Goal: Task Accomplishment & Management: Manage account settings

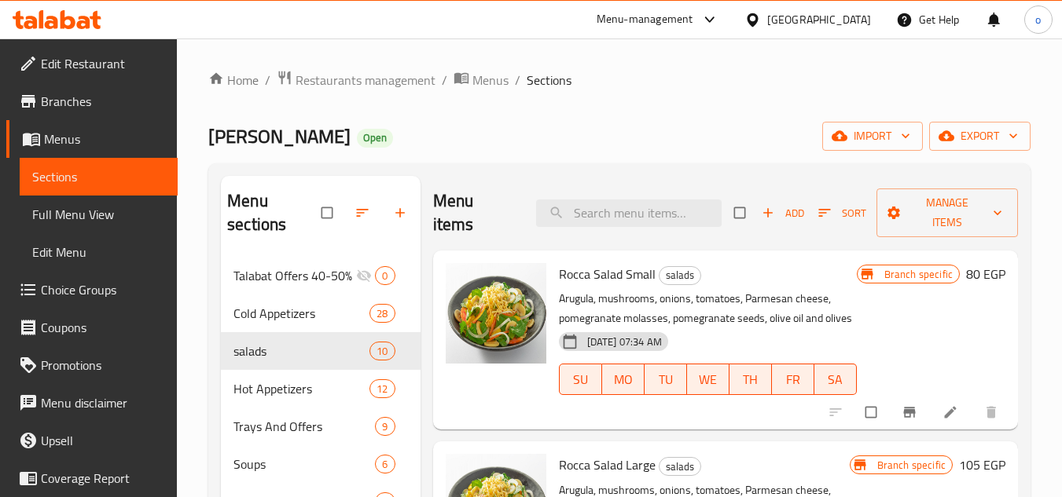
click at [432, 138] on div "Ibn Alsham Open import export" at bounding box center [619, 136] width 822 height 29
click at [844, 19] on div "Egypt" at bounding box center [819, 19] width 104 height 17
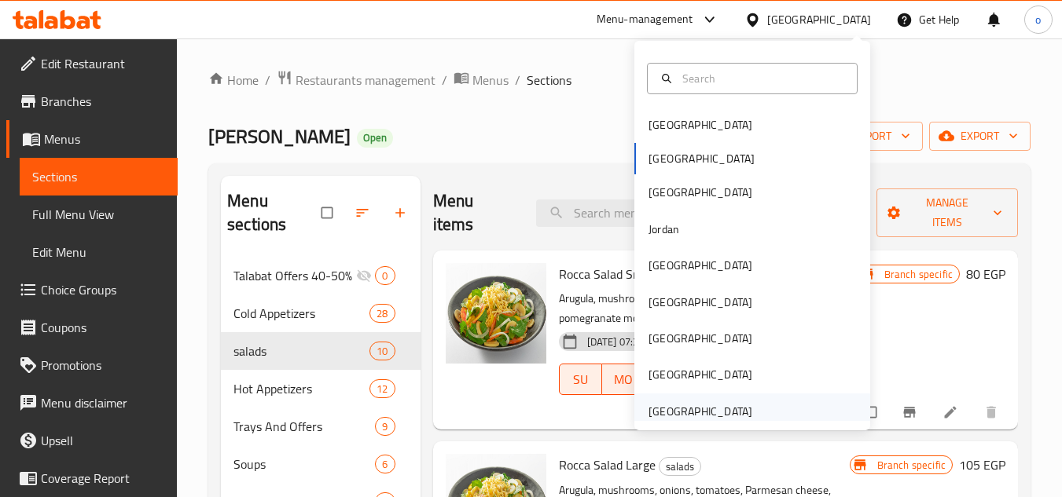
click at [666, 406] on div "[GEOGRAPHIC_DATA]" at bounding box center [700, 411] width 104 height 17
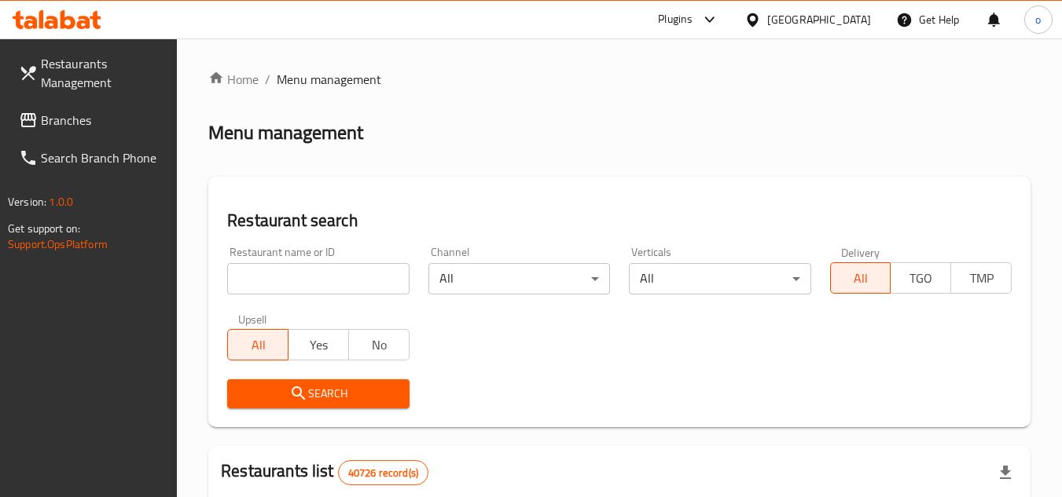
click at [258, 280] on input "search" at bounding box center [318, 278] width 182 height 31
paste input "635245"
type input "635245"
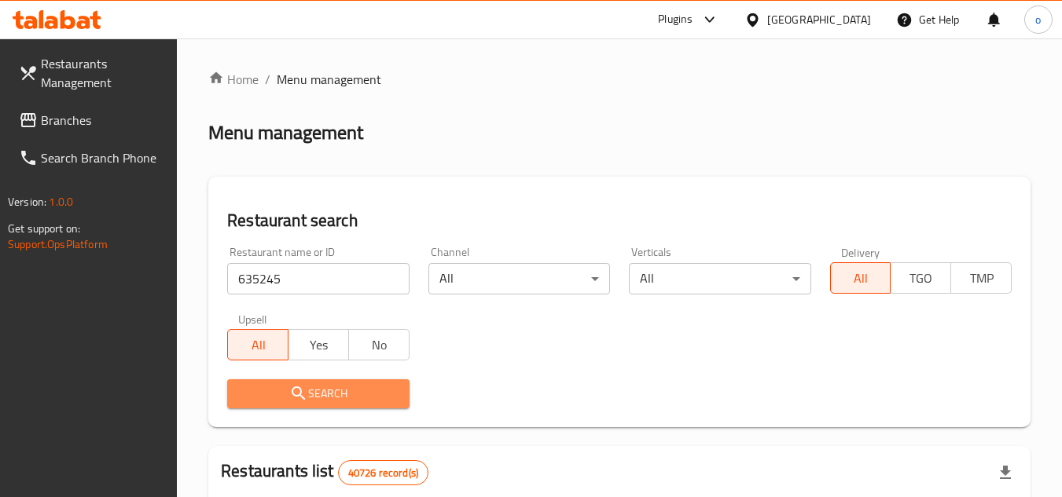
click at [288, 398] on span "Search" at bounding box center [318, 394] width 156 height 20
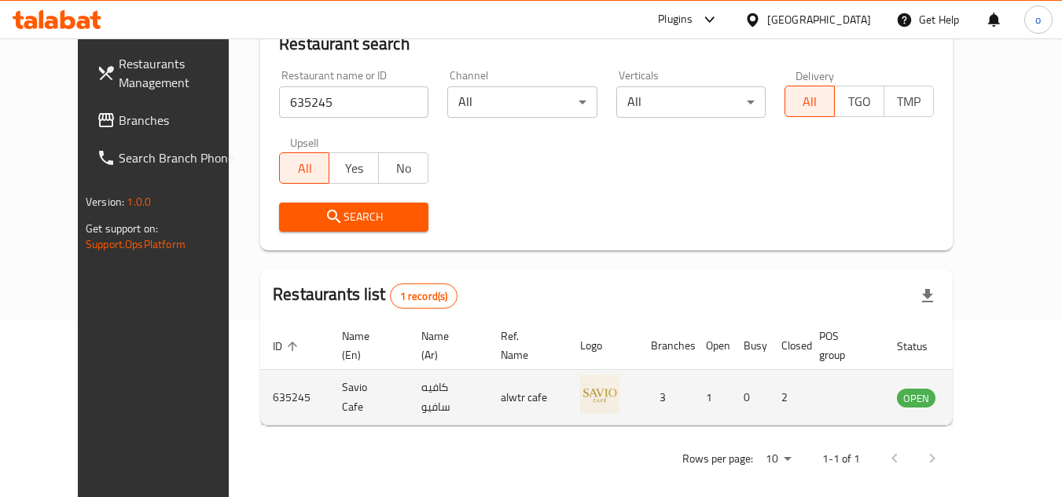
scroll to position [190, 0]
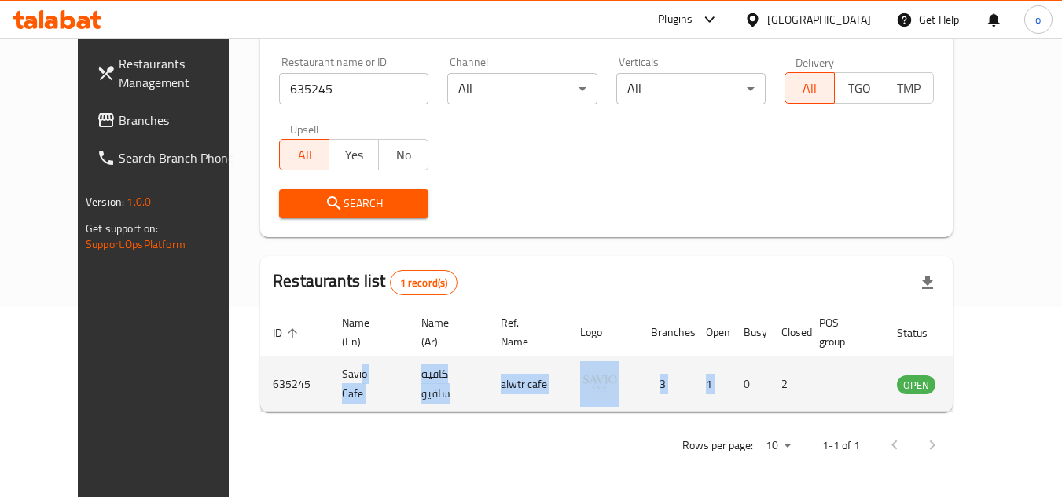
drag, startPoint x: 310, startPoint y: 391, endPoint x: 726, endPoint y: 382, distance: 416.6
click at [726, 382] on tr "635245 Savio Cafe كافيه سافيو alwtr cafe 3 1 0 2 OPEN" at bounding box center [640, 385] width 761 height 56
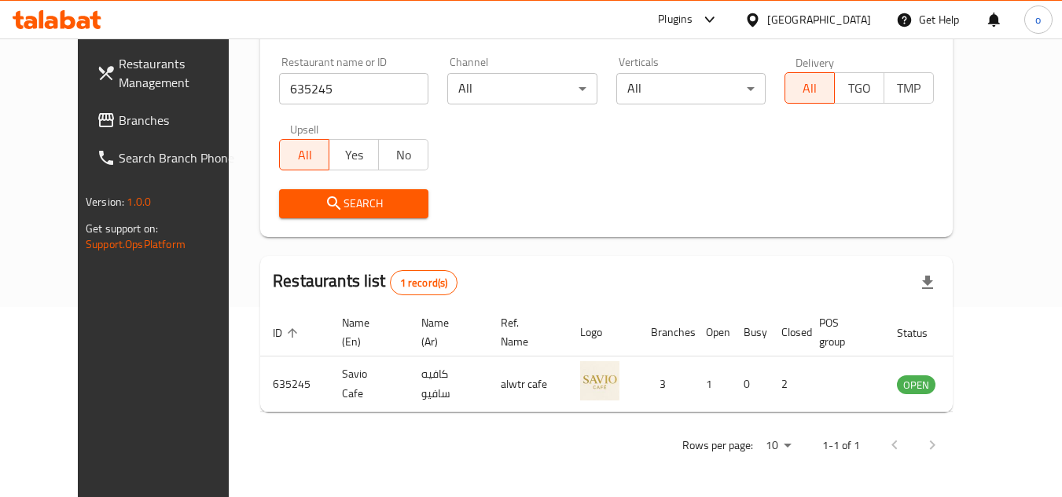
click at [656, 433] on div "Rows per page: 10 1-1 of 1" at bounding box center [606, 445] width 692 height 41
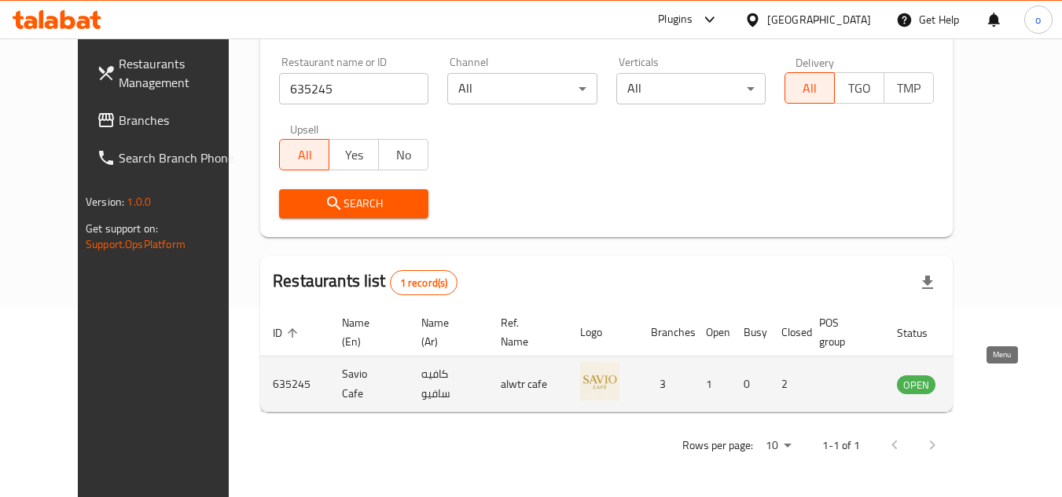
click at [996, 386] on icon "enhanced table" at bounding box center [988, 385] width 17 height 13
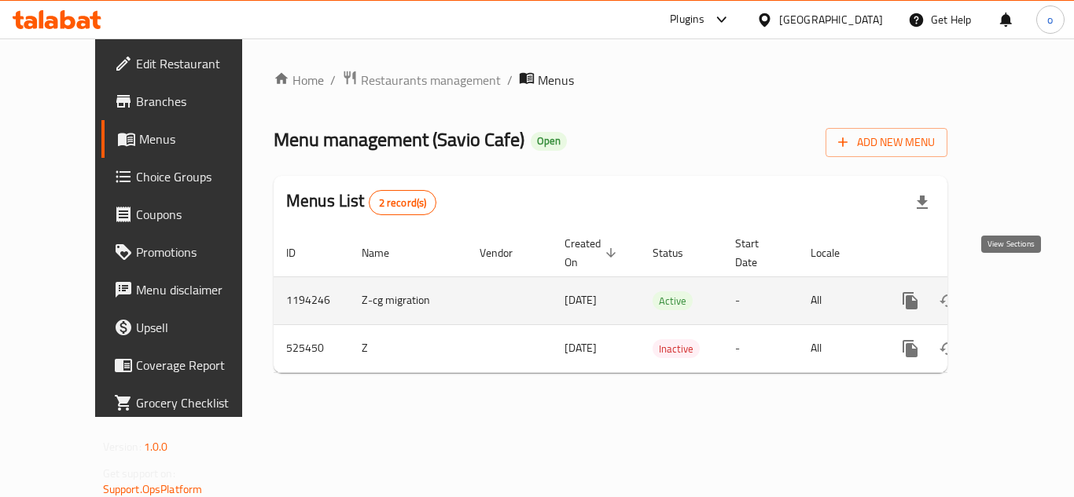
click at [1014, 292] on icon "enhanced table" at bounding box center [1023, 301] width 19 height 19
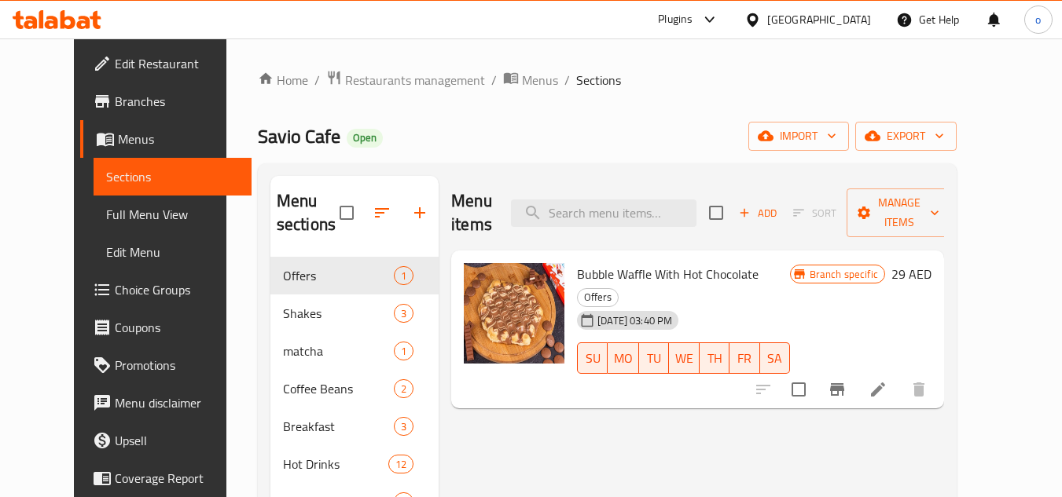
click at [700, 130] on div "Savio Cafe Open import export" at bounding box center [607, 136] width 699 height 29
click at [383, 83] on span "Restaurants management" at bounding box center [415, 80] width 140 height 19
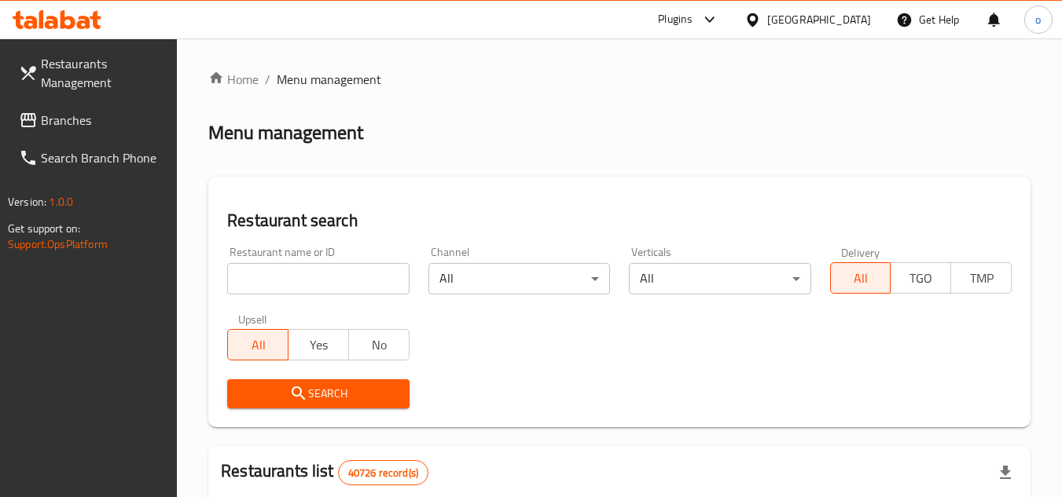
click at [336, 275] on input "search" at bounding box center [318, 278] width 182 height 31
paste input "635245"
type input "635245"
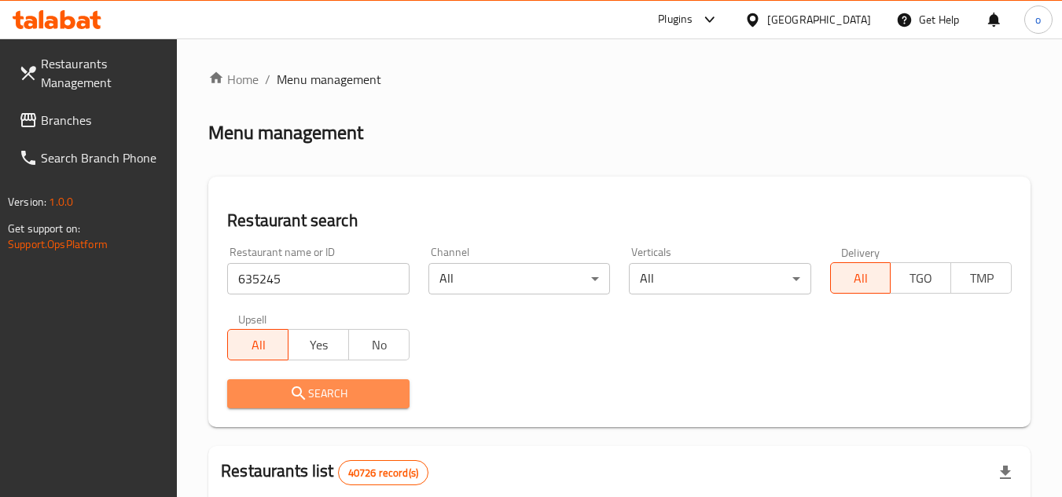
click at [376, 384] on span "Search" at bounding box center [318, 394] width 156 height 20
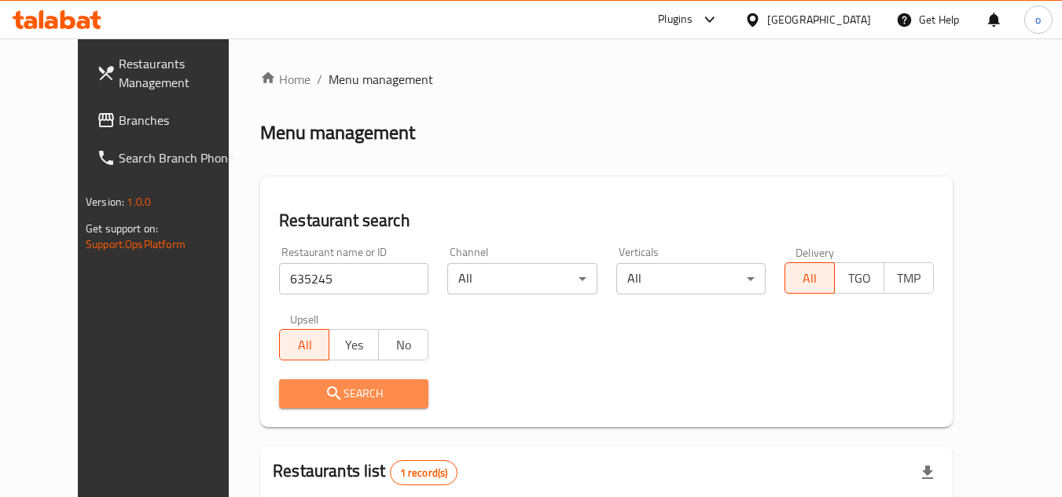
click at [376, 384] on span "Search" at bounding box center [354, 394] width 124 height 20
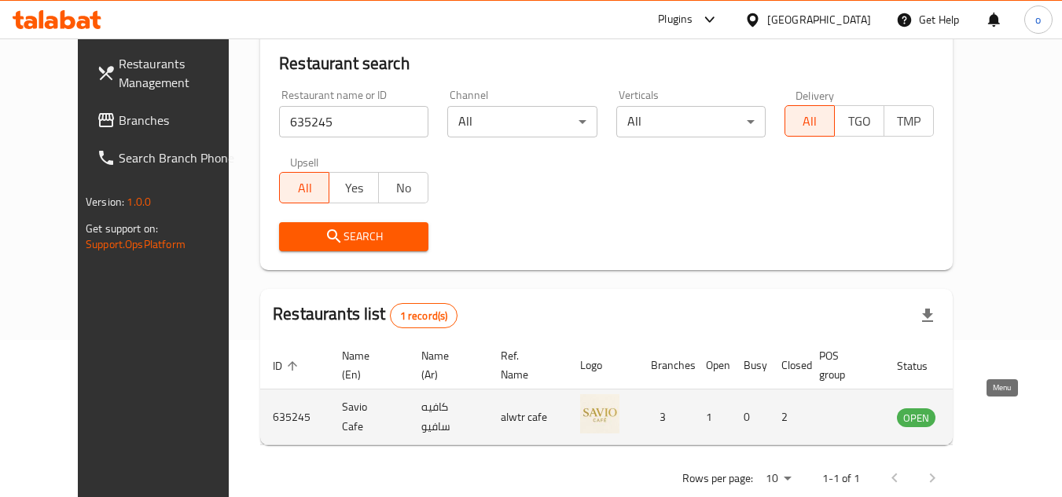
click at [1008, 422] on link "enhanced table" at bounding box center [993, 417] width 29 height 19
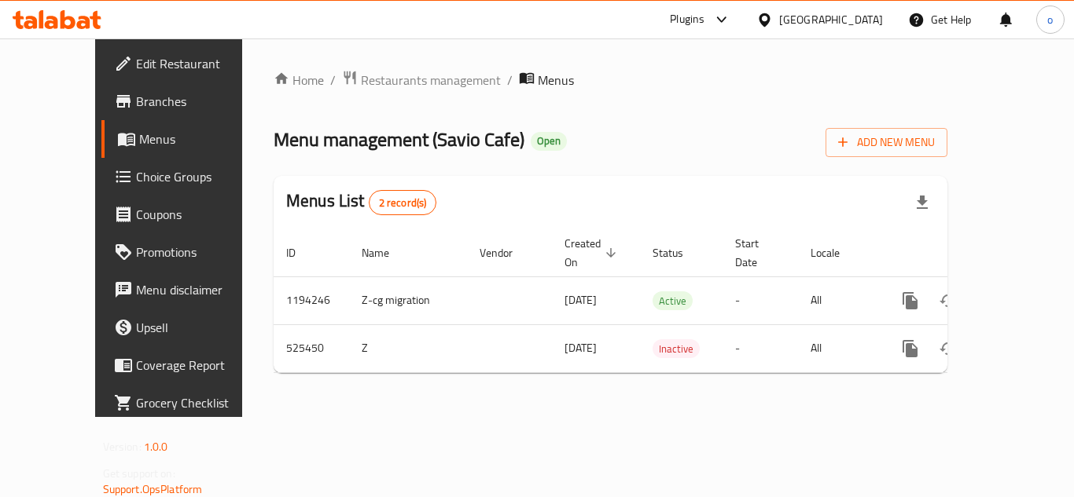
click at [307, 93] on div "Home / Restaurants management / Menus Menu management ( Savio Cafe ) Open Add N…" at bounding box center [611, 228] width 674 height 316
click at [361, 78] on span "Restaurants management" at bounding box center [431, 80] width 140 height 19
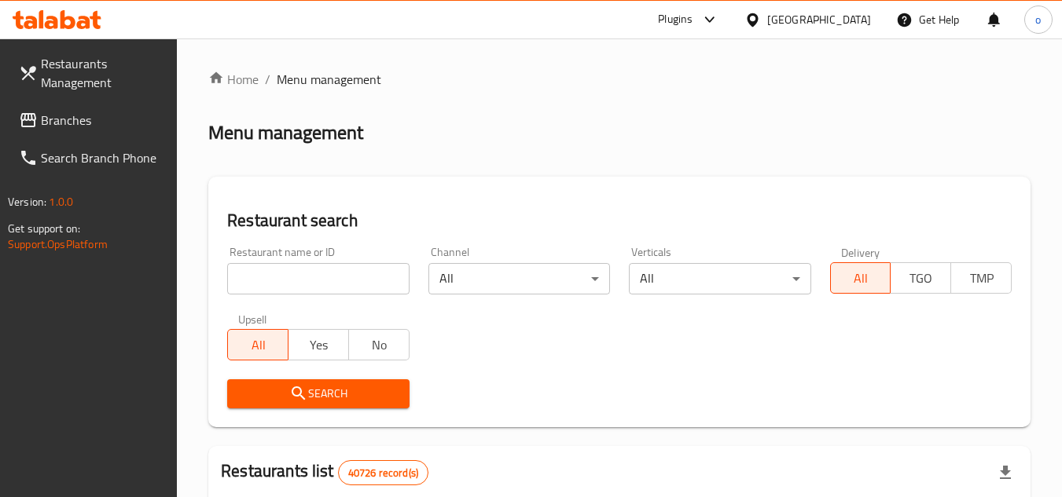
click at [98, 67] on span "Restaurants Management" at bounding box center [103, 73] width 124 height 38
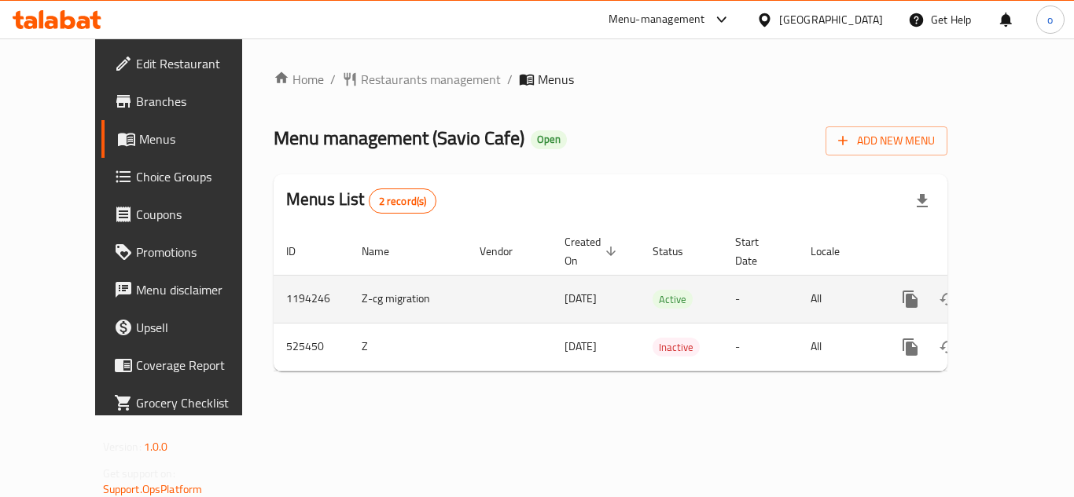
click at [1009, 281] on link "enhanced table" at bounding box center [1023, 300] width 38 height 38
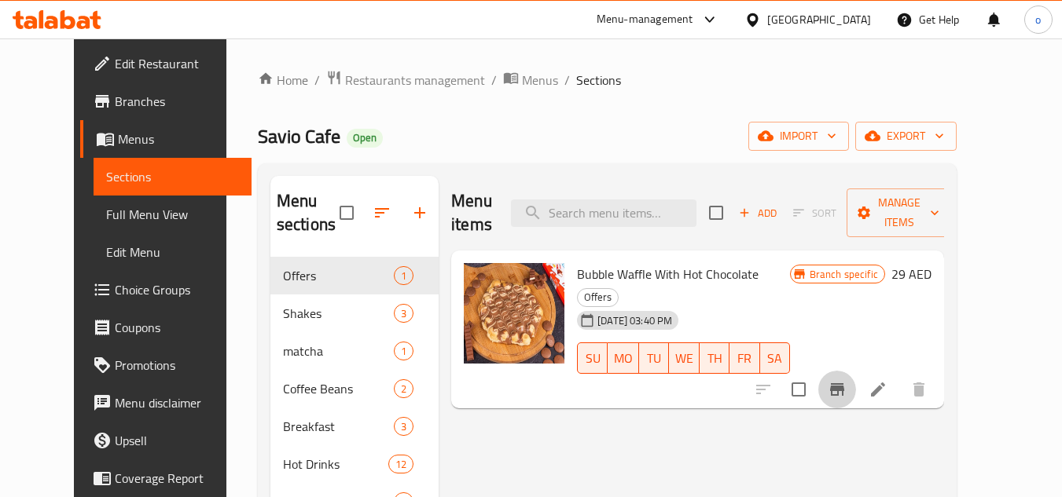
click at [844, 384] on icon "Branch-specific-item" at bounding box center [837, 390] width 14 height 13
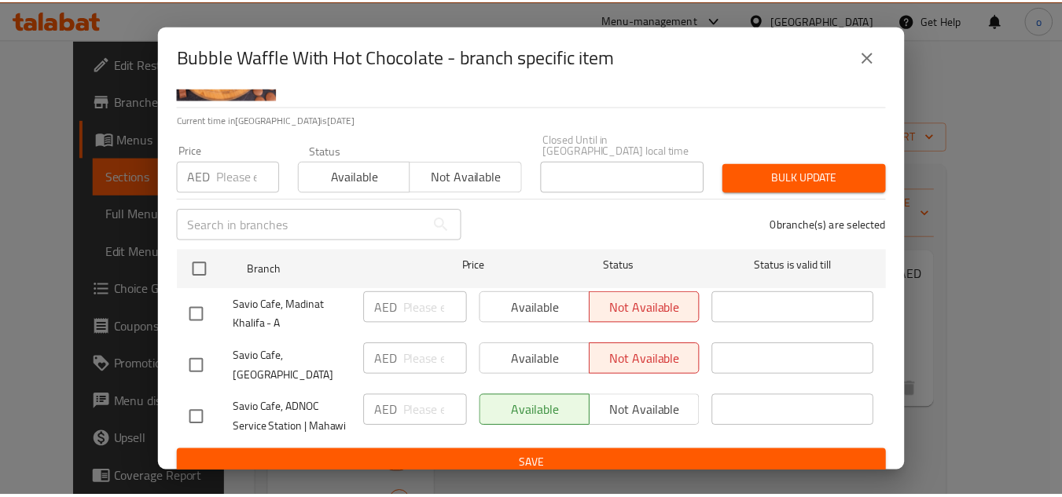
scroll to position [97, 0]
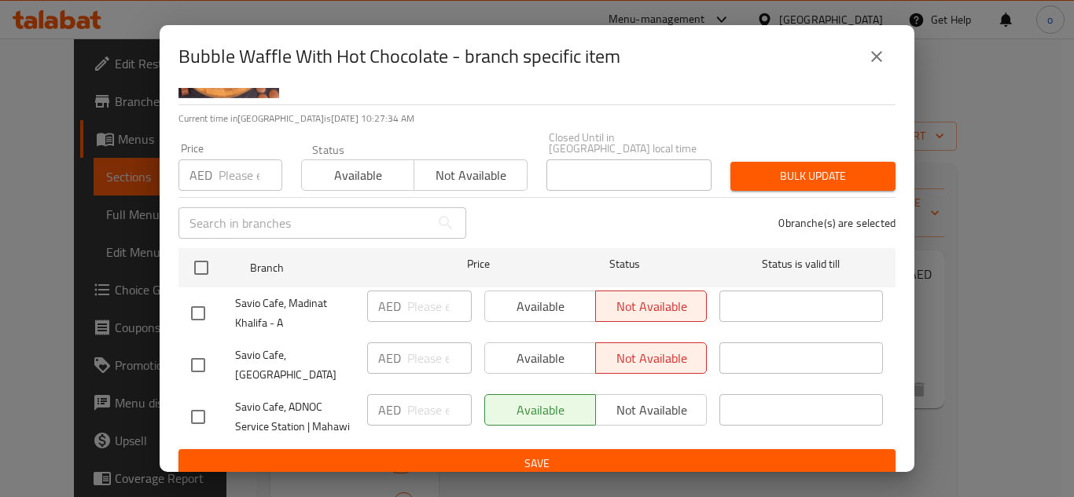
click at [868, 54] on icon "close" at bounding box center [876, 56] width 19 height 19
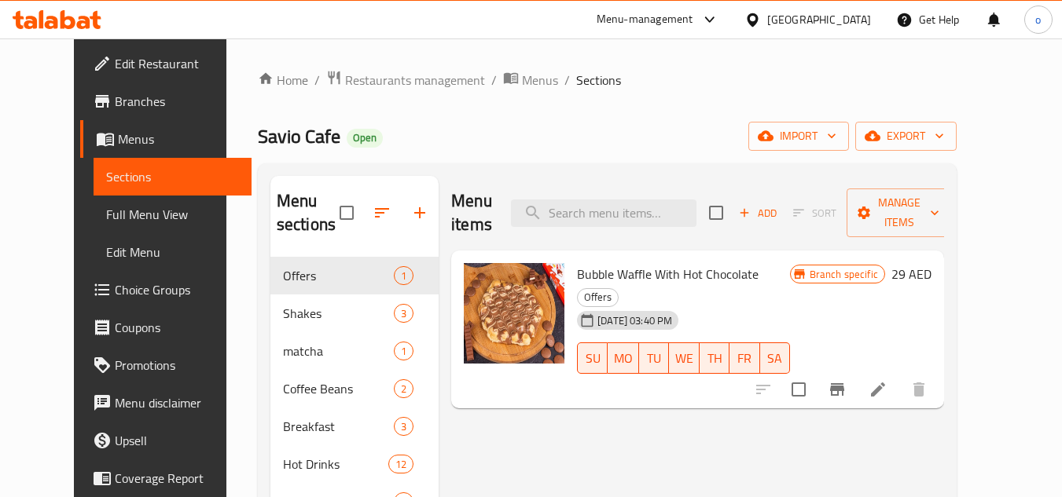
click at [644, 222] on div "Menu items Add Sort Manage items" at bounding box center [697, 213] width 493 height 75
paste input "Colombian Juicy Melon V60"
click at [640, 203] on input "Colombian Juicy Melon V60" at bounding box center [603, 214] width 185 height 28
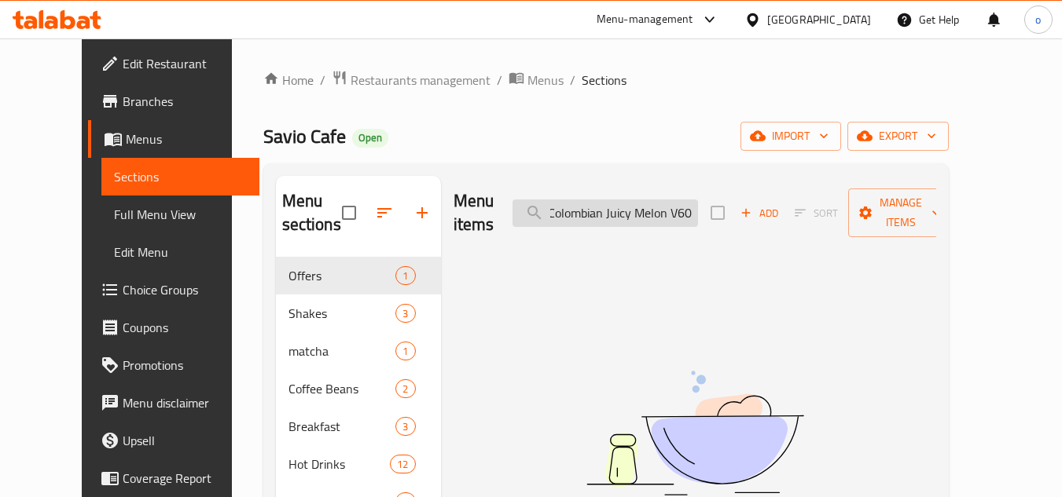
scroll to position [0, 2]
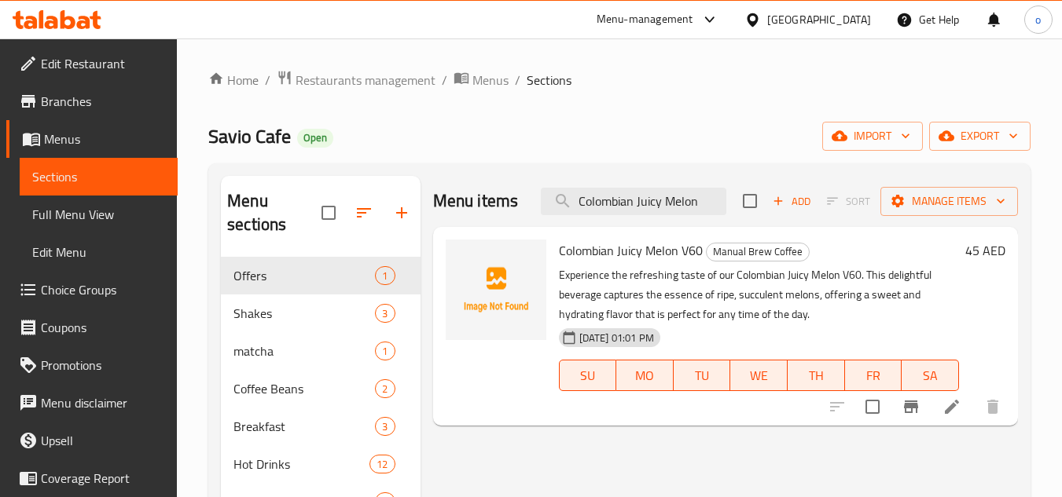
drag, startPoint x: 697, startPoint y: 201, endPoint x: 752, endPoint y: 204, distance: 55.1
click at [752, 204] on div "Menu items Colombian Juicy Melon Add Sort Manage items" at bounding box center [725, 201] width 585 height 51
type input "Colombian Juicy Melon"
click at [676, 245] on span "Colombian Juicy Melon V60" at bounding box center [631, 251] width 144 height 24
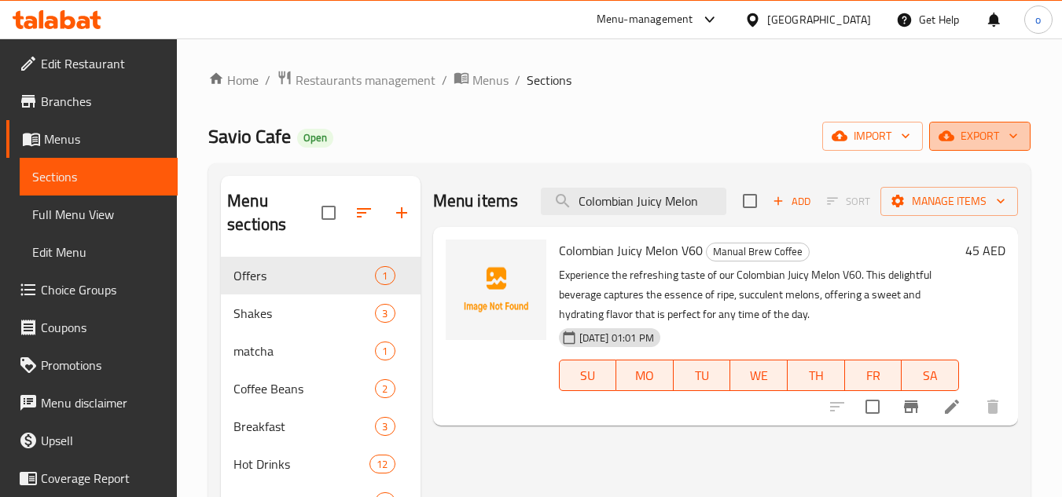
click at [984, 139] on span "export" at bounding box center [980, 137] width 76 height 20
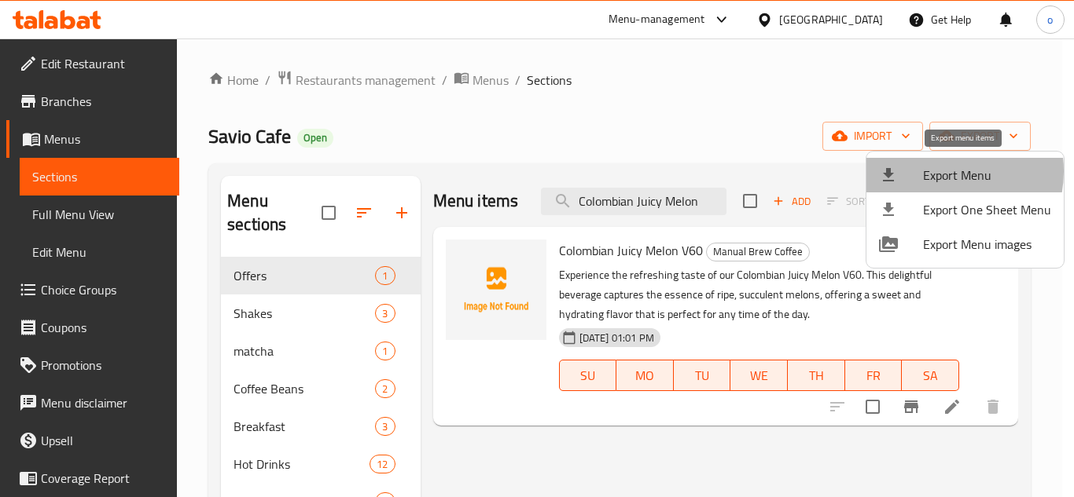
click at [941, 171] on span "Export Menu" at bounding box center [987, 175] width 128 height 19
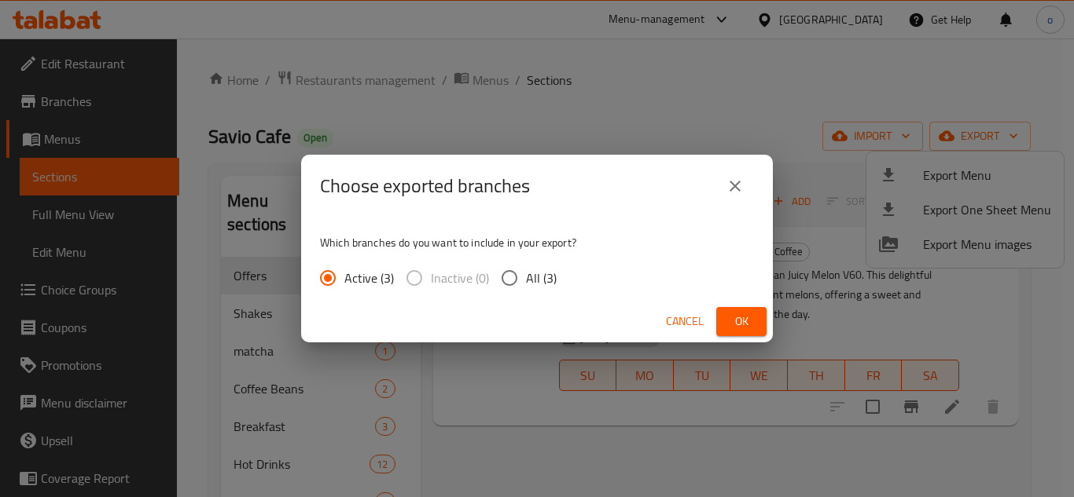
click at [557, 278] on div "Active (3) Inactive (0) All (3)" at bounding box center [444, 278] width 249 height 33
click at [557, 281] on div "Active (3) Inactive (0) All (3)" at bounding box center [444, 278] width 249 height 33
click at [552, 281] on span "All (3)" at bounding box center [541, 278] width 31 height 19
click at [526, 281] on input "All (3)" at bounding box center [509, 278] width 33 height 33
radio input "true"
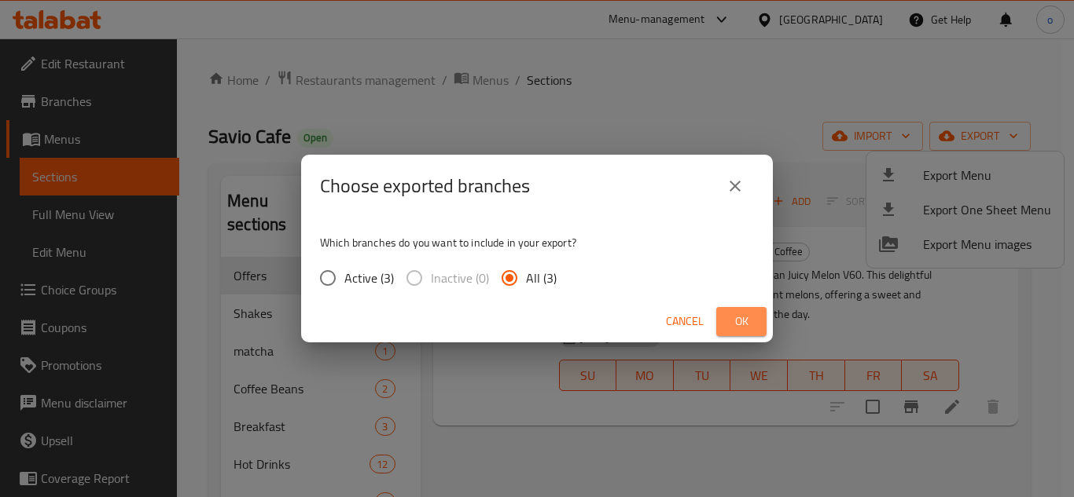
drag, startPoint x: 732, startPoint y: 321, endPoint x: 566, endPoint y: 327, distance: 166.7
click at [732, 322] on span "Ok" at bounding box center [741, 322] width 25 height 20
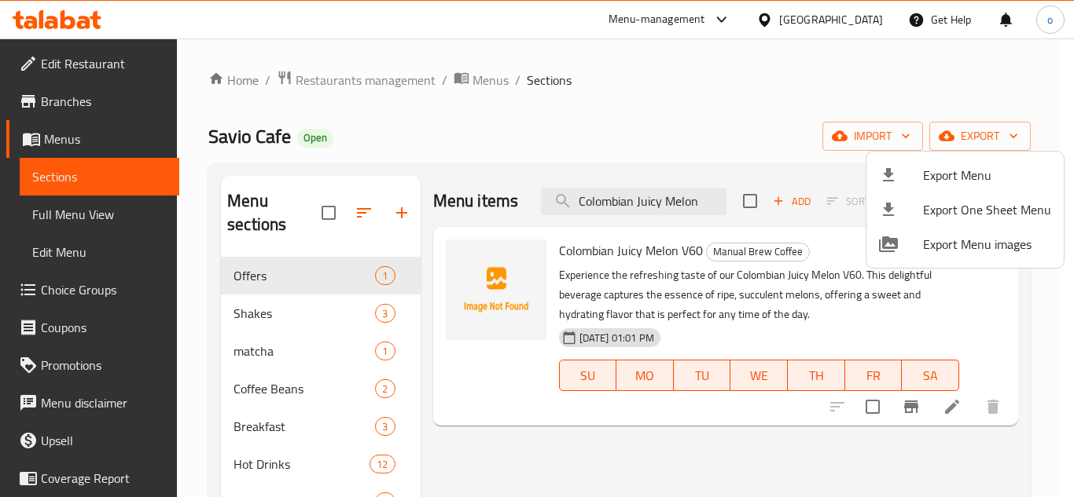
click at [701, 218] on div at bounding box center [537, 248] width 1074 height 497
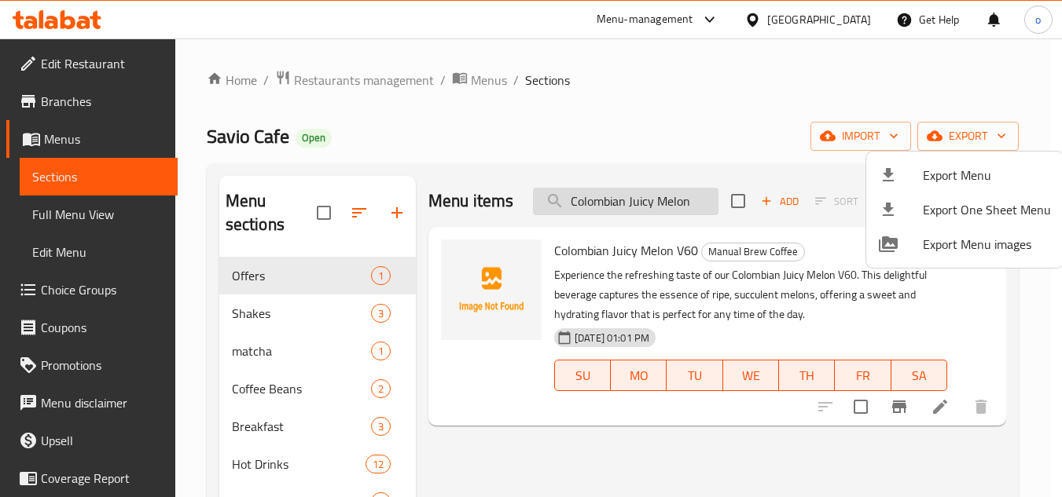
click at [671, 191] on input "Colombian Juicy Melon" at bounding box center [625, 202] width 185 height 28
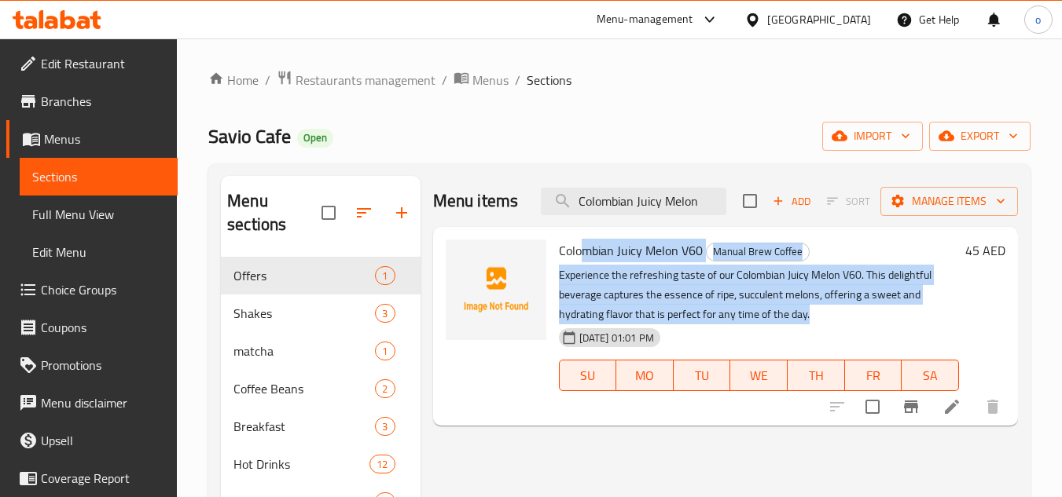
drag, startPoint x: 580, startPoint y: 251, endPoint x: 817, endPoint y: 317, distance: 246.4
click at [817, 317] on div "Colombian Juicy Melon V60 Manual Brew Coffee Experience the refreshing taste of…" at bounding box center [759, 326] width 413 height 186
click at [828, 315] on p "Experience the refreshing taste of our Colombian Juicy Melon V60. This delightf…" at bounding box center [759, 295] width 400 height 59
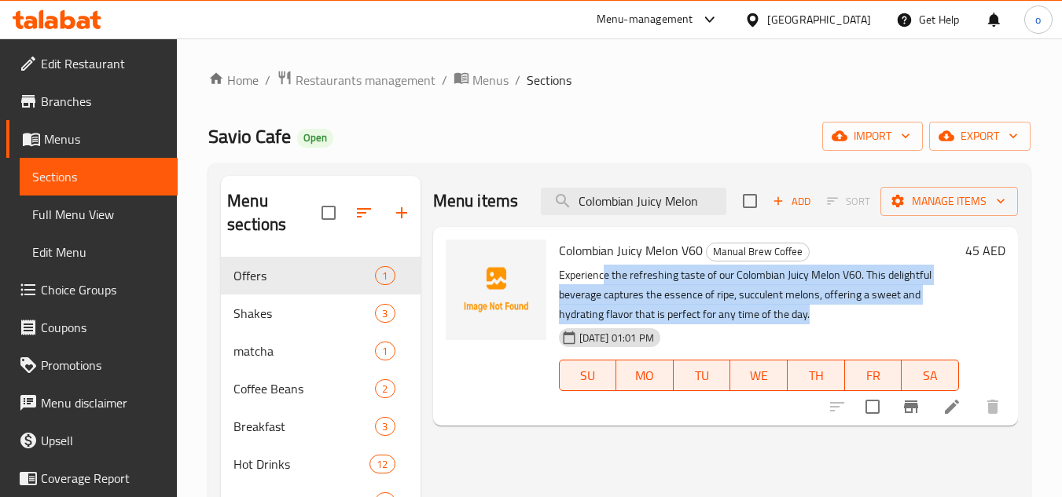
drag, startPoint x: 606, startPoint y: 271, endPoint x: 821, endPoint y: 318, distance: 220.4
click at [821, 318] on p "Experience the refreshing taste of our Colombian Juicy Melon V60. This delightf…" at bounding box center [759, 295] width 400 height 59
click at [835, 304] on p "Experience the refreshing taste of our Colombian Juicy Melon V60. This delightf…" at bounding box center [759, 295] width 400 height 59
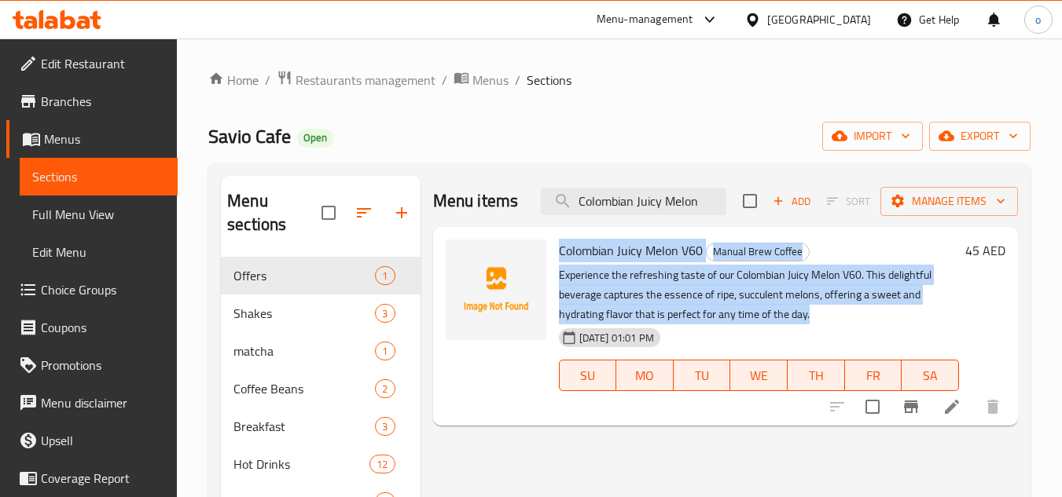
drag, startPoint x: 560, startPoint y: 255, endPoint x: 822, endPoint y: 312, distance: 267.9
click at [822, 312] on div "Colombian Juicy Melon V60 Manual Brew Coffee Experience the refreshing taste of…" at bounding box center [759, 326] width 413 height 186
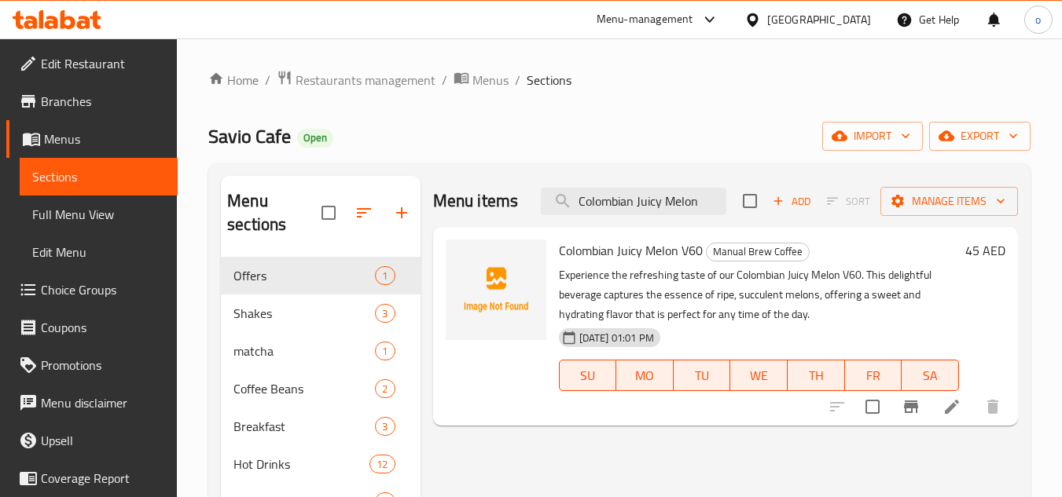
click at [952, 403] on icon at bounding box center [951, 407] width 19 height 19
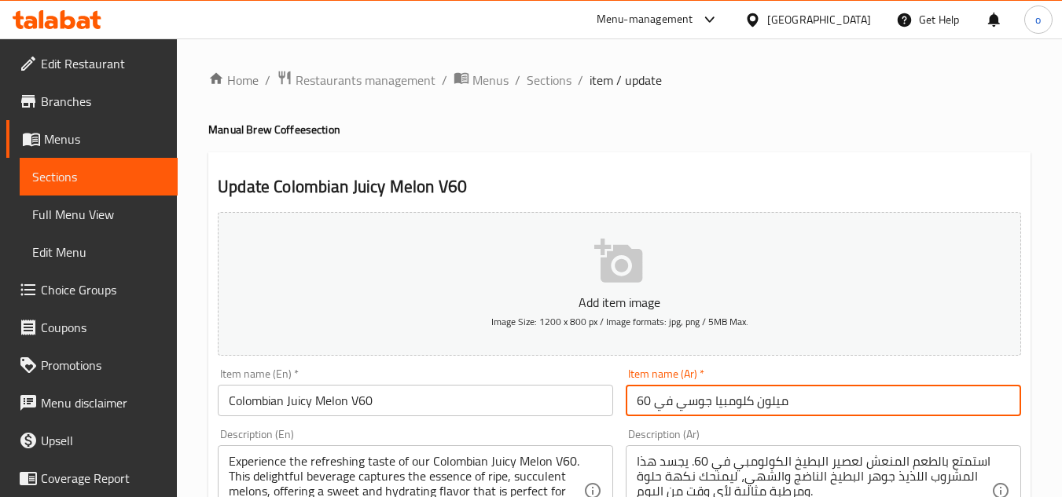
paste input "البطيخ الكولومبي العصير v"
drag, startPoint x: 840, startPoint y: 398, endPoint x: 582, endPoint y: 407, distance: 258.7
click at [785, 406] on input "ميلون كلومبيا جوسي في البطيخ الكولومبي العصير v60" at bounding box center [823, 400] width 395 height 31
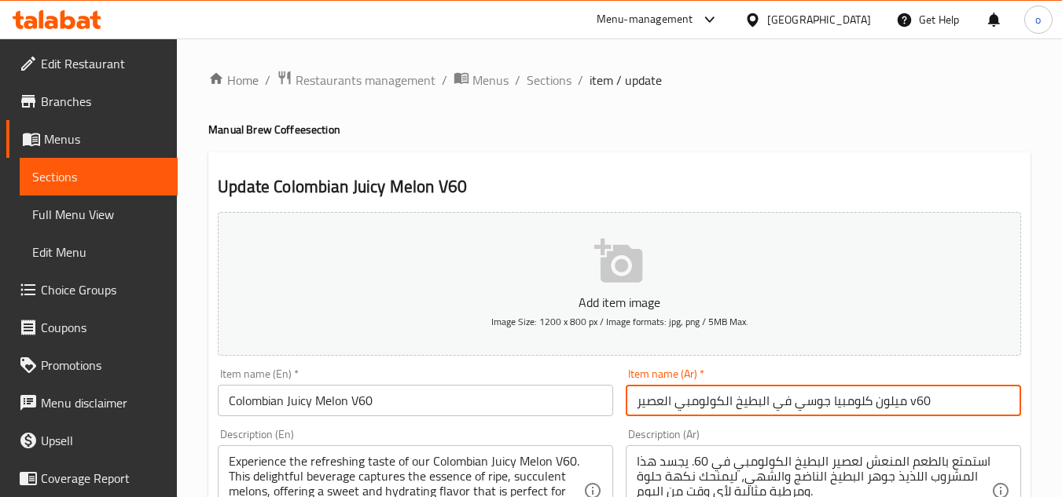
click at [785, 406] on input "ميلون كلومبيا جوسي في البطيخ الكولومبي العصير v60" at bounding box center [823, 400] width 395 height 31
paste input "text"
type input "البطيخ الكولومبي العصير v60"
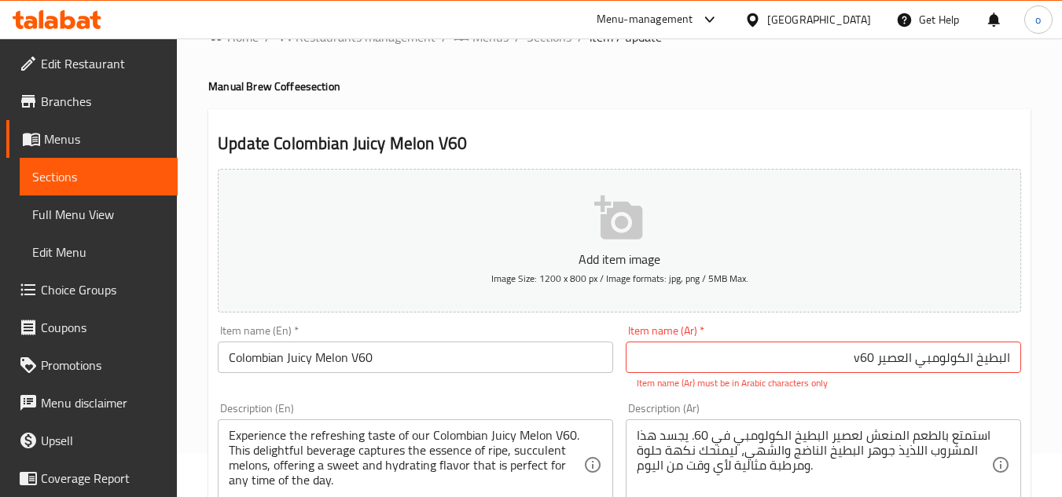
scroll to position [79, 0]
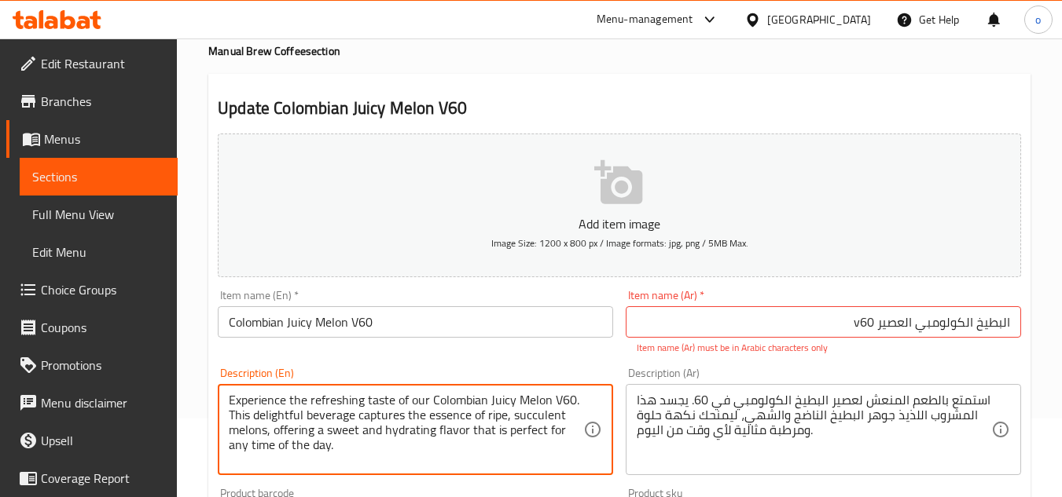
drag, startPoint x: 373, startPoint y: 454, endPoint x: 182, endPoint y: 368, distance: 209.6
paste textarea
click at [370, 452] on textarea "Experience the refreshing taste of our Colombian Juicy Melon V60. This delightf…" at bounding box center [406, 430] width 354 height 75
type textarea "Experience the refreshing taste of our Colombian Juicy Melon V60. This delightf…"
click at [819, 373] on div "Description (Ar) استمتع بالطعم المنعش لعصير البطيخ الكولومبي في 60. يجسد هذا ال…" at bounding box center [823, 422] width 395 height 108
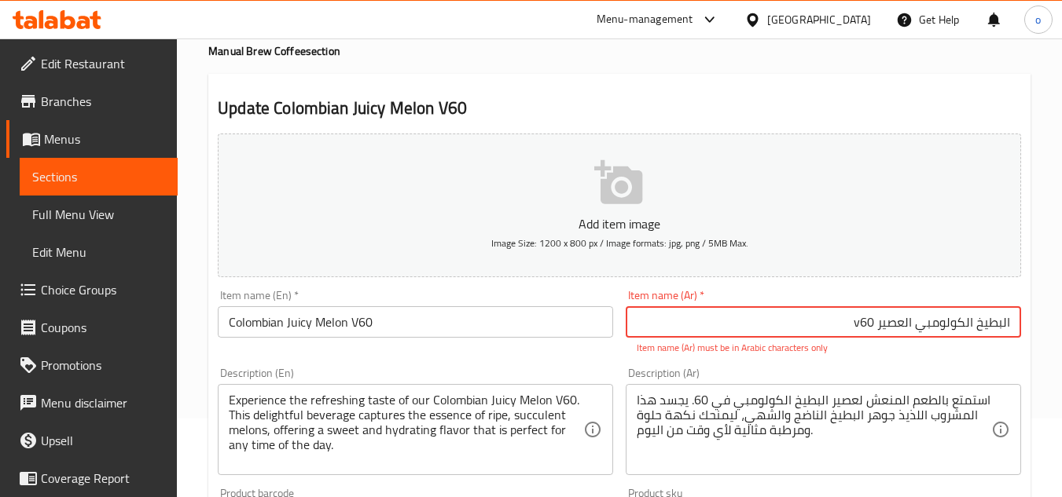
click at [854, 330] on input "البطيخ الكولومبي العصير v60" at bounding box center [823, 322] width 395 height 31
type input "البطيخ الكولومبي العصير في 60"
click at [826, 369] on div "Description (Ar) استمتع بالطعم المنعش لعصير البطيخ الكولومبي في 60. يجسد هذا ال…" at bounding box center [823, 422] width 395 height 108
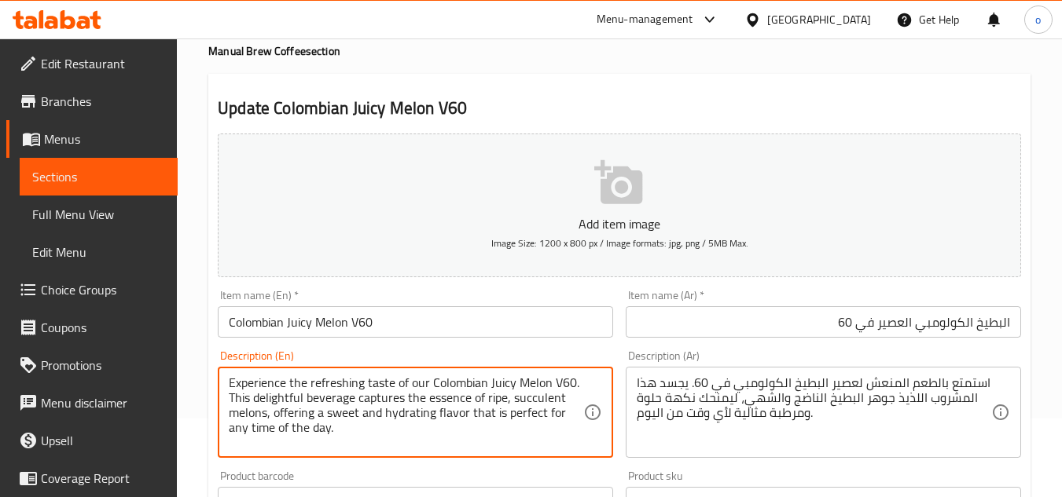
drag, startPoint x: 296, startPoint y: 414, endPoint x: 215, endPoint y: 364, distance: 94.6
click at [318, 435] on textarea "Experience the refreshing taste of our Colombian Juicy Melon V60. This delightf…" at bounding box center [406, 413] width 354 height 75
drag, startPoint x: 343, startPoint y: 437, endPoint x: 220, endPoint y: 359, distance: 145.2
click at [220, 359] on div "Description (En) Experience the refreshing taste of our Colombian Juicy Melon V…" at bounding box center [415, 405] width 395 height 108
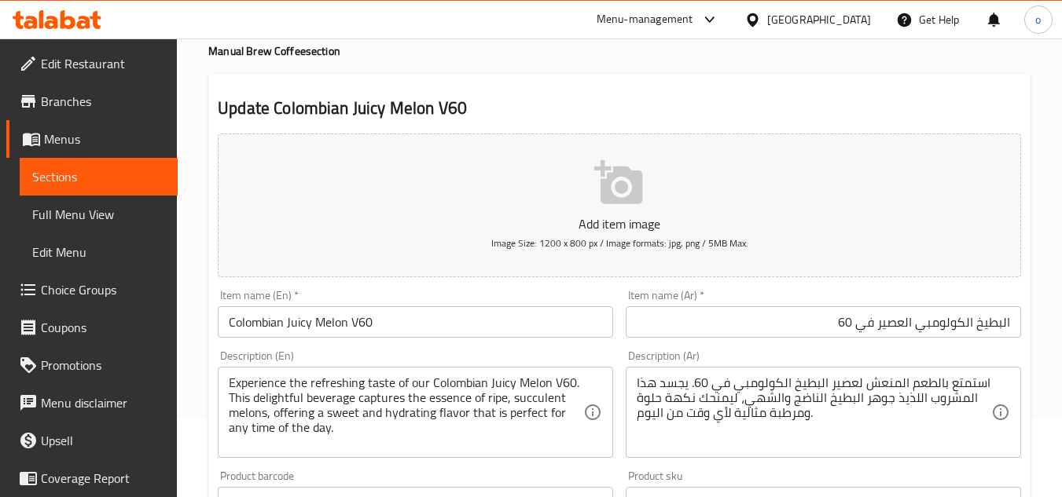
scroll to position [157, 0]
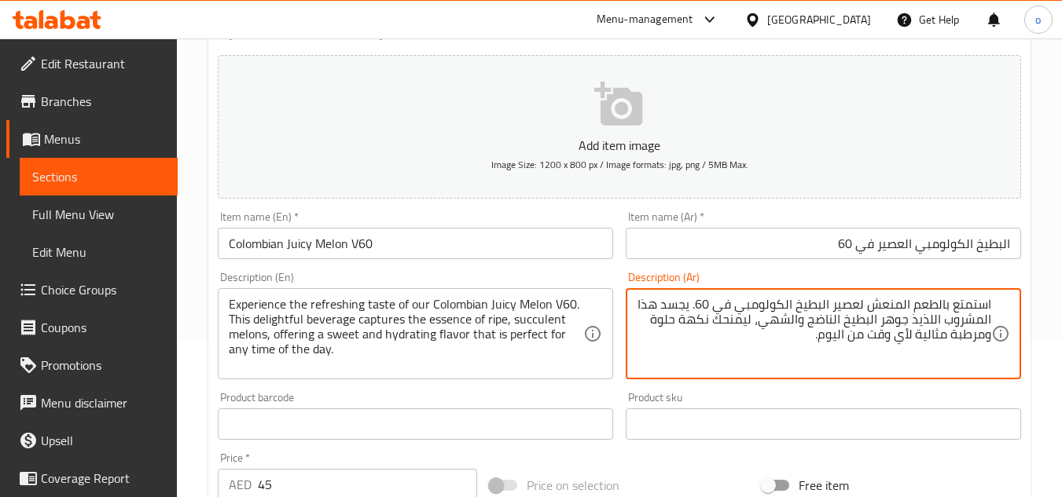
click at [629, 384] on div "Description (Ar) استمتع بالطعم المنعش لعصير البطيخ الكولومبي في 60. يجسد هذا ال…" at bounding box center [823, 326] width 408 height 120
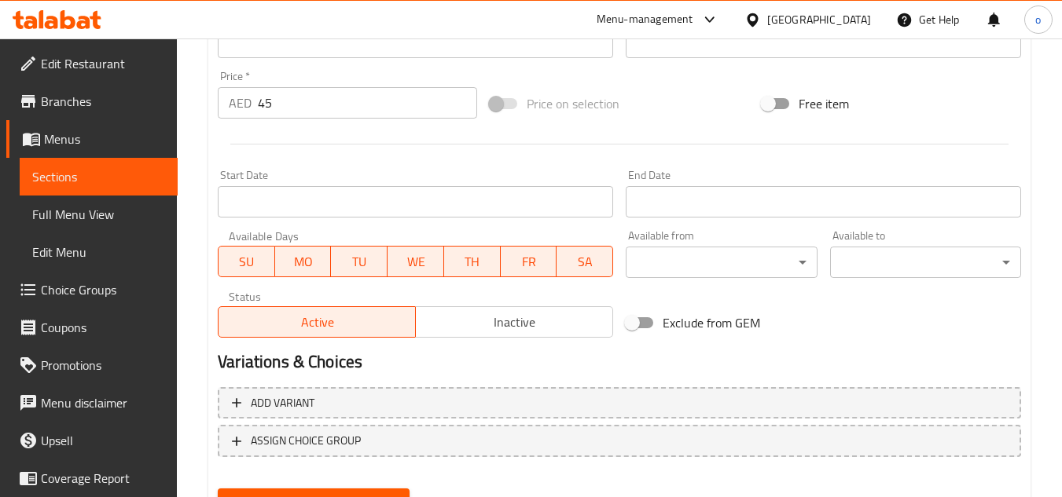
scroll to position [613, 0]
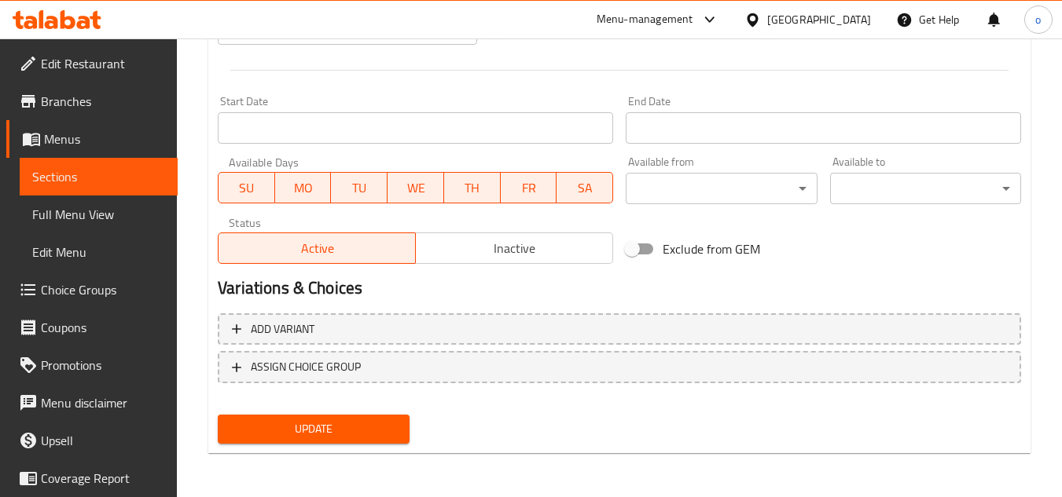
click at [329, 425] on span "Update" at bounding box center [313, 430] width 166 height 20
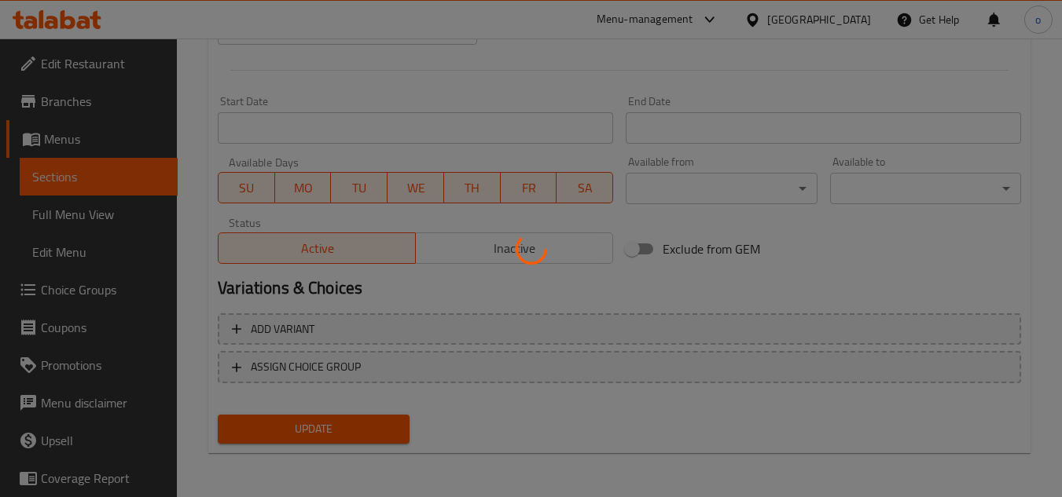
click at [329, 425] on div at bounding box center [531, 248] width 1062 height 497
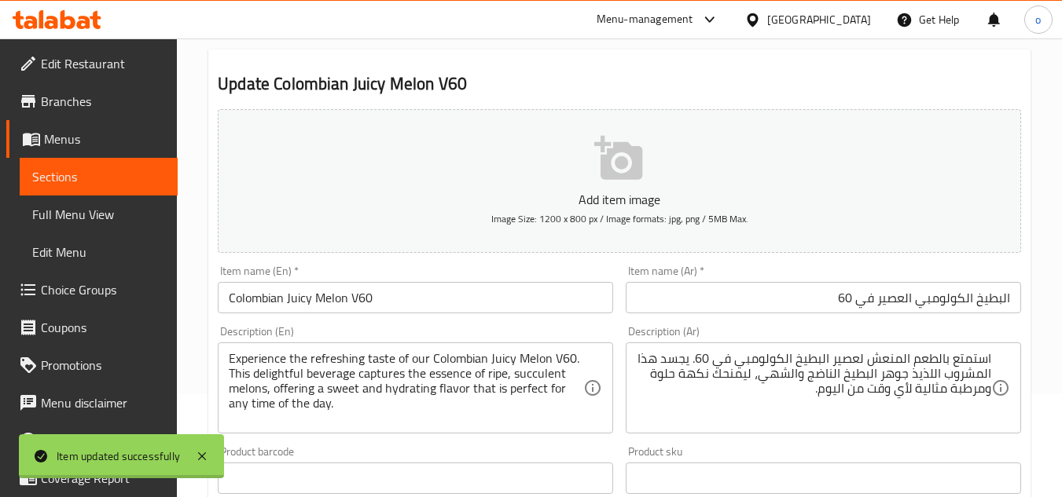
scroll to position [0, 0]
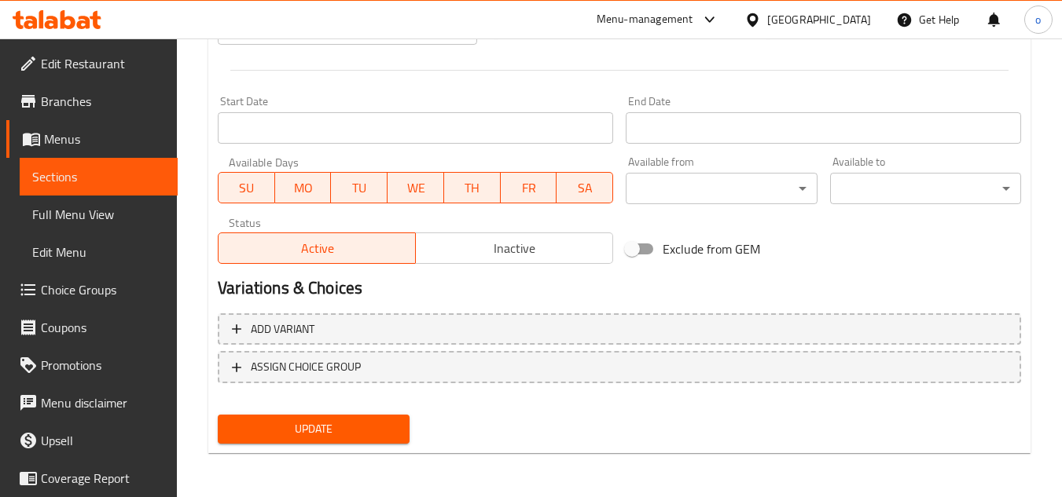
click at [354, 436] on span "Update" at bounding box center [313, 430] width 166 height 20
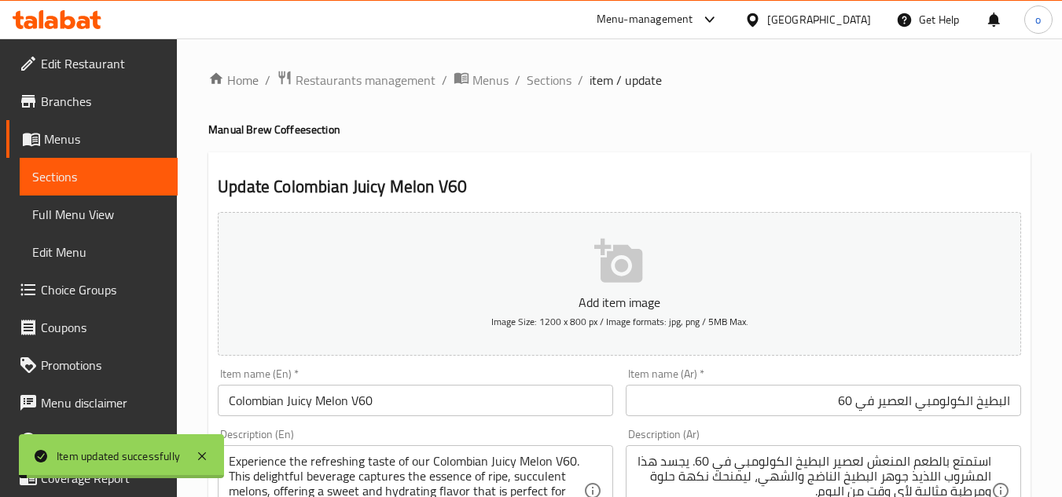
click at [545, 86] on span "Sections" at bounding box center [549, 80] width 45 height 19
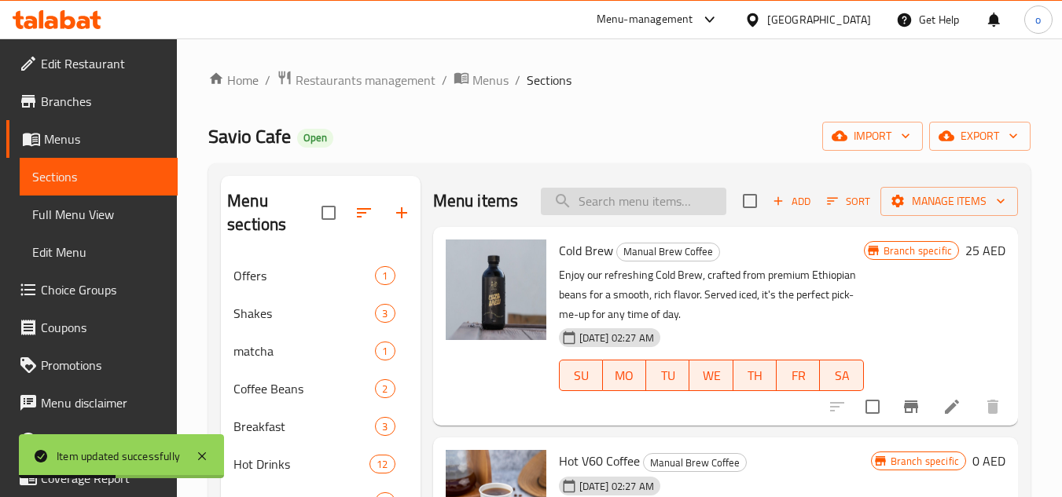
click at [615, 215] on input "search" at bounding box center [633, 202] width 185 height 28
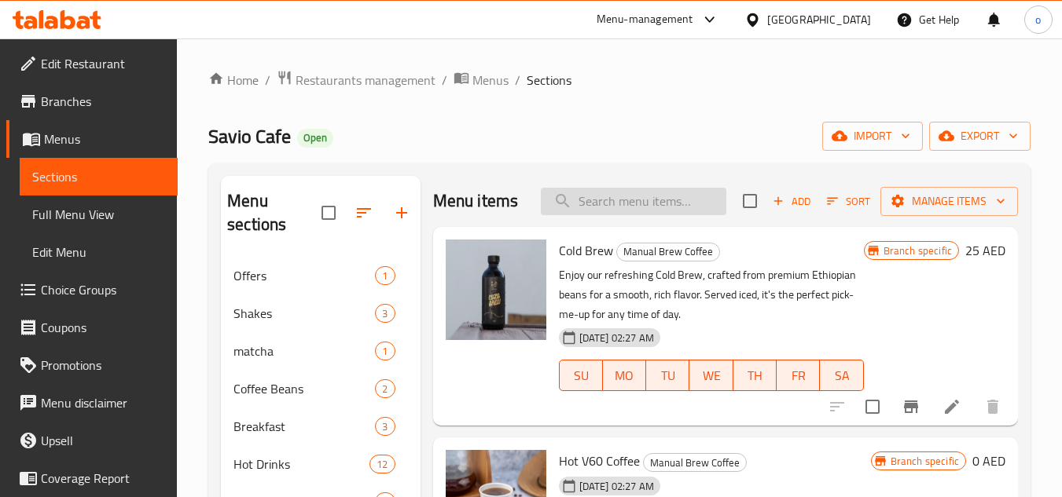
click at [630, 215] on input "search" at bounding box center [633, 202] width 185 height 28
paste input "Guji Ethiopia Coffee Beans"
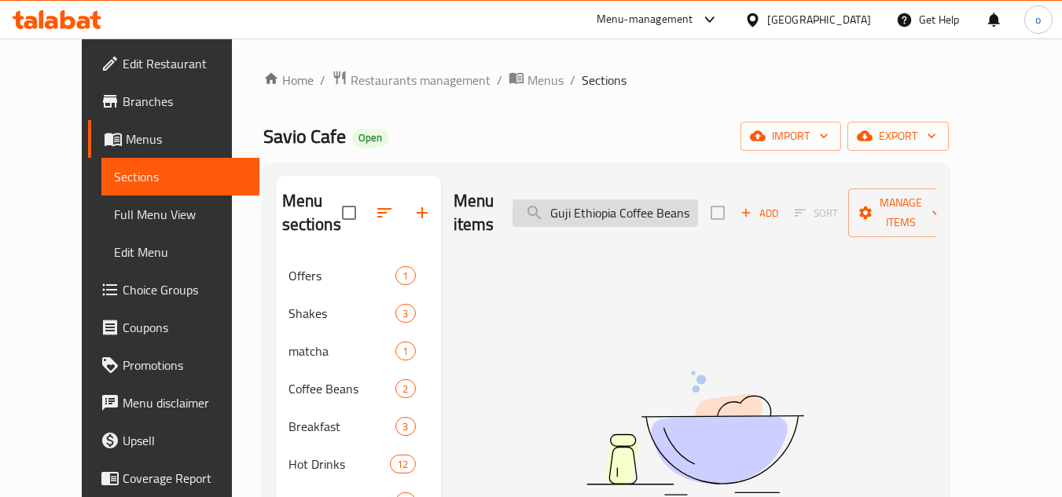
scroll to position [0, 1]
drag, startPoint x: 686, startPoint y: 200, endPoint x: 750, endPoint y: 207, distance: 64.1
click at [750, 207] on div "Menu items Guji Ethiopia Coffee Beans Add Sort Manage items" at bounding box center [694, 213] width 483 height 75
click at [662, 218] on div "Menu items Guji Ethiopia Add Sort Manage items" at bounding box center [694, 213] width 483 height 75
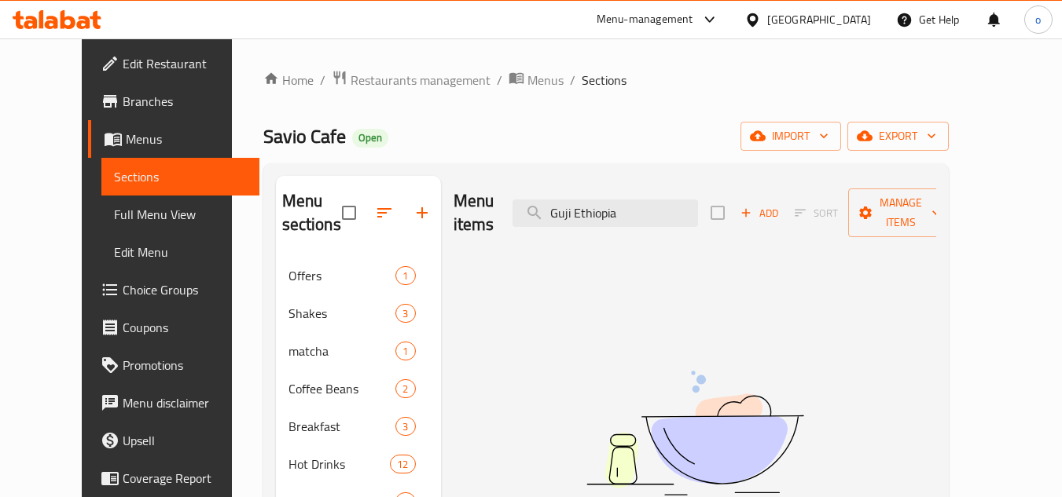
paste input "Ethiopia [PERSON_NAME]"
drag, startPoint x: 674, startPoint y: 206, endPoint x: 479, endPoint y: 204, distance: 194.9
click at [479, 204] on div "Menu items Guji Ethiopia Add Sort Manage items" at bounding box center [694, 213] width 483 height 75
type input "Ethiopia guji"
click at [623, 212] on input "Ethiopia guji" at bounding box center [604, 214] width 185 height 28
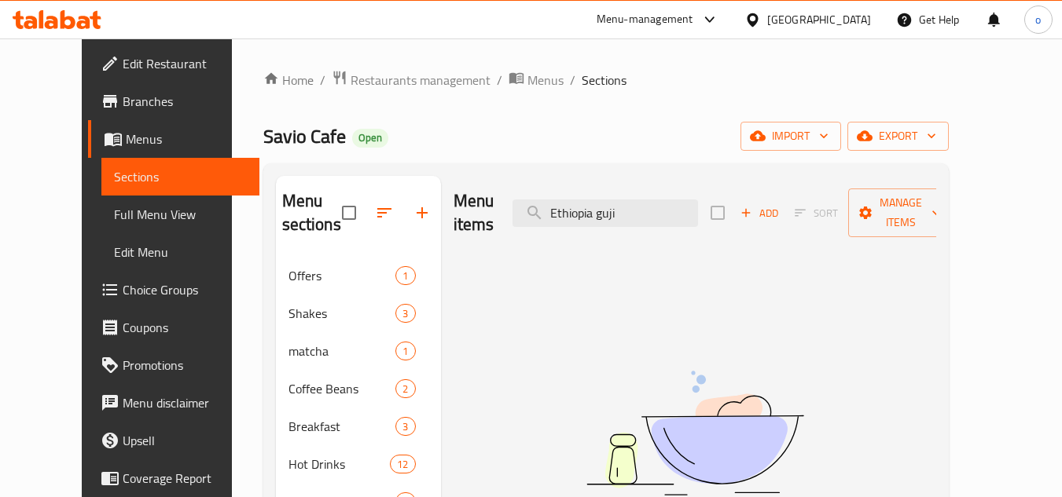
drag, startPoint x: 652, startPoint y: 204, endPoint x: 530, endPoint y: 212, distance: 122.1
click at [530, 212] on div "Menu items Ethiopia guji Add Sort Manage items" at bounding box center [694, 213] width 483 height 75
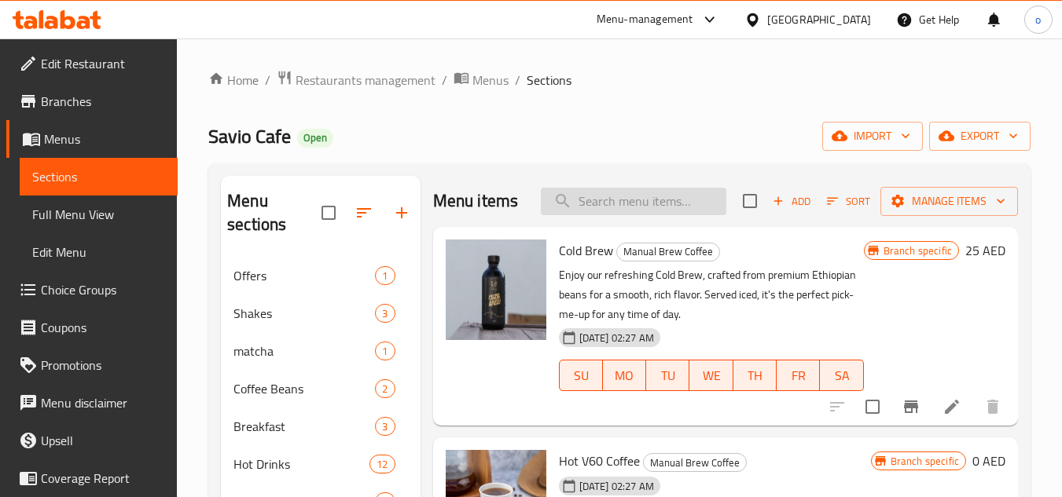
click at [593, 208] on input "search" at bounding box center [633, 202] width 185 height 28
paste input "Guji Ethiopia Coffee Beans"
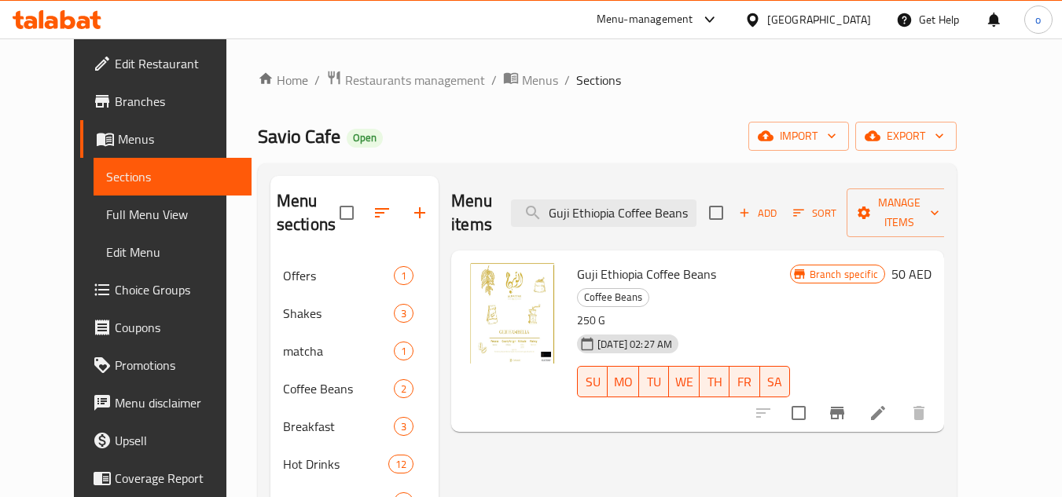
type input "Guji Ethiopia Coffee Beans"
drag, startPoint x: 600, startPoint y: 278, endPoint x: 553, endPoint y: 257, distance: 51.7
click at [571, 257] on div "Guji Ethiopia Coffee Beans Coffee Beans 250 G 20-09-2023 02:27 AM SU MO TU WE T…" at bounding box center [684, 341] width 226 height 169
drag, startPoint x: 560, startPoint y: 248, endPoint x: 587, endPoint y: 270, distance: 35.2
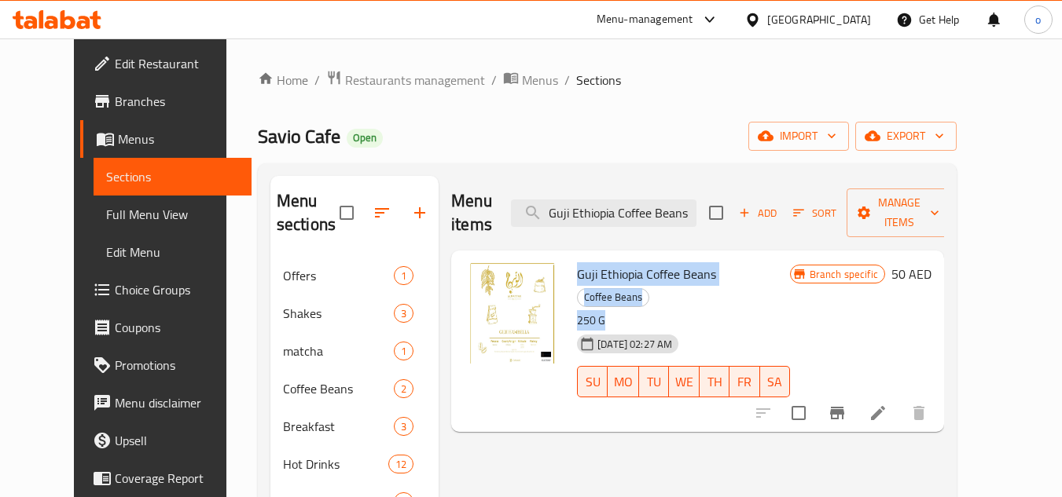
click at [587, 270] on div "Guji Ethiopia Coffee Beans Coffee Beans 250 G 20-09-2023 02:27 AM SU MO TU WE T…" at bounding box center [684, 341] width 226 height 169
copy div "Guji Ethiopia Coffee Beans Coffee Beans 250 G"
click at [681, 225] on div "Menu items Guji Ethiopia Coffee Beans Add Sort Manage items" at bounding box center [697, 213] width 493 height 75
click at [652, 262] on span "Guji Ethiopia Coffee Beans" at bounding box center [646, 274] width 139 height 24
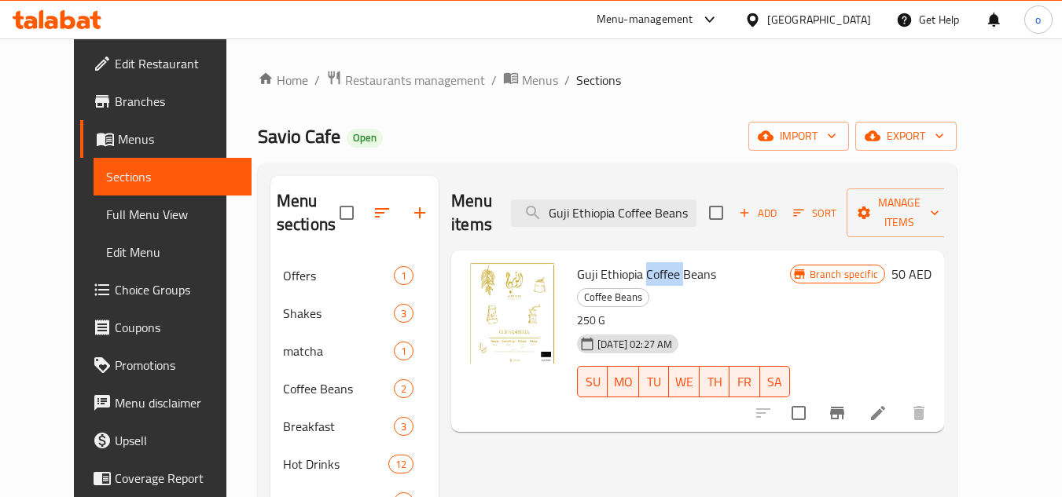
click at [648, 262] on span "Guji Ethiopia Coffee Beans" at bounding box center [646, 274] width 139 height 24
click at [607, 262] on span "Guji Ethiopia Coffee Beans" at bounding box center [646, 274] width 139 height 24
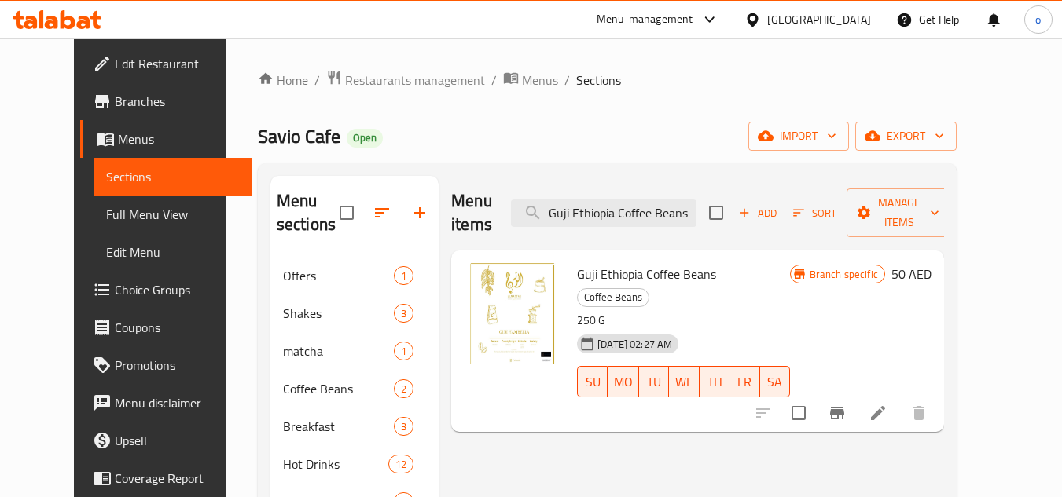
click at [577, 311] on p "250 G" at bounding box center [683, 321] width 213 height 20
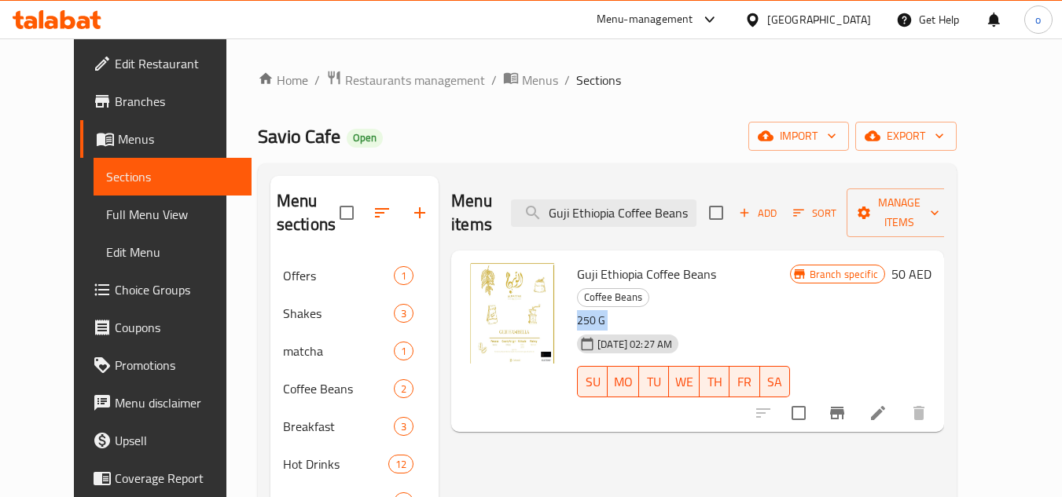
click at [571, 263] on div "Guji Ethiopia Coffee Beans Coffee Beans 250 G 20-09-2023 02:27 AM SU MO TU WE T…" at bounding box center [684, 341] width 226 height 169
click at [581, 262] on span "Guji Ethiopia Coffee Beans" at bounding box center [646, 274] width 139 height 24
copy h6 "Guji Ethiopia Coffee Beans"
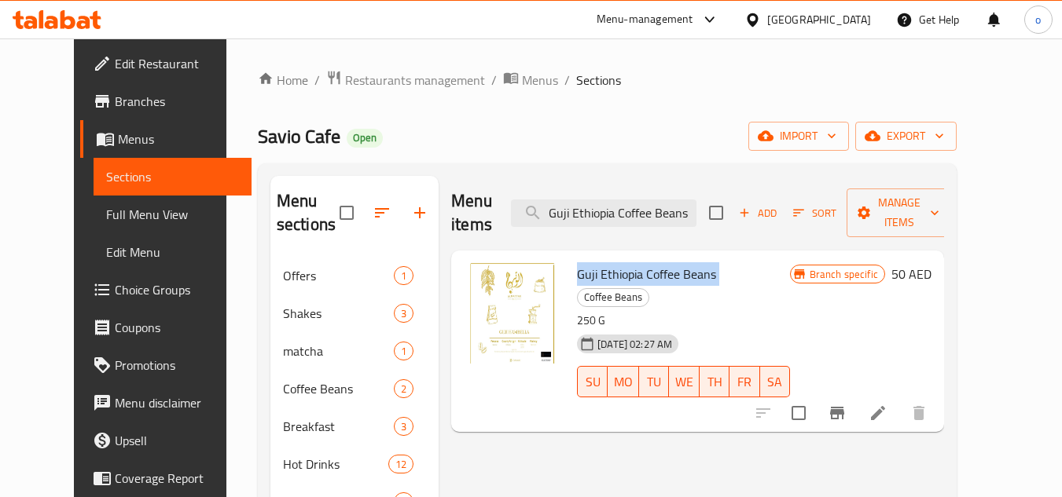
drag, startPoint x: 575, startPoint y: 244, endPoint x: 529, endPoint y: 273, distance: 53.7
click at [577, 262] on span "Guji Ethiopia Coffee Beans" at bounding box center [646, 274] width 139 height 24
click at [606, 262] on span "Guji Ethiopia Coffee Beans" at bounding box center [646, 274] width 139 height 24
click at [673, 262] on span "Guji Ethiopia Coffee Beans" at bounding box center [646, 274] width 139 height 24
drag, startPoint x: 696, startPoint y: 252, endPoint x: 558, endPoint y: 249, distance: 138.4
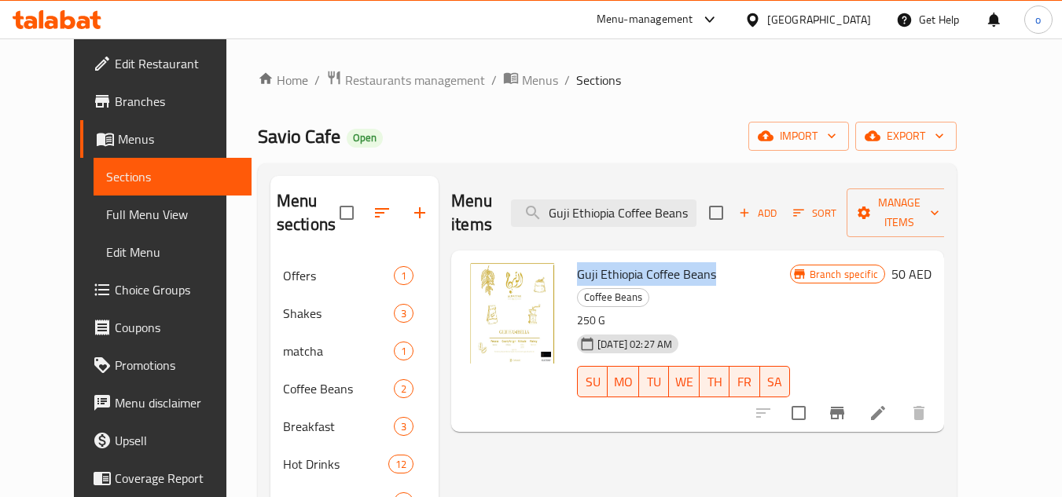
click at [577, 262] on span "Guji Ethiopia Coffee Beans" at bounding box center [646, 274] width 139 height 24
copy span "Guji Ethiopia Coffee Beans"
drag, startPoint x: 664, startPoint y: 248, endPoint x: 578, endPoint y: 262, distance: 87.6
click at [664, 262] on span "Guji Ethiopia Coffee Beans" at bounding box center [646, 274] width 139 height 24
click at [578, 262] on div "Guji Ethiopia Coffee Beans Coffee Beans 250 G 20-09-2023 02:27 AM SU MO TU WE T…" at bounding box center [684, 341] width 226 height 169
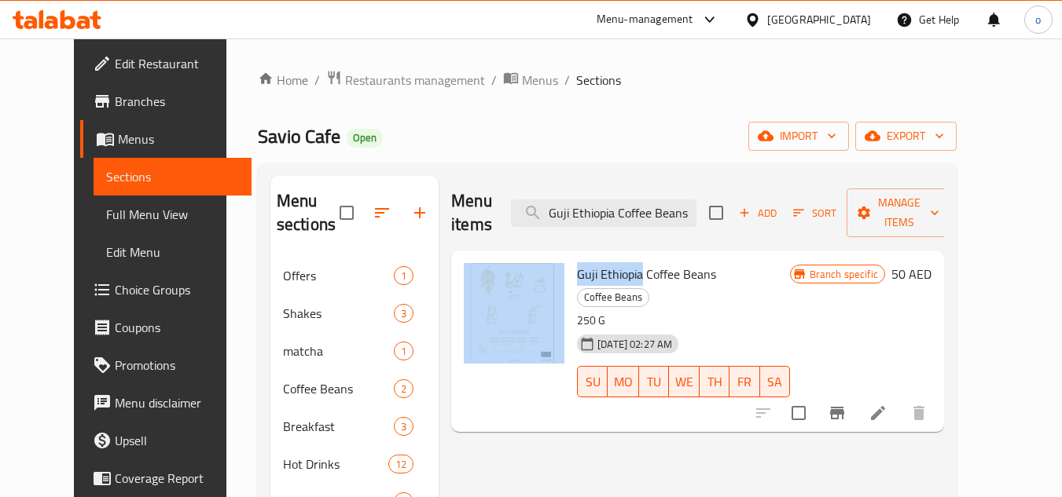
drag, startPoint x: 625, startPoint y: 253, endPoint x: 549, endPoint y: 248, distance: 76.4
click at [549, 257] on div "Guji Ethiopia Coffee Beans Coffee Beans 250 G 20-09-2023 02:27 AM SU MO TU WE T…" at bounding box center [697, 341] width 480 height 169
copy div "Guji Ethiopia"
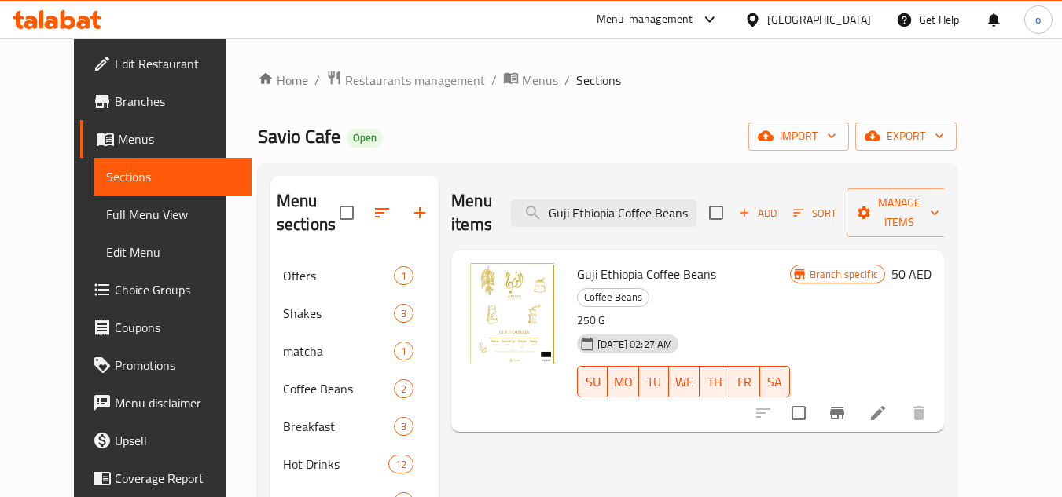
click at [900, 399] on li at bounding box center [878, 413] width 44 height 28
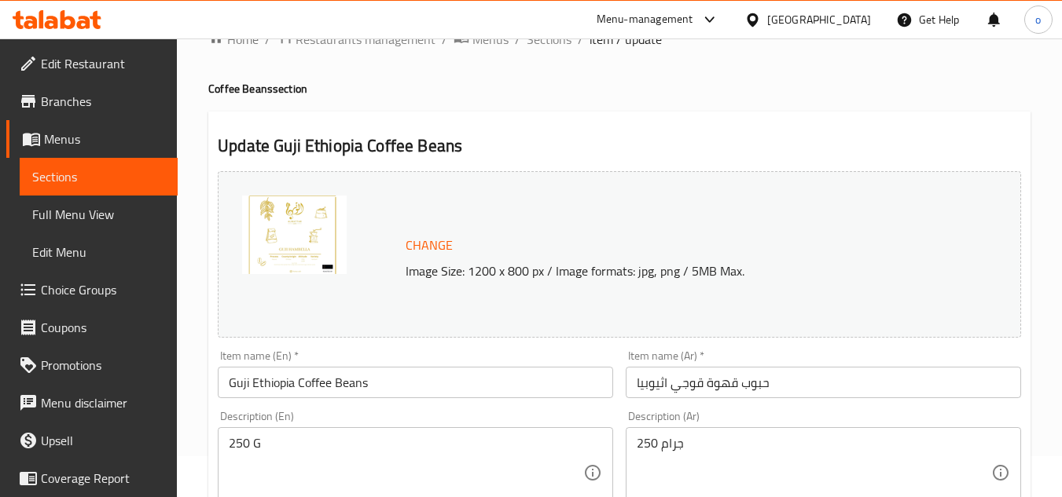
scroll to position [79, 0]
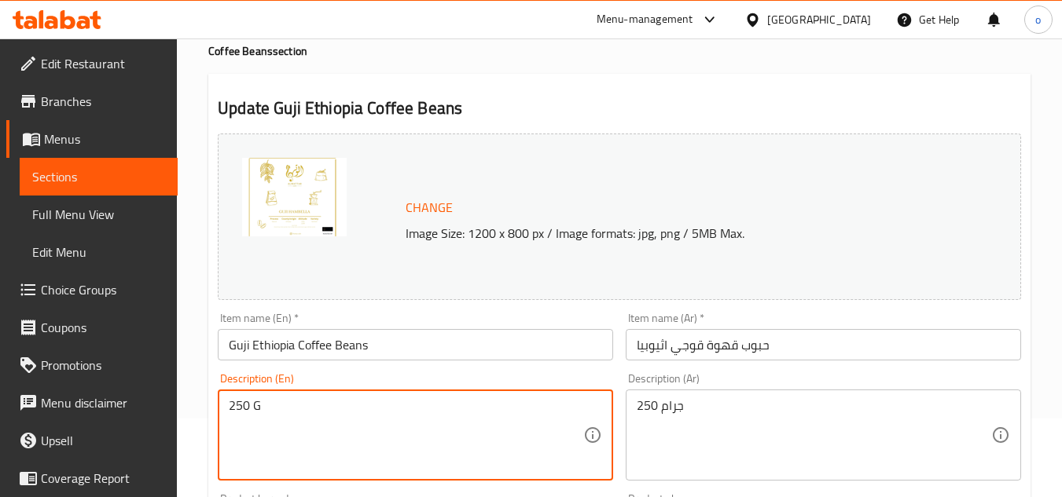
drag, startPoint x: 285, startPoint y: 409, endPoint x: 185, endPoint y: 406, distance: 99.9
paste textarea "Indulge in our Ethiopia Guji Hambella Beans, known for their vibrant floral not…"
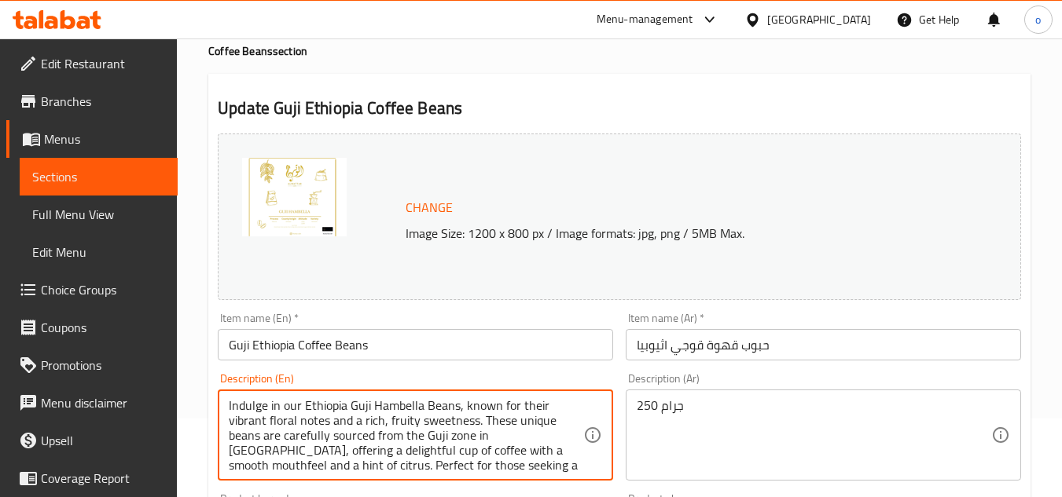
scroll to position [30, 0]
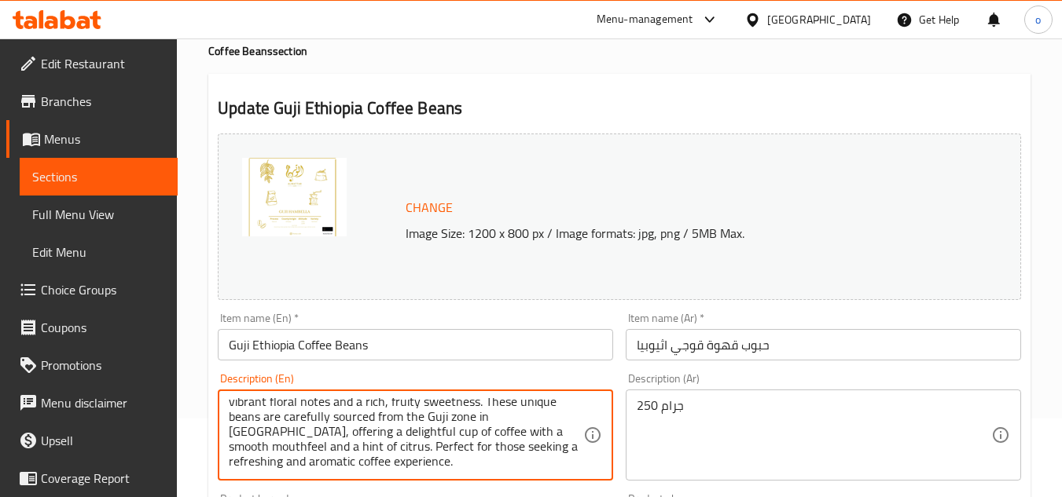
click at [342, 457] on textarea "Indulge in our Ethiopia Guji Hambella Beans, known for their vibrant floral not…" at bounding box center [406, 435] width 354 height 75
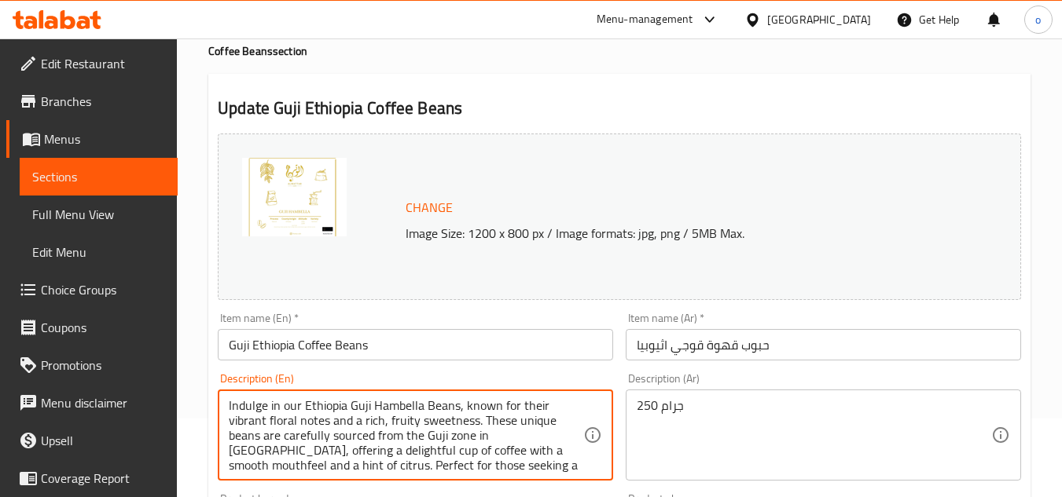
drag, startPoint x: 308, startPoint y: 450, endPoint x: 216, endPoint y: 404, distance: 103.0
click at [216, 404] on div "Description (En) Indulge in our Ethiopia Guji Hambella Beans, known for their v…" at bounding box center [415, 427] width 408 height 120
click at [314, 442] on textarea "Indulge in our Ethiopia Guji Hambella Beans, known for their vibrant floral not…" at bounding box center [406, 435] width 354 height 75
drag, startPoint x: 326, startPoint y: 457, endPoint x: 209, endPoint y: 354, distance: 156.4
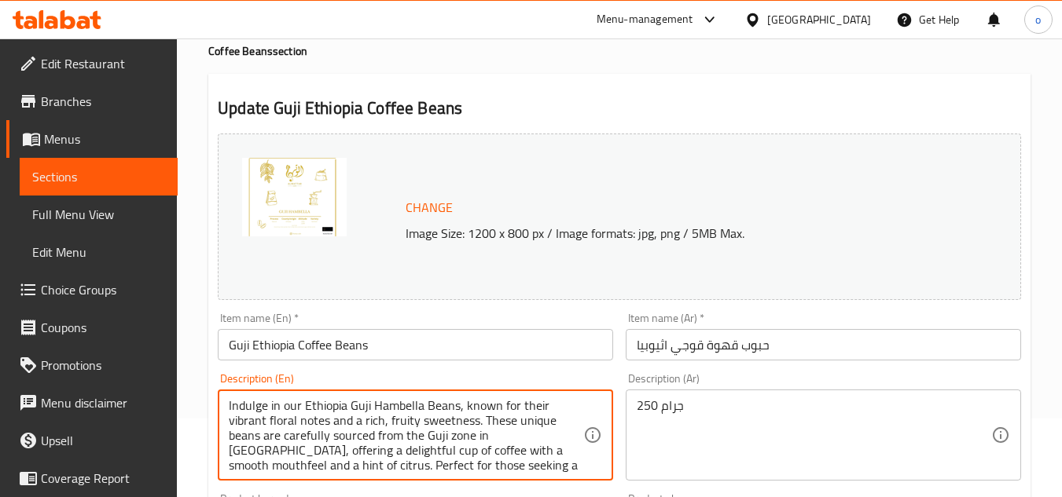
type textarea "Indulge in our Ethiopia Guji Hambella Beans, known for their vibrant floral not…"
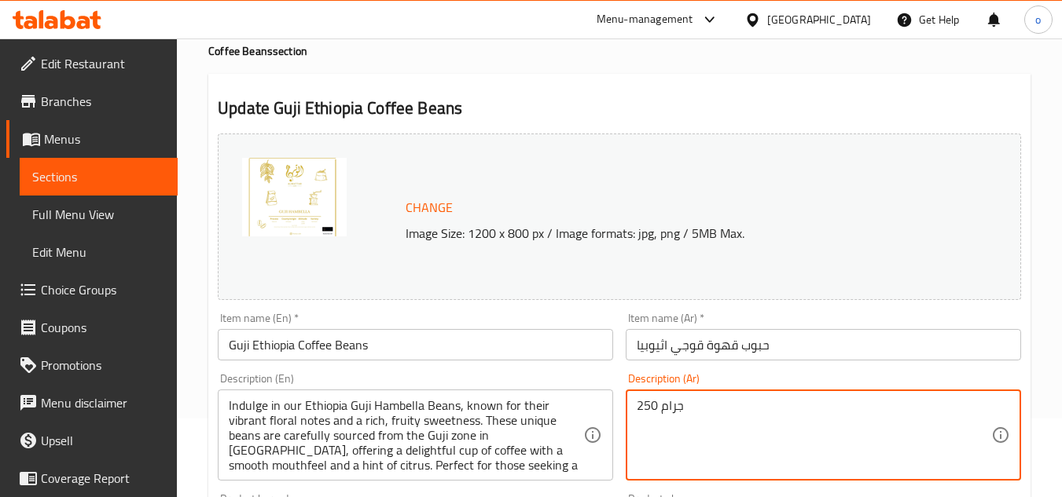
drag, startPoint x: 707, startPoint y: 406, endPoint x: 614, endPoint y: 406, distance: 93.5
paste textarea "دلّل نفسك مع حبوب إثيوبيا غوجي هامبيلا، المعروفة بنكهاتها الزهرية الزاهية وحلاو…"
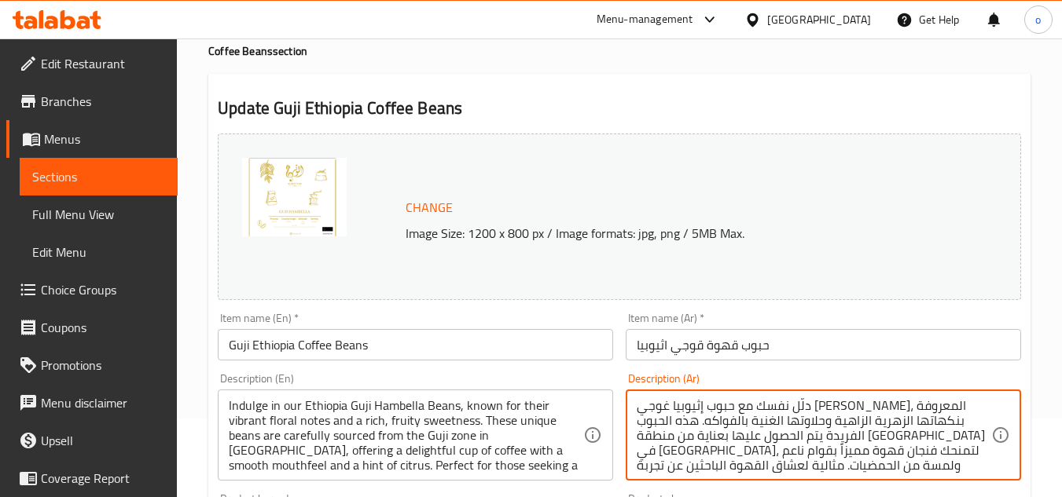
scroll to position [4, 0]
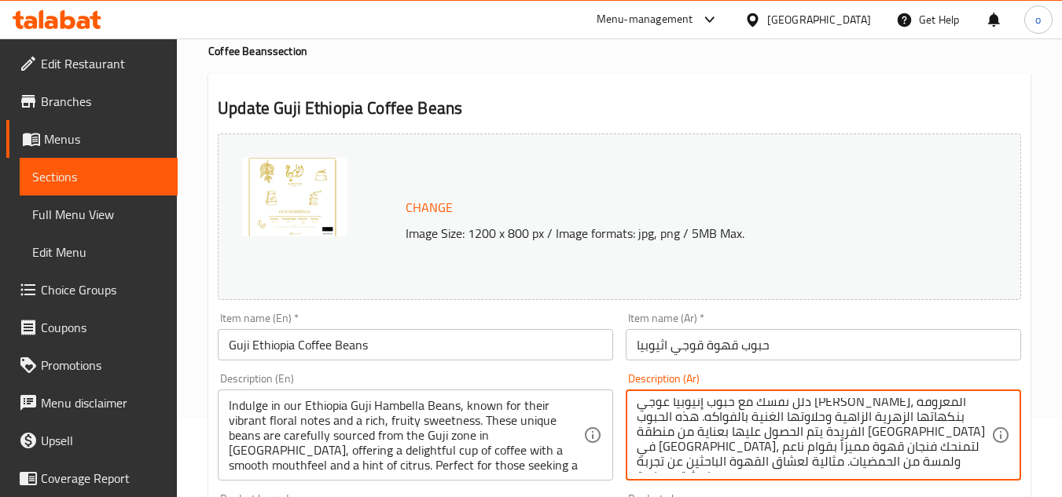
click at [745, 419] on textarea "دلّل نفسك مع حبوب إثيوبيا غوجي هامبيلا، المعروفة بنكهاتها الزهرية الزاهية وحلاو…" at bounding box center [814, 435] width 354 height 75
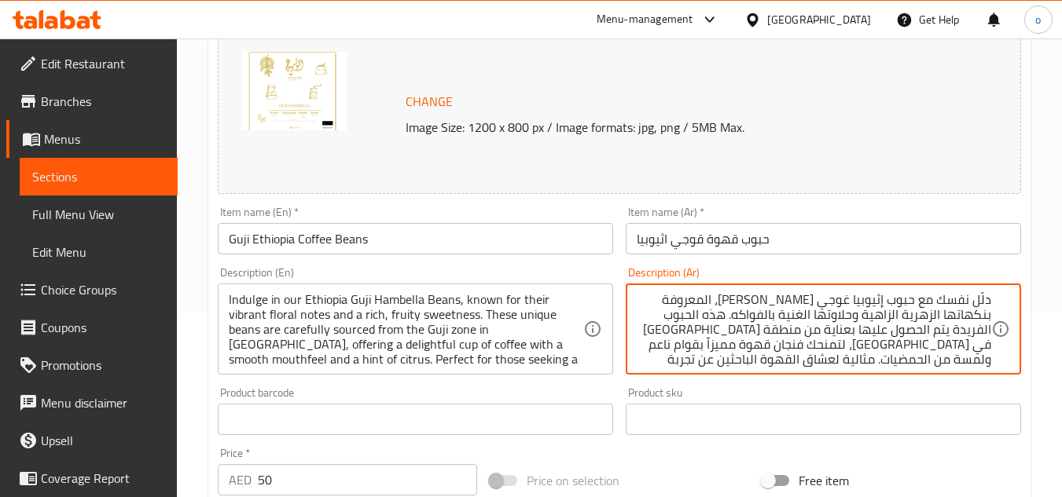
scroll to position [236, 0]
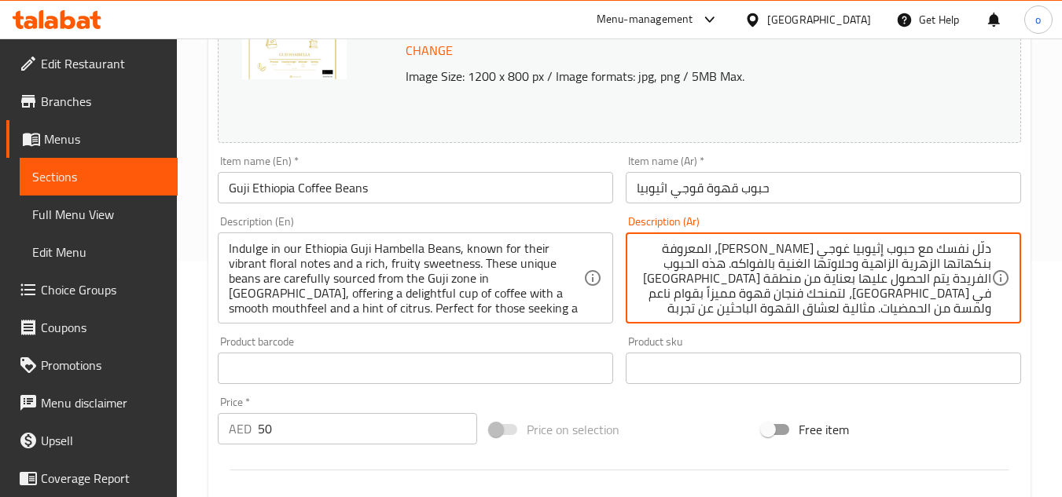
click at [688, 199] on input "حبوب قهوة قوجي اثيوبيا" at bounding box center [823, 187] width 395 height 31
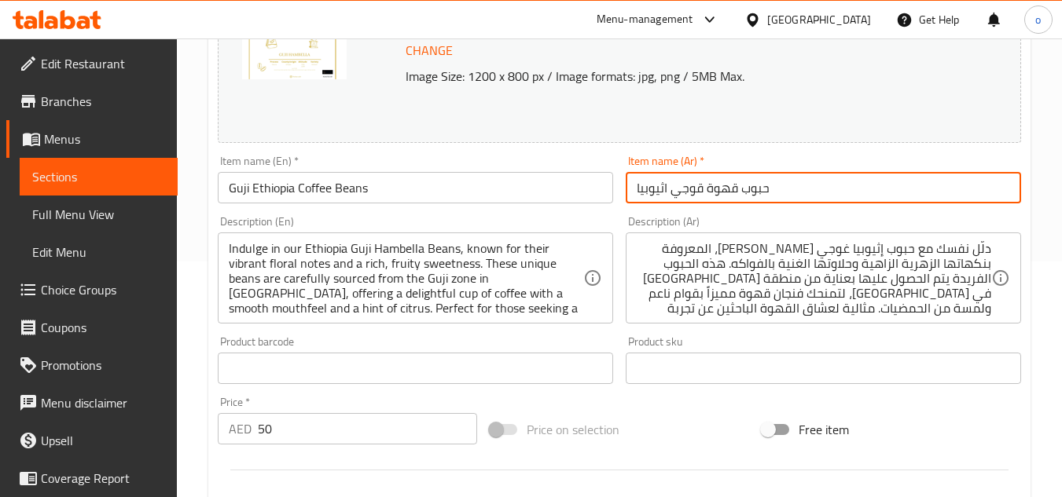
click at [688, 199] on input "حبوب قهوة قوجي اثيوبيا" at bounding box center [823, 187] width 395 height 31
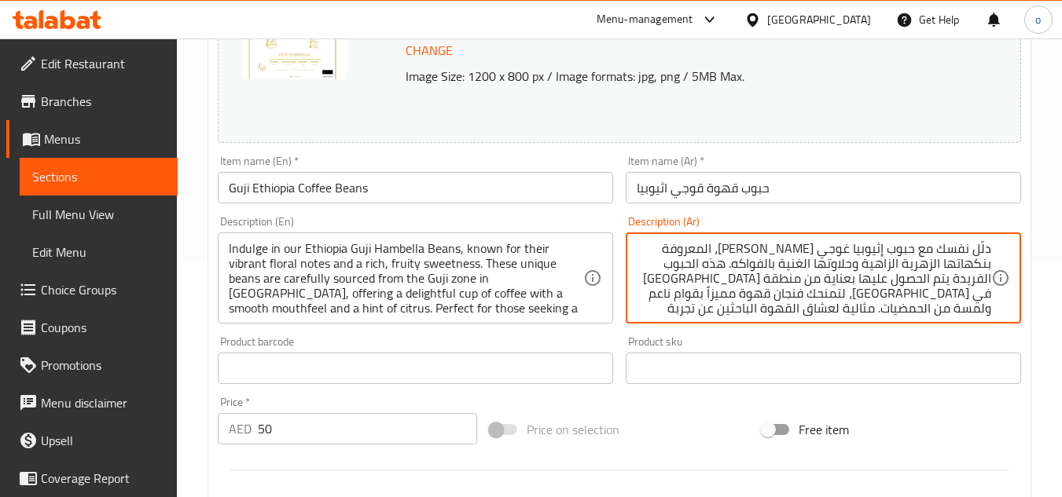
click at [846, 249] on textarea "دلّل نفسك مع حبوب إثيوبيا غوجي هامبيلا، المعروفة بنكهاتها الزهرية الزاهية وحلاو…" at bounding box center [814, 278] width 354 height 75
paste textarea "ق"
click at [791, 271] on textarea "دلّل نفسك مع حبوب إثيوبيا قوجي هامبيلا، المعروفة بنكهاتها الزهرية الزاهية وحلاو…" at bounding box center [814, 278] width 354 height 75
click at [835, 264] on textarea "دلّل نفسك مع حبوب إثيوبيا قوجي هامبيلا، المعروفة بنكهاتها الزهرية الزاهية وحلاو…" at bounding box center [814, 278] width 354 height 75
click at [831, 250] on textarea "دلّل نفسك مع حبوب إثيوبيا قوجي هامبيلا، المعروفة بنكهاتها الزهرية الزاهية وحلاو…" at bounding box center [814, 278] width 354 height 75
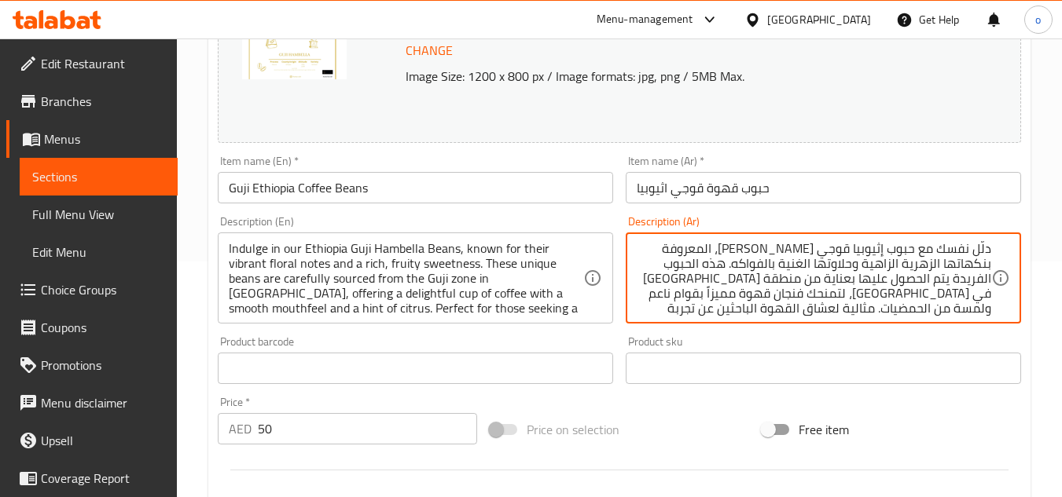
click at [831, 250] on textarea "دلّل نفسك مع حبوب إثيوبيا قوجي هامبيلا، المعروفة بنكهاتها الزهرية الزاهية وحلاو…" at bounding box center [814, 278] width 354 height 75
click at [798, 279] on textarea "دلّل نفسك مع حبوب إثيوبيا قوجي هامبيلا، المعروفة بنكهاتها الزهرية الزاهية وحلاو…" at bounding box center [814, 278] width 354 height 75
paste textarea "ق"
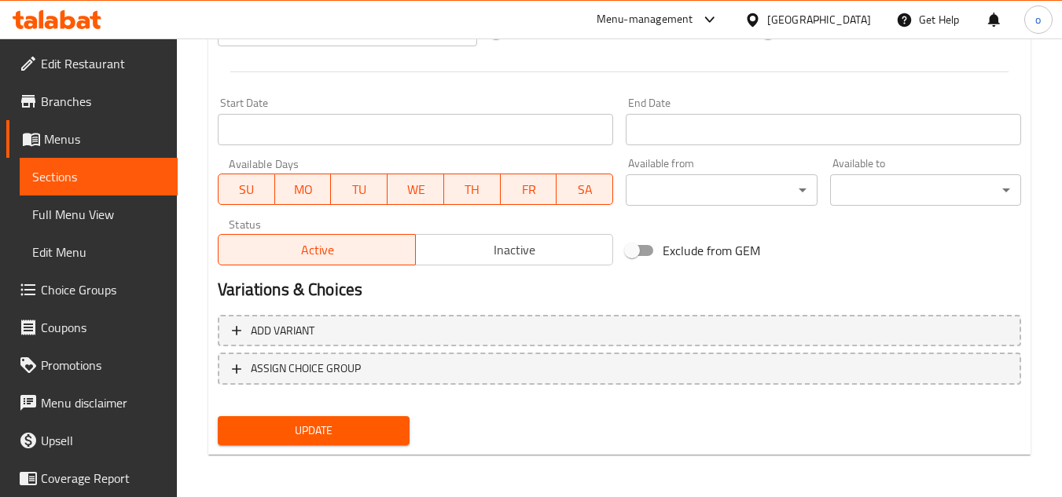
scroll to position [636, 0]
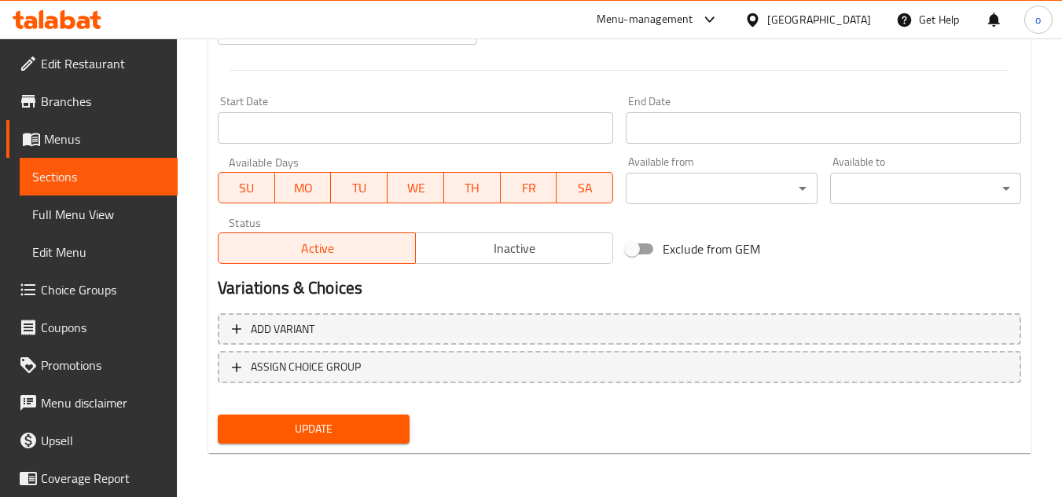
type textarea "دلّل نفسك مع حبوب إثيوبيا قوجي هامبيلا، المعروفة بنكهاتها الزهرية الزاهية وحلاو…"
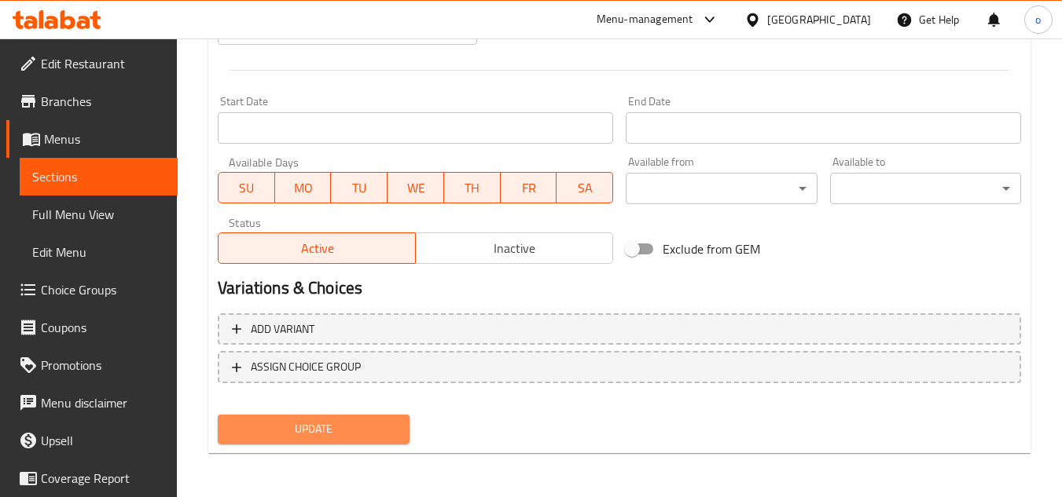
click at [357, 417] on button "Update" at bounding box center [313, 429] width 191 height 29
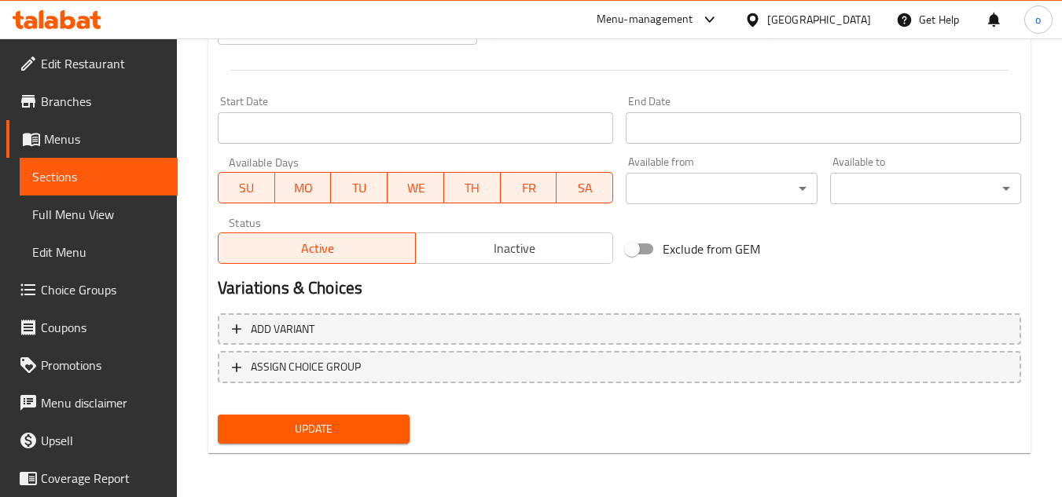
click at [366, 399] on nav at bounding box center [619, 396] width 803 height 13
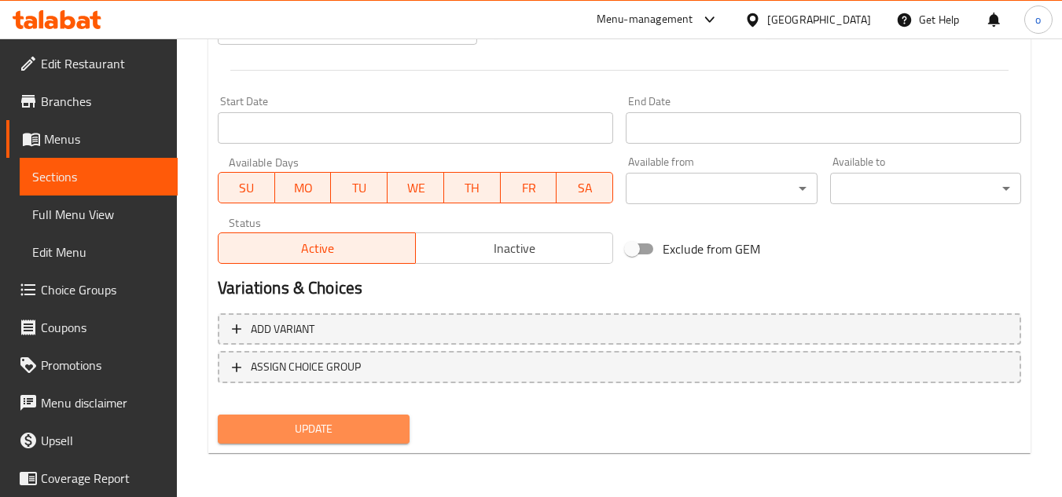
click at [332, 428] on span "Update" at bounding box center [313, 430] width 166 height 20
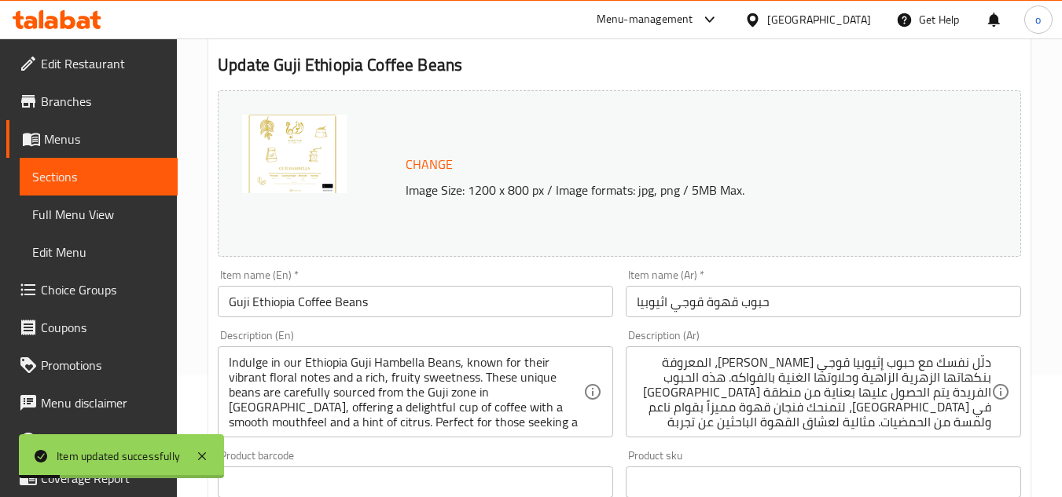
scroll to position [0, 0]
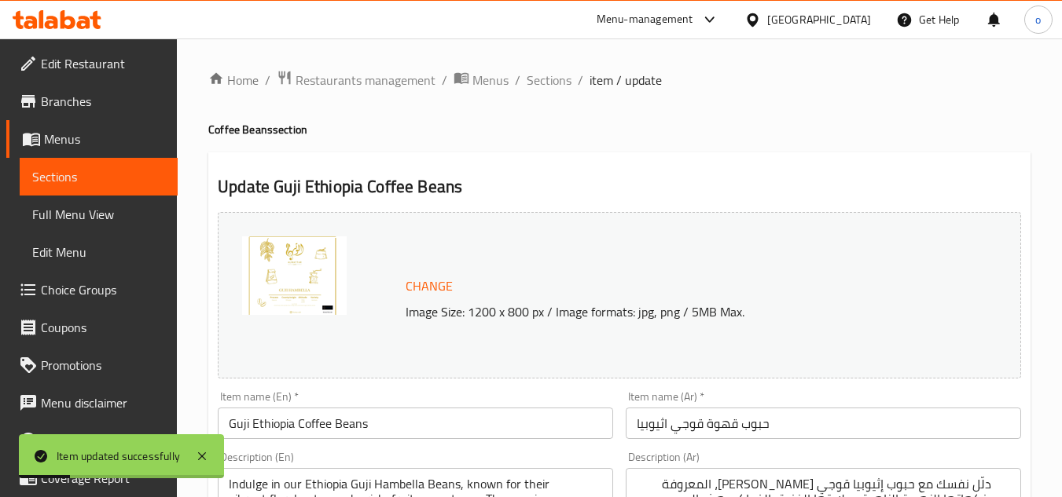
click at [553, 80] on span "Sections" at bounding box center [549, 80] width 45 height 19
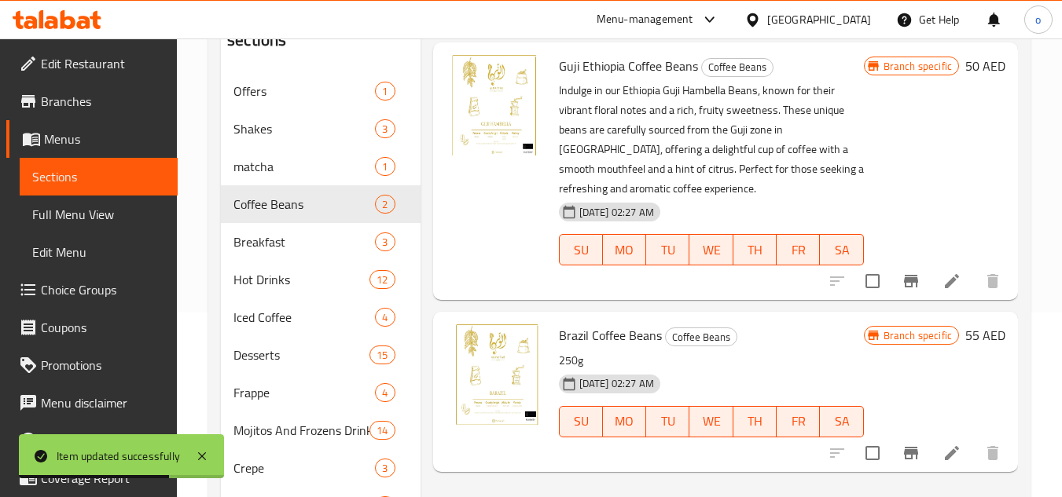
scroll to position [157, 0]
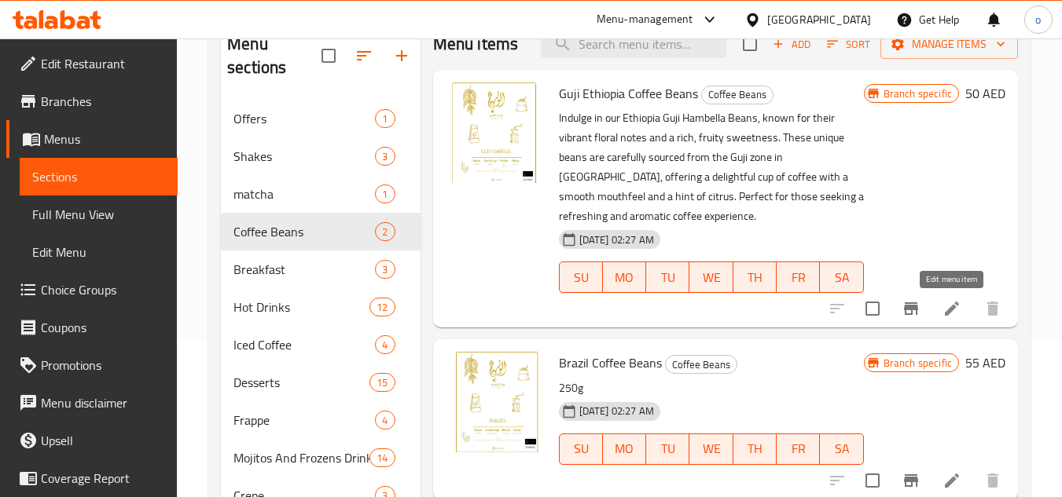
click at [950, 312] on icon at bounding box center [952, 309] width 14 height 14
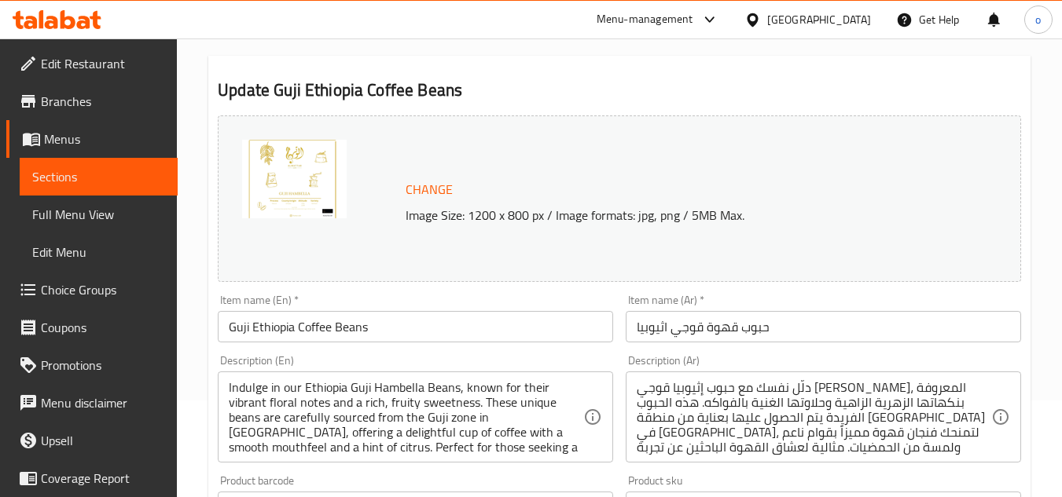
scroll to position [236, 0]
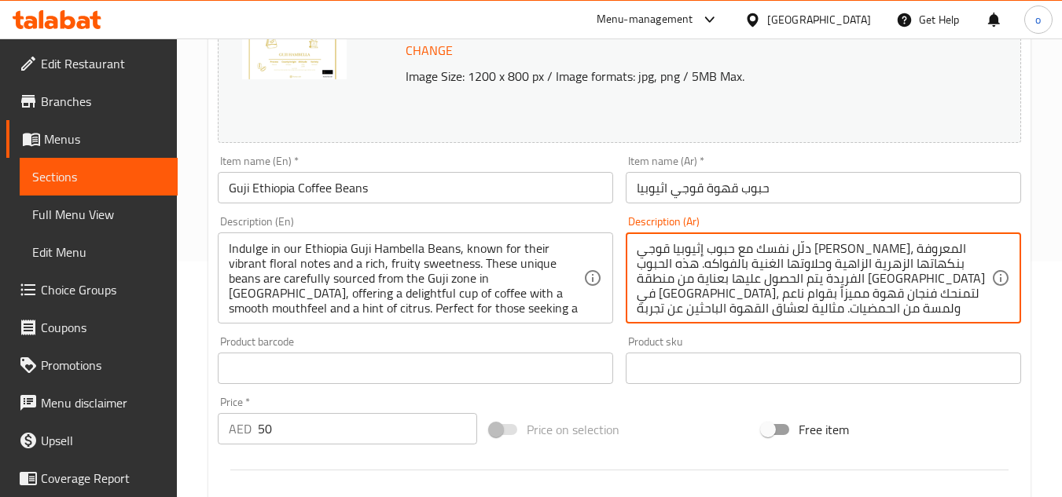
click at [768, 248] on textarea "دلّل نفسك مع حبوب إثيوبيا قوجي هامبيلا، المعروفة بنكهاتها الزهرية الزاهية وحلاو…" at bounding box center [814, 278] width 354 height 75
paste textarea "ستمتع بحبوب قهوة غوجي هامبيلا الإثيوبية، المعروفة بنكهاتها الزهرية النابضة بالح…"
click at [772, 277] on textarea "استمتع بحبوب قهوة غوجي هامبيلا الإثيوبية، المعروفة بنكهاتها الزهرية النابضة بال…" at bounding box center [814, 278] width 354 height 75
type textarea "استمتع بحبوب قهوة غوجي هامبيلا الإثيوبية، المعروفة بنكهاتها الزهرية النابضة بال…"
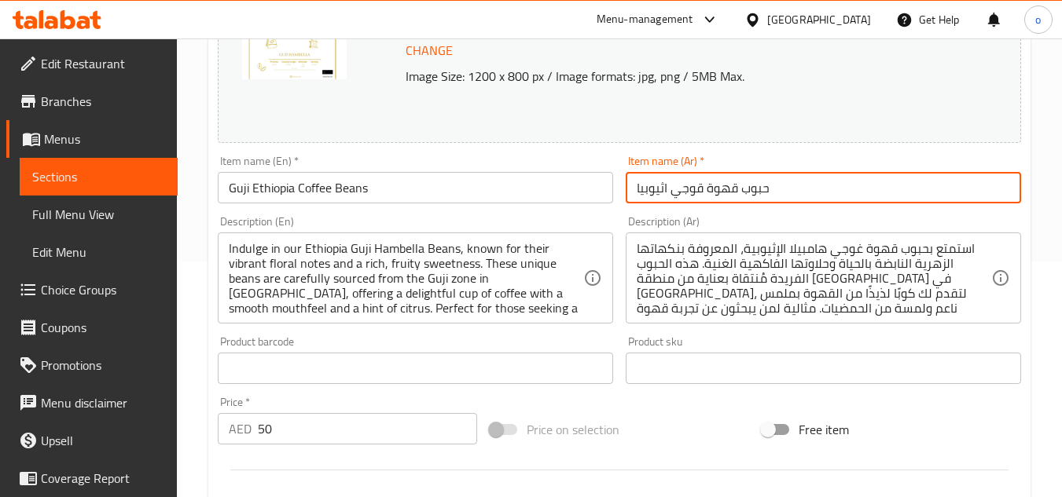
click at [725, 196] on input "حبوب قهوة قوجي اثيوبيا" at bounding box center [823, 187] width 395 height 31
drag, startPoint x: 799, startPoint y: 197, endPoint x: 611, endPoint y: 179, distance: 189.5
click at [611, 179] on div "Change Image Size: 1200 x 800 px / Image formats: jpg, png / 5MB Max. Item name…" at bounding box center [619, 320] width 816 height 700
paste input "ثيوبيا غوجي هامبيل"
type input "إثيوبيا غوجي هامبيلا"
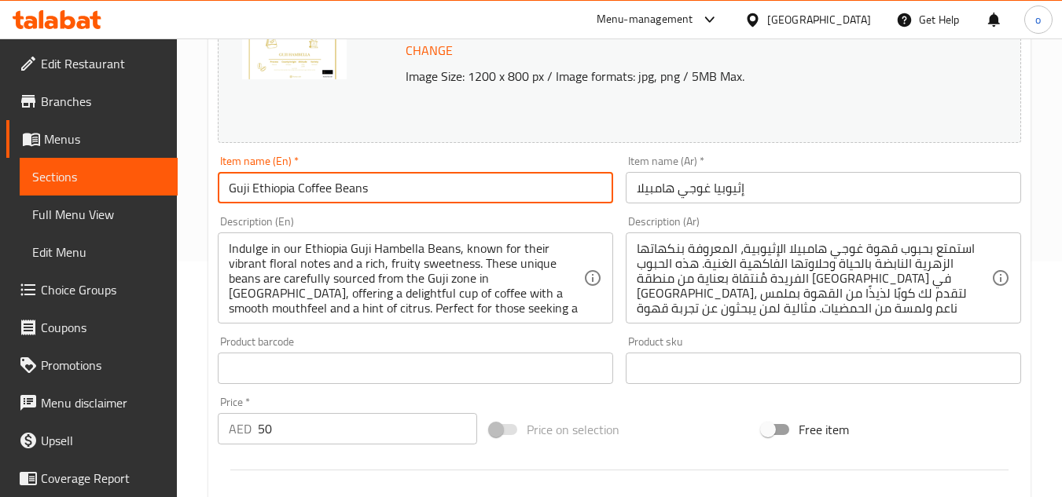
drag, startPoint x: 384, startPoint y: 189, endPoint x: 152, endPoint y: 174, distance: 232.4
click at [152, 174] on div "Edit Restaurant Branches Menus Sections Full Menu View Edit Menu Choice Groups …" at bounding box center [531, 350] width 1062 height 1095
paste input "Ethiopia [PERSON_NAME]"
type input "Ethiopia [PERSON_NAME]"
click at [287, 222] on div "Description (En) Indulge in our Ethiopia Guji Hambella Beans, known for their v…" at bounding box center [415, 270] width 395 height 108
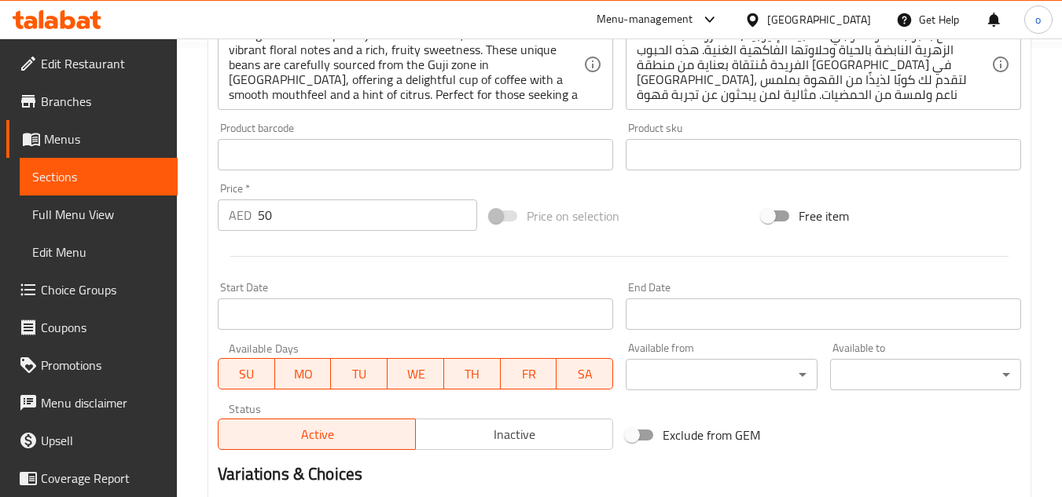
scroll to position [636, 0]
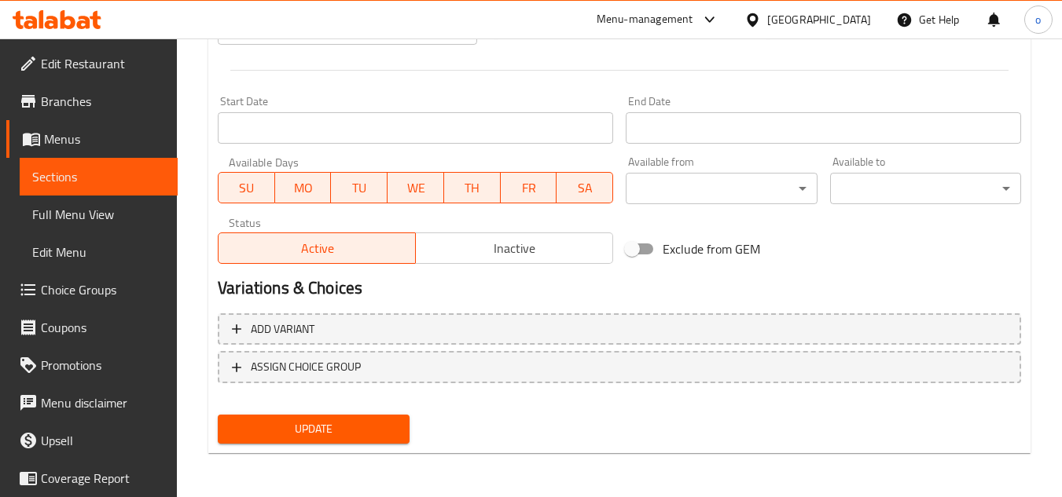
click at [401, 421] on button "Update" at bounding box center [313, 429] width 191 height 29
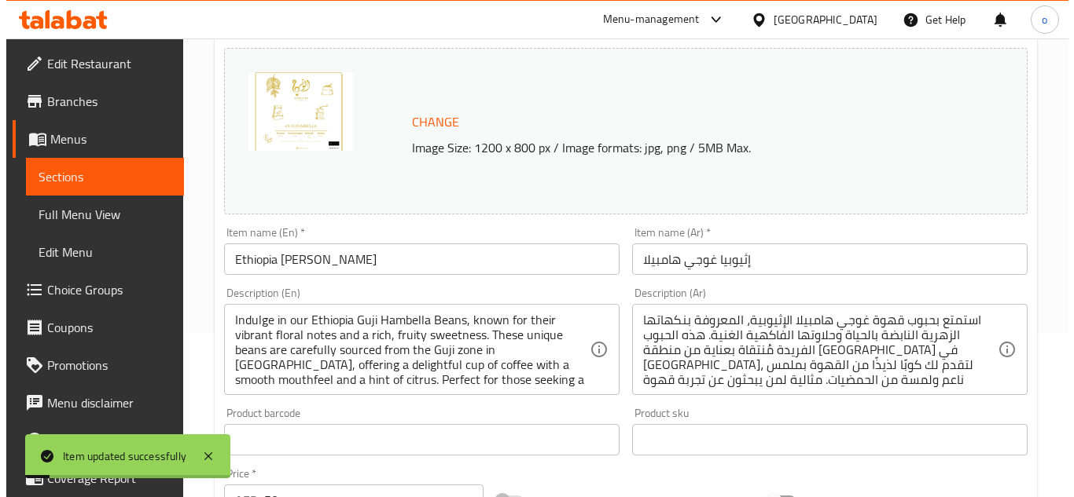
scroll to position [0, 0]
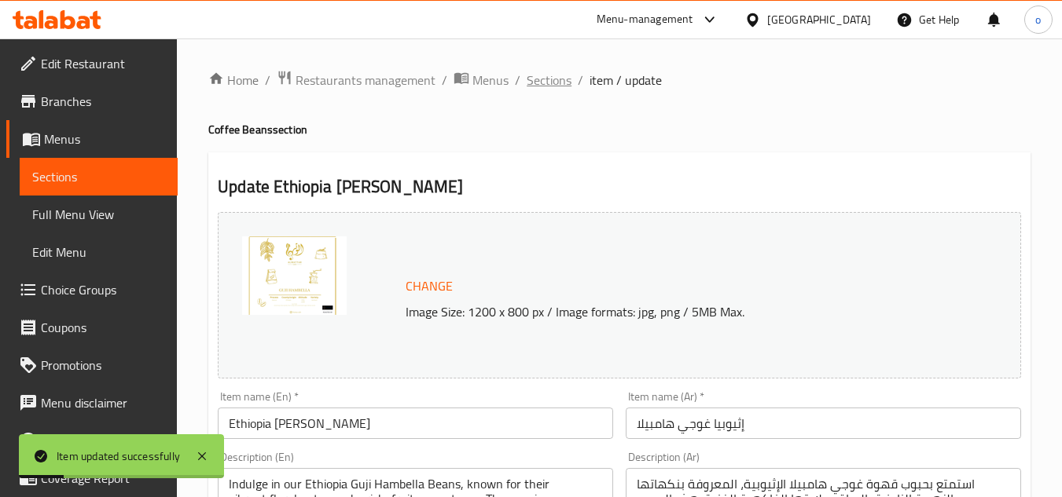
click at [555, 82] on span "Sections" at bounding box center [549, 80] width 45 height 19
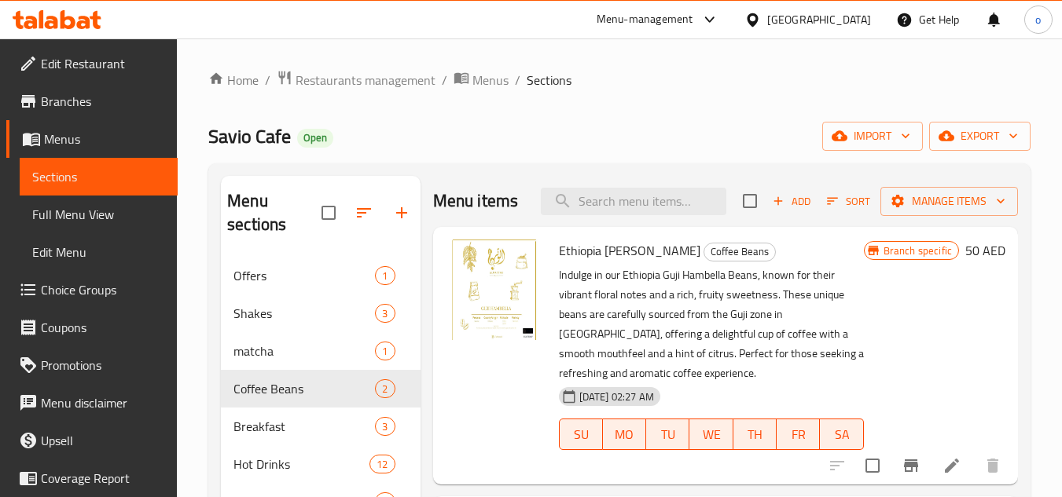
click at [597, 217] on div "Menu items Add Sort Manage items" at bounding box center [725, 201] width 585 height 51
click at [600, 205] on input "search" at bounding box center [633, 202] width 185 height 28
paste input "Colombian Juicy Melon"
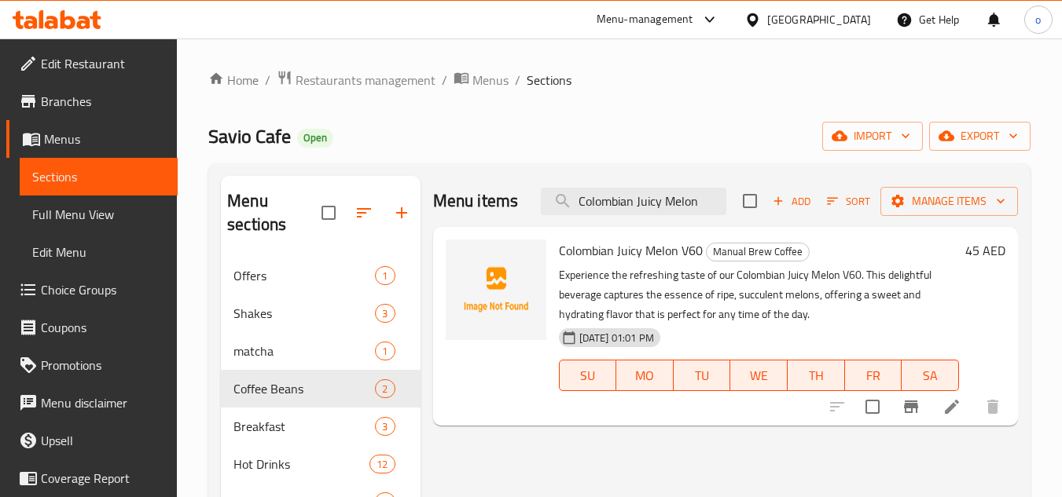
type input "Colombian Juicy Melon"
drag, startPoint x: 921, startPoint y: 424, endPoint x: 916, endPoint y: 417, distance: 9.0
click at [921, 424] on div at bounding box center [914, 407] width 193 height 38
click at [908, 409] on icon "Branch-specific-item" at bounding box center [911, 407] width 14 height 13
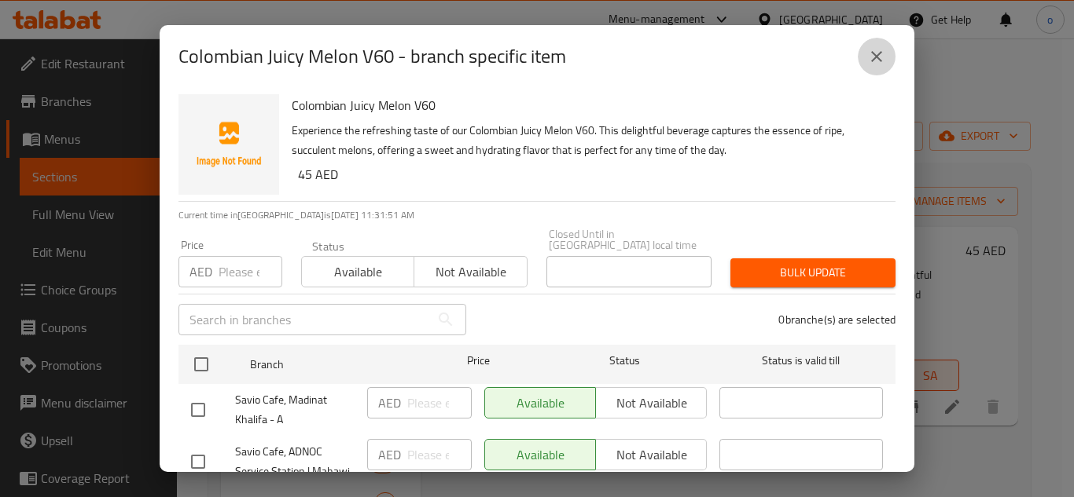
click at [878, 53] on icon "close" at bounding box center [876, 56] width 19 height 19
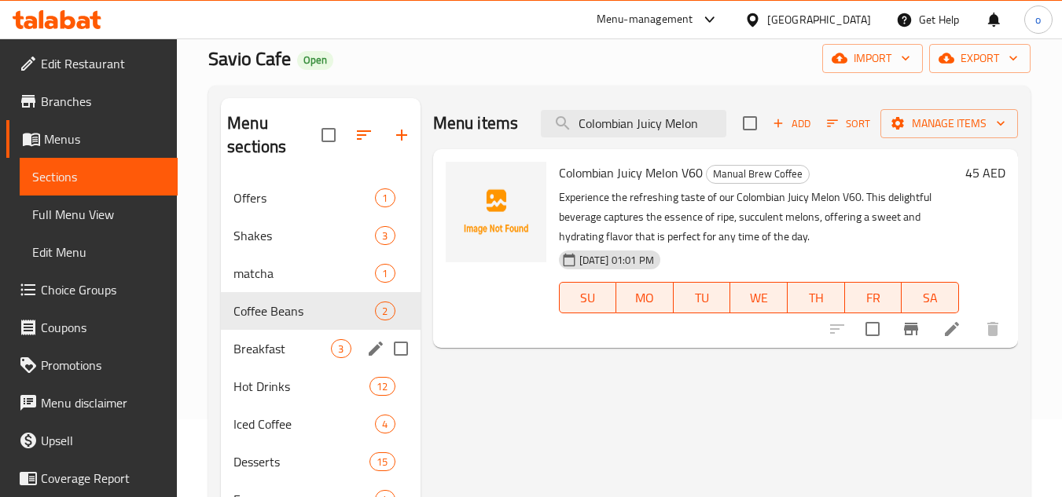
scroll to position [79, 0]
click at [296, 317] on span "Coffee Beans" at bounding box center [281, 310] width 97 height 19
click at [632, 116] on input "Colombian Juicy Melon" at bounding box center [633, 123] width 185 height 28
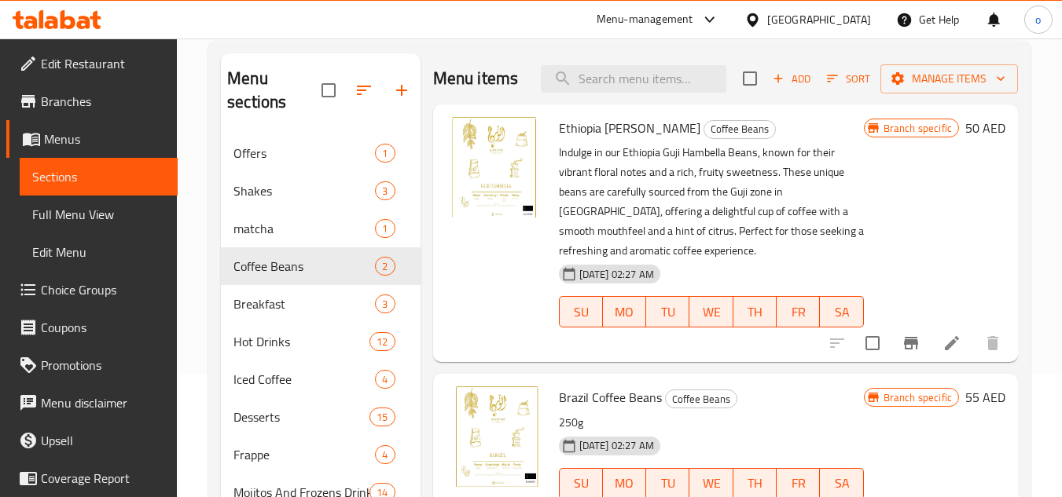
scroll to position [314, 0]
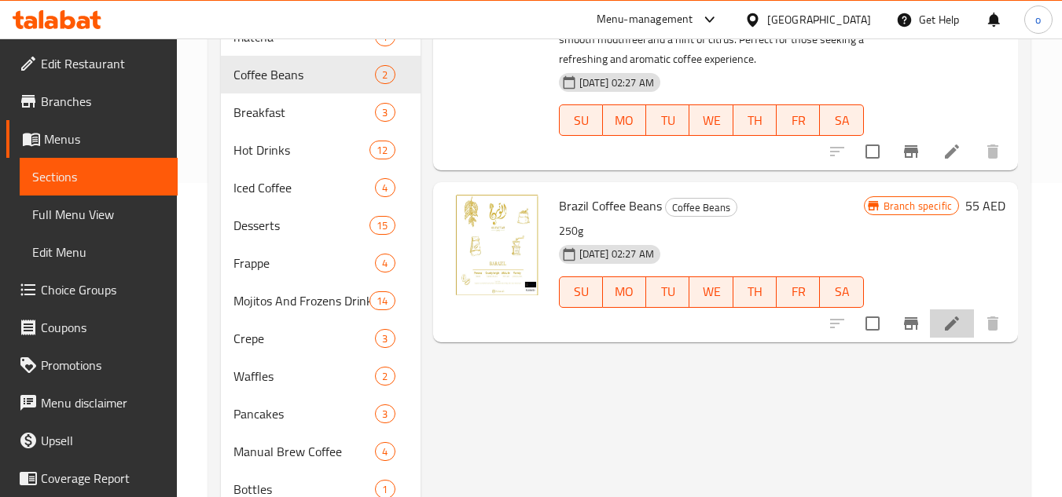
click at [951, 310] on li at bounding box center [952, 324] width 44 height 28
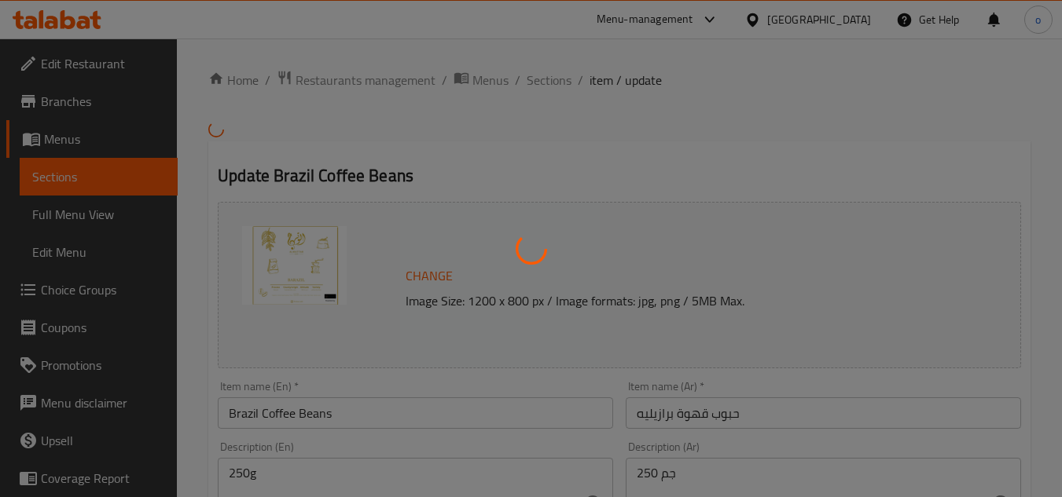
scroll to position [79, 0]
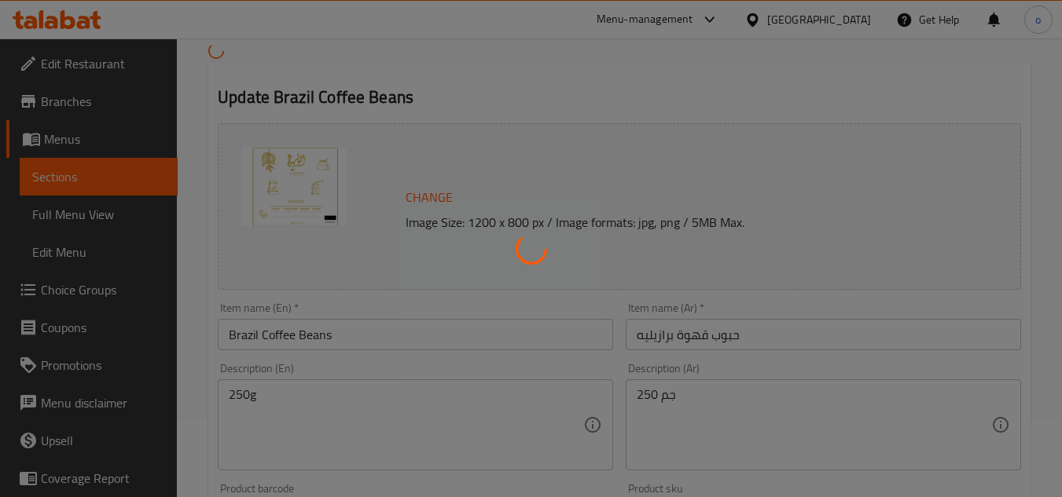
click at [251, 393] on div at bounding box center [531, 248] width 1062 height 497
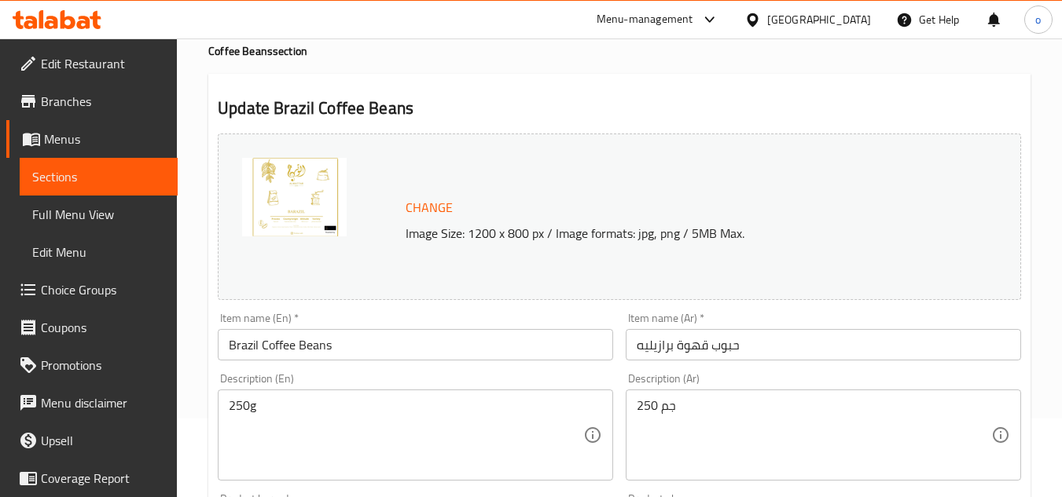
click at [257, 395] on div "250g Description (En)" at bounding box center [415, 435] width 395 height 91
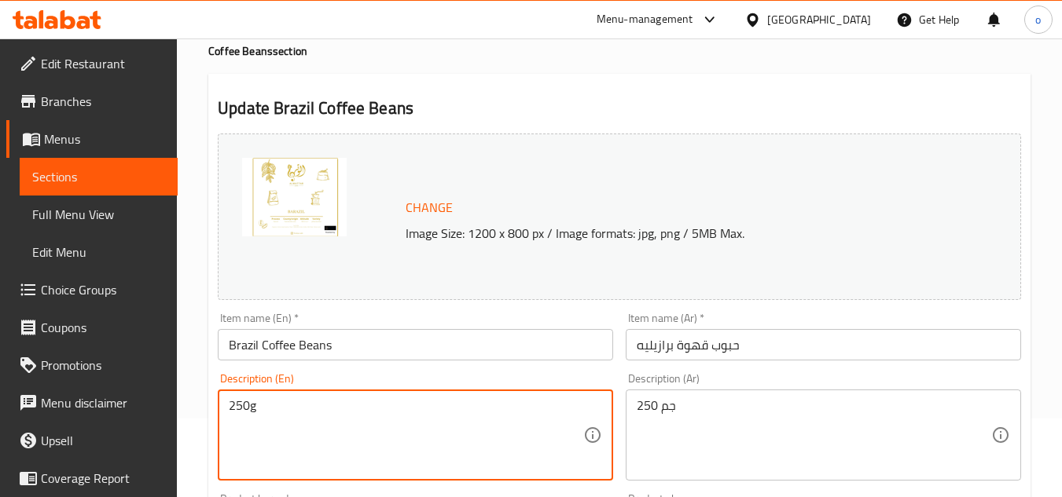
drag, startPoint x: 285, startPoint y: 404, endPoint x: 222, endPoint y: 405, distance: 62.1
click at [222, 405] on div "250g Description (En)" at bounding box center [415, 435] width 395 height 91
paste textarea "Enjoy the rich and bold flavors of our Brazil Toriba Beans Pack. These premium …"
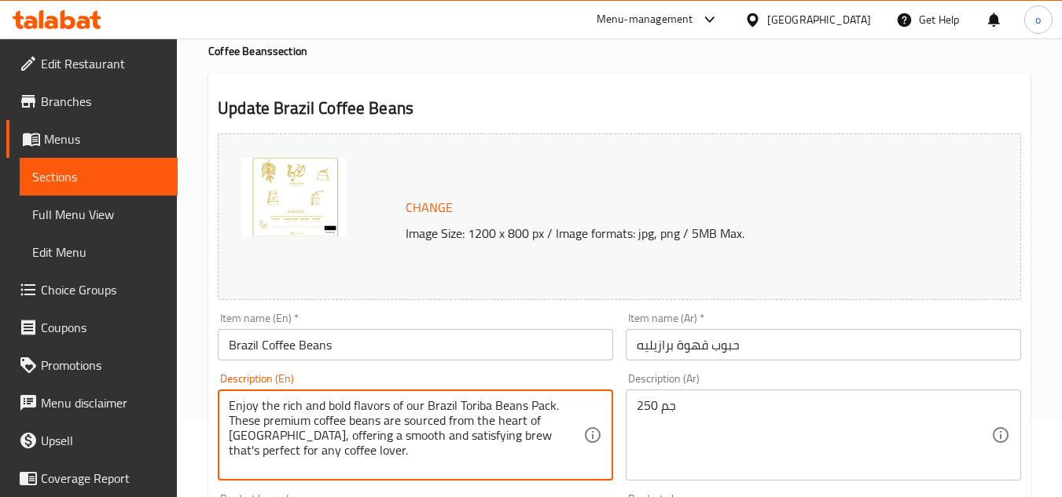
drag, startPoint x: 261, startPoint y: 458, endPoint x: 224, endPoint y: 391, distance: 76.3
click at [224, 391] on div "Enjoy the rich and bold flavors of our Brazil Toriba Beans Pack. These premium …" at bounding box center [415, 435] width 395 height 91
type textarea "Enjoy the rich and bold flavors of our Brazil Toriba Beans Pack. These premium …"
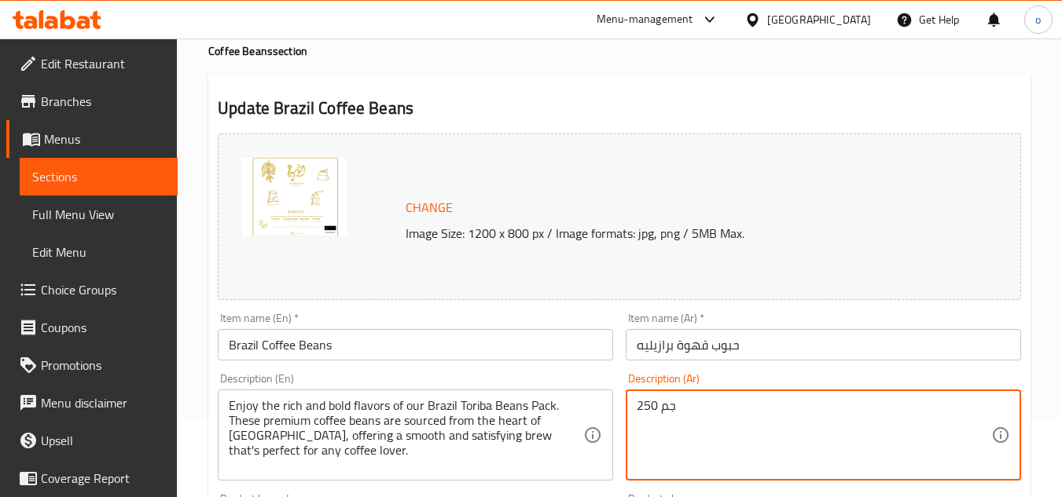
drag, startPoint x: 703, startPoint y: 413, endPoint x: 581, endPoint y: 410, distance: 122.6
click at [586, 410] on div "Change Image Size: 1200 x 800 px / Image formats: jpg, png / 5MB Max. Item name…" at bounding box center [619, 477] width 816 height 700
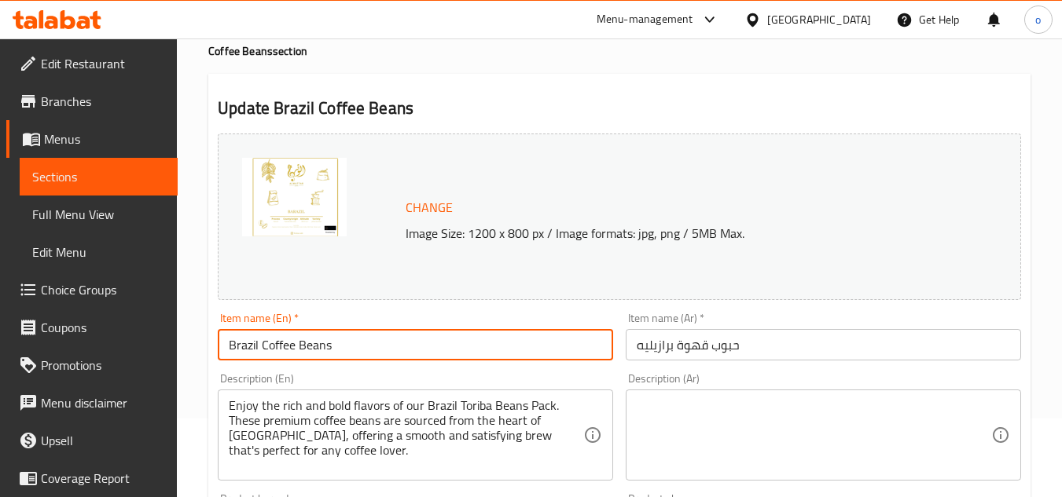
drag, startPoint x: 343, startPoint y: 340, endPoint x: 94, endPoint y: 330, distance: 249.3
paste input "toriba"
type input "Brazil toriba"
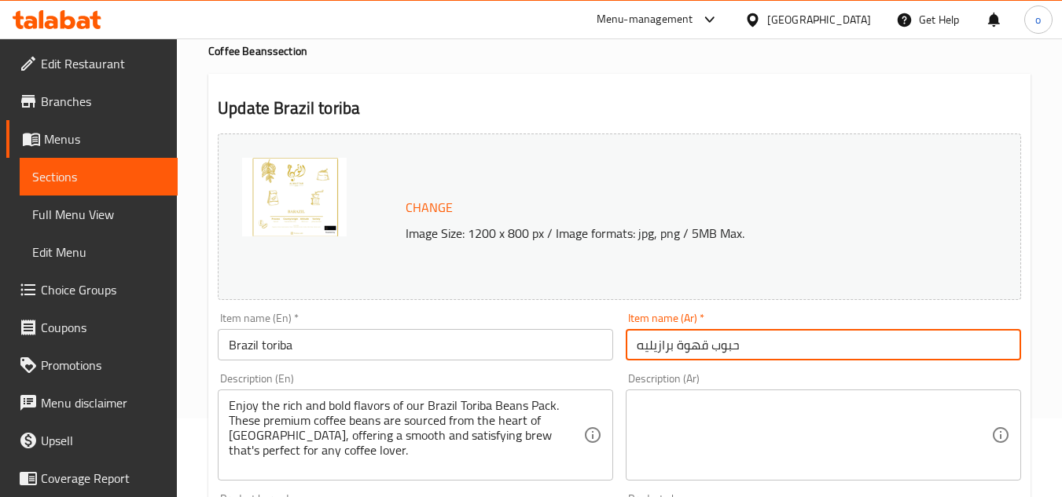
drag, startPoint x: 773, startPoint y: 351, endPoint x: 474, endPoint y: 327, distance: 299.6
click at [474, 327] on div "Change Image Size: 1200 x 800 px / Image formats: jpg, png / 5MB Max. Item name…" at bounding box center [619, 477] width 816 height 700
paste input "لبرازيل توريبا"
type input "البرازيل توريبا"
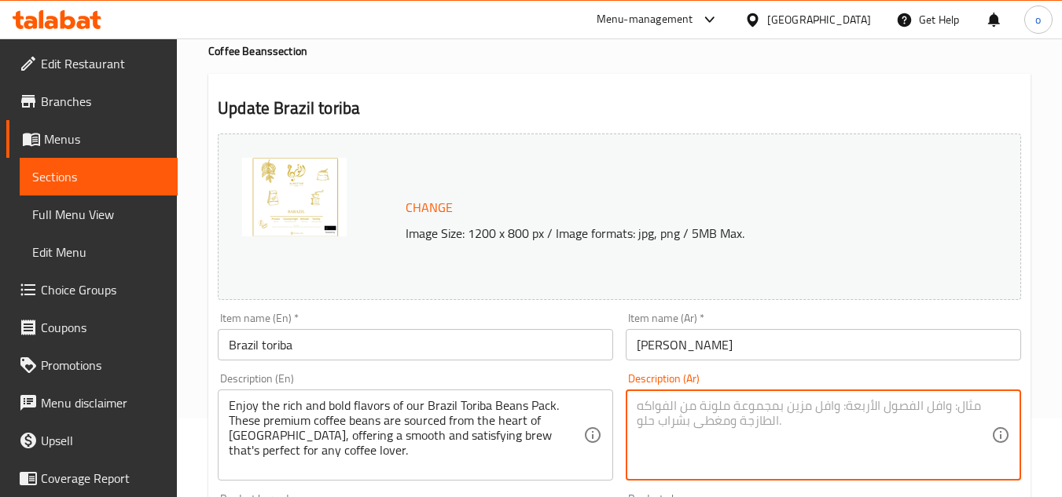
click at [668, 409] on textarea at bounding box center [814, 435] width 354 height 75
paste textarea "استمتع بالنكهات الغنية والجريئة لحبوب توريبا البرازيلية. هذه الحبوب الفاخرة من …"
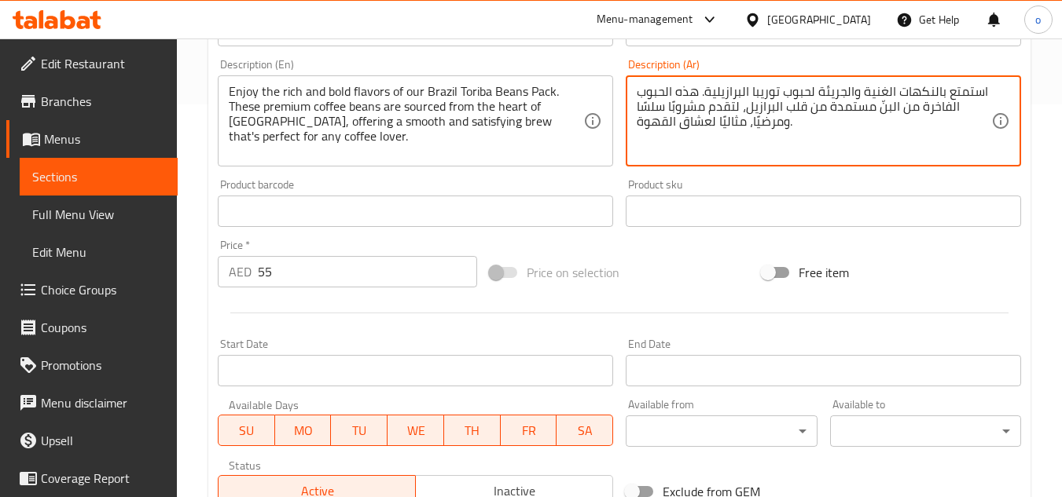
scroll to position [636, 0]
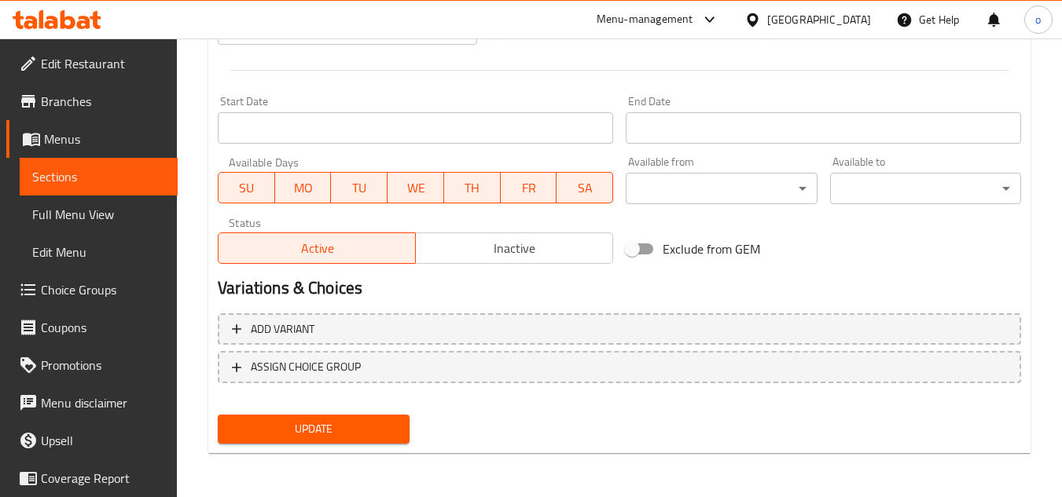
type textarea "استمتع بالنكهات الغنية والجريئة لحبوب توريبا البرازيلية. هذه الحبوب الفاخرة من …"
click at [321, 420] on span "Update" at bounding box center [313, 430] width 166 height 20
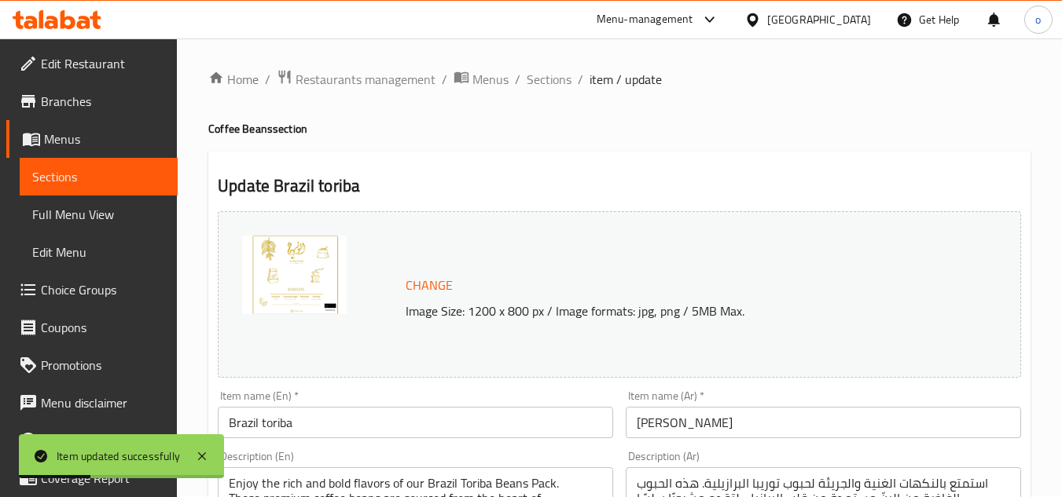
scroll to position [0, 0]
click at [545, 83] on span "Sections" at bounding box center [549, 80] width 45 height 19
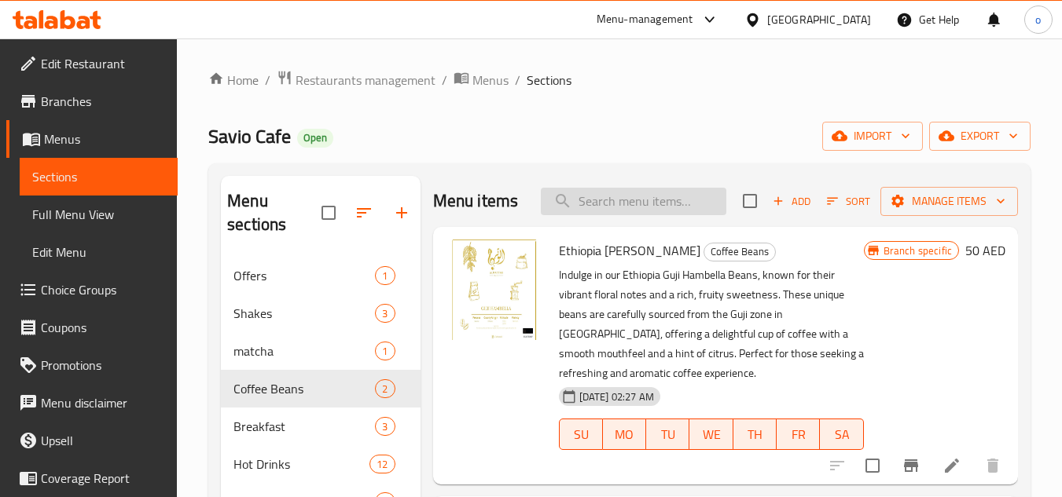
click at [673, 191] on input "search" at bounding box center [633, 202] width 185 height 28
paste input "Colombian juicy melon"
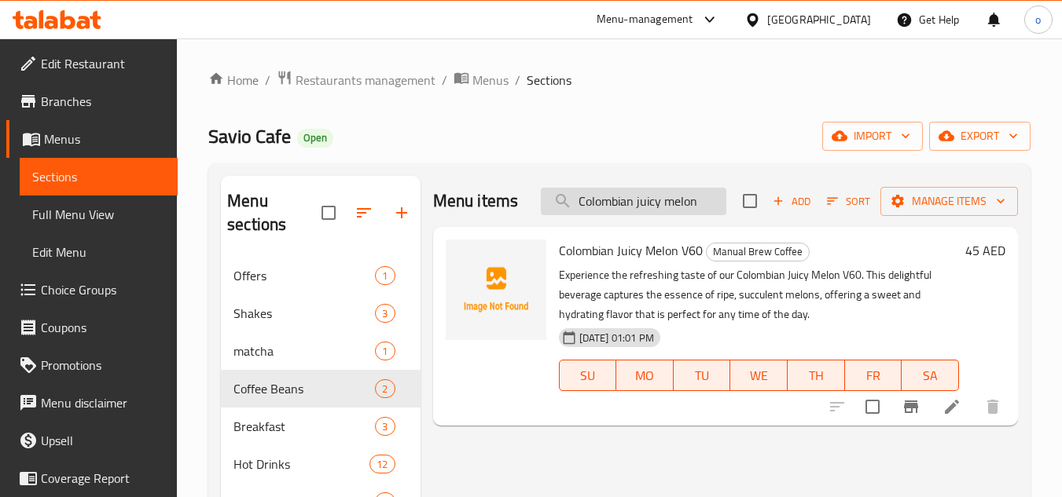
click at [698, 204] on input "Colombian juicy melon" at bounding box center [633, 202] width 185 height 28
click at [622, 256] on span "Colombian Juicy Melon V60" at bounding box center [631, 251] width 144 height 24
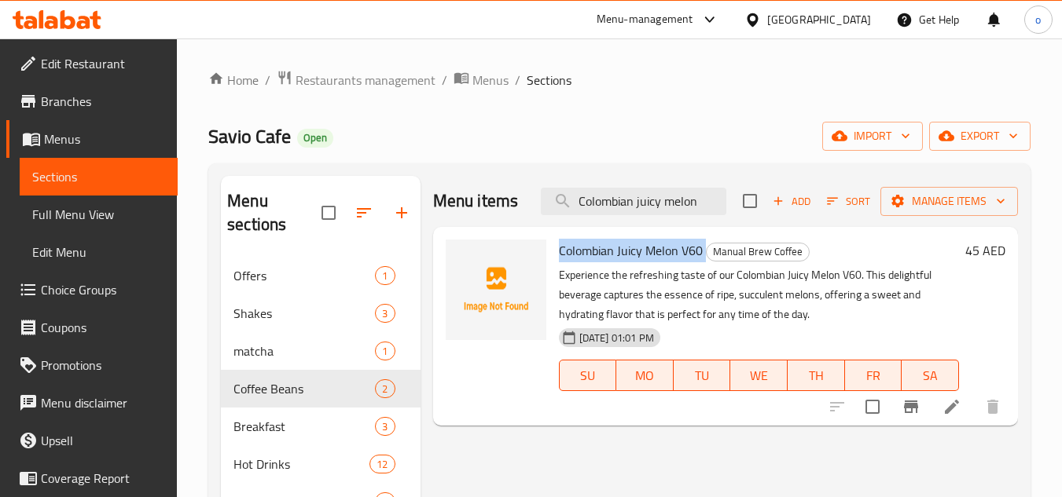
drag, startPoint x: 556, startPoint y: 251, endPoint x: 704, endPoint y: 258, distance: 147.9
click at [704, 258] on div "Colombian Juicy Melon V60 Manual Brew Coffee Experience the refreshing taste of…" at bounding box center [759, 326] width 413 height 186
click at [685, 282] on p "Experience the refreshing taste of our Colombian Juicy Melon V60. This delightf…" at bounding box center [759, 295] width 400 height 59
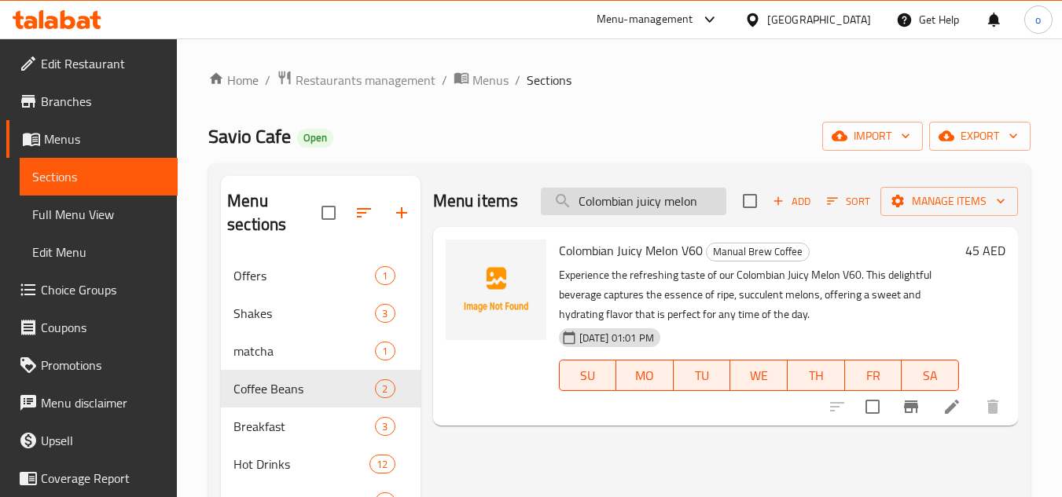
click at [648, 194] on input "Colombian juicy melon" at bounding box center [633, 202] width 185 height 28
paste input "Item Iced V60"
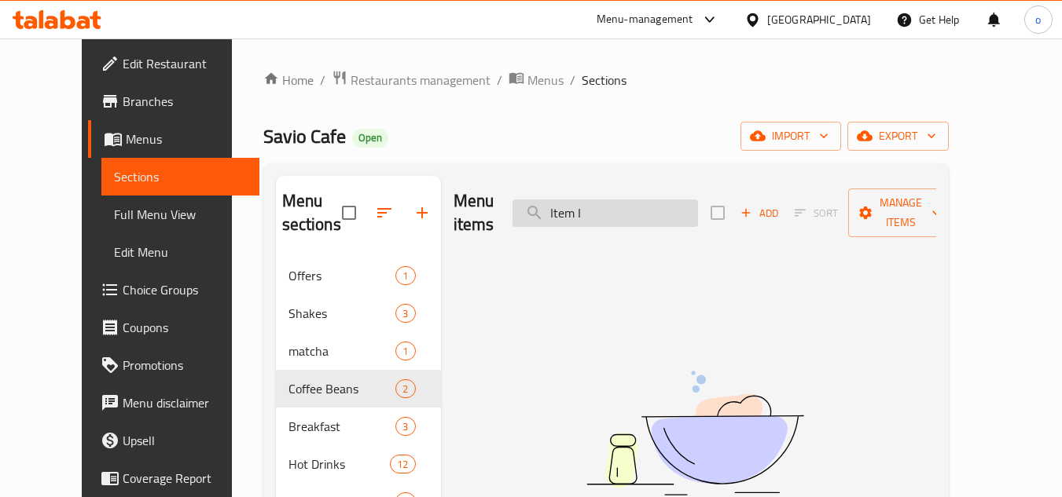
type input "Item"
drag, startPoint x: 603, startPoint y: 200, endPoint x: 455, endPoint y: 198, distance: 147.8
click at [455, 198] on div "Menu items Item Add Sort Manage items" at bounding box center [694, 213] width 483 height 75
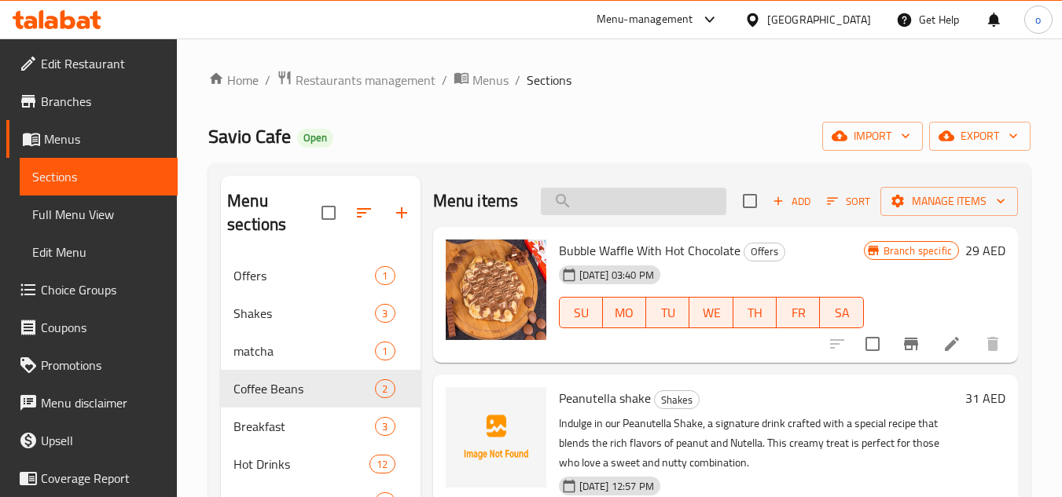
paste input "Item Iced V60"
click at [605, 203] on input "Item Iced V60" at bounding box center [633, 202] width 185 height 28
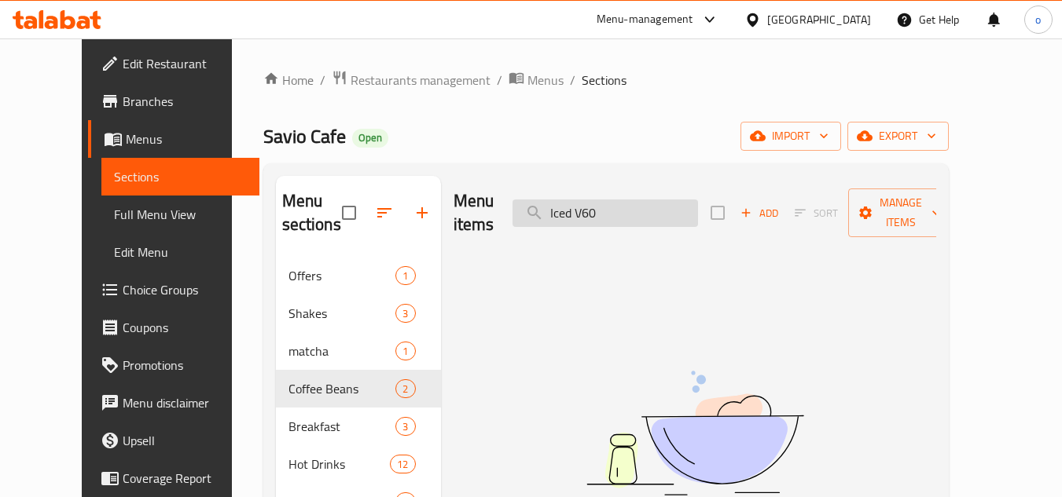
click at [653, 200] on input "Iced V60" at bounding box center [604, 214] width 185 height 28
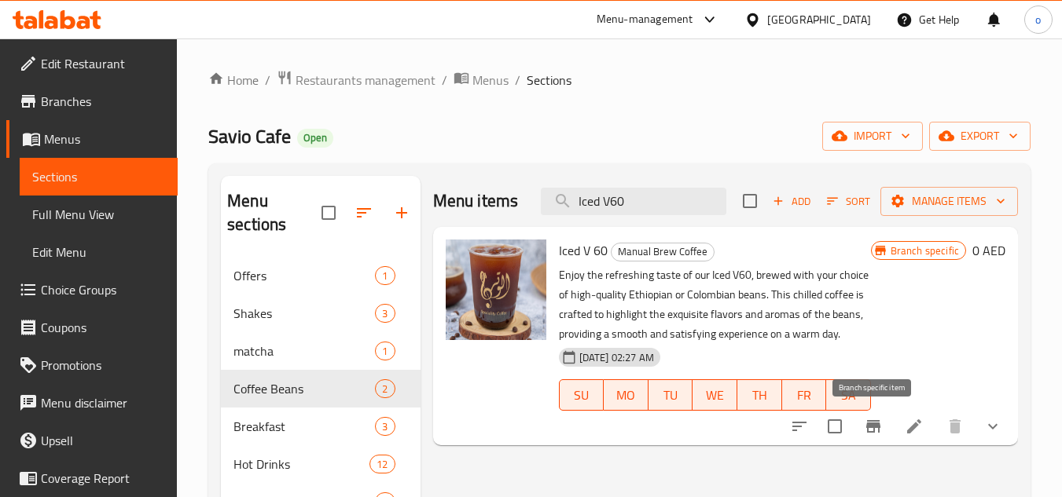
type input "Iced V60"
click at [905, 429] on icon at bounding box center [914, 426] width 19 height 19
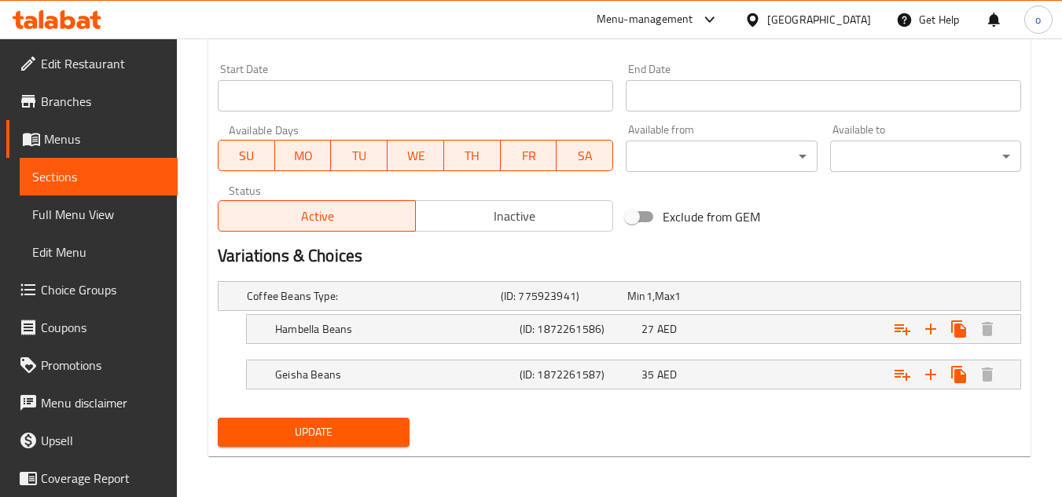
scroll to position [671, 0]
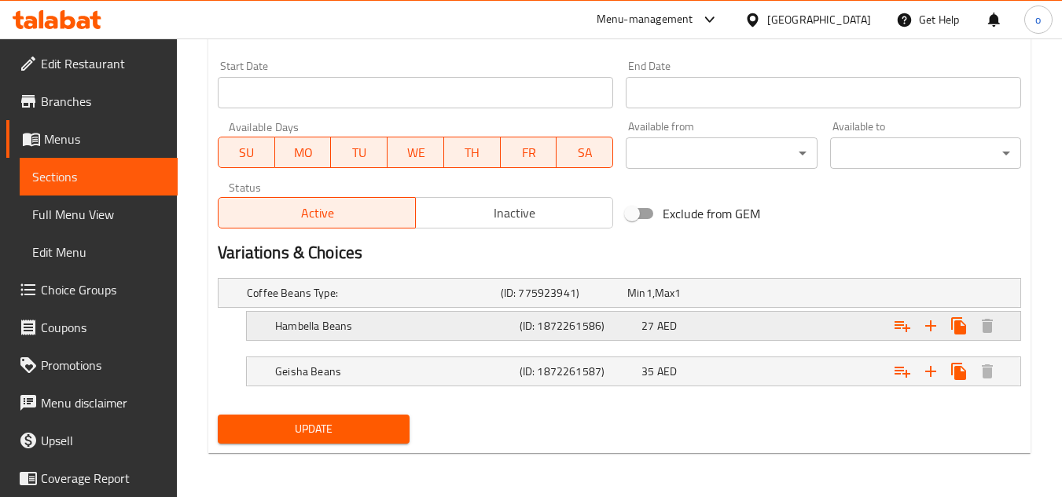
click at [359, 301] on h5 "Hambella Beans" at bounding box center [371, 293] width 248 height 16
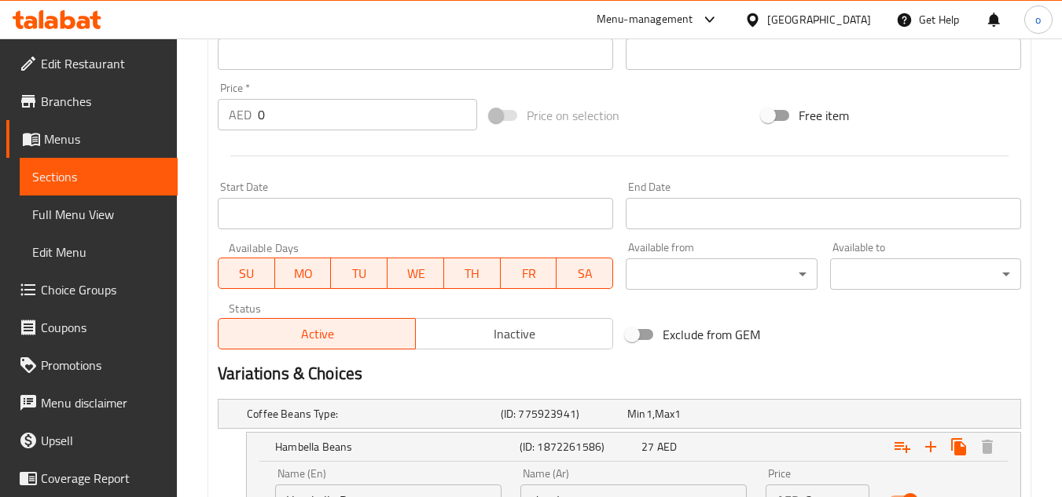
scroll to position [739, 0]
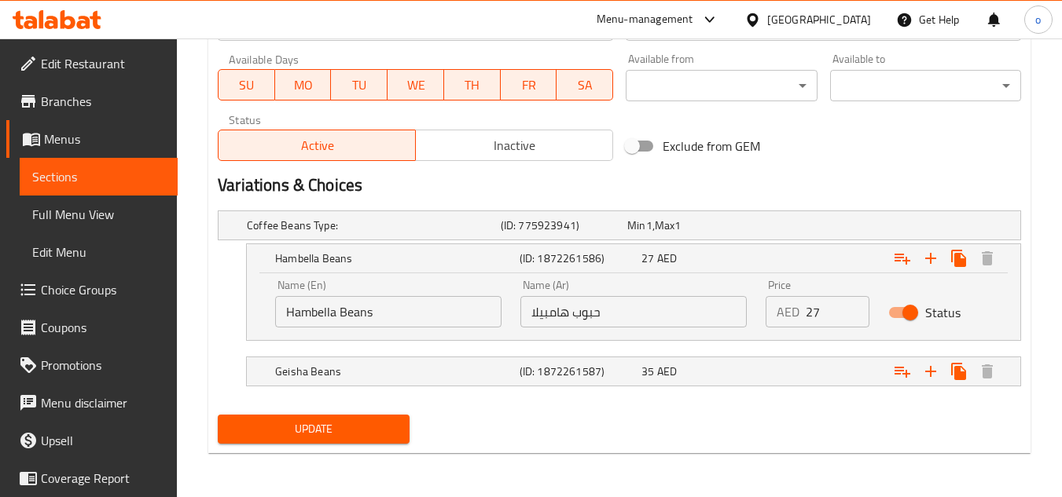
click at [540, 444] on div "Update" at bounding box center [619, 430] width 816 height 42
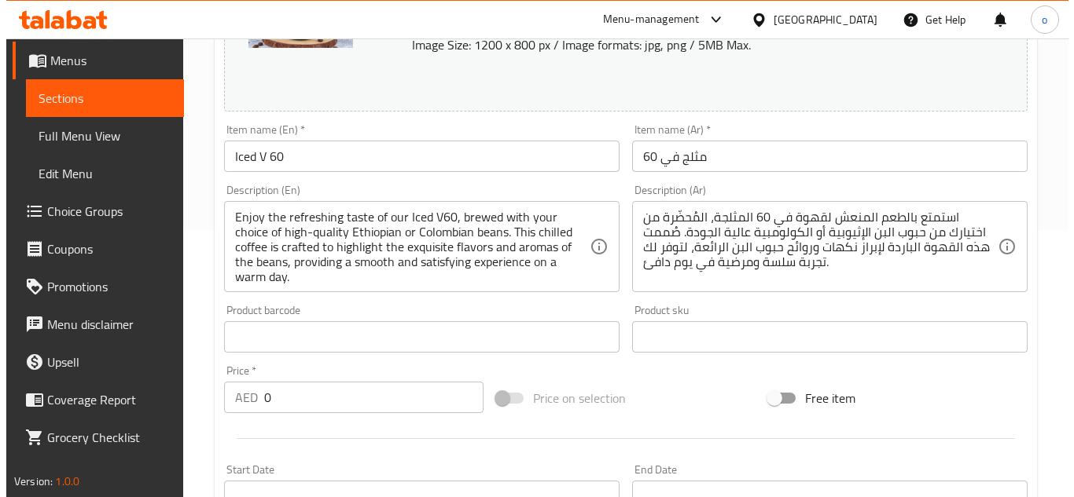
scroll to position [0, 0]
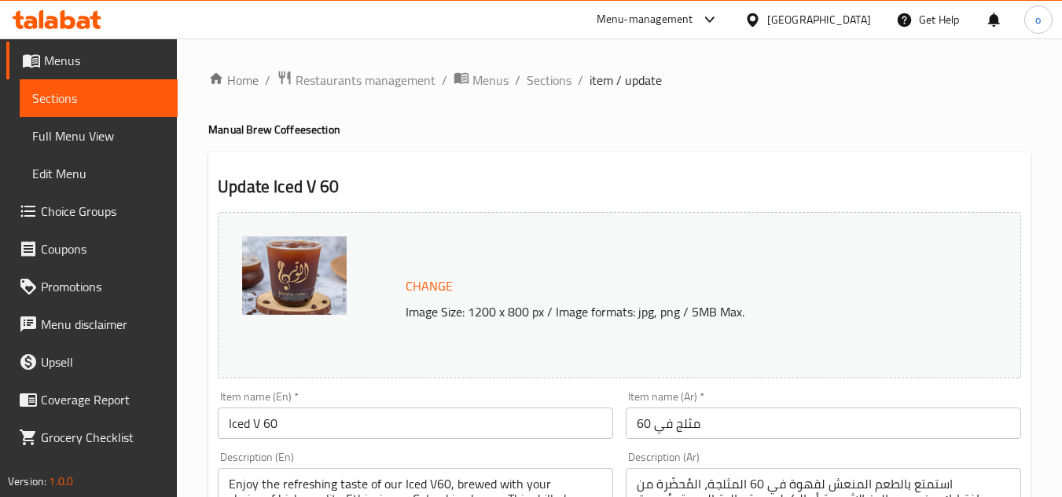
click at [519, 131] on h4 "Manual Brew Coffee section" at bounding box center [619, 130] width 822 height 16
click at [529, 86] on span "Sections" at bounding box center [549, 80] width 45 height 19
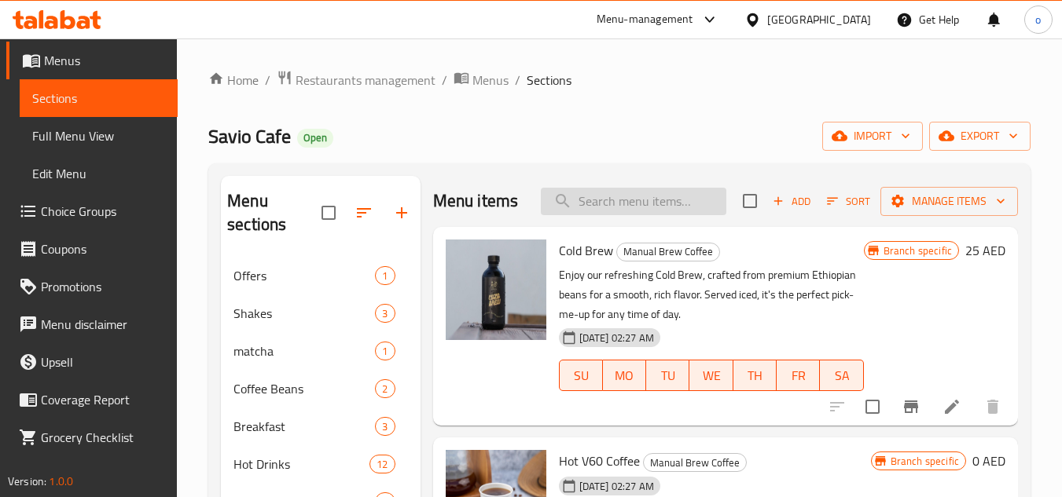
click at [615, 211] on input "search" at bounding box center [633, 202] width 185 height 28
paste input "Brownie Luxe"
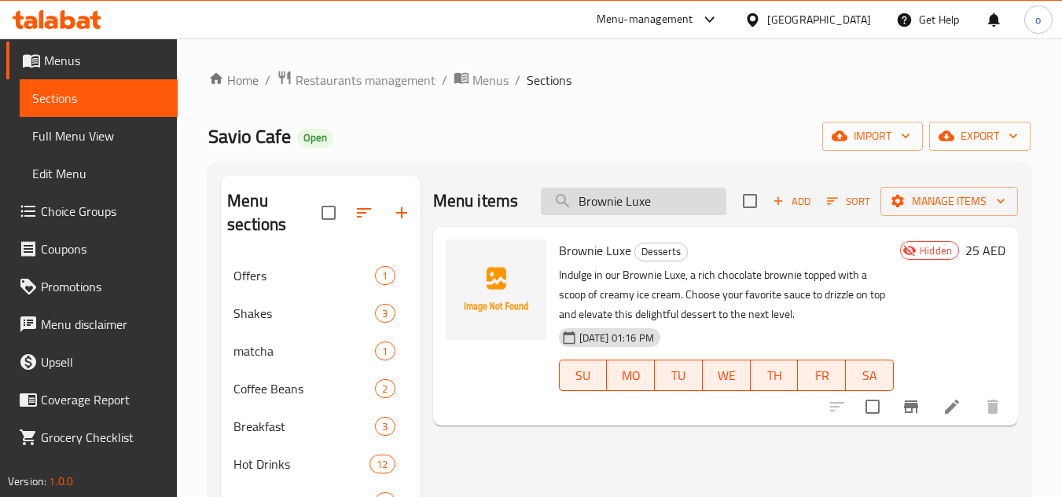
type input "Brownie Luxe"
click at [944, 394] on li at bounding box center [952, 407] width 44 height 28
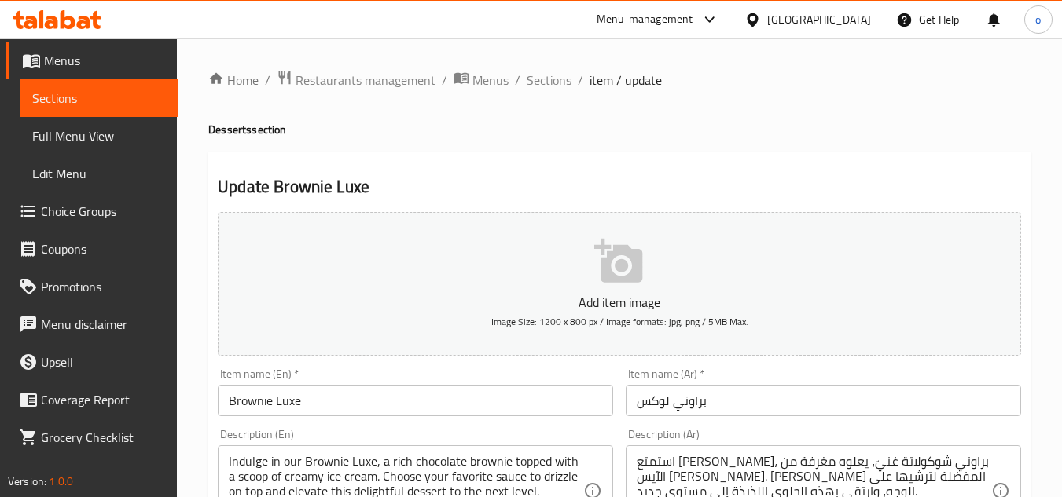
click at [553, 72] on span "Sections" at bounding box center [549, 80] width 45 height 19
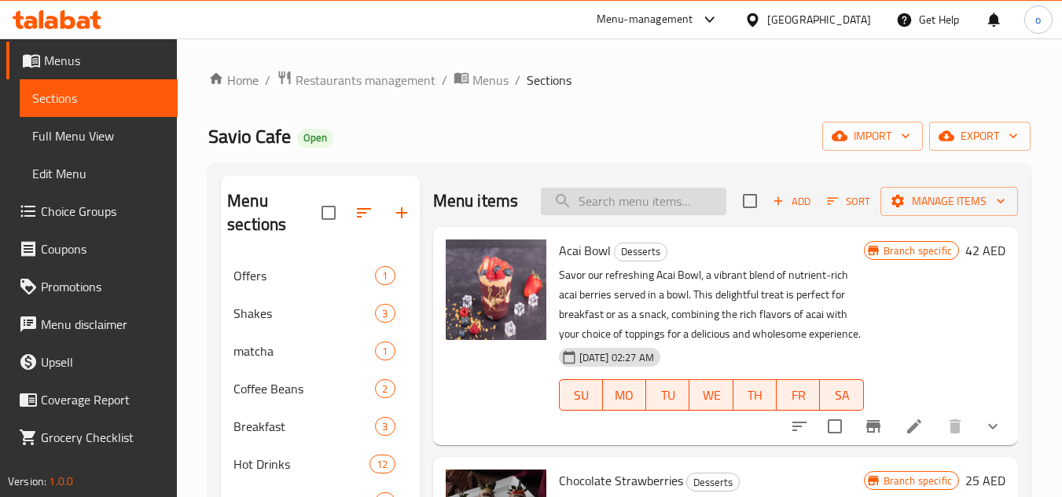
click at [653, 211] on input "search" at bounding box center [633, 202] width 185 height 28
paste input "Espresso item"
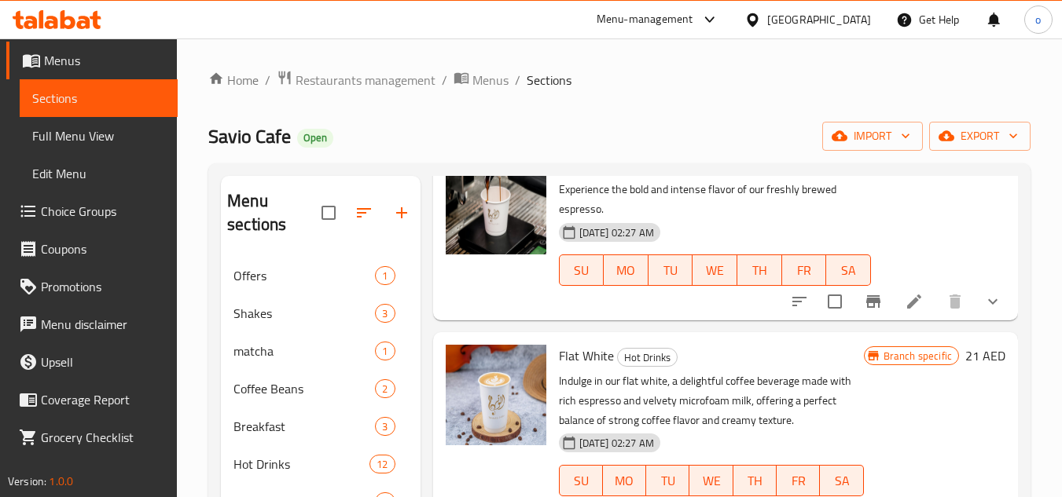
scroll to position [943, 0]
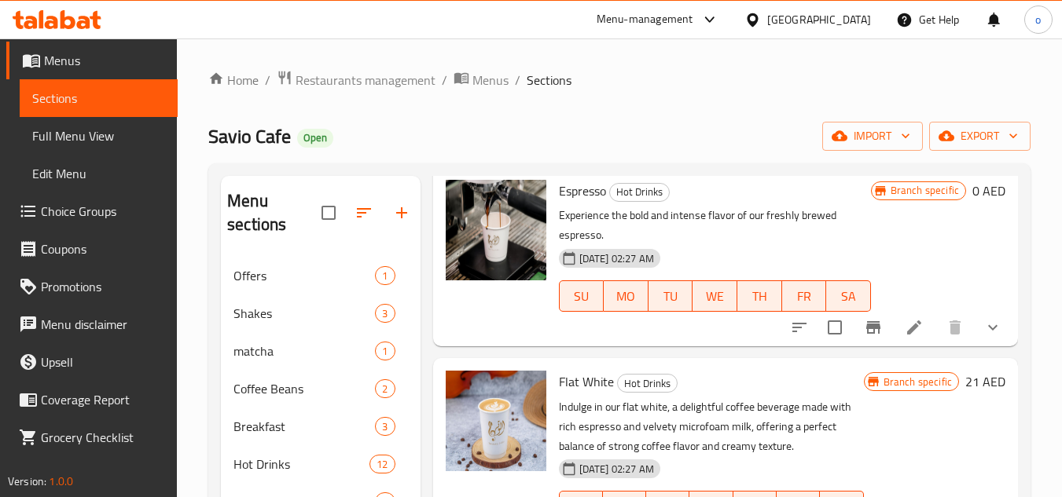
type input "Espresso"
click at [907, 335] on icon at bounding box center [914, 328] width 14 height 14
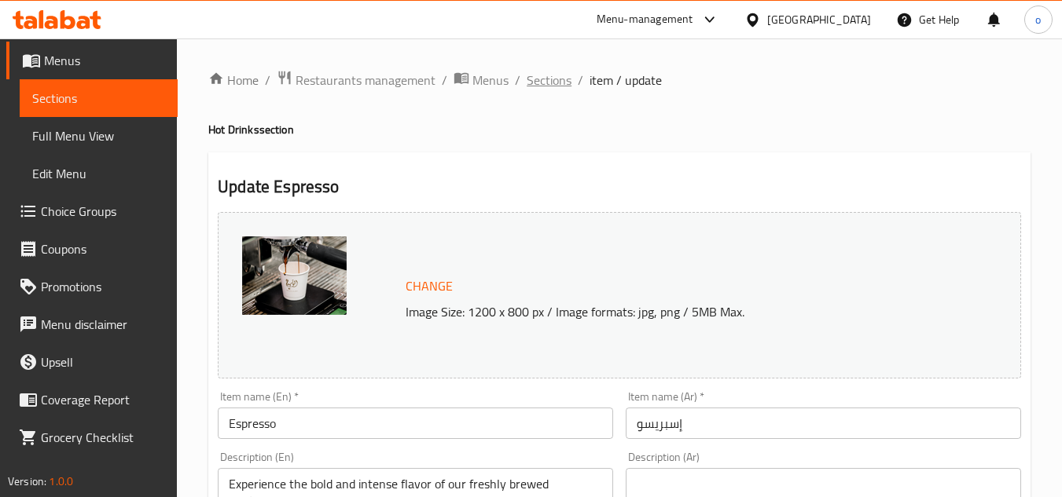
drag, startPoint x: 571, startPoint y: 75, endPoint x: 563, endPoint y: 79, distance: 9.8
click at [571, 75] on ol "Home / Restaurants management / Menus / Sections / item / update" at bounding box center [619, 80] width 822 height 20
click at [556, 80] on span "Sections" at bounding box center [549, 80] width 45 height 19
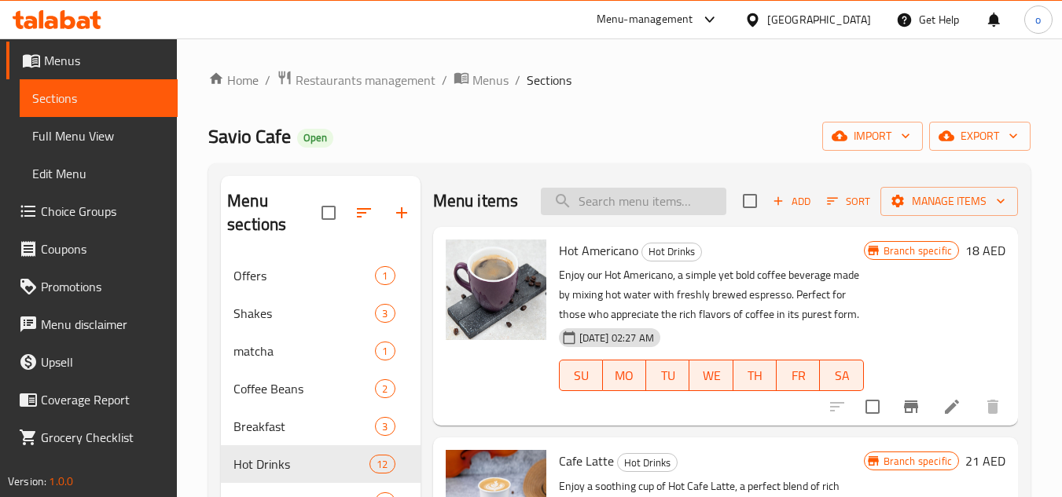
click at [672, 208] on input "search" at bounding box center [633, 202] width 185 height 28
paste input "https://portal.talabat.com/ae/p/menu-management#/restaurants/635245/menus/11942…"
type input "https://portal.talabat.com/ae/p/menu-management#/restaurants/635245/menus/11942…"
click at [664, 209] on input "https://portal.talabat.com/ae/p/menu-management#/restaurants/635245/menus/11942…" at bounding box center [633, 202] width 185 height 28
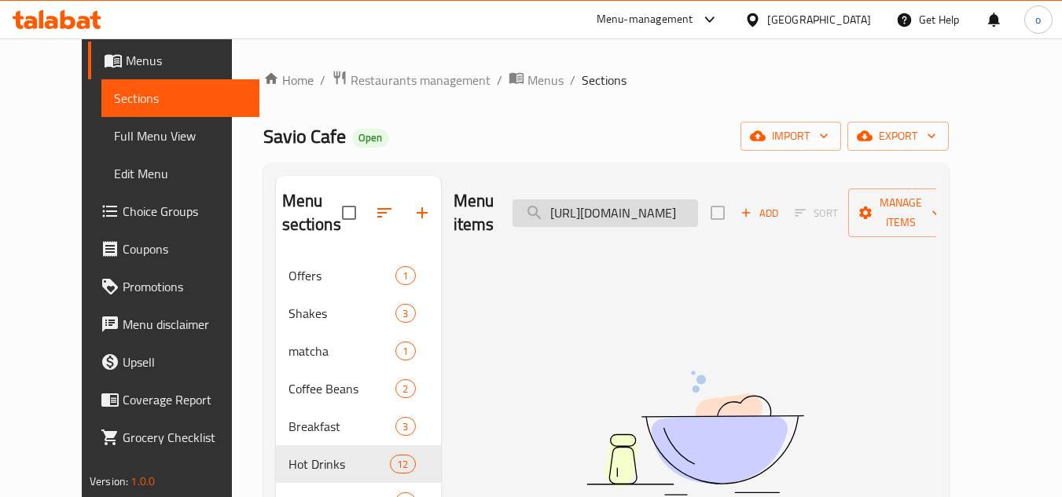
click at [664, 209] on input "https://portal.talabat.com/ae/p/menu-management#/restaurants/635245/menus/11942…" at bounding box center [604, 214] width 185 height 28
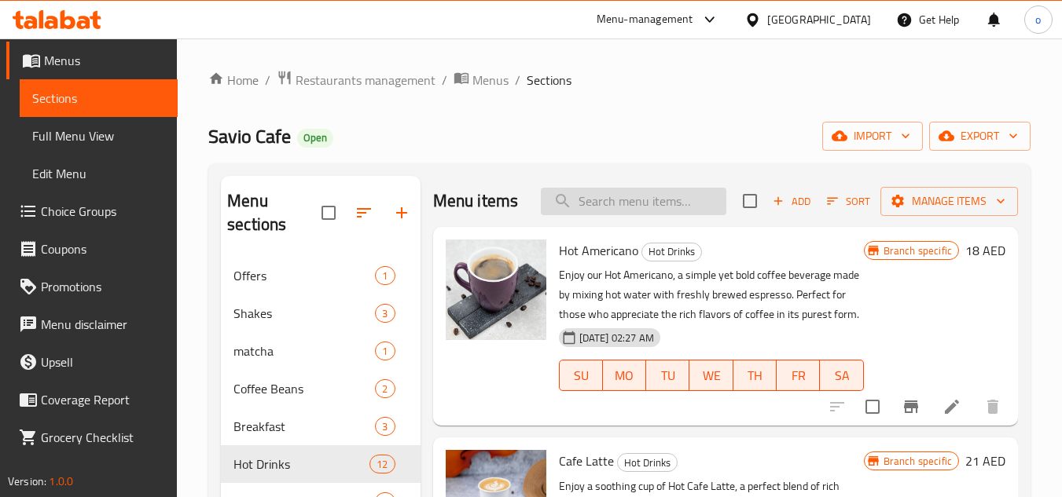
click at [628, 213] on input "search" at bounding box center [633, 202] width 185 height 28
paste input "Iced V60"
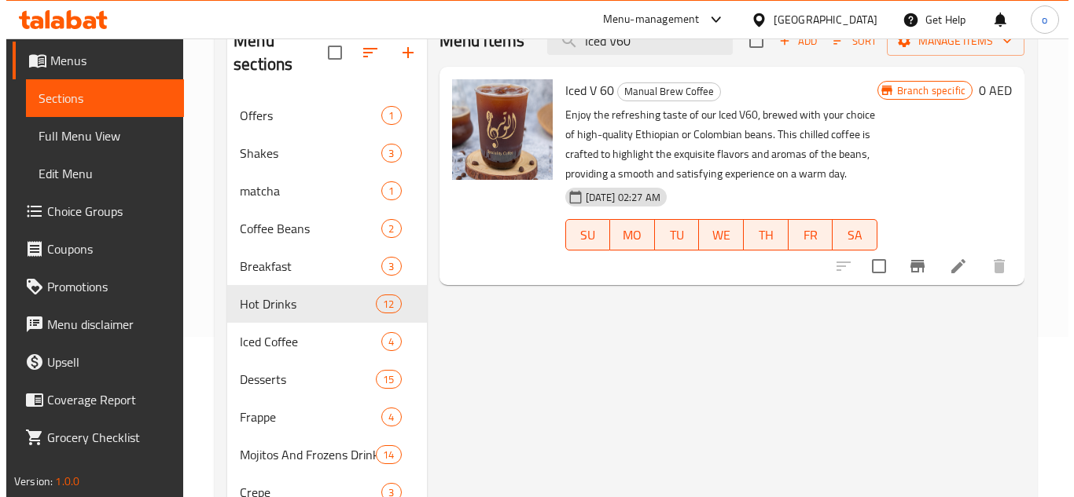
scroll to position [79, 0]
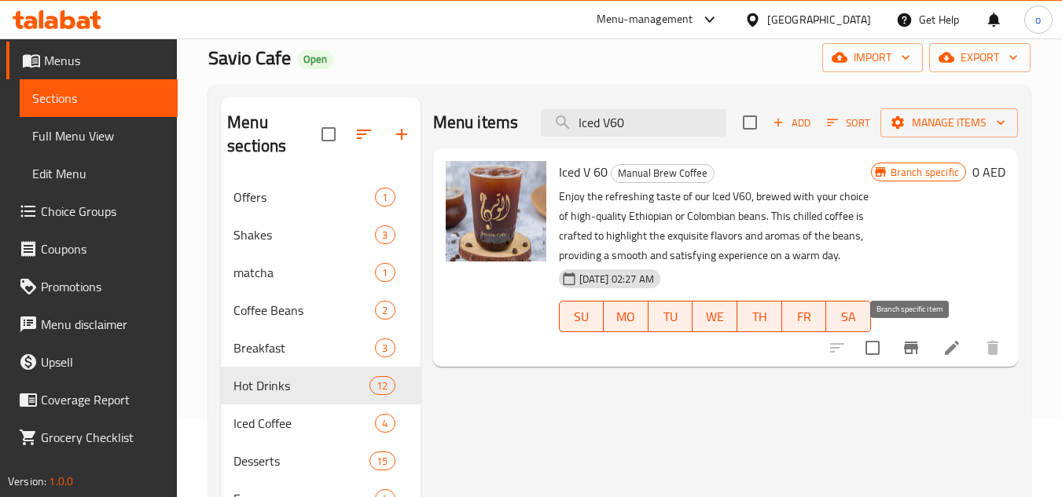
type input "Iced V60"
click at [896, 346] on button "Branch-specific-item" at bounding box center [911, 348] width 38 height 38
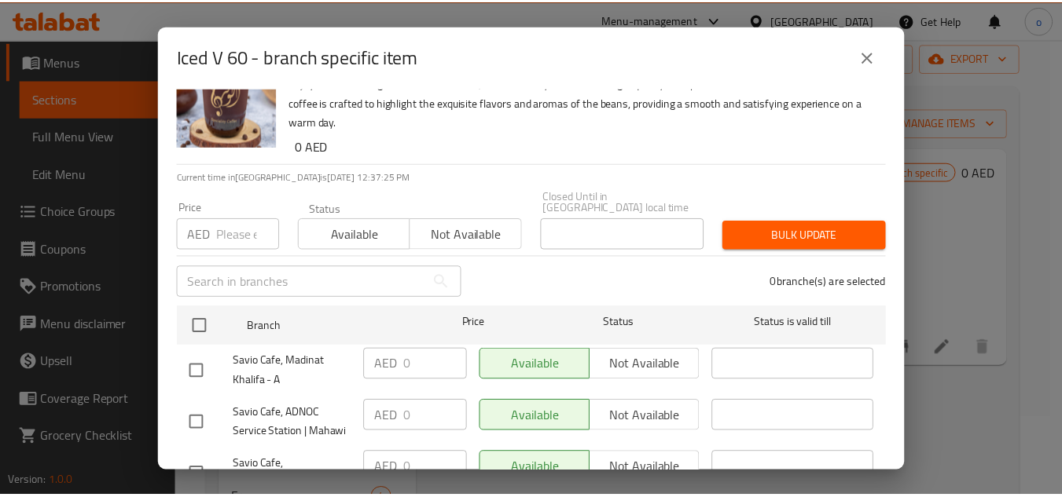
scroll to position [0, 0]
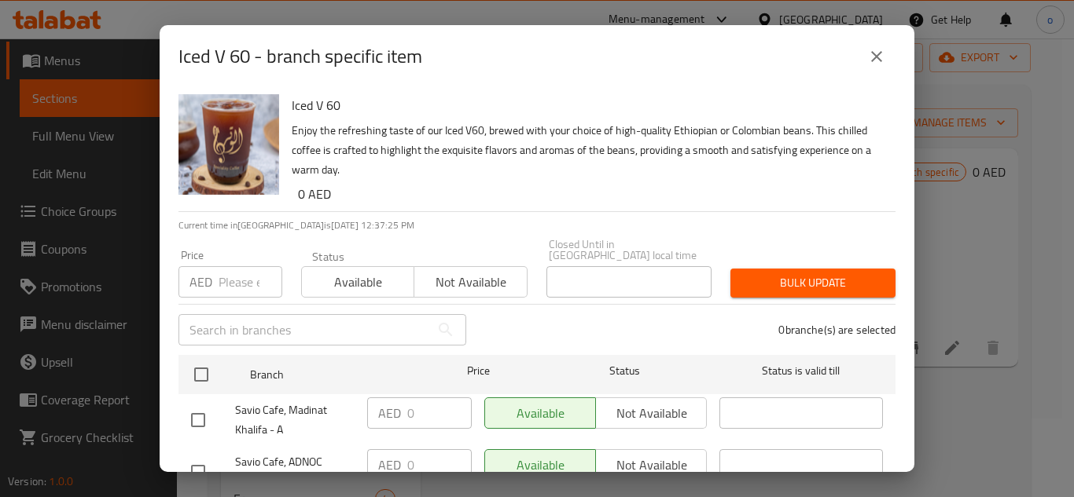
click at [877, 68] on button "close" at bounding box center [876, 57] width 38 height 38
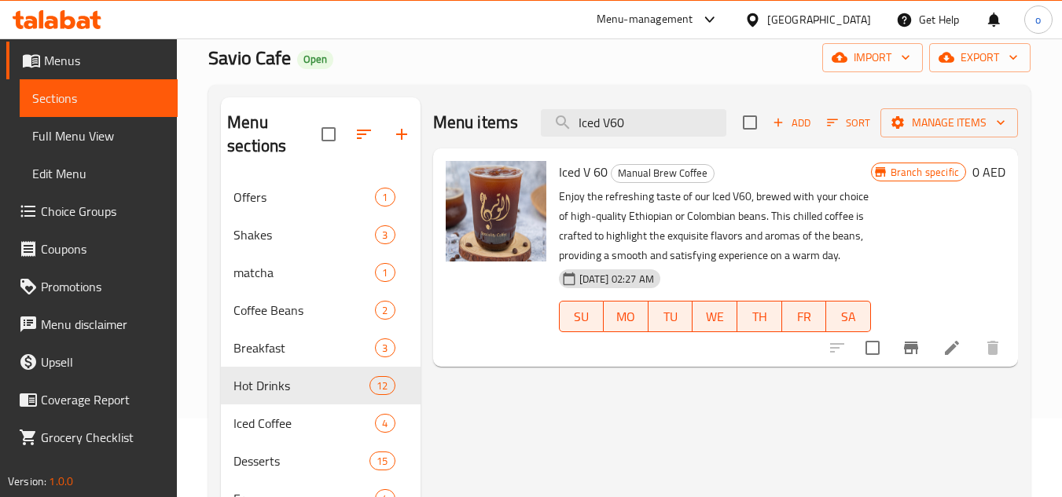
click at [953, 354] on icon at bounding box center [951, 348] width 19 height 19
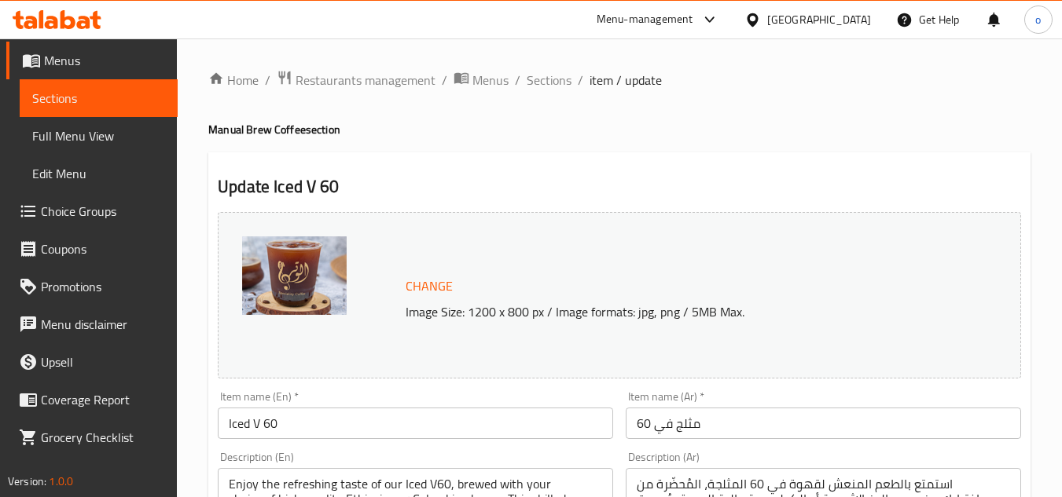
click at [438, 122] on h4 "Manual Brew Coffee section" at bounding box center [619, 130] width 822 height 16
click at [538, 74] on span "Sections" at bounding box center [549, 80] width 45 height 19
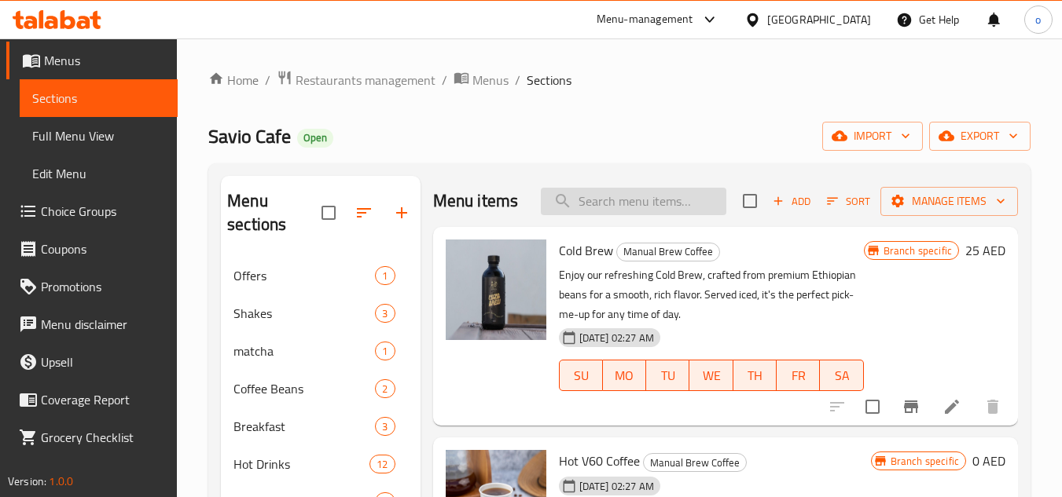
click at [597, 215] on input "search" at bounding box center [633, 202] width 185 height 28
paste input "Iced V60"
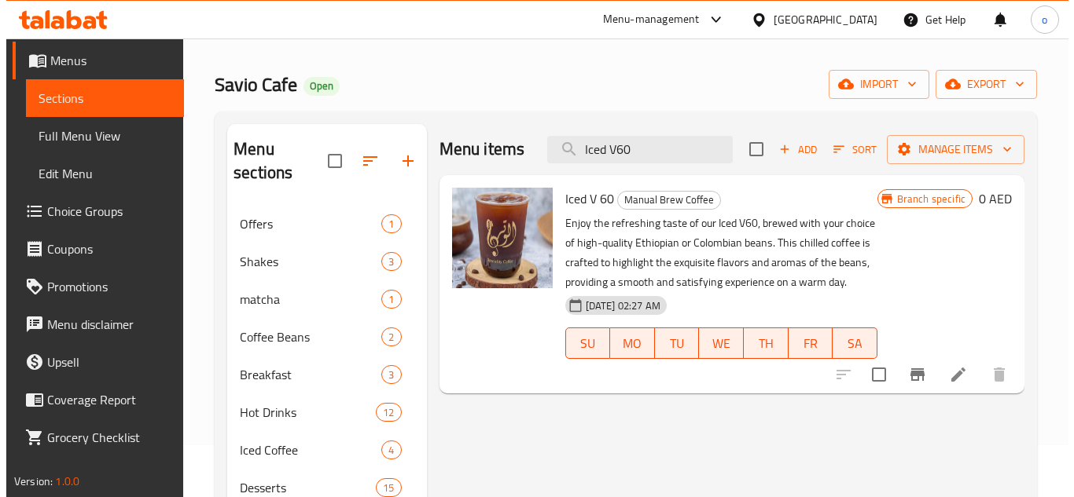
scroll to position [79, 0]
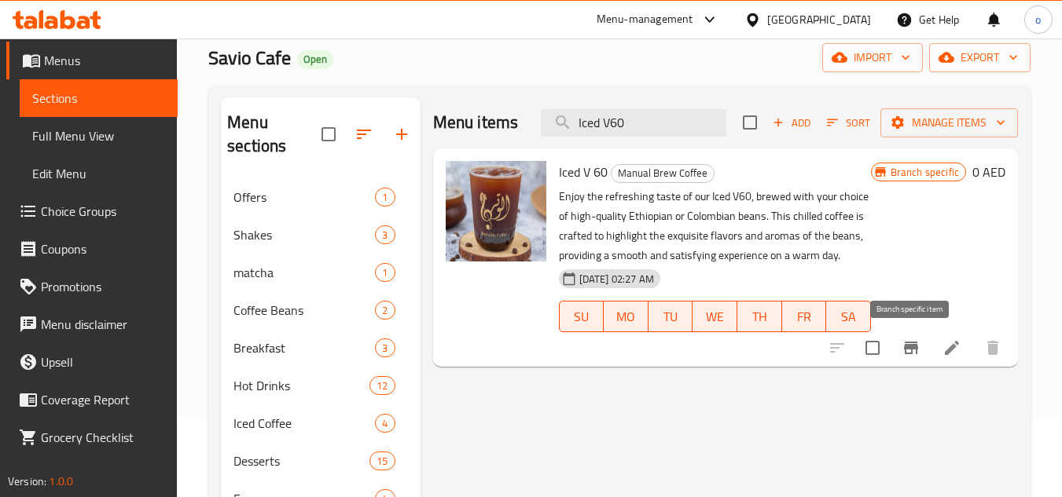
type input "Iced V60"
click at [907, 352] on icon "Branch-specific-item" at bounding box center [910, 348] width 19 height 19
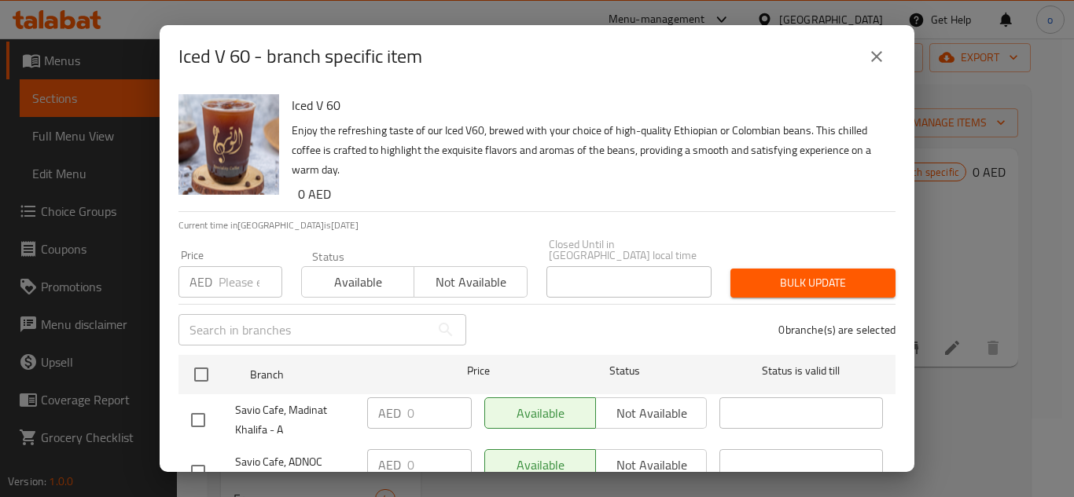
click at [244, 288] on input "number" at bounding box center [250, 281] width 64 height 31
click at [250, 284] on input "number" at bounding box center [250, 281] width 64 height 31
paste input "28"
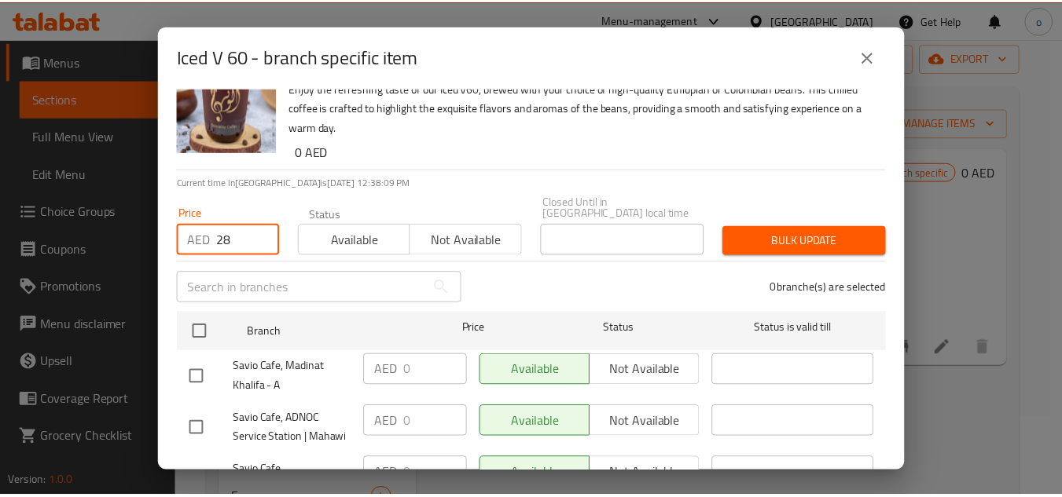
scroll to position [107, 0]
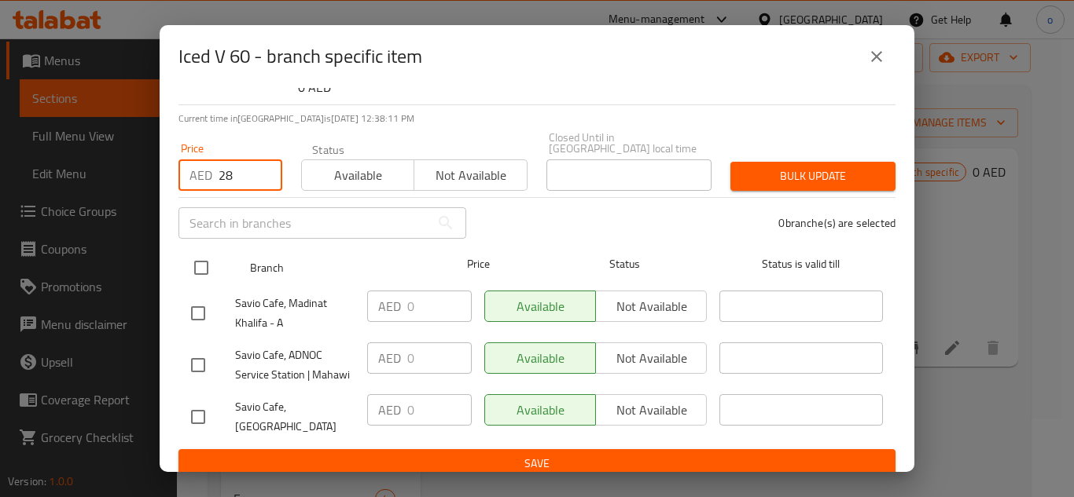
type input "28"
click at [197, 270] on input "checkbox" at bounding box center [201, 267] width 33 height 33
checkbox input "true"
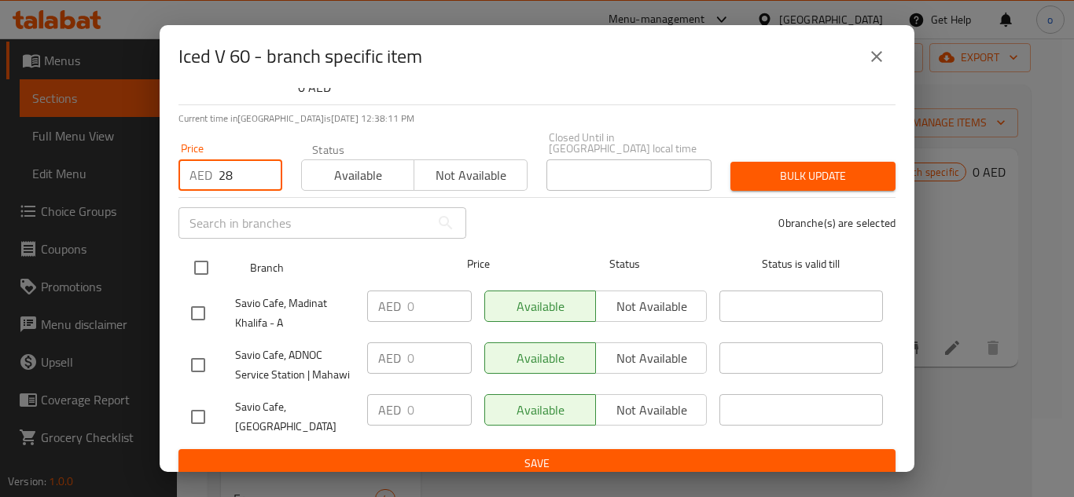
checkbox input "true"
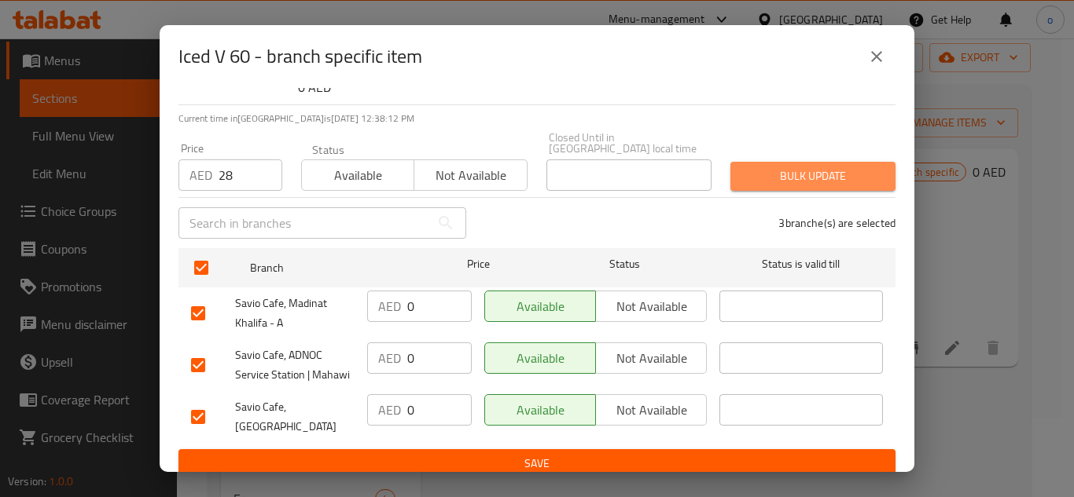
click at [815, 182] on span "Bulk update" at bounding box center [813, 177] width 140 height 20
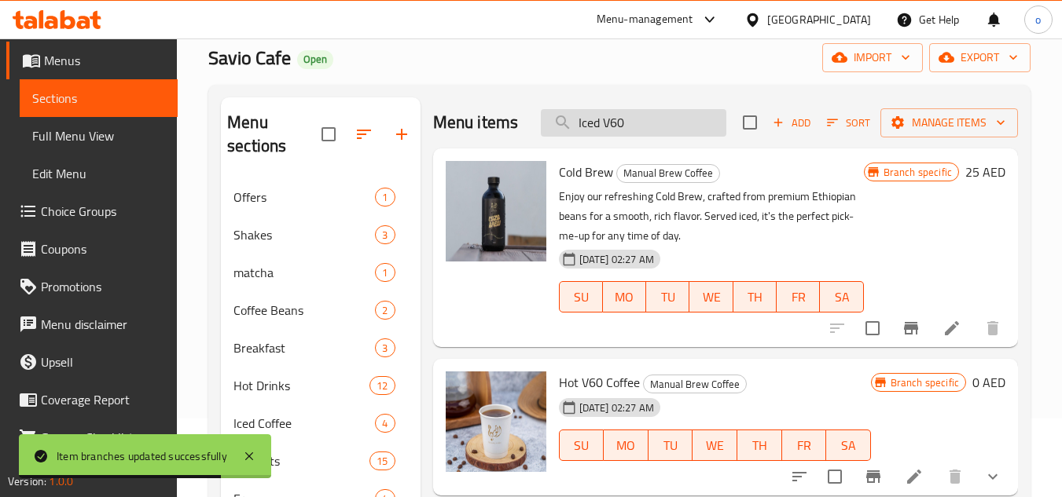
click at [630, 137] on input "Iced V60" at bounding box center [633, 123] width 185 height 28
drag, startPoint x: 642, startPoint y: 136, endPoint x: 513, endPoint y: 142, distance: 129.0
click at [513, 142] on div "Menu items Iced V60 Add Sort Manage items" at bounding box center [725, 122] width 585 height 51
paste input "Brownie Luxe"
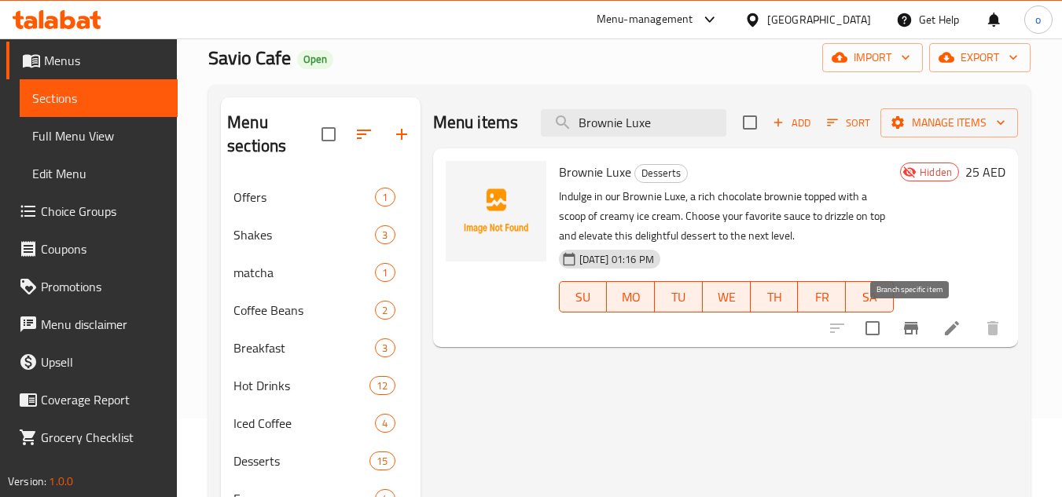
type input "Brownie Luxe"
click at [911, 332] on icon "Branch-specific-item" at bounding box center [911, 328] width 14 height 13
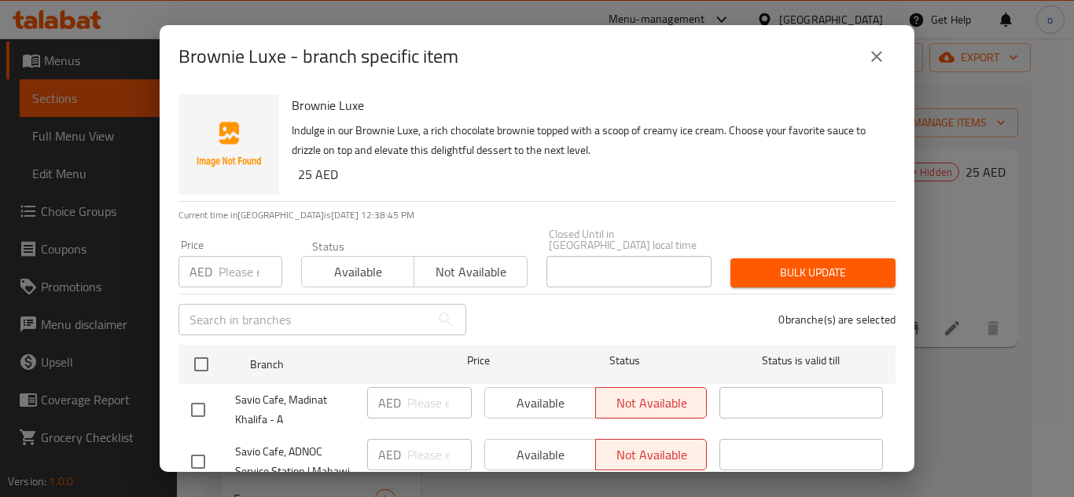
click at [246, 274] on input "number" at bounding box center [250, 271] width 64 height 31
paste input "25"
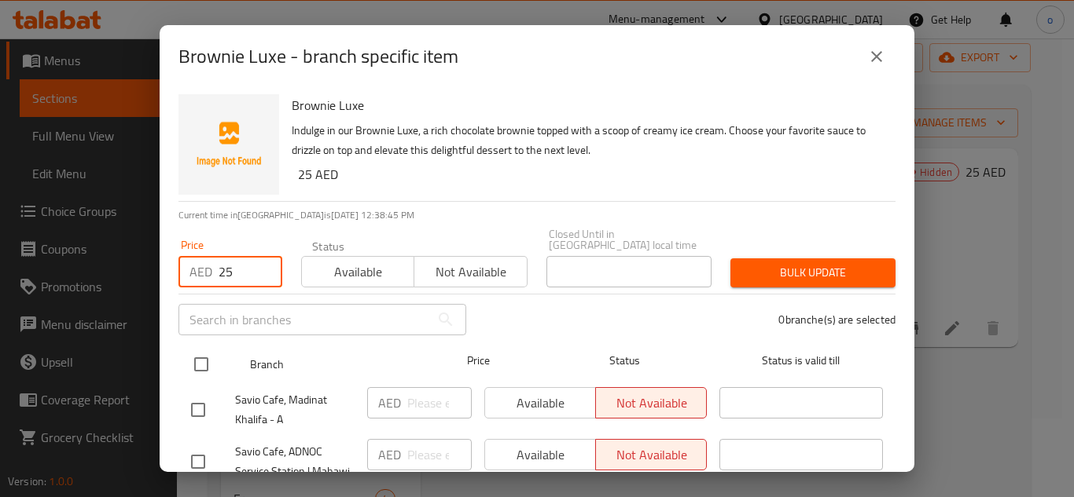
type input "25"
click at [195, 358] on input "checkbox" at bounding box center [201, 364] width 33 height 33
checkbox input "true"
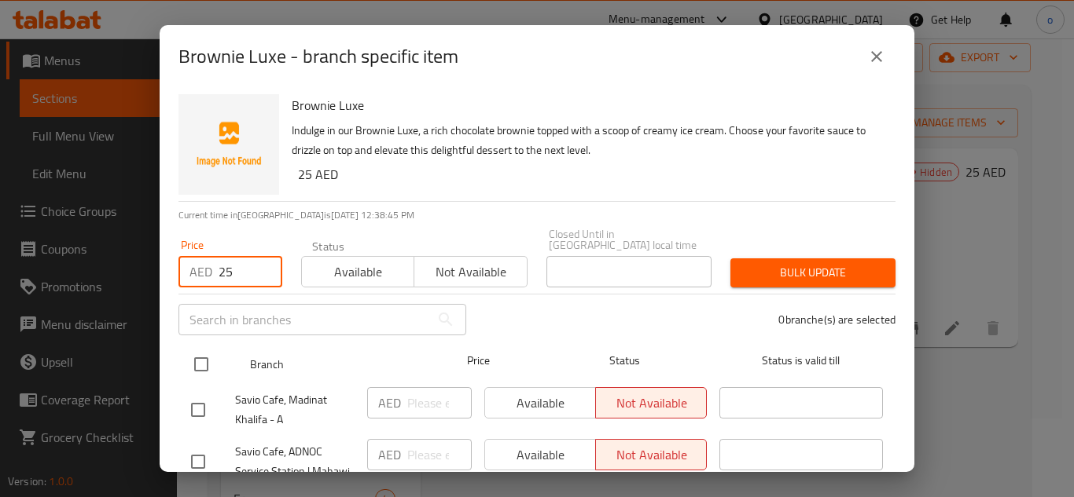
checkbox input "true"
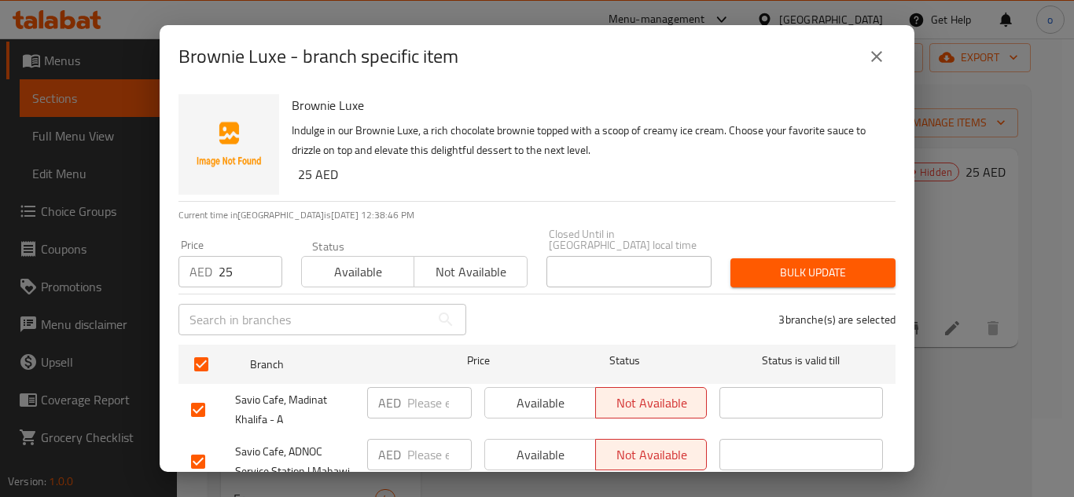
drag, startPoint x: 728, startPoint y: 255, endPoint x: 745, endPoint y: 285, distance: 33.8
click at [729, 259] on div "Bulk update" at bounding box center [813, 273] width 184 height 48
click at [745, 285] on button "Bulk update" at bounding box center [812, 273] width 165 height 29
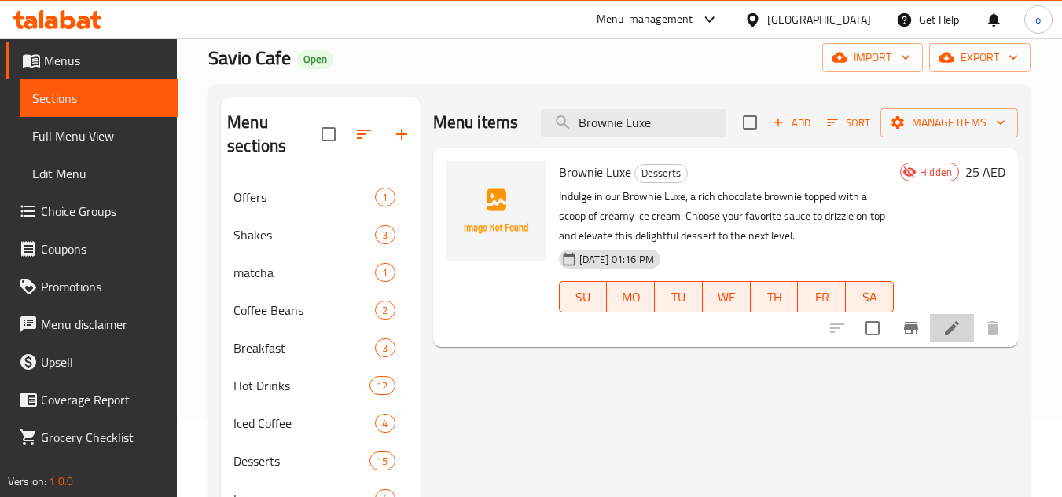
click at [943, 316] on li at bounding box center [952, 328] width 44 height 28
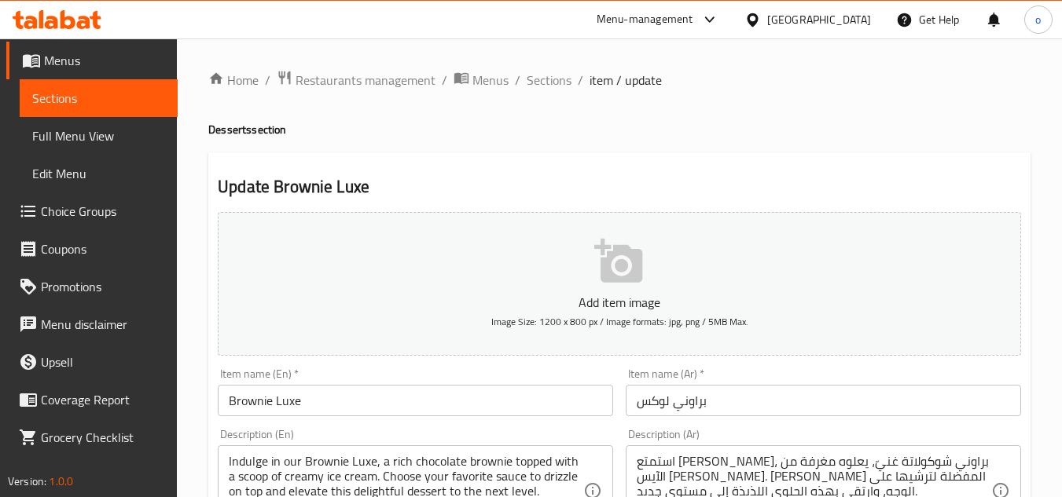
drag, startPoint x: 571, startPoint y: 123, endPoint x: 561, endPoint y: 101, distance: 23.6
click at [571, 123] on h4 "Desserts section" at bounding box center [619, 130] width 822 height 16
click at [553, 88] on span "Sections" at bounding box center [549, 80] width 45 height 19
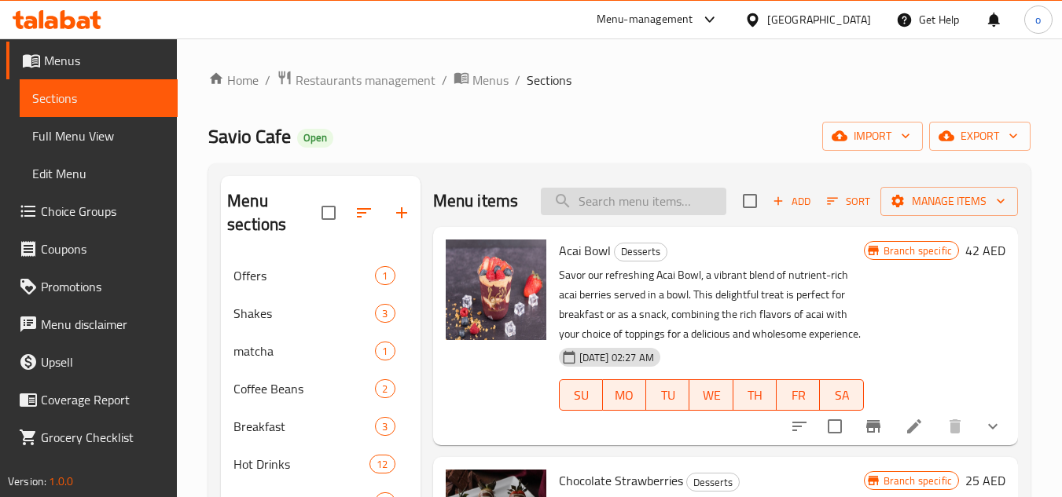
click at [588, 202] on input "search" at bounding box center [633, 202] width 185 height 28
paste input "Espresso"
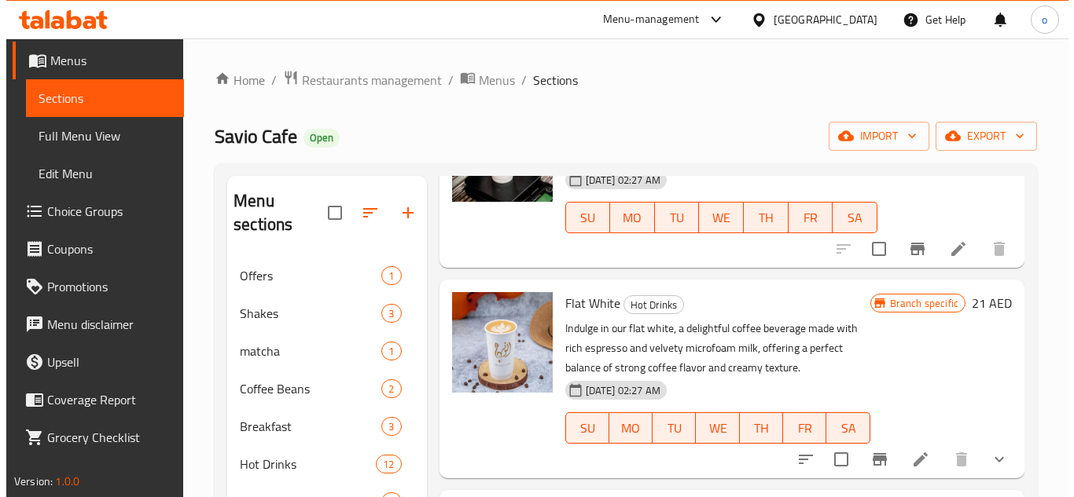
scroll to position [943, 0]
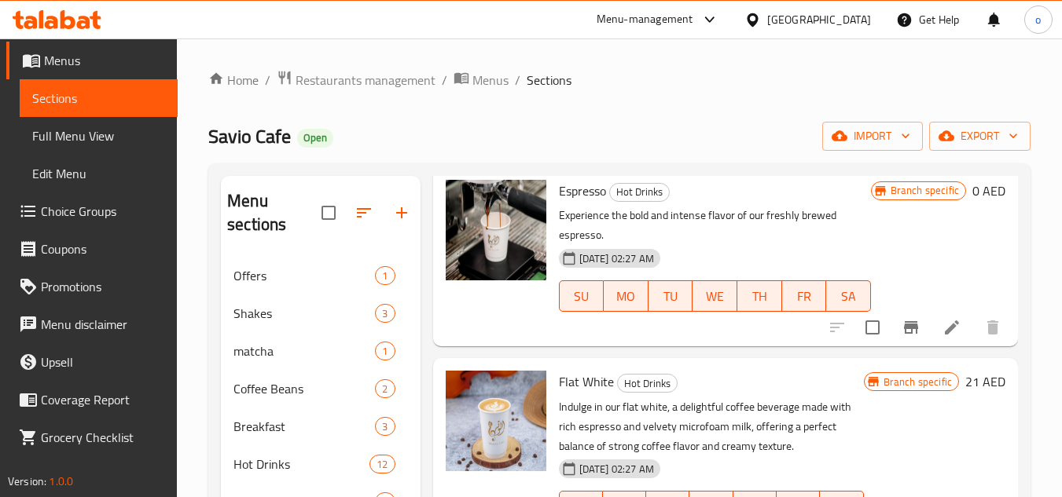
type input "Espresso"
click at [902, 337] on icon "Branch-specific-item" at bounding box center [910, 327] width 19 height 19
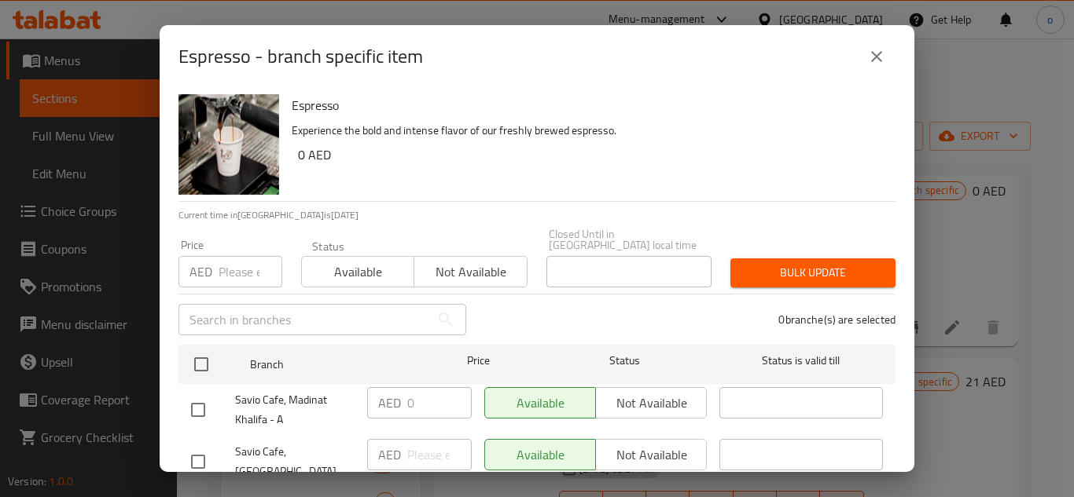
click at [242, 274] on input "number" at bounding box center [250, 271] width 64 height 31
paste input "18"
type input "18"
click at [196, 395] on input "checkbox" at bounding box center [198, 410] width 33 height 33
checkbox input "true"
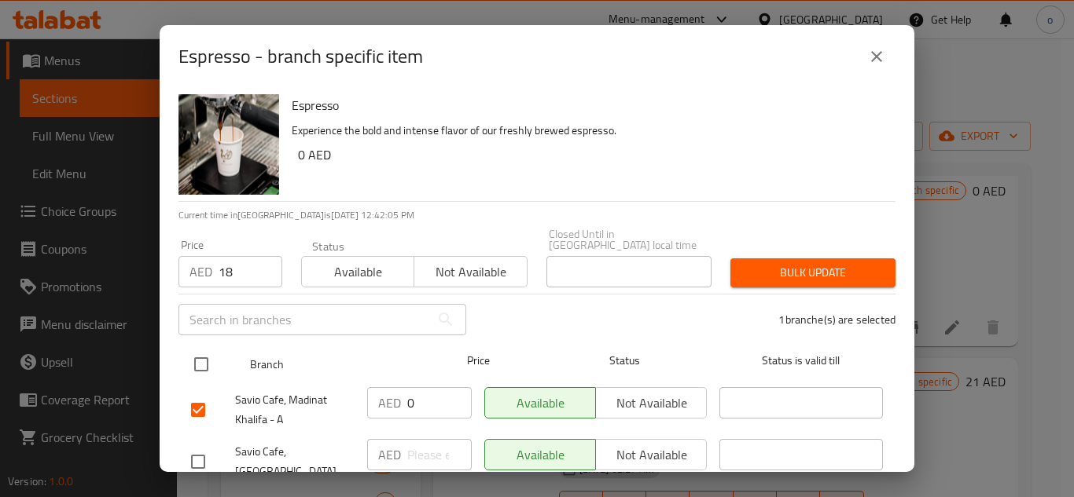
click at [208, 361] on input "checkbox" at bounding box center [201, 364] width 33 height 33
checkbox input "true"
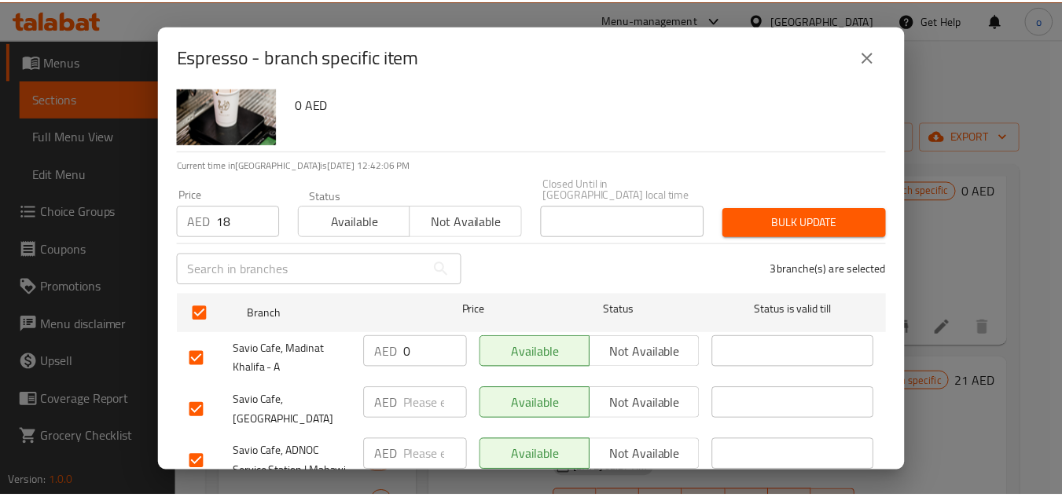
scroll to position [97, 0]
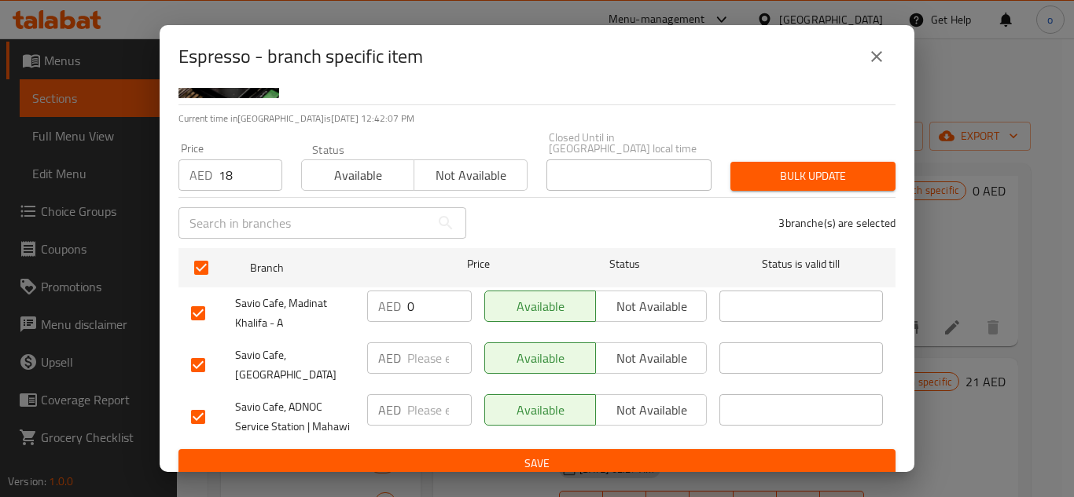
click at [809, 172] on span "Bulk update" at bounding box center [813, 177] width 140 height 20
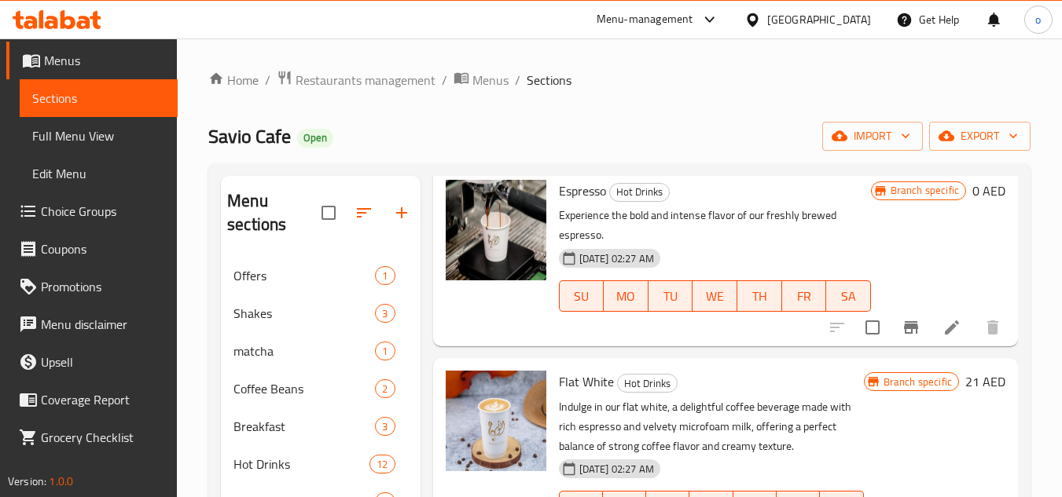
click at [935, 342] on li at bounding box center [952, 328] width 44 height 28
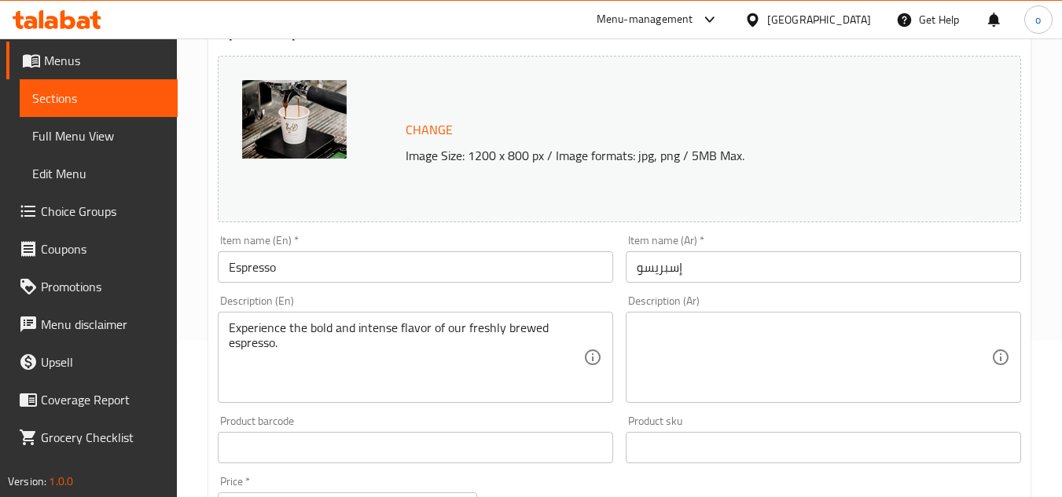
scroll to position [157, 0]
click at [317, 314] on div "Experience the bold and intense flavor of our freshly brewed espresso. Descript…" at bounding box center [415, 356] width 395 height 91
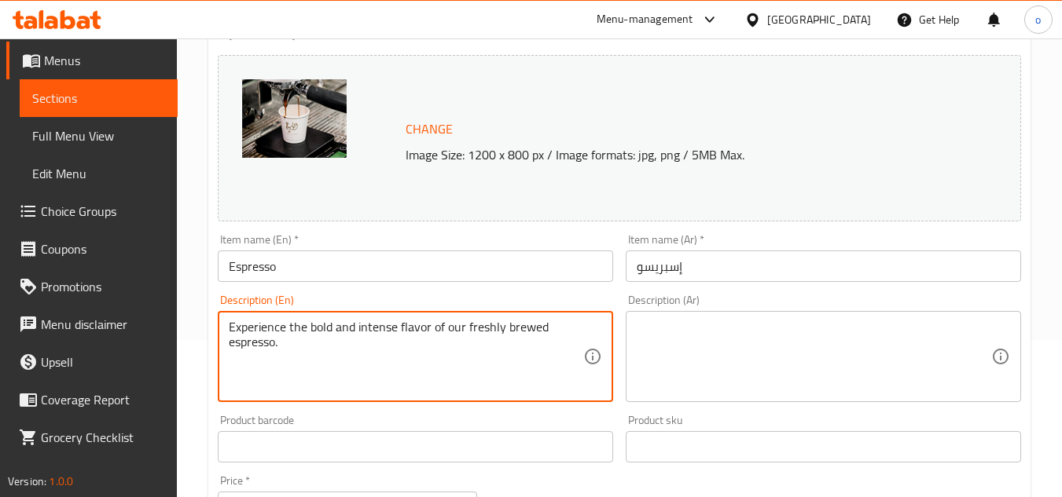
click at [255, 333] on textarea "Experience the bold and intense flavor of our freshly brewed espresso." at bounding box center [406, 357] width 354 height 75
click at [274, 347] on textarea "Experience the bold and intense flavor of our freshly brewed espresso." at bounding box center [406, 357] width 354 height 75
click at [238, 340] on textarea "Experience the bold and intense flavor of our freshly brewed espresso." at bounding box center [406, 357] width 354 height 75
click at [247, 329] on textarea "Experience the bold and intense flavor of our freshly brewed espresso." at bounding box center [406, 357] width 354 height 75
click at [307, 355] on textarea "Experience the bold and intense flavor of our freshly brewed espresso." at bounding box center [406, 357] width 354 height 75
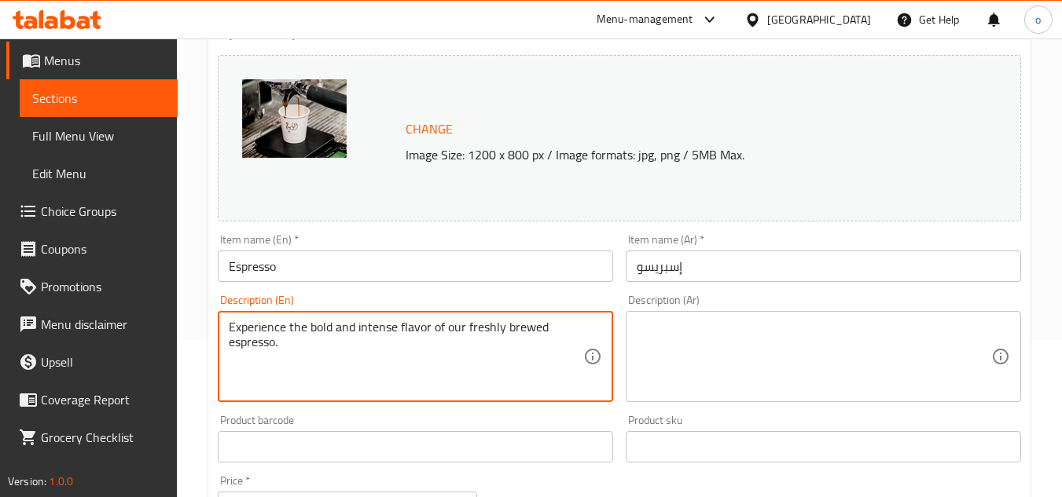
click at [298, 343] on textarea "Experience the bold and intense flavor of our freshly brewed espresso." at bounding box center [406, 357] width 354 height 75
click at [336, 332] on textarea "Experience the bold and intense flavor of our freshly brewed espresso." at bounding box center [406, 357] width 354 height 75
click at [293, 347] on textarea "Experience the bold and intense flavor of our freshly brewed espresso." at bounding box center [406, 357] width 354 height 75
click at [243, 327] on textarea "Experience the bold and intense flavor of our freshly brewed espresso." at bounding box center [406, 357] width 354 height 75
click at [299, 349] on textarea "Experience the bold and intense flavor of our freshly brewed espresso." at bounding box center [406, 357] width 354 height 75
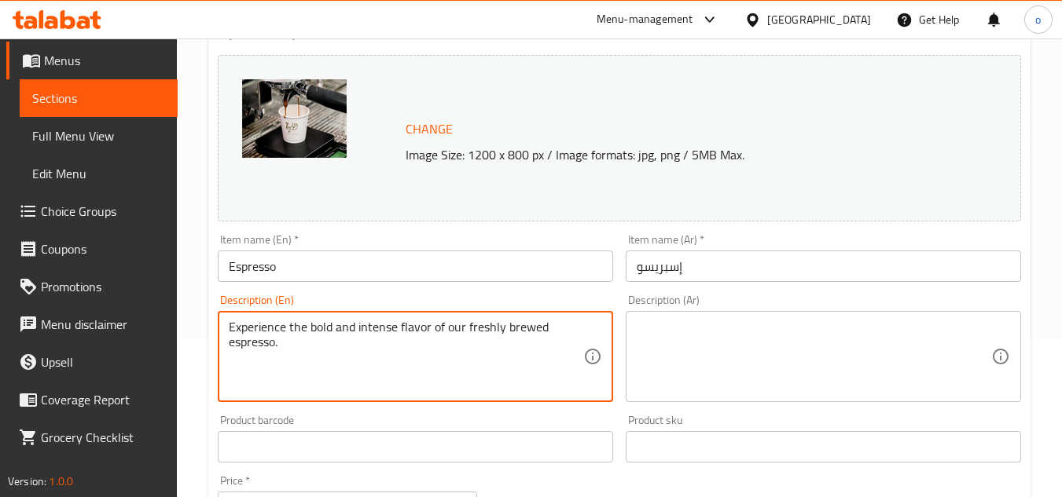
drag, startPoint x: 300, startPoint y: 372, endPoint x: 194, endPoint y: 296, distance: 130.2
click at [194, 296] on div "Home / Restaurants management / Menus / Sections / item / update Hot Drinks sec…" at bounding box center [619, 428] width 885 height 1095
paste textarea "Our Espresso is a strong and bold coffee experience, crafted from a perfectly e…"
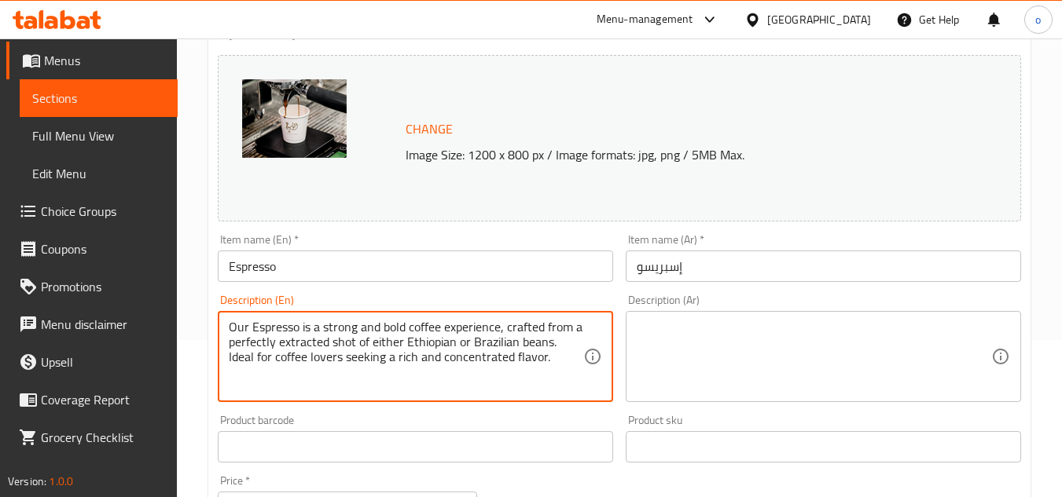
click at [289, 352] on textarea "Our Espresso is a strong and bold coffee experience, crafted from a perfectly e…" at bounding box center [406, 357] width 354 height 75
click at [363, 347] on textarea "Our Espresso is a strong and bold coffee experience, crafted from a perfectly e…" at bounding box center [406, 357] width 354 height 75
type textarea "Our Espresso is a strong and bold coffee experience, crafted from a perfectly e…"
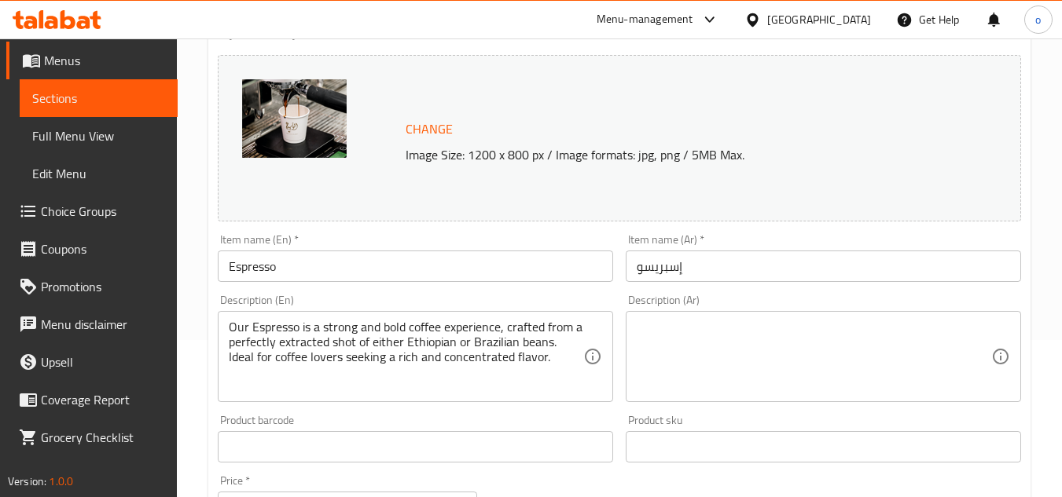
click at [750, 358] on textarea at bounding box center [814, 357] width 354 height 75
paste textarea "قهوة الإسبريسو لدينا تجربة قهوة قوية وجريئة، مصنوعة من جرعة مُستخلصة بإتقان من …"
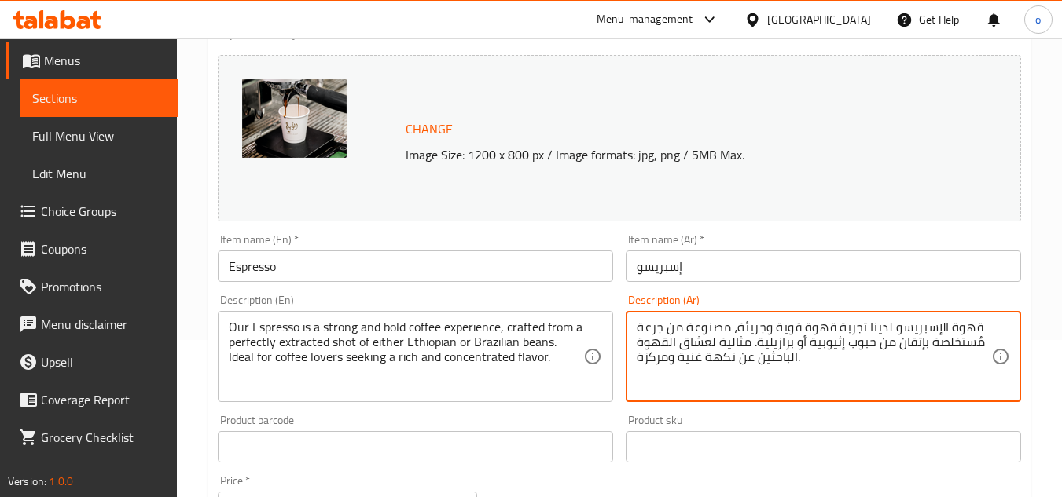
type textarea "قهوة الإسبريسو لدينا تجربة قهوة قوية وجريئة، مصنوعة من جرعة مُستخلصة بإتقان من …"
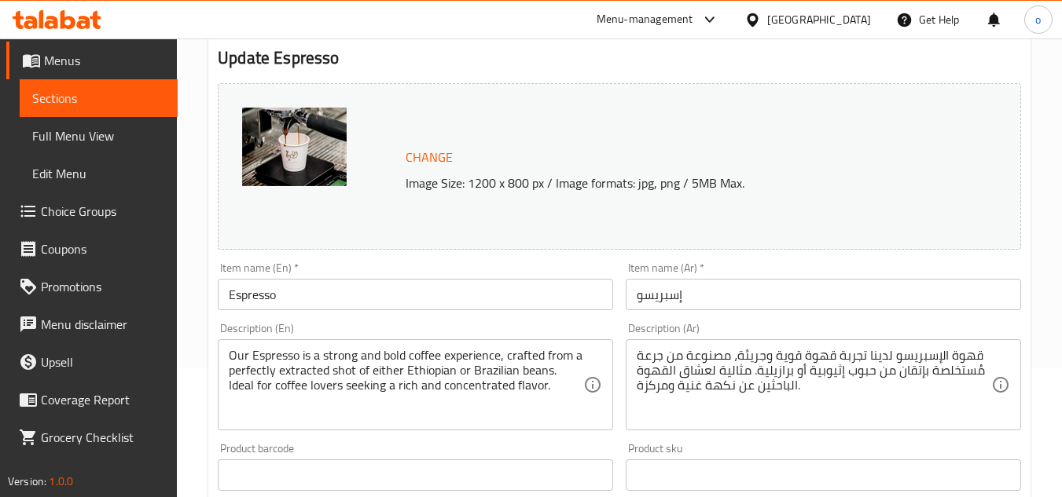
scroll to position [164, 0]
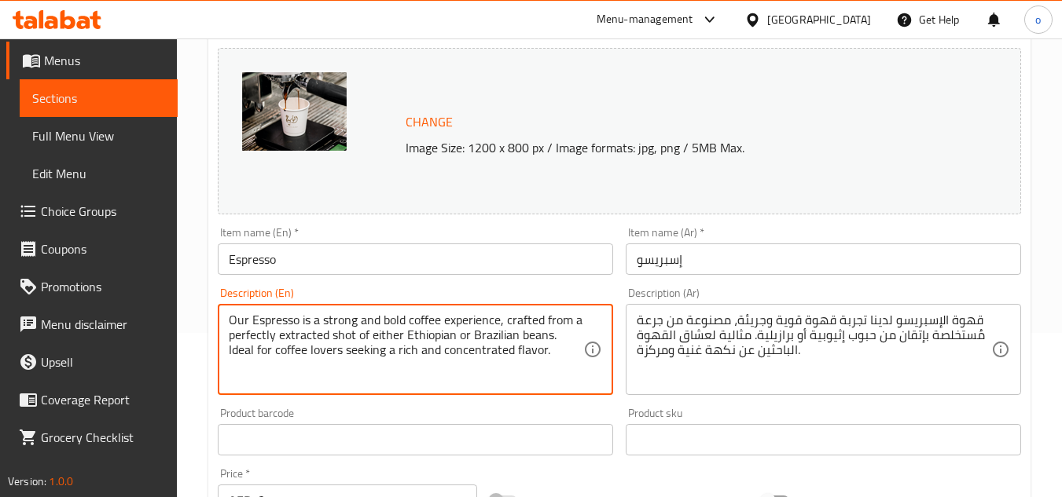
drag, startPoint x: 231, startPoint y: 335, endPoint x: 569, endPoint y: 379, distance: 340.8
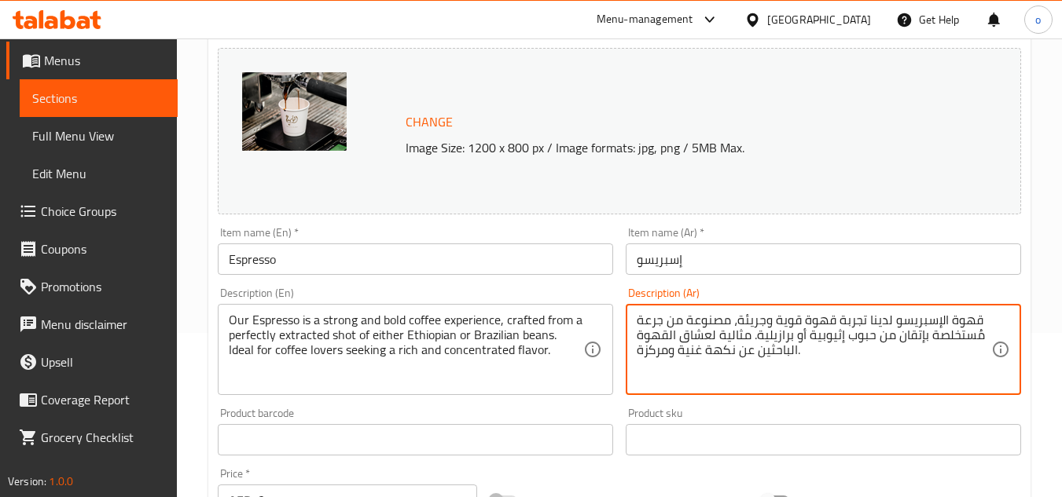
click at [721, 354] on textarea "قهوة الإسبريسو لدينا تجربة قهوة قوية وجريئة، مصنوعة من جرعة مُستخلصة بإتقان من …" at bounding box center [814, 350] width 354 height 75
click at [661, 354] on textarea "قهوة الإسبريسو لدينا تجربة قهوة قوية وجريئة، مصنوعة من جرعة مُستخلصة بإتقان من …" at bounding box center [814, 350] width 354 height 75
click at [696, 354] on textarea "قهوة الإسبريسو لدينا تجربة قهوة قوية وجريئة، مصنوعة من جرعة مُستخلصة بإتقان من …" at bounding box center [814, 350] width 354 height 75
click at [641, 354] on textarea "قهوة الإسبريسو لدينا تجربة قهوة قوية وجريئة، مصنوعة من جرعة مُستخلصة بإتقان من …" at bounding box center [814, 350] width 354 height 75
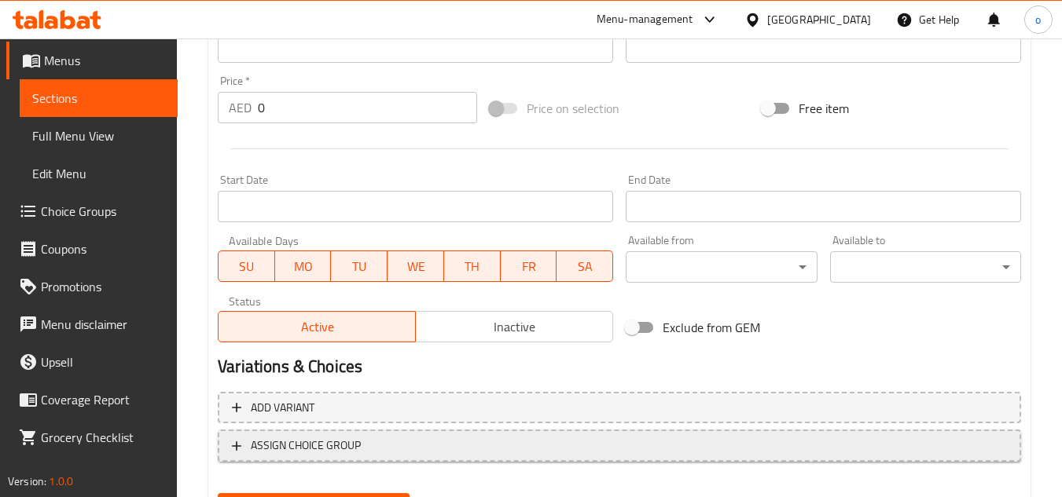
scroll to position [636, 0]
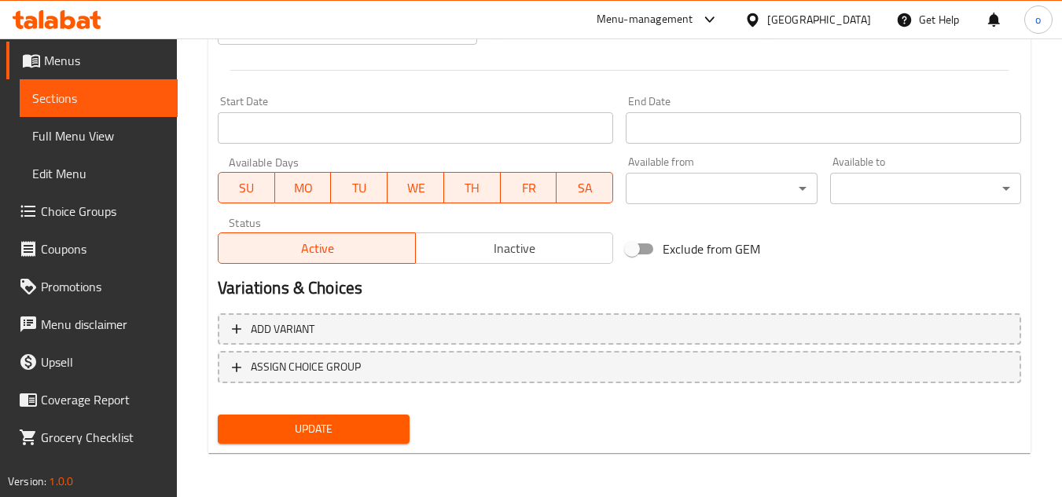
click at [379, 417] on button "Update" at bounding box center [313, 429] width 191 height 29
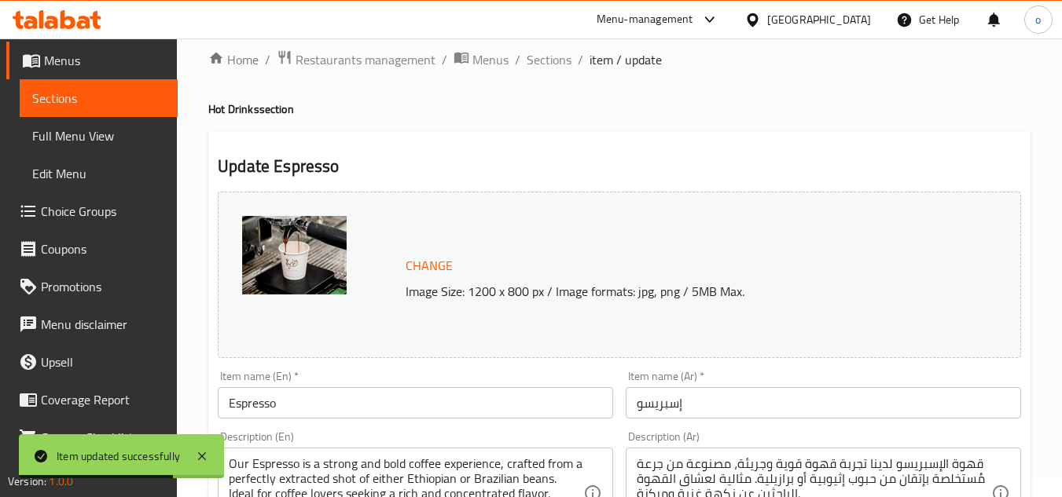
scroll to position [0, 0]
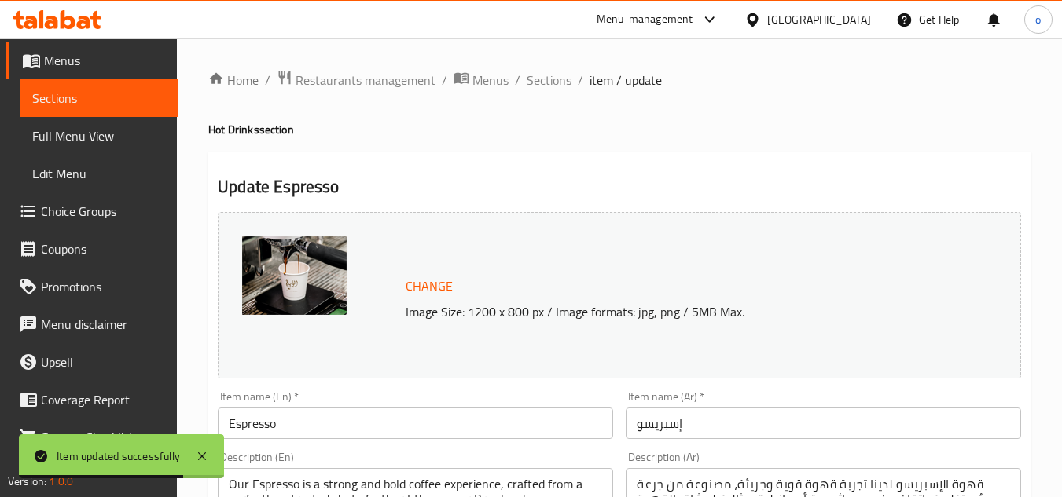
click at [556, 82] on span "Sections" at bounding box center [549, 80] width 45 height 19
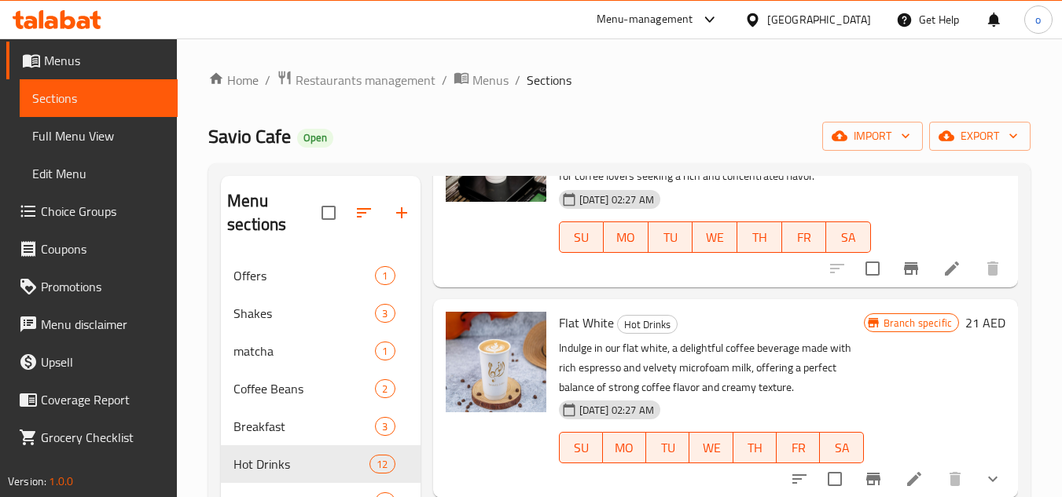
scroll to position [943, 0]
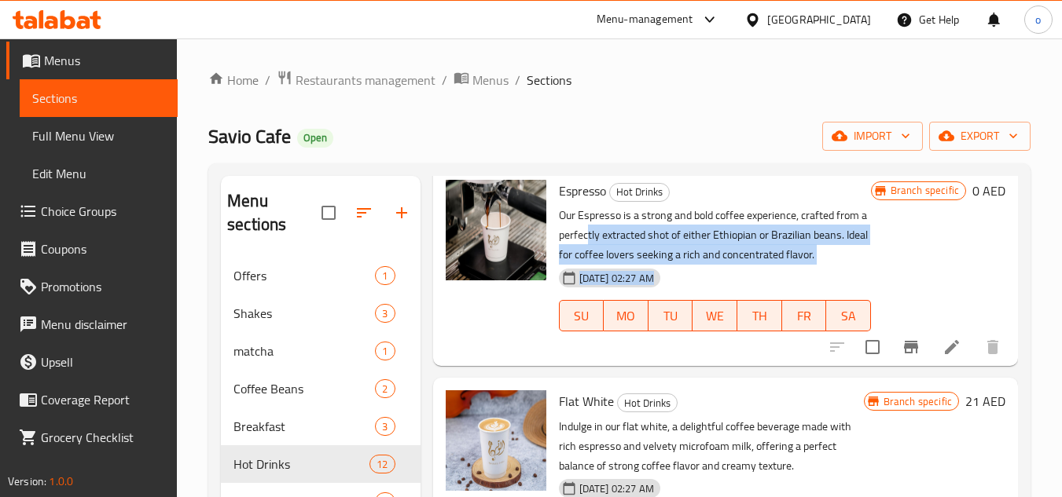
drag, startPoint x: 597, startPoint y: 301, endPoint x: 868, endPoint y: 323, distance: 272.0
click at [868, 323] on div "Espresso Hot Drinks Our Espresso is a strong and bold coffee experience, crafte…" at bounding box center [782, 267] width 459 height 186
click at [871, 314] on div "Branch specific 0 AED" at bounding box center [938, 267] width 134 height 174
drag, startPoint x: 567, startPoint y: 297, endPoint x: 859, endPoint y: 339, distance: 294.5
click at [859, 339] on div "Espresso Hot Drinks Our Espresso is a strong and bold coffee experience, crafte…" at bounding box center [715, 267] width 325 height 186
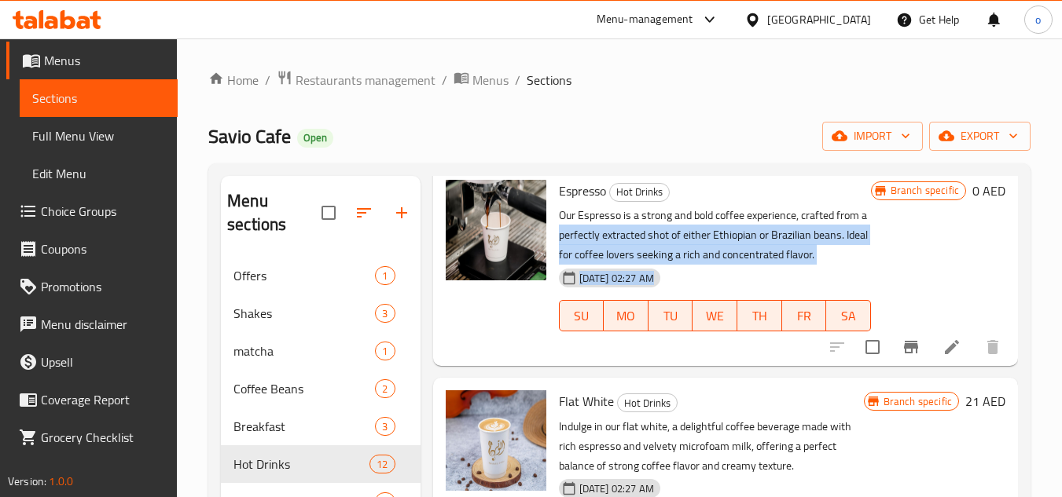
click at [860, 265] on p "Our Espresso is a strong and bold coffee experience, crafted from a perfectly e…" at bounding box center [715, 235] width 312 height 59
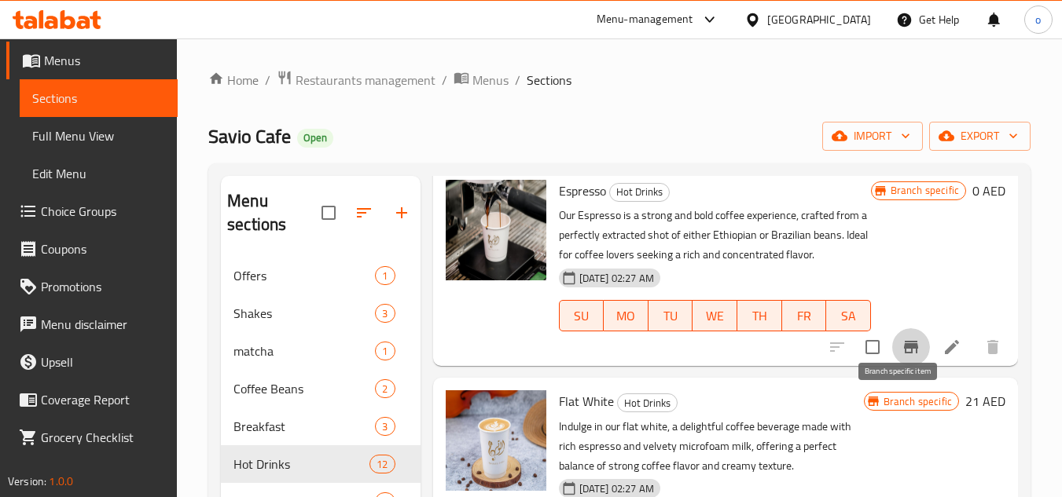
click at [904, 354] on icon "Branch-specific-item" at bounding box center [911, 347] width 14 height 13
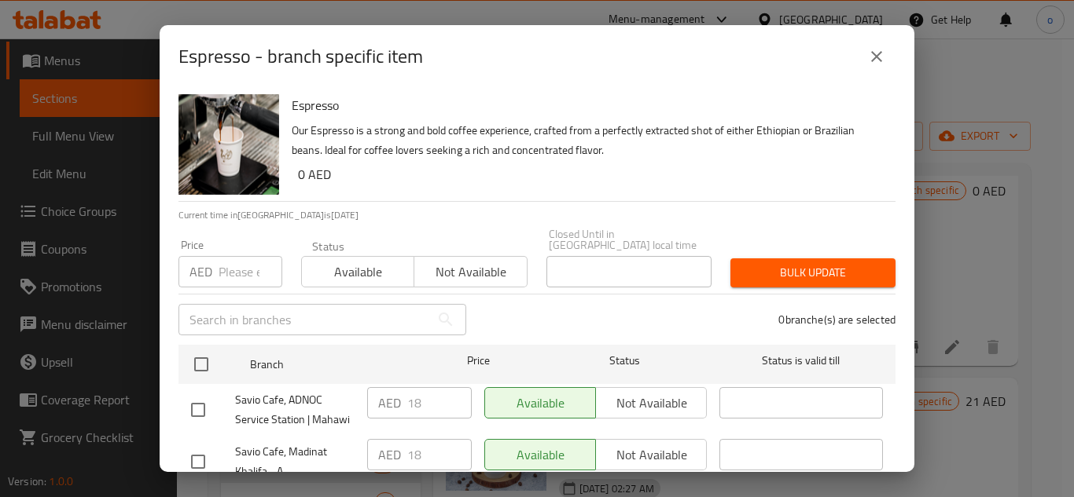
click at [211, 275] on p "AED" at bounding box center [200, 271] width 23 height 19
click at [236, 256] on input "number" at bounding box center [250, 271] width 64 height 31
paste input "18"
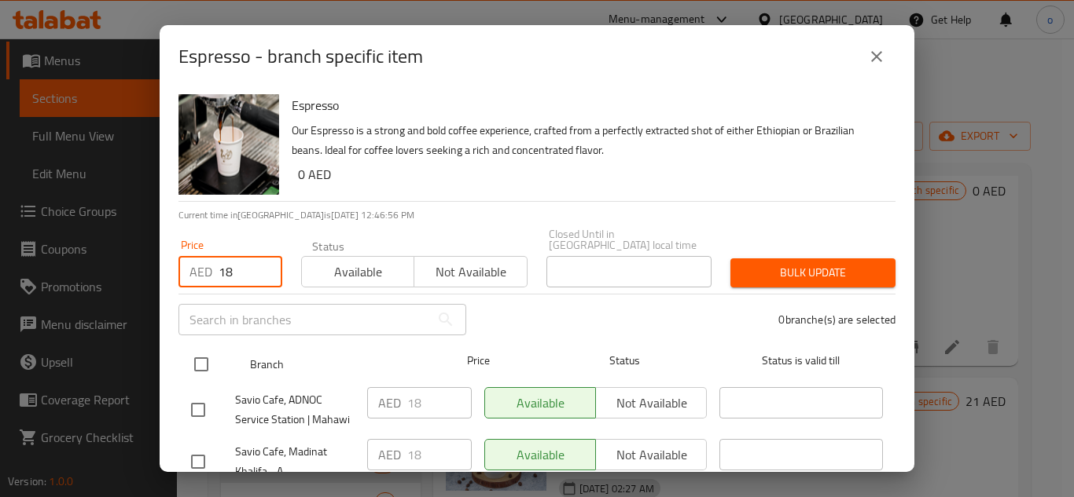
type input "18"
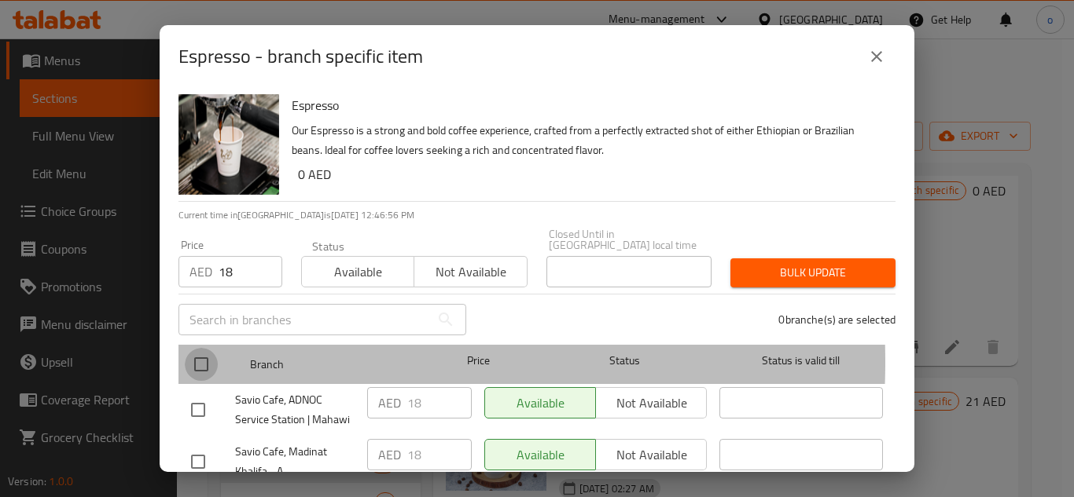
click at [204, 362] on input "checkbox" at bounding box center [201, 364] width 33 height 33
checkbox input "true"
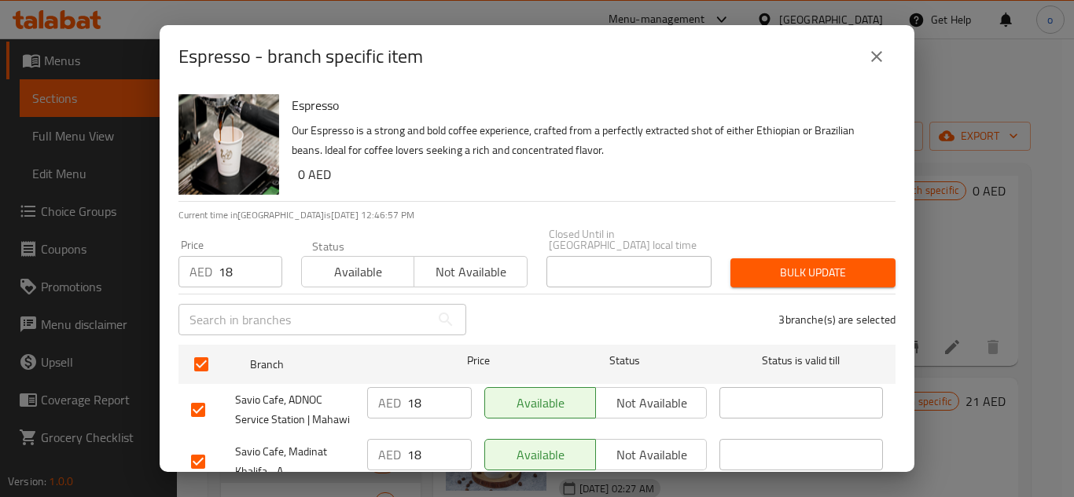
click at [772, 274] on span "Bulk update" at bounding box center [813, 273] width 140 height 20
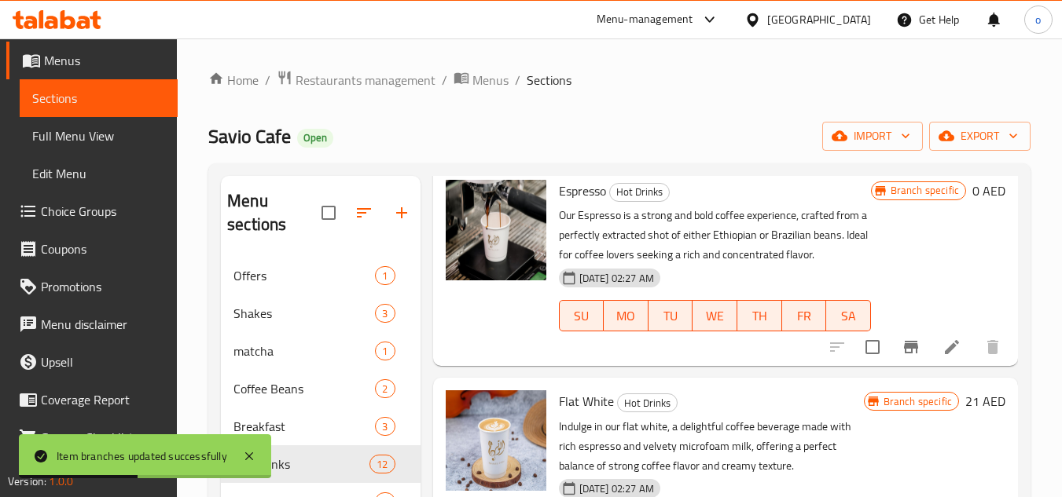
click at [583, 203] on span "Espresso" at bounding box center [582, 191] width 47 height 24
copy h6 "Espresso"
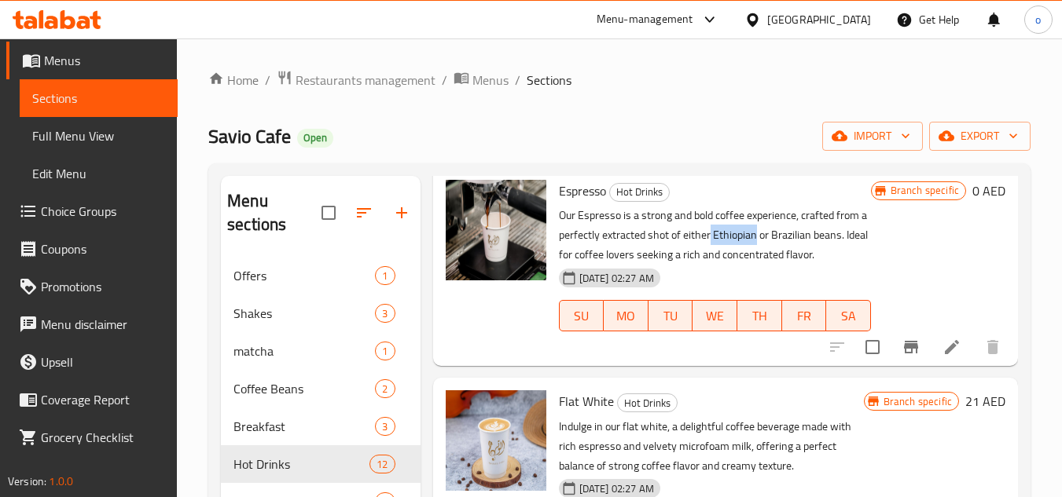
drag, startPoint x: 721, startPoint y: 299, endPoint x: 763, endPoint y: 306, distance: 42.3
click at [763, 265] on p "Our Espresso is a strong and bold coffee experience, crafted from a perfectly e…" at bounding box center [715, 235] width 312 height 59
copy p "Ethiopian"
drag, startPoint x: 777, startPoint y: 299, endPoint x: 817, endPoint y: 303, distance: 40.2
click at [817, 265] on p "Our Espresso is a strong and bold coffee experience, crafted from a perfectly e…" at bounding box center [715, 235] width 312 height 59
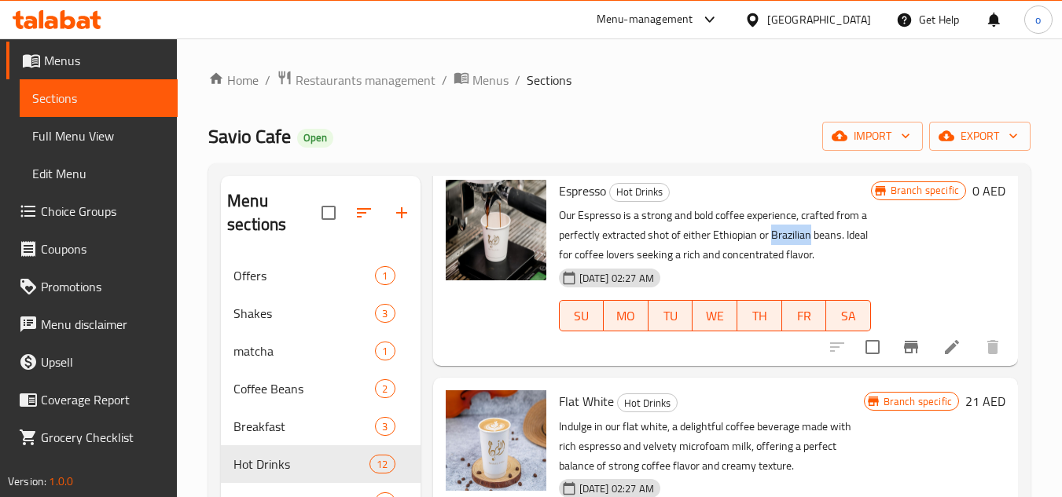
copy p "Brazilian"
click at [828, 265] on p "Our Espresso is a strong and bold coffee experience, crafted from a perfectly e…" at bounding box center [715, 235] width 312 height 59
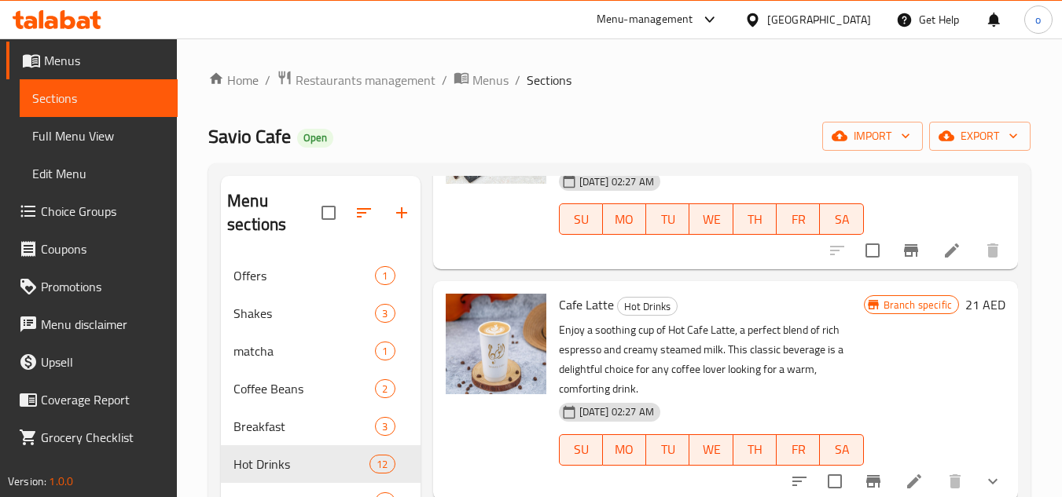
scroll to position [0, 0]
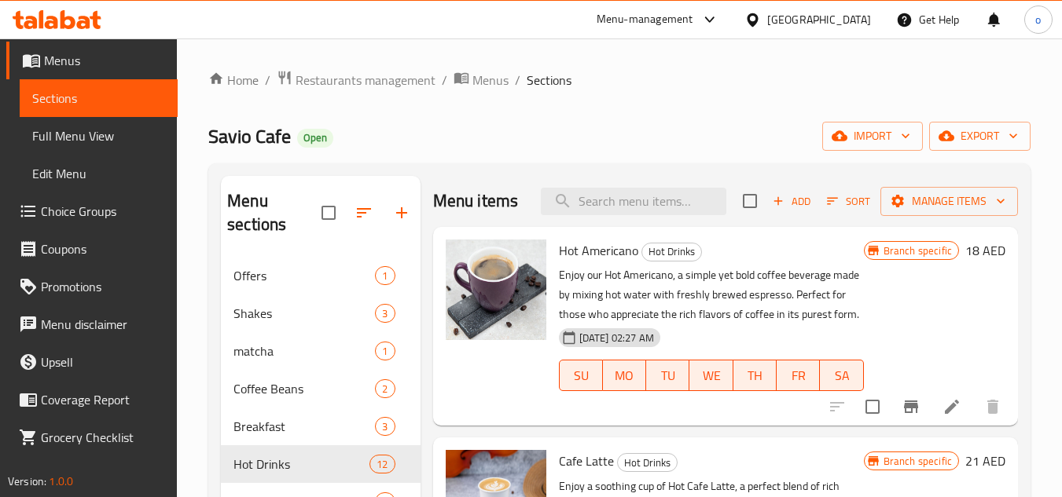
click at [688, 197] on div "Menu items Add Sort Manage items" at bounding box center [725, 201] width 585 height 51
click at [651, 215] on input "search" at bounding box center [633, 202] width 185 height 28
paste input "Ethiopia [PERSON_NAME]"
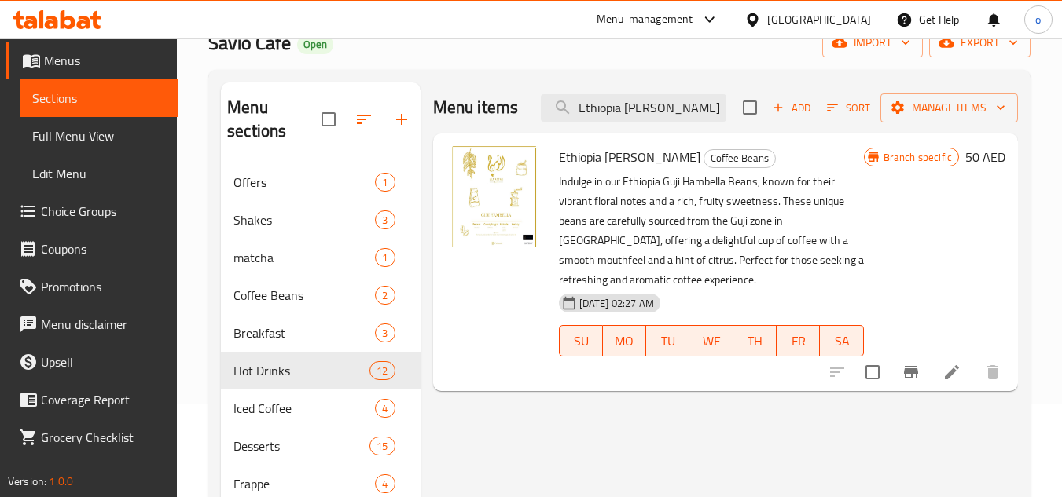
scroll to position [79, 0]
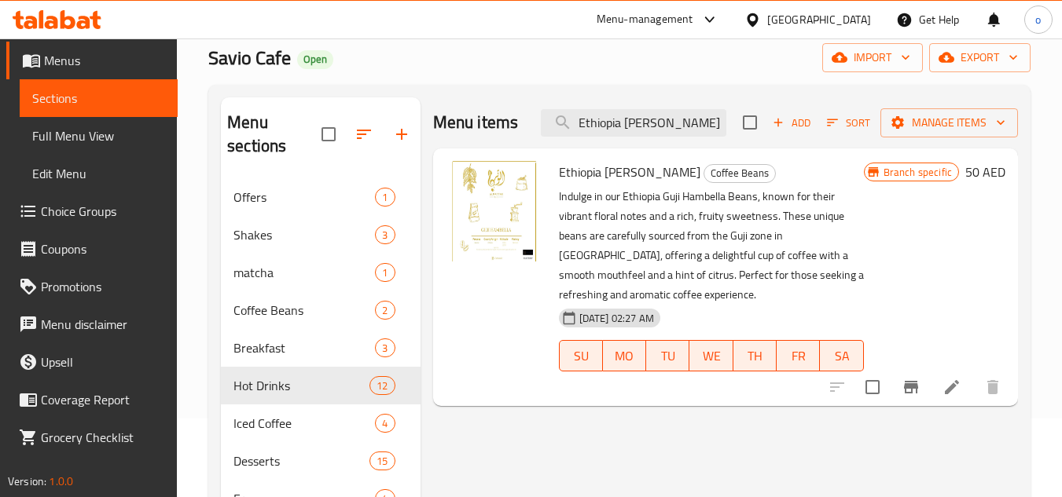
type input "Ethiopia [PERSON_NAME]"
click at [938, 384] on li at bounding box center [952, 387] width 44 height 28
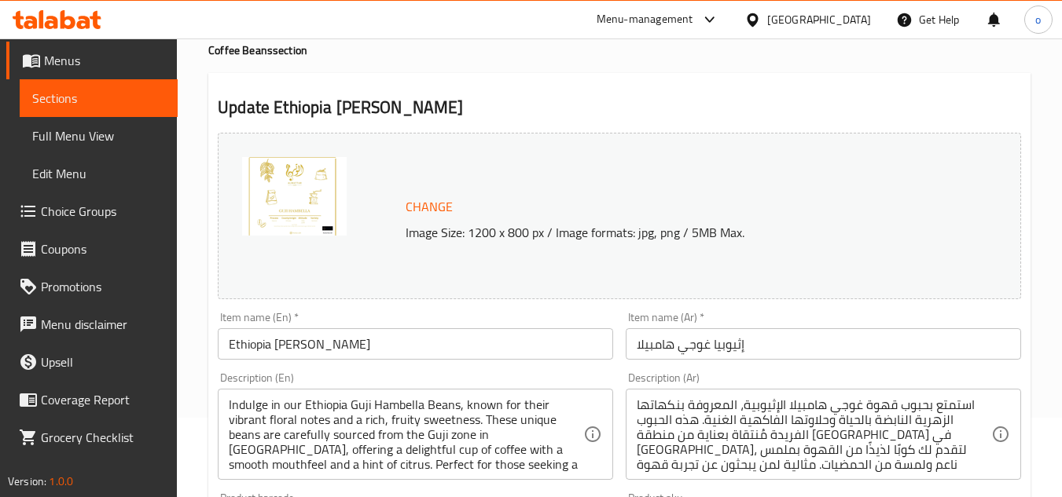
scroll to position [236, 0]
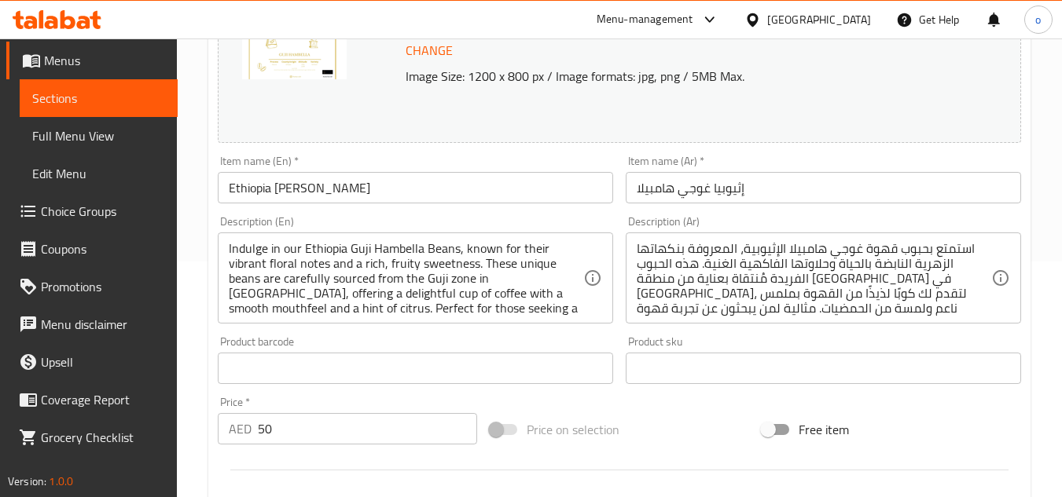
click at [392, 316] on div "Indulge in our Ethiopia Guji Hambella Beans, known for their vibrant floral not…" at bounding box center [415, 278] width 395 height 91
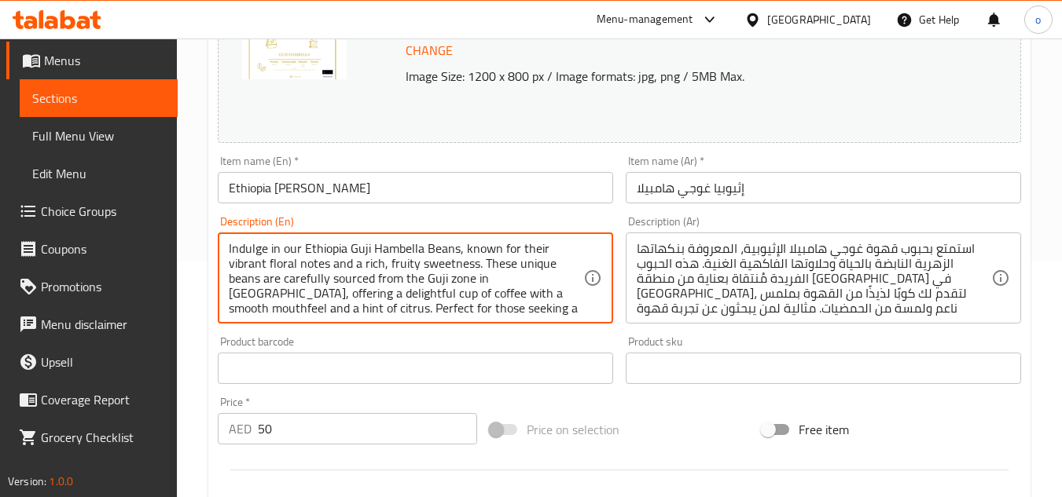
click at [398, 302] on textarea "Indulge in our Ethiopia Guji Hambella Beans, known for their vibrant floral not…" at bounding box center [406, 278] width 354 height 75
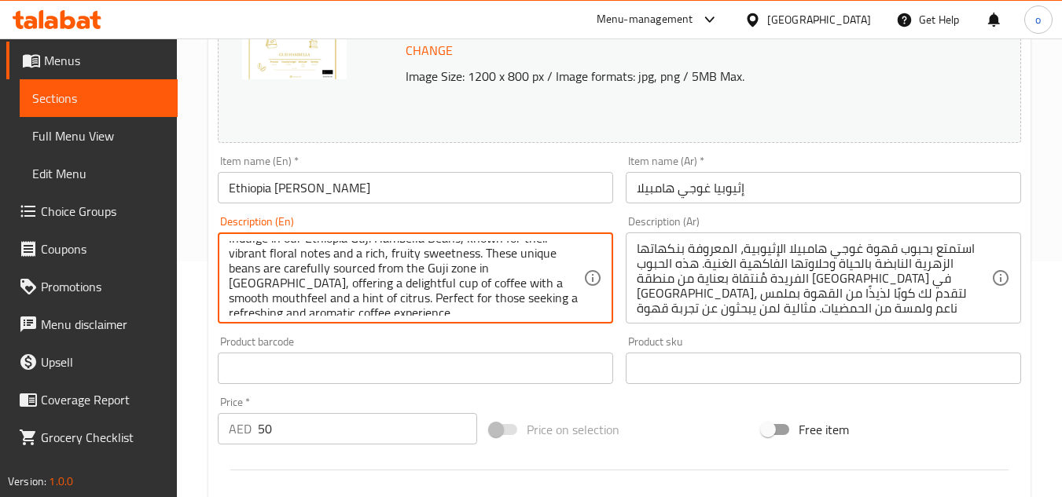
scroll to position [0, 0]
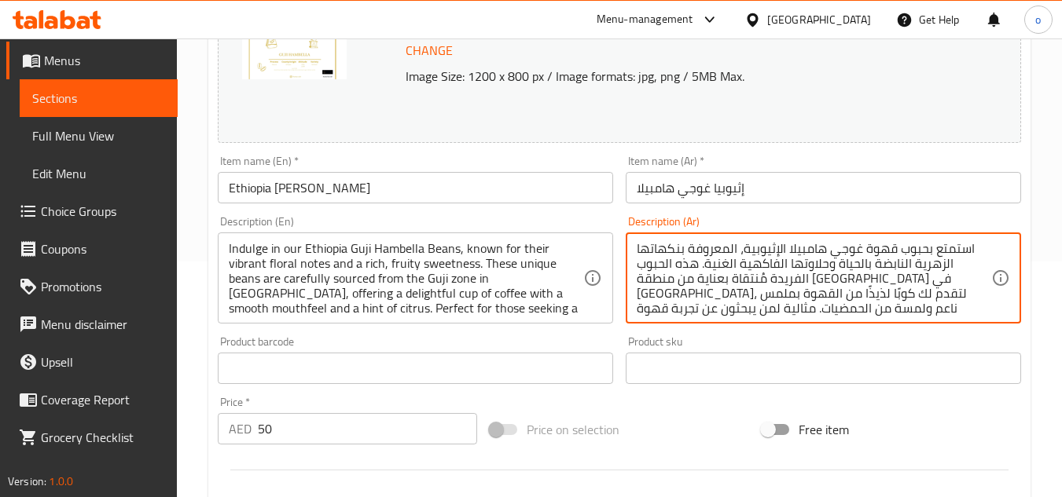
click at [655, 299] on textarea "استمتع بحبوب قهوة غوجي هامبيلا الإثيوبية، المعروفة بنكهاتها الزهرية النابضة بال…" at bounding box center [814, 278] width 354 height 75
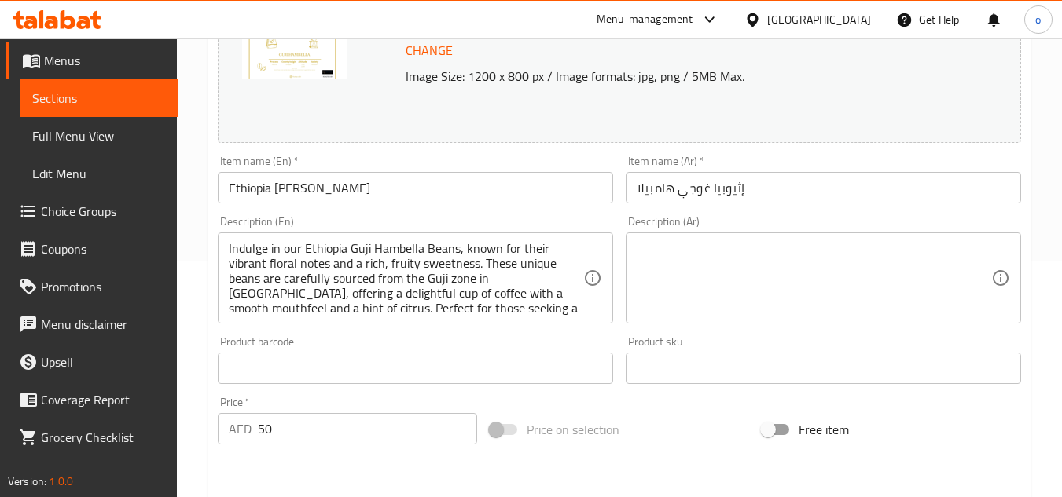
click at [720, 299] on textarea at bounding box center [814, 278] width 354 height 75
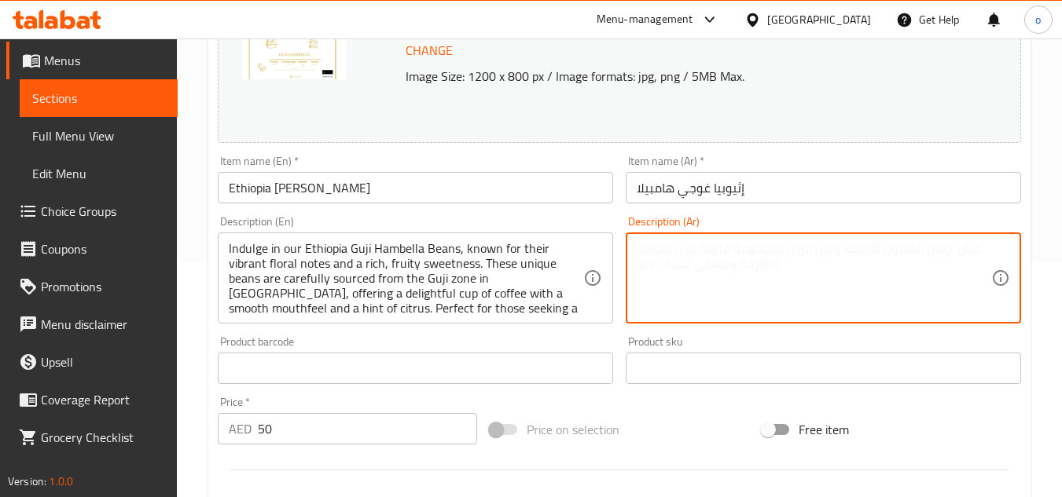
paste textarea "استمتع بحبوب قهوة غوجي هامبيلا الإثيوبية، المعروفة بنكهاتها الزهرية النابضة بال…"
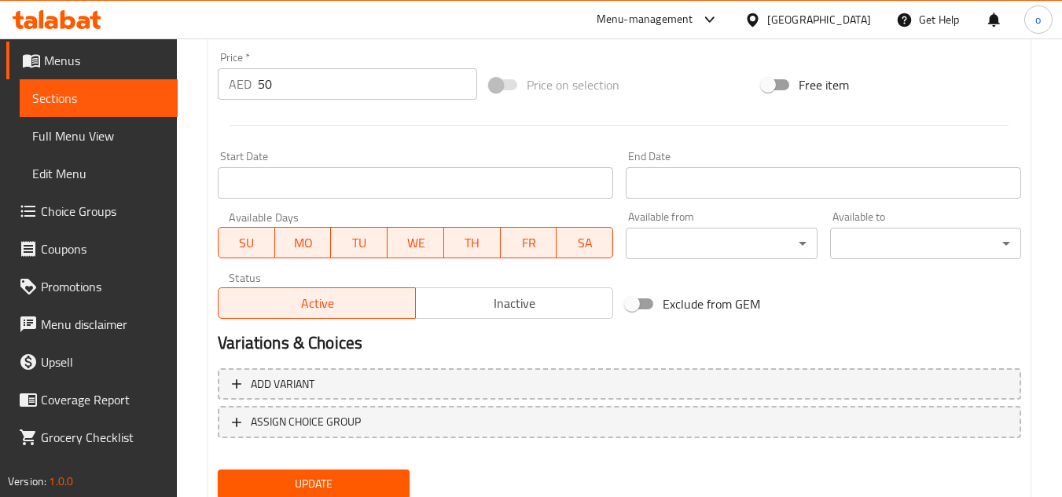
scroll to position [636, 0]
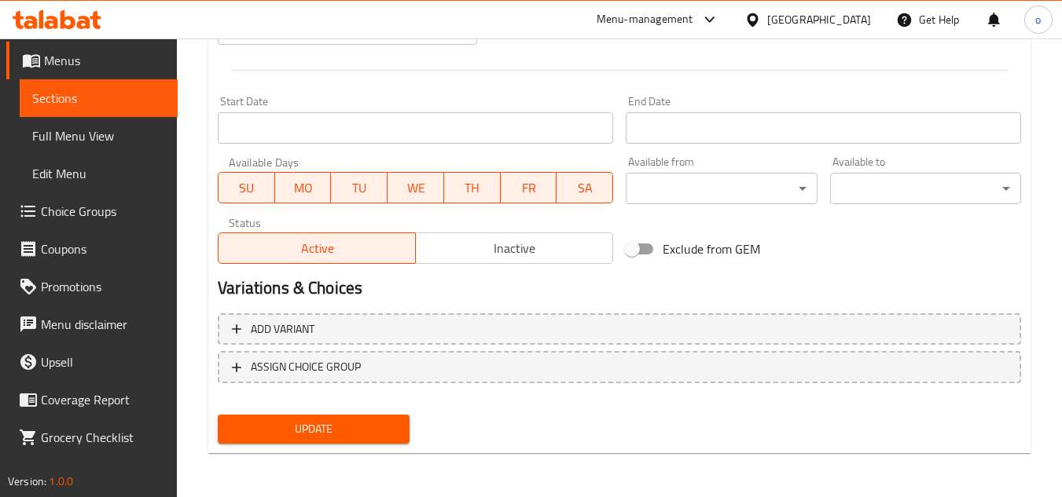
type textarea "استمتع بحبوب قهوة غوجي هامبيلا الإثيوبية، المعروفة بنكهاتها الزهرية النابضة بال…"
click at [309, 411] on div "Update" at bounding box center [313, 430] width 204 height 42
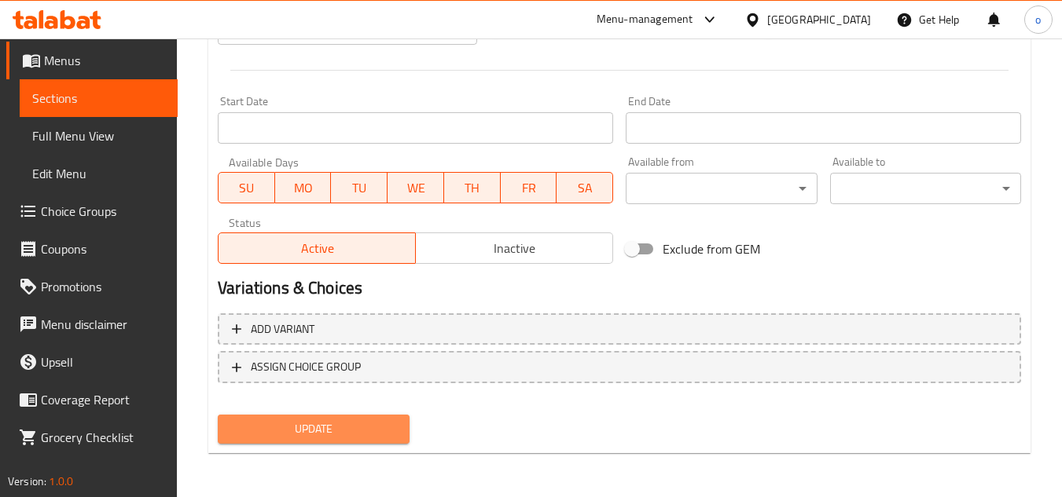
click at [308, 422] on span "Update" at bounding box center [313, 430] width 166 height 20
click at [308, 422] on div at bounding box center [531, 248] width 1062 height 497
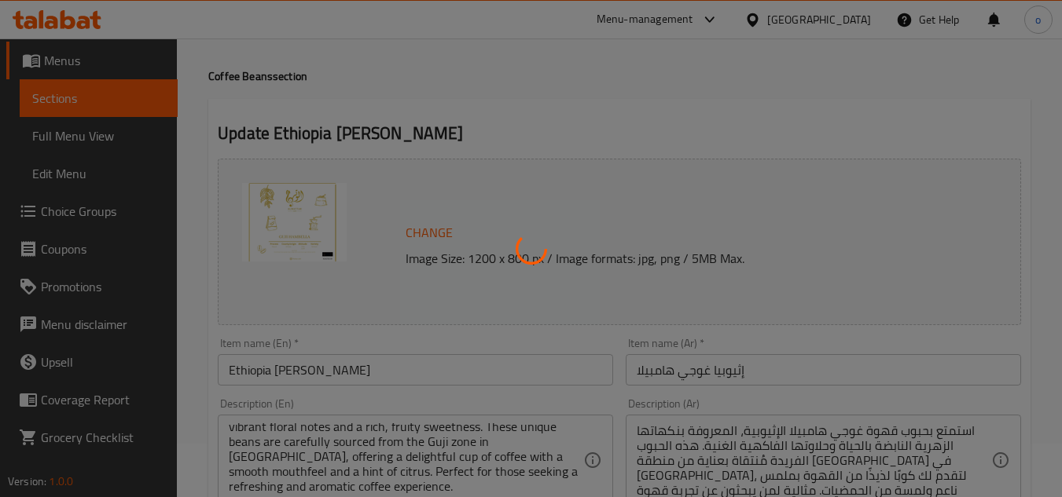
scroll to position [0, 0]
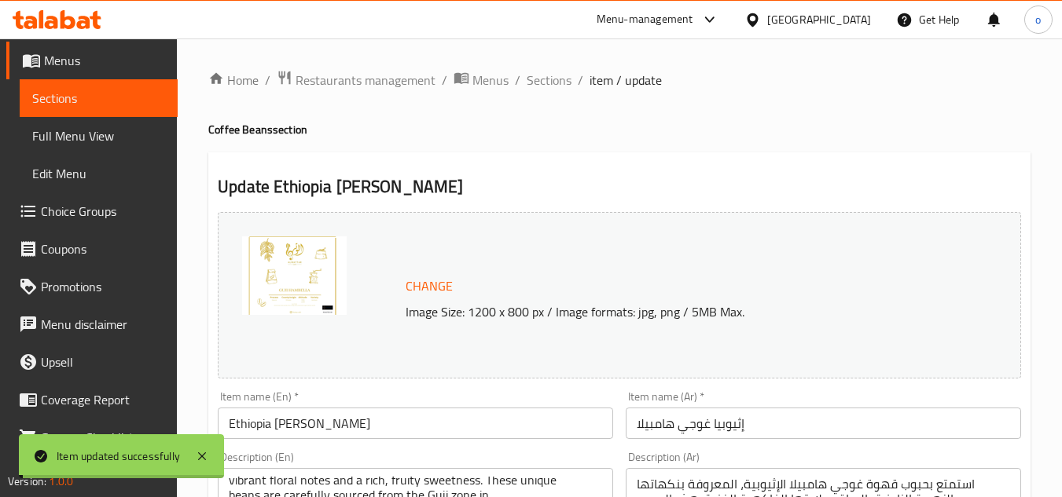
click at [504, 125] on h4 "Coffee Beans section" at bounding box center [619, 130] width 822 height 16
click at [564, 76] on span "Sections" at bounding box center [549, 80] width 45 height 19
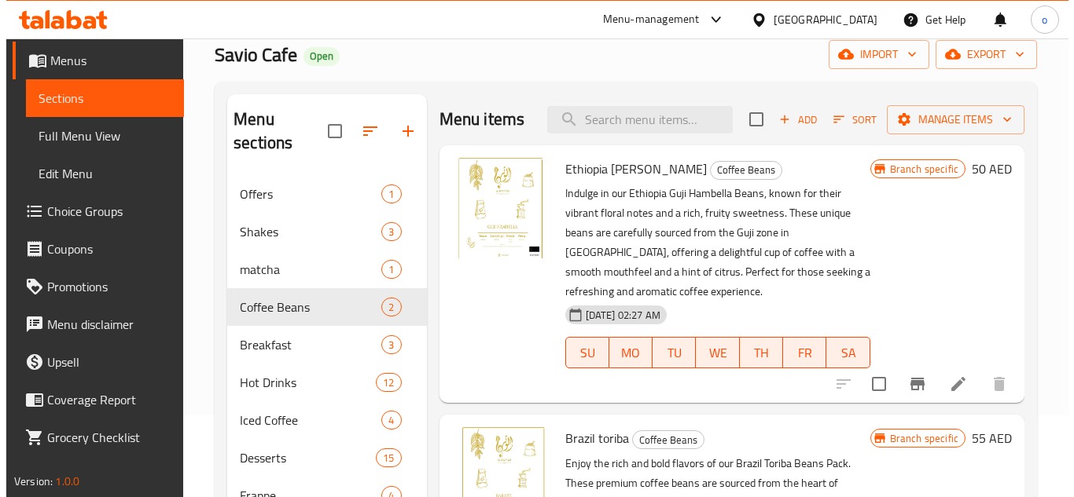
scroll to position [157, 0]
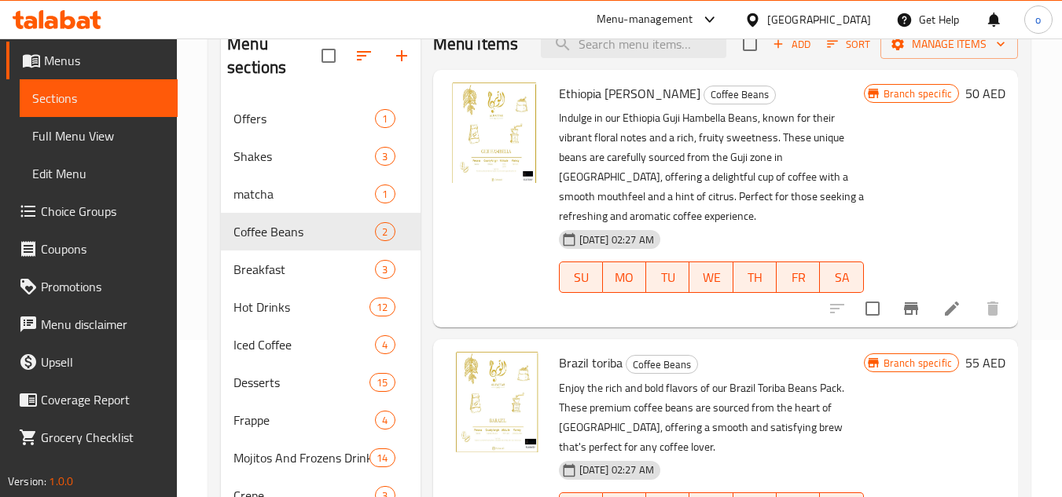
click at [912, 310] on icon "Branch-specific-item" at bounding box center [911, 309] width 14 height 13
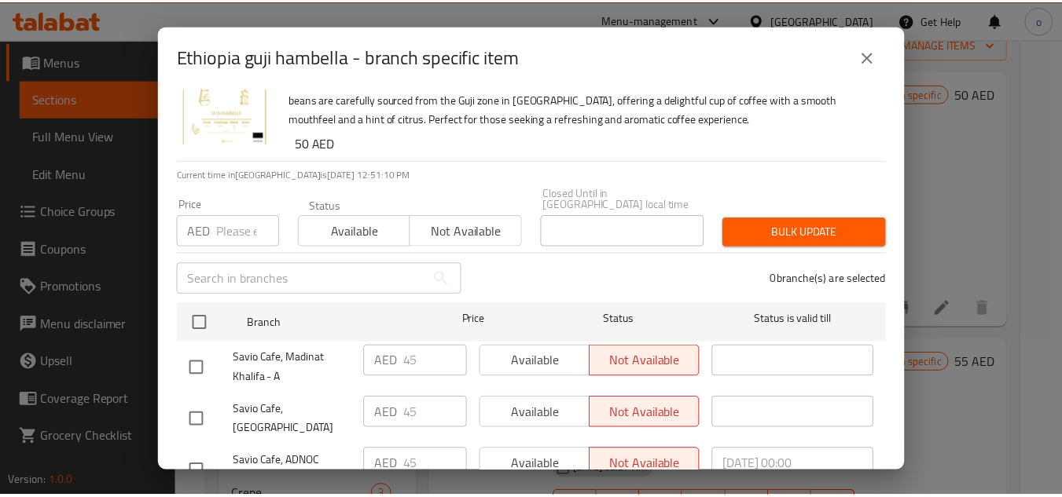
scroll to position [0, 0]
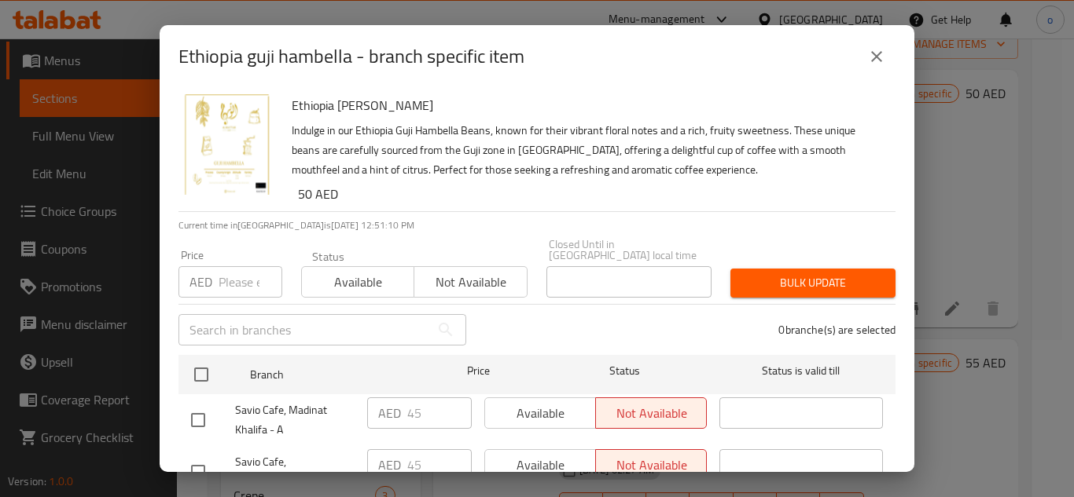
click at [898, 56] on div "Ethiopia guji hambella - branch specific item" at bounding box center [537, 56] width 754 height 63
click at [891, 57] on button "close" at bounding box center [876, 57] width 38 height 38
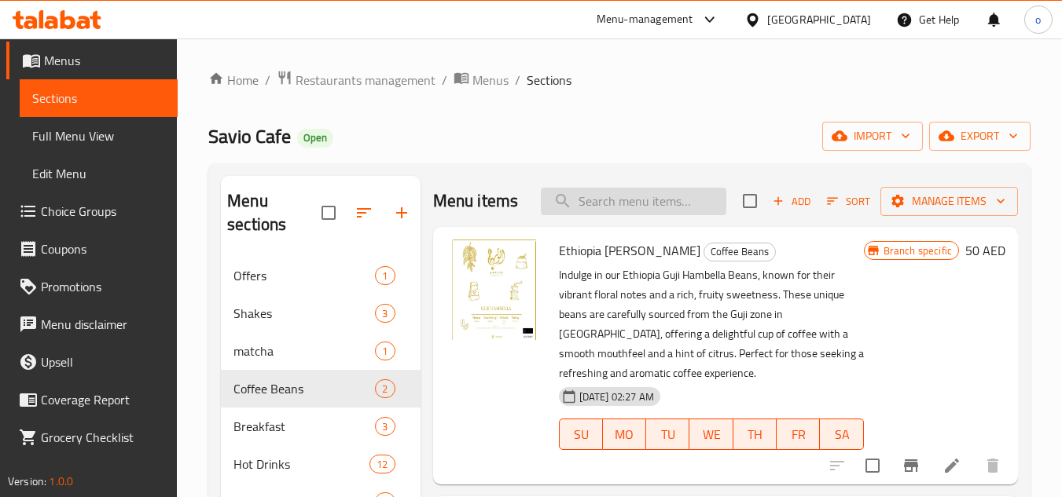
click at [651, 204] on input "search" at bounding box center [633, 202] width 185 height 28
paste input "Brazil toriba"
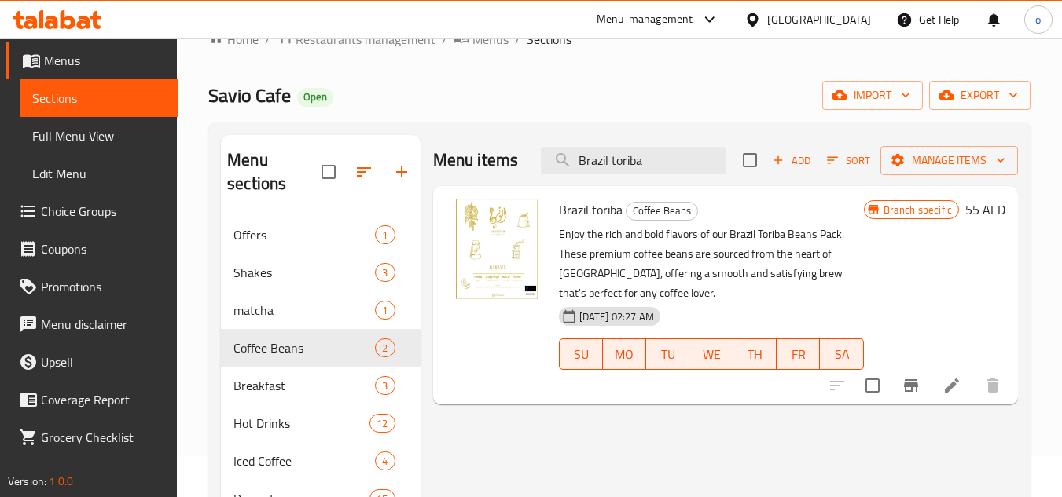
scroll to position [79, 0]
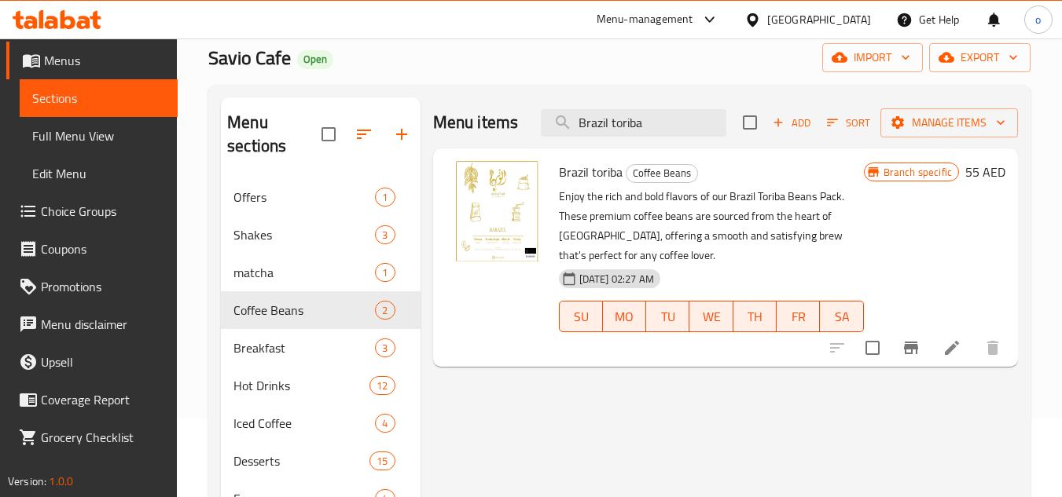
type input "Brazil toriba"
click at [953, 352] on icon at bounding box center [951, 348] width 19 height 19
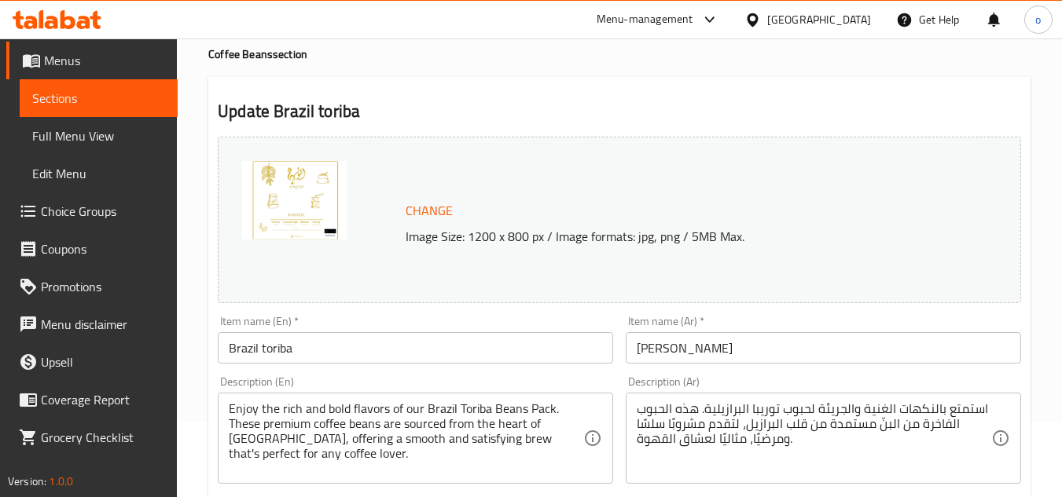
scroll to position [157, 0]
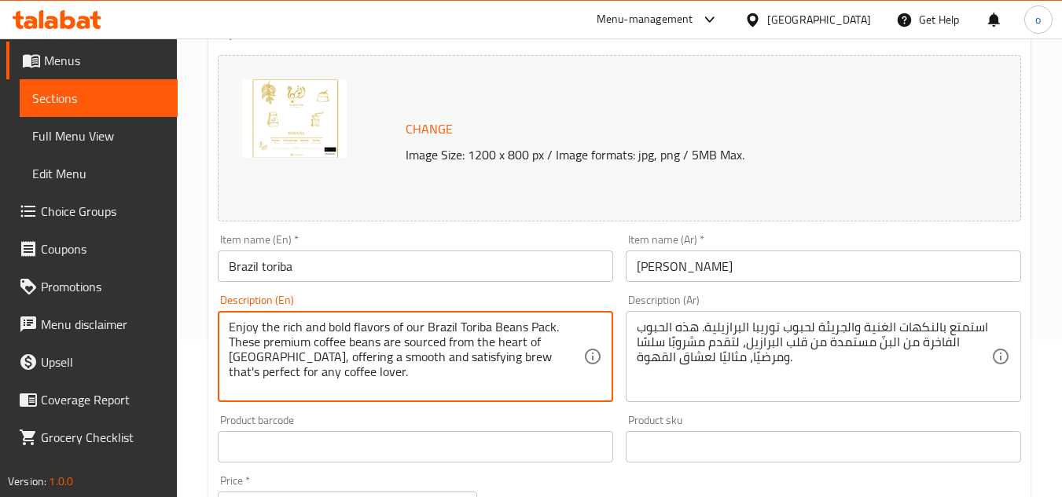
click at [356, 349] on textarea "Enjoy the rich and bold flavors of our Brazil Toriba Beans Pack. These premium …" at bounding box center [406, 357] width 354 height 75
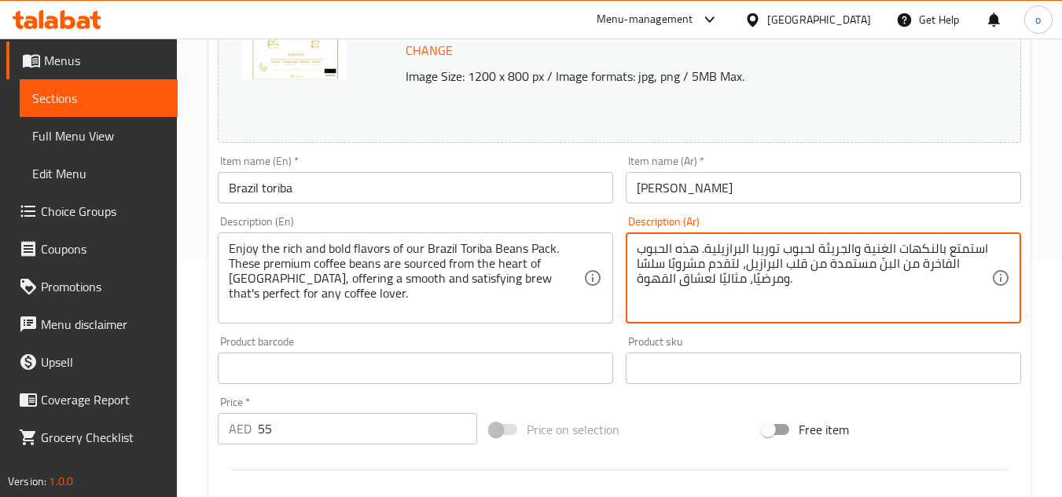
click at [744, 271] on textarea "استمتع بالنكهات الغنية والجريئة لحبوب توريبا البرازيلية. هذه الحبوب الفاخرة من …" at bounding box center [814, 278] width 354 height 75
click at [679, 341] on div "Product sku Product sku" at bounding box center [823, 360] width 395 height 48
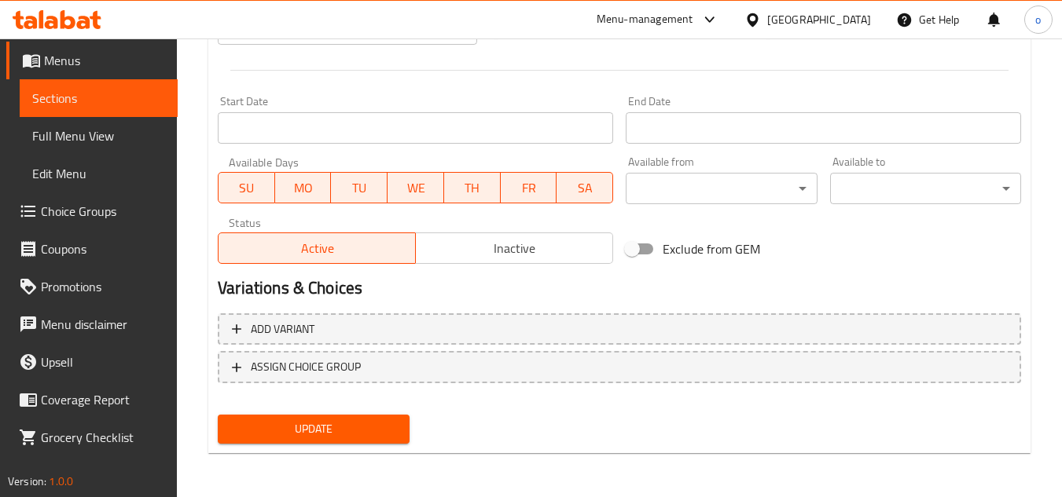
click at [394, 405] on div "Add variant ASSIGN CHOICE GROUP" at bounding box center [619, 358] width 816 height 102
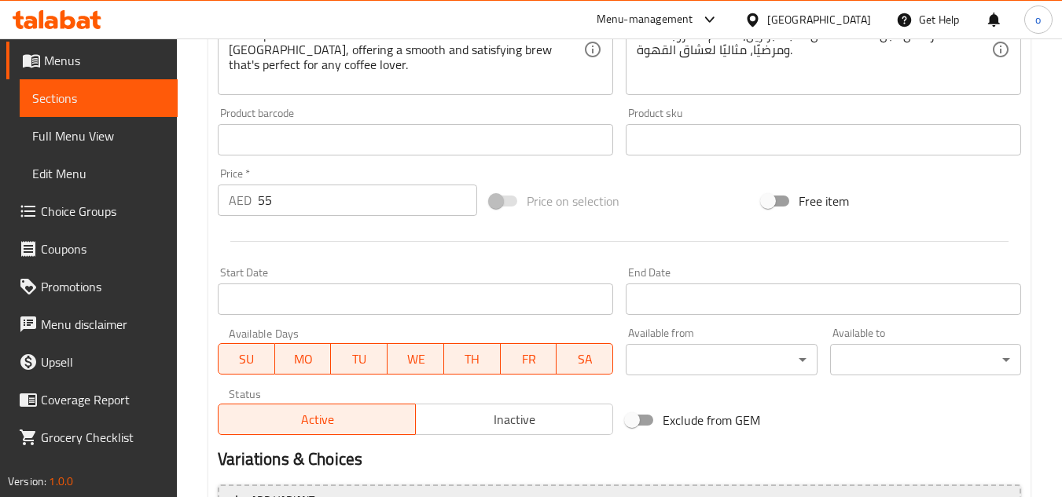
scroll to position [321, 0]
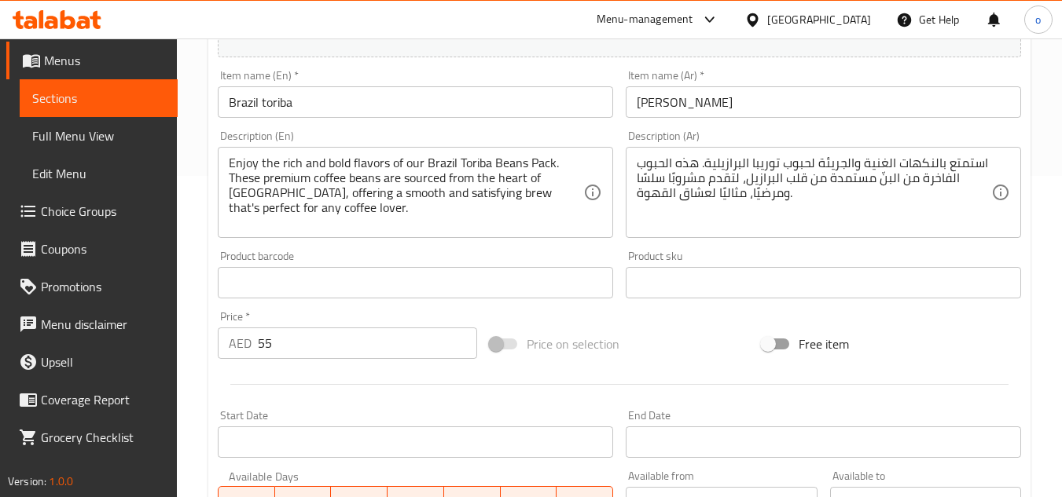
click at [503, 255] on div "Product barcode Product barcode" at bounding box center [415, 275] width 395 height 48
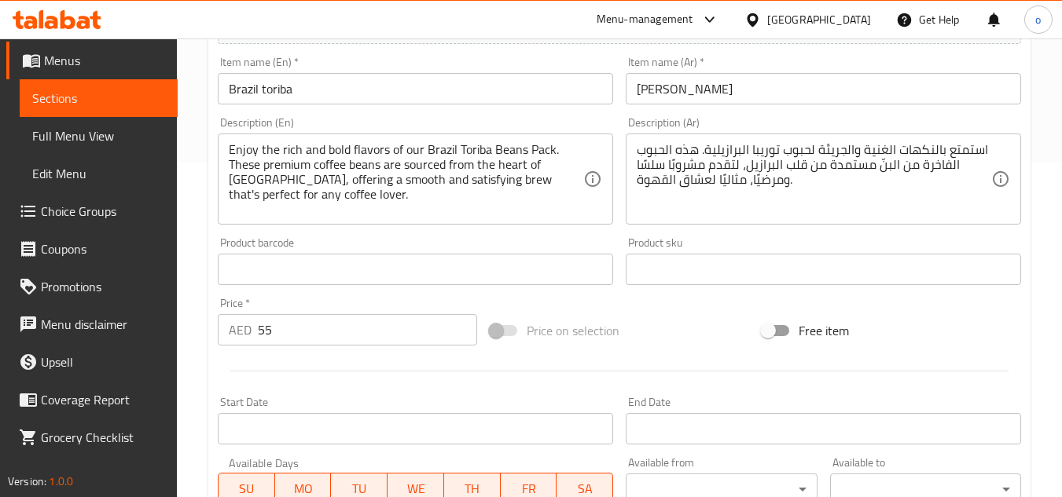
scroll to position [636, 0]
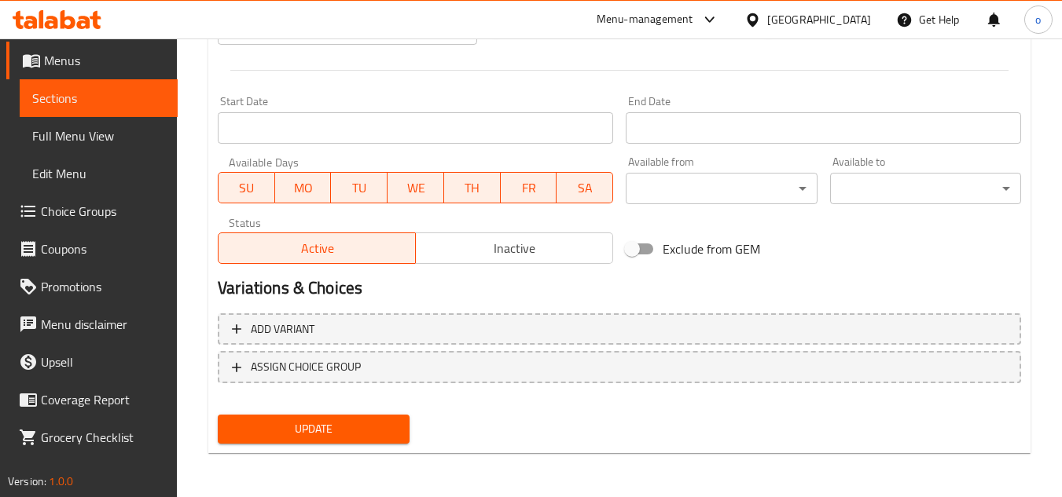
click at [318, 424] on span "Update" at bounding box center [313, 430] width 166 height 20
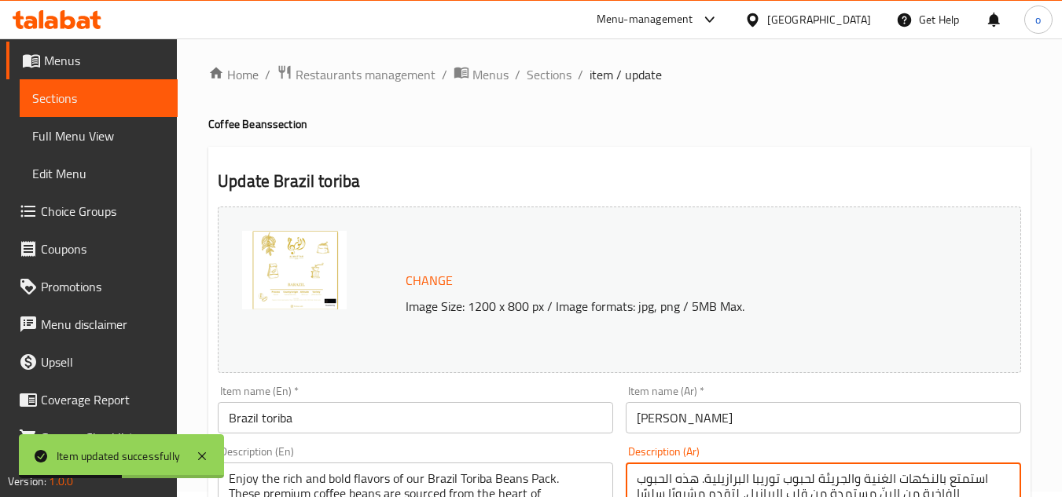
scroll to position [0, 0]
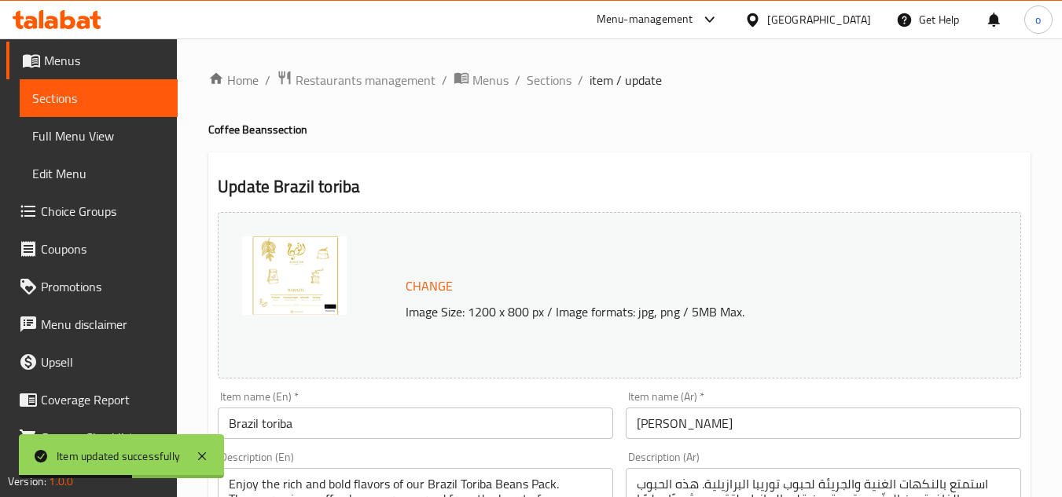
click at [560, 83] on span "Sections" at bounding box center [549, 80] width 45 height 19
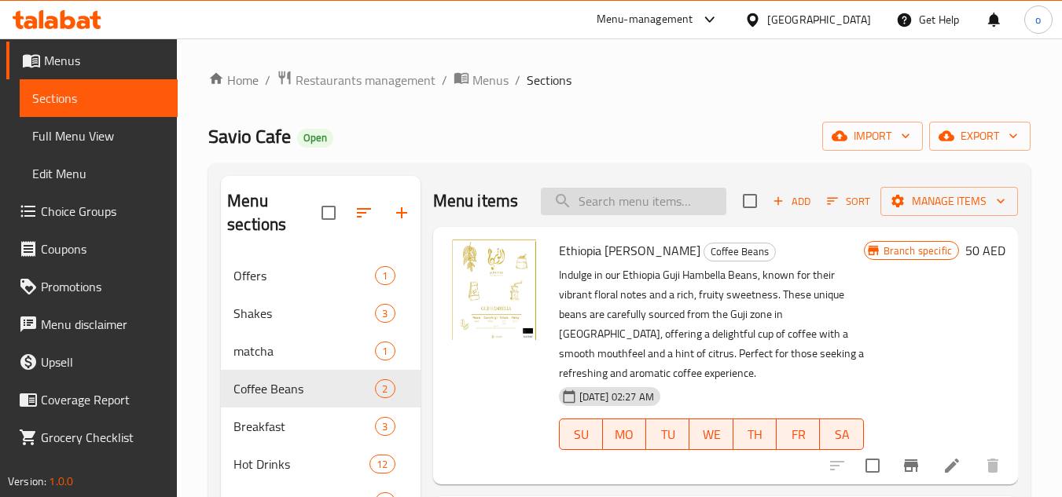
click at [601, 192] on input "search" at bounding box center [633, 202] width 185 height 28
paste input "Iced V60"
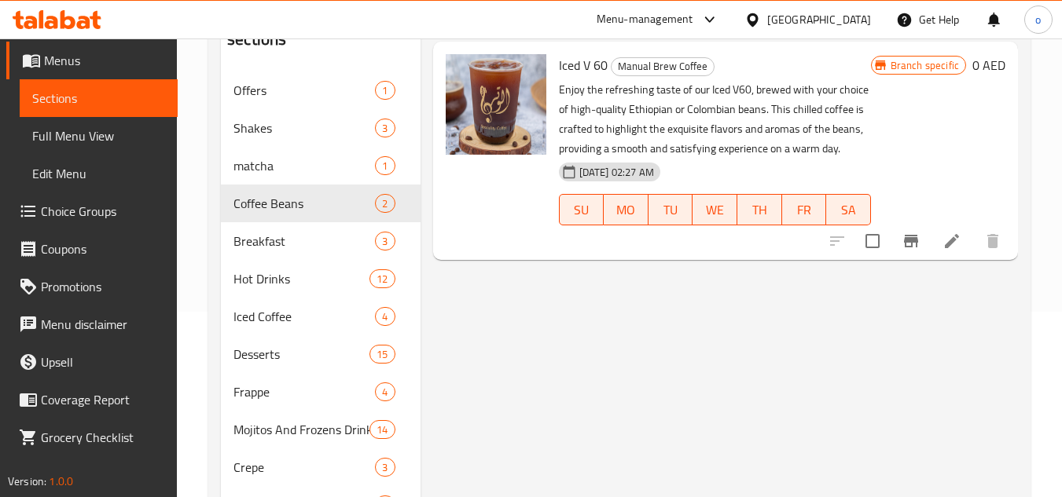
scroll to position [157, 0]
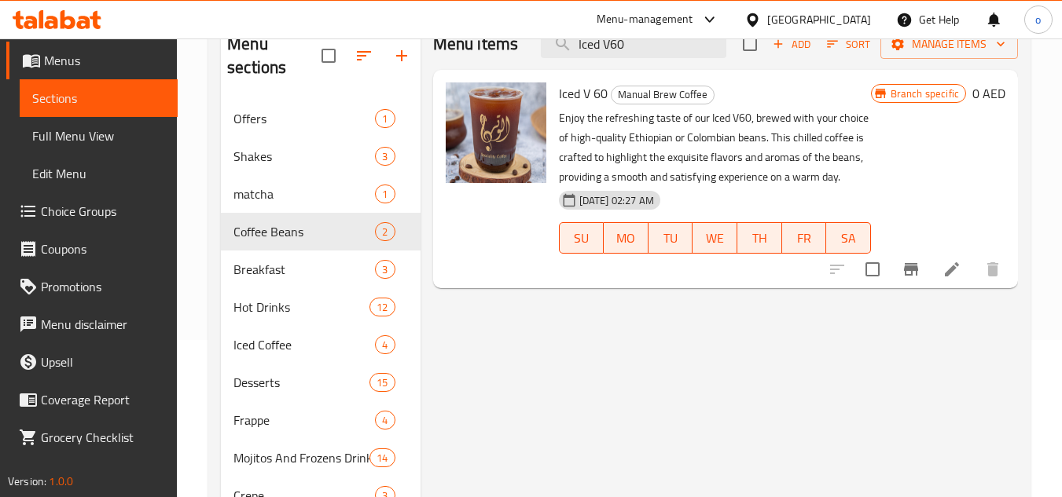
type input "Iced V60"
click at [948, 276] on icon at bounding box center [952, 269] width 14 height 14
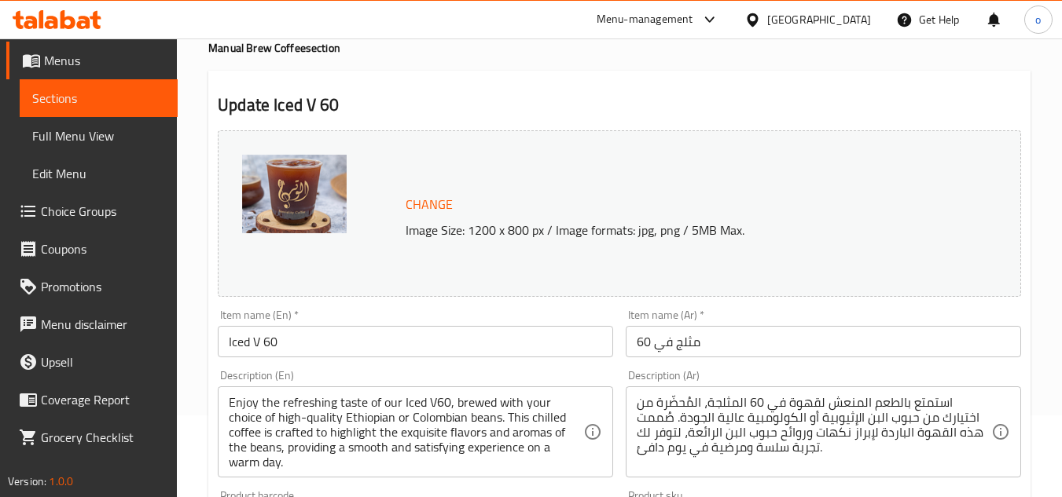
scroll to position [157, 0]
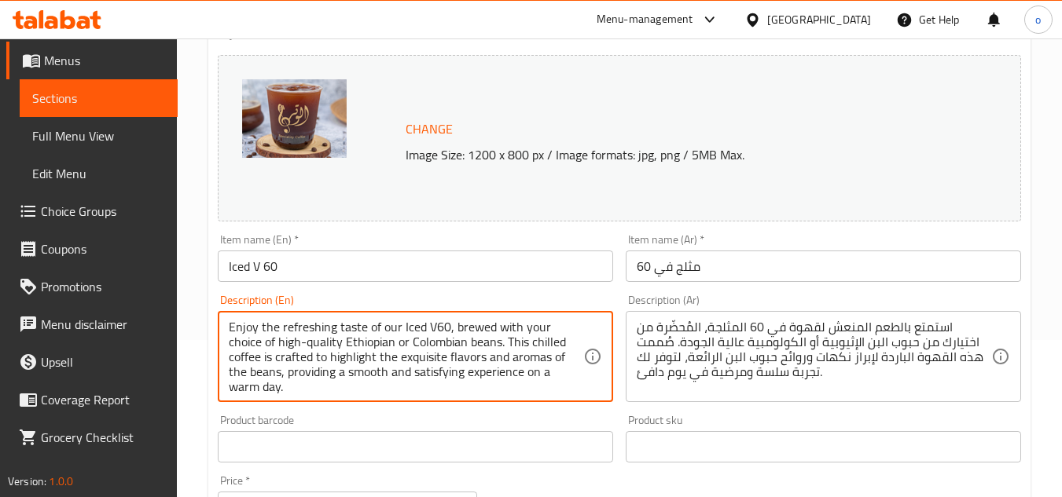
click at [342, 353] on textarea "Enjoy the refreshing taste of our Iced V60, brewed with your choice of high-qua…" at bounding box center [406, 357] width 354 height 75
paste textarea
type textarea "Enjoy the refreshing taste of our Iced V60, brewed with your choice of high-qua…"
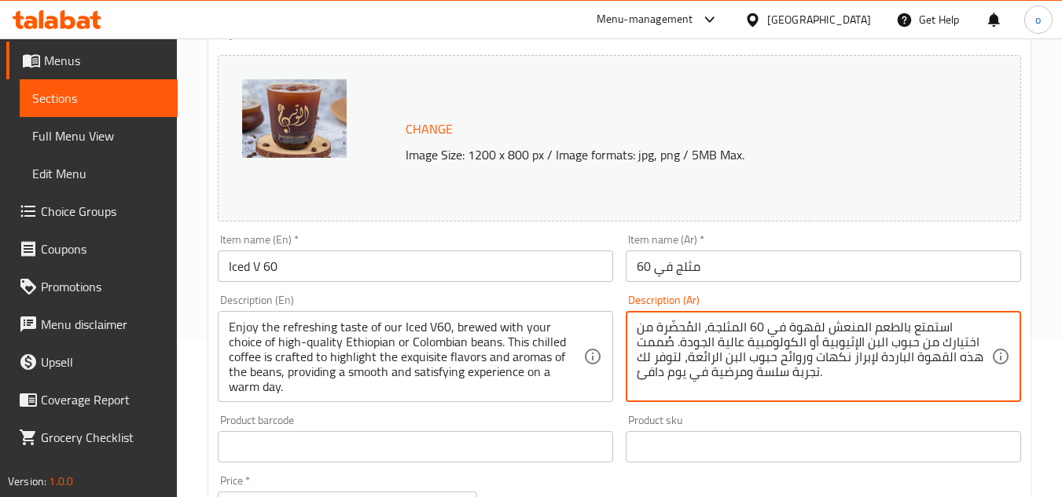
click at [720, 356] on textarea "استمتع بالطعم المنعش لقهوة في 60 المثلجة، المُحضّرة من اختيارك من حبوب البن الإ…" at bounding box center [814, 357] width 354 height 75
paste textarea "V60 المثلجة، المُحضّرة من اختيارك من حبوب البن الإثيوبية أو الكولومبية عالية ال…"
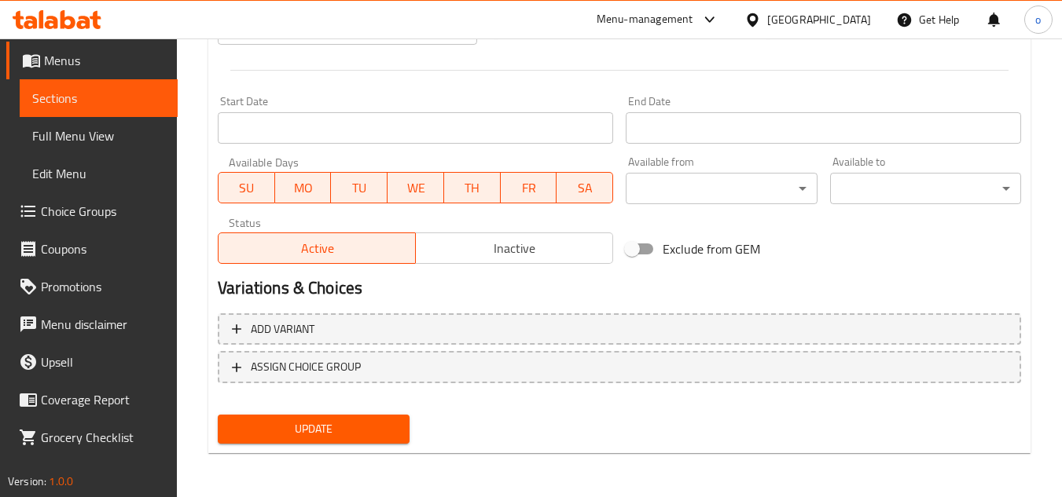
click at [334, 431] on div "Update" at bounding box center [313, 430] width 204 height 42
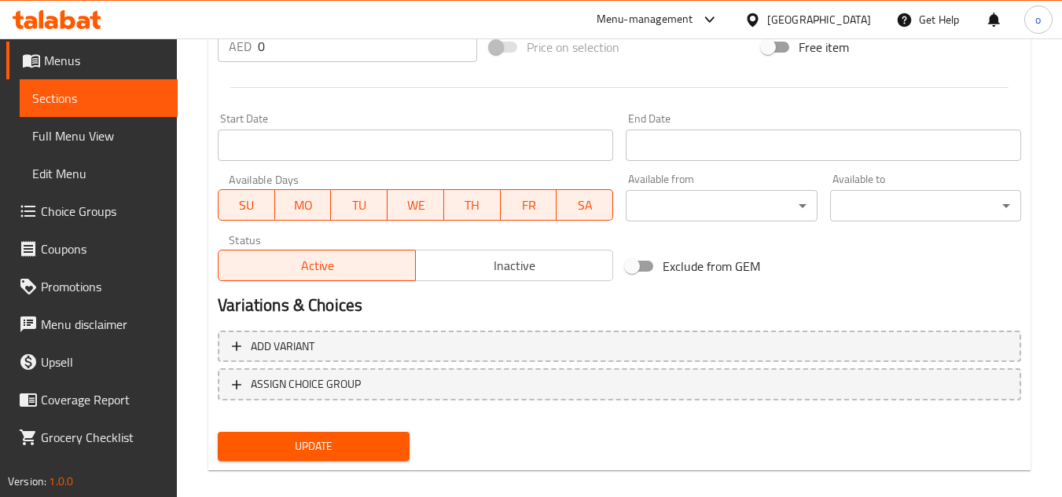
scroll to position [321, 0]
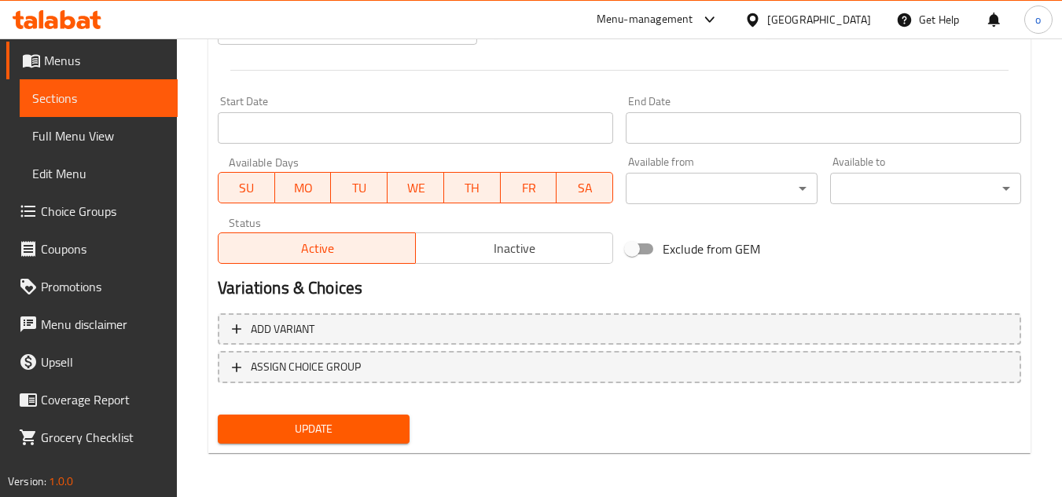
type textarea "استمتع بالطعم المنعش لقهوة في60 المثلجة، المُحضّرة من اختيارك من حبوب البن الإث…"
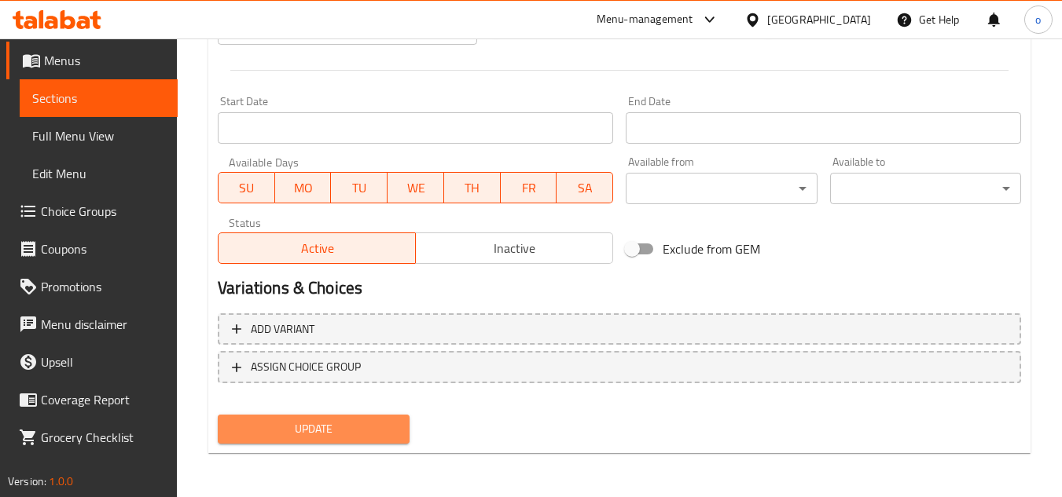
click at [357, 422] on span "Update" at bounding box center [313, 430] width 166 height 20
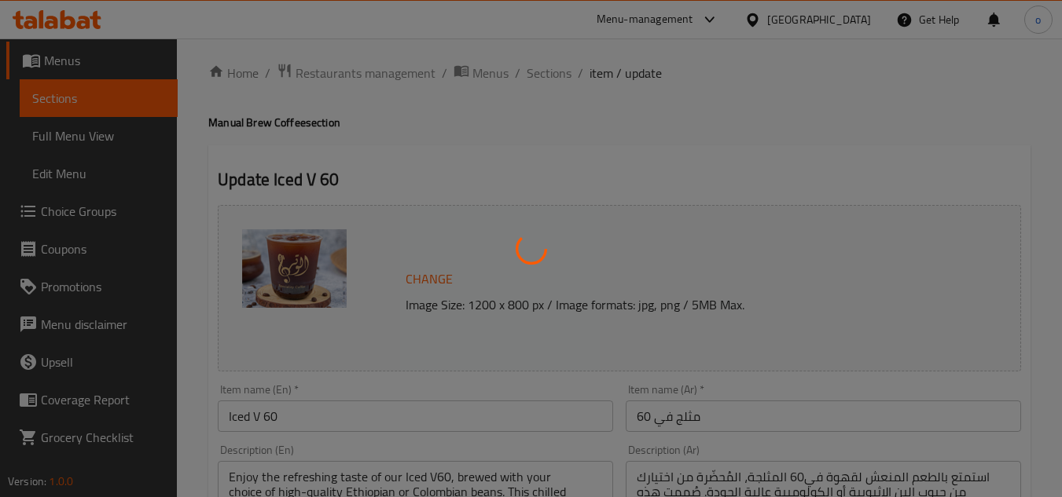
scroll to position [0, 0]
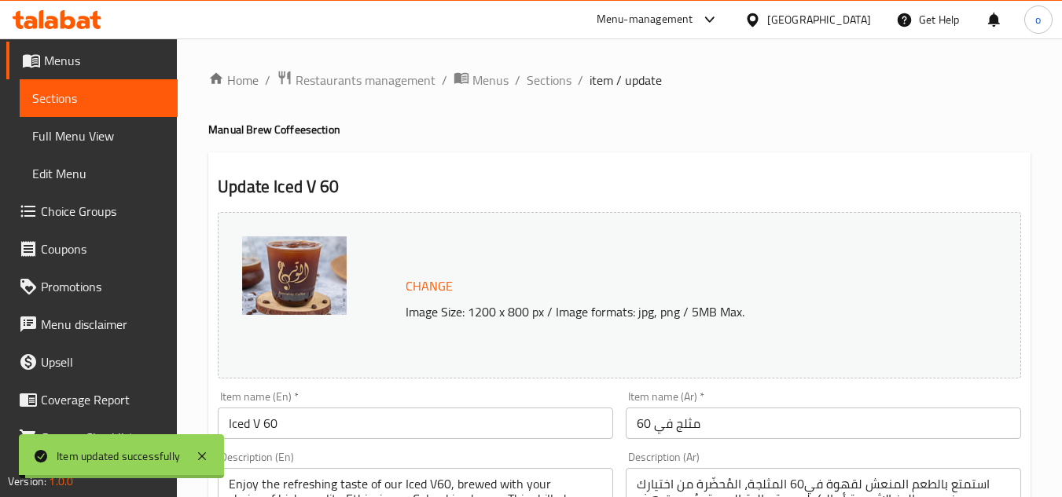
click at [563, 75] on span "Sections" at bounding box center [549, 80] width 45 height 19
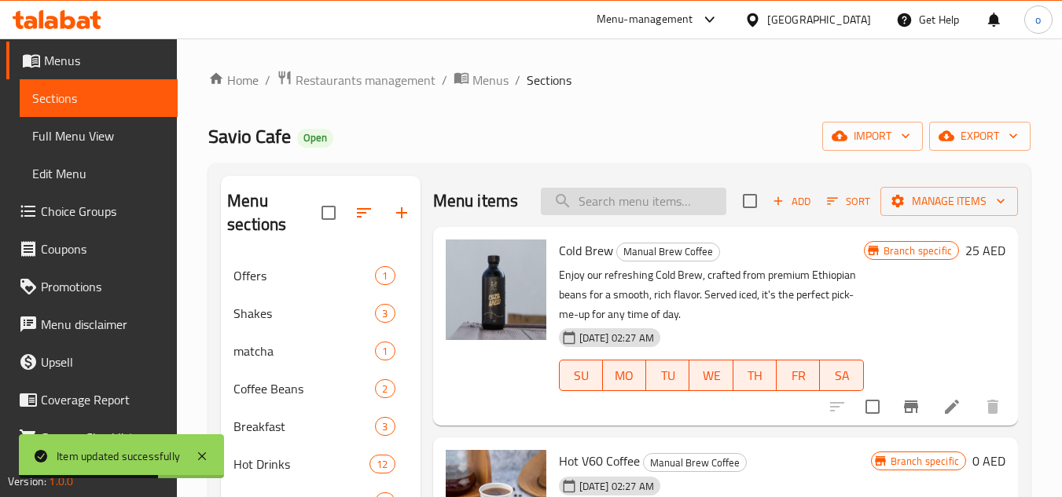
click at [637, 204] on input "search" at bounding box center [633, 202] width 185 height 28
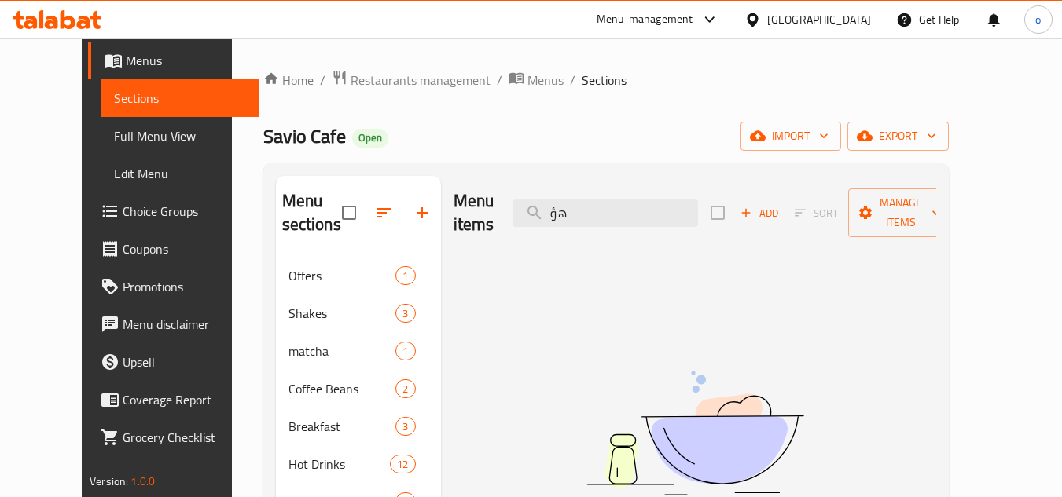
type input "ه"
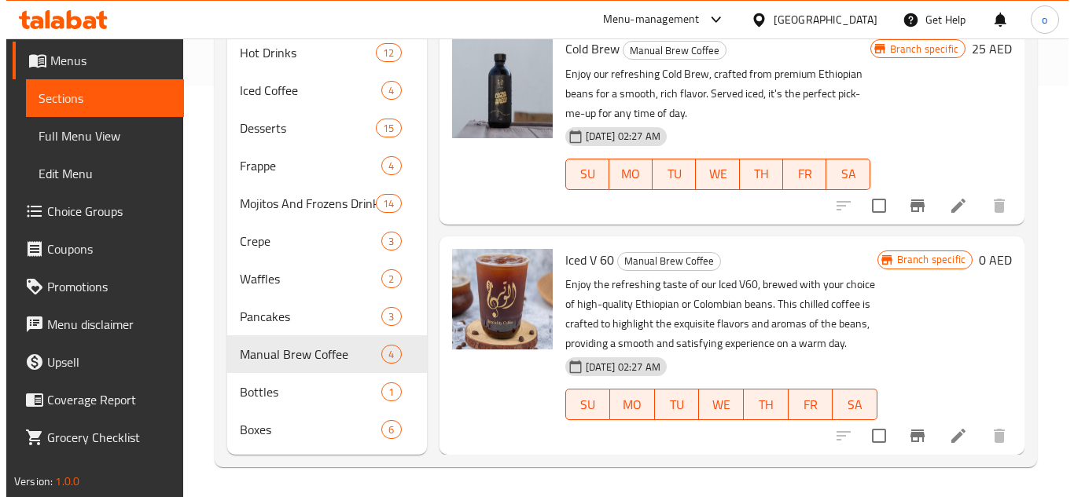
scroll to position [413, 0]
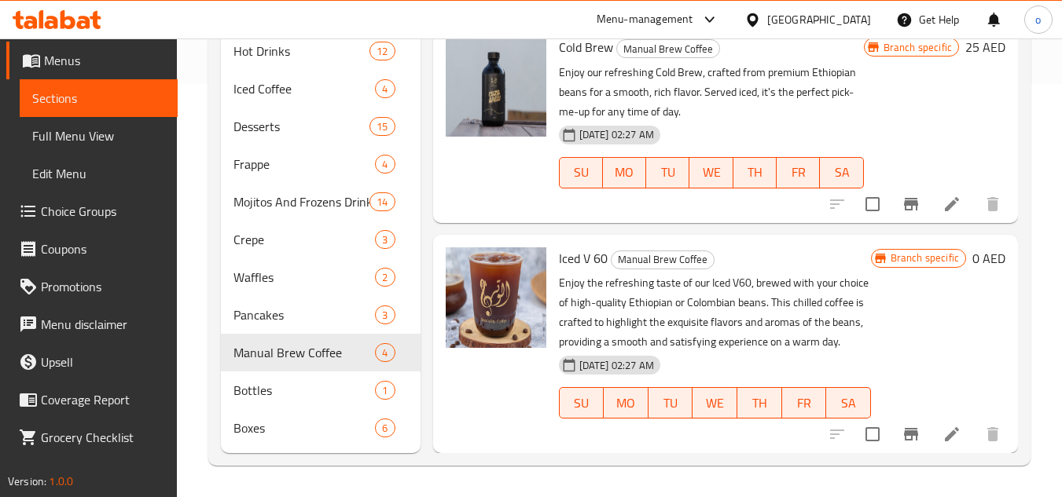
type input "iced"
click at [904, 429] on icon "Branch-specific-item" at bounding box center [911, 434] width 14 height 13
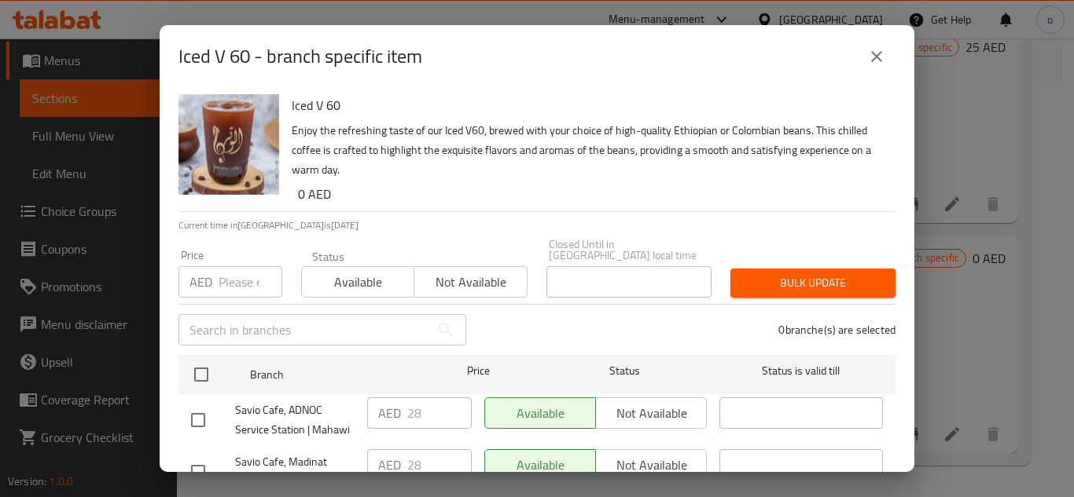
click at [211, 282] on p "AED" at bounding box center [200, 282] width 23 height 19
click at [232, 281] on input "number" at bounding box center [250, 281] width 64 height 31
paste input "28"
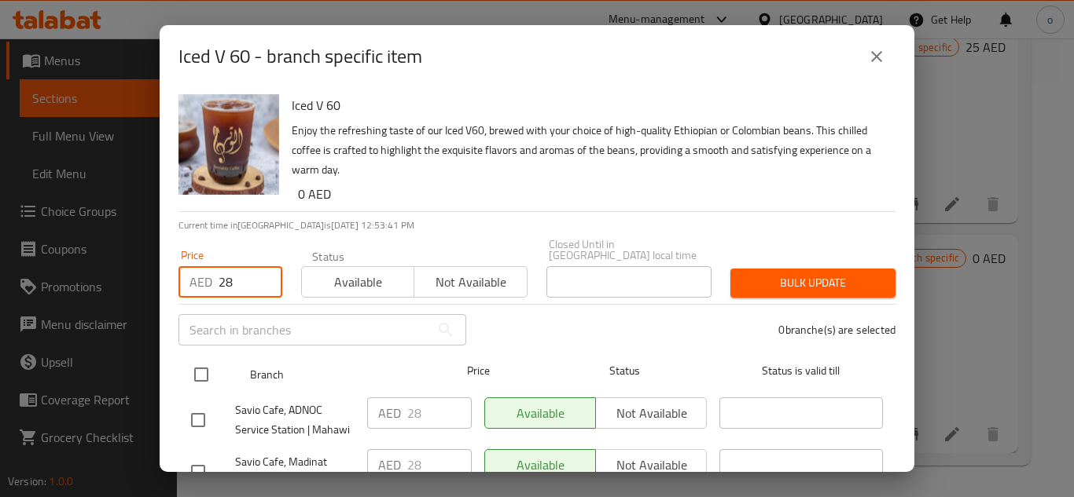
type input "28"
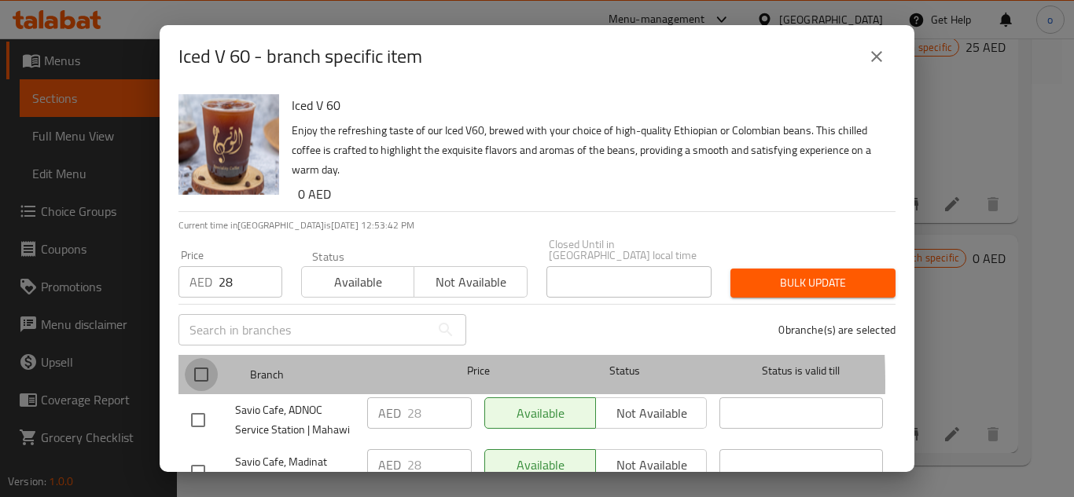
click at [210, 384] on input "checkbox" at bounding box center [201, 374] width 33 height 33
checkbox input "true"
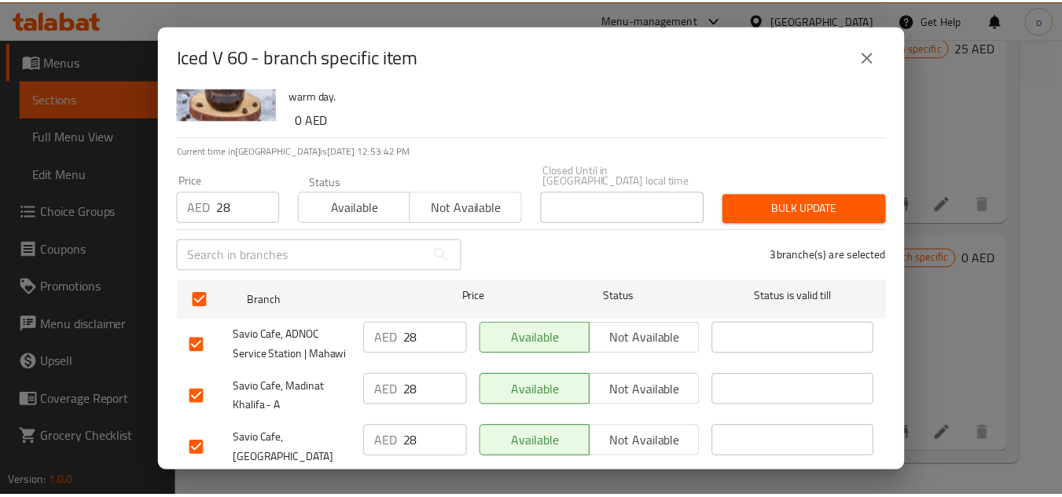
scroll to position [107, 0]
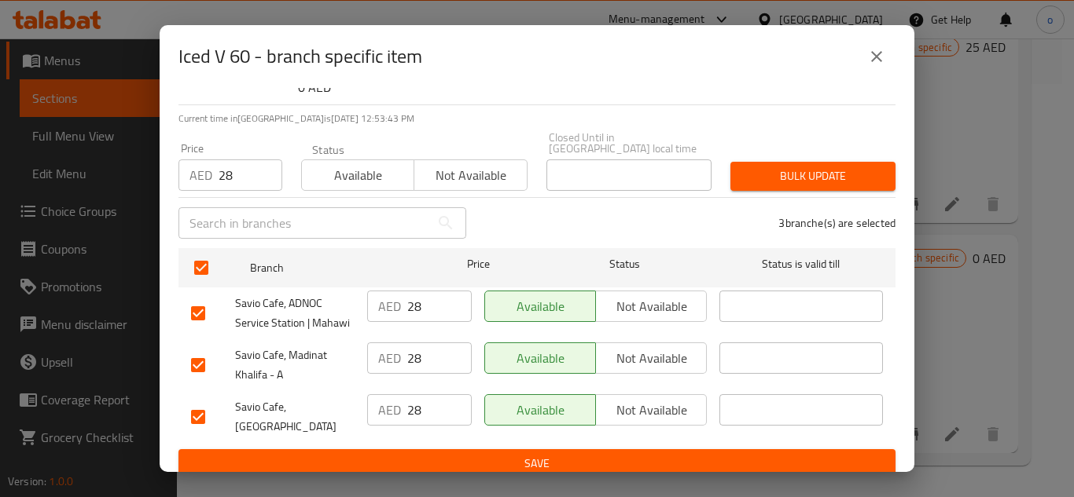
click at [880, 57] on icon "close" at bounding box center [876, 56] width 19 height 19
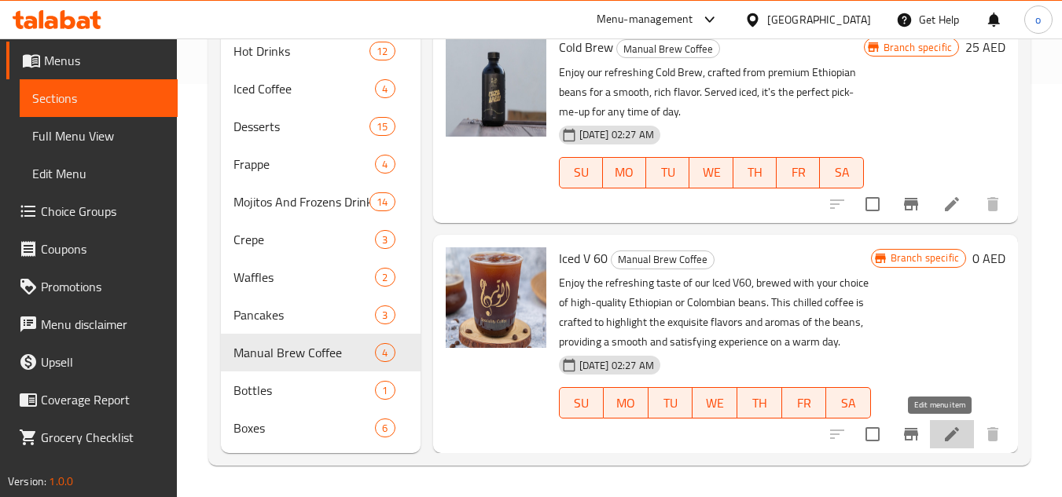
click at [946, 429] on icon at bounding box center [951, 434] width 19 height 19
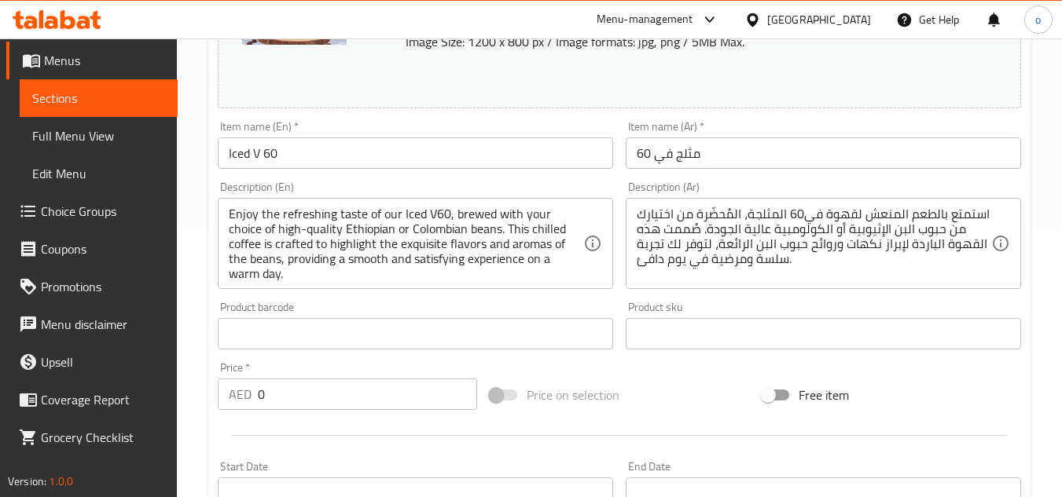
scroll to position [243, 0]
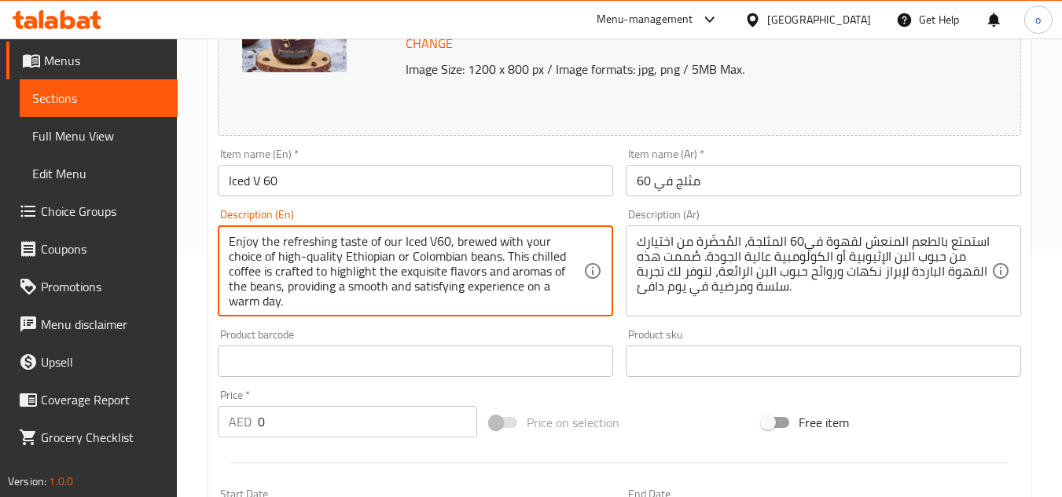
click at [398, 264] on textarea "Enjoy the refreshing taste of our Iced V60, brewed with your choice of high-qua…" at bounding box center [406, 271] width 354 height 75
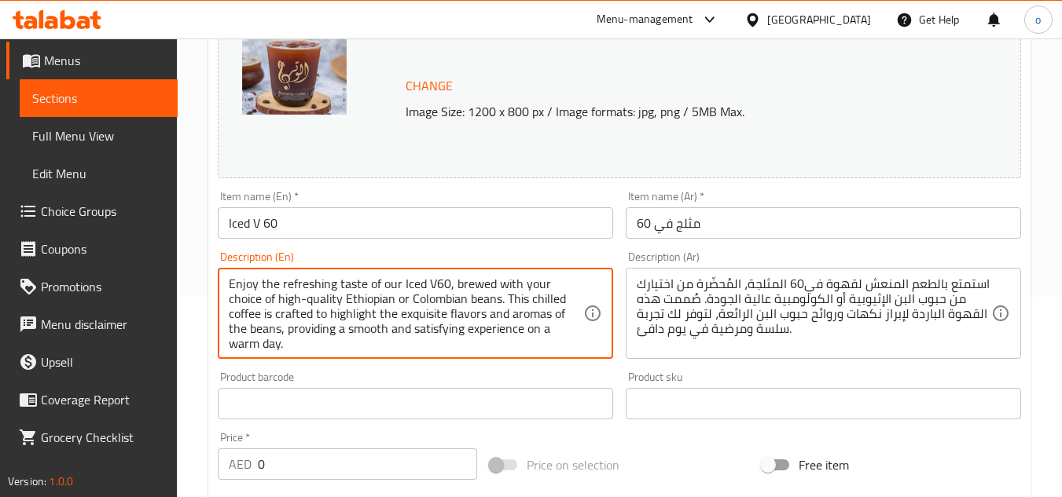
scroll to position [164, 0]
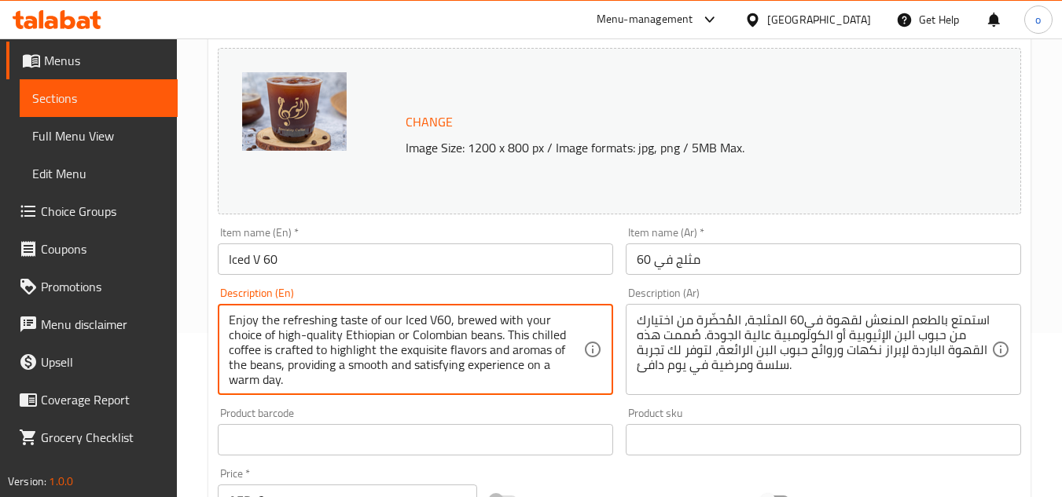
click at [462, 328] on textarea "Enjoy the refreshing taste of our Iced V60, brewed with your choice of high-qua…" at bounding box center [406, 350] width 354 height 75
click at [398, 333] on textarea "Enjoy the refreshing taste of our Iced V60, brewed with your choice of high-qua…" at bounding box center [406, 350] width 354 height 75
click at [389, 334] on textarea "Enjoy the refreshing taste of our Iced V60, brewed with your choice of high-qua…" at bounding box center [406, 350] width 354 height 75
click at [328, 336] on textarea "Enjoy the refreshing taste of our Iced V60, brewed with your choice of high-qua…" at bounding box center [406, 350] width 354 height 75
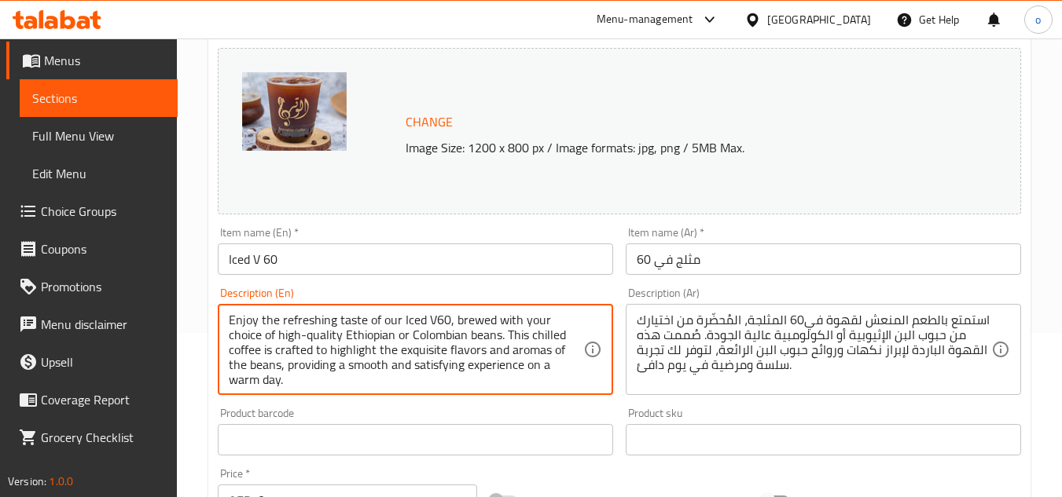
drag, startPoint x: 373, startPoint y: 336, endPoint x: 431, endPoint y: 340, distance: 57.5
click at [431, 340] on textarea "Enjoy the refreshing taste of our Iced V60, brewed with your choice of high-qua…" at bounding box center [406, 350] width 354 height 75
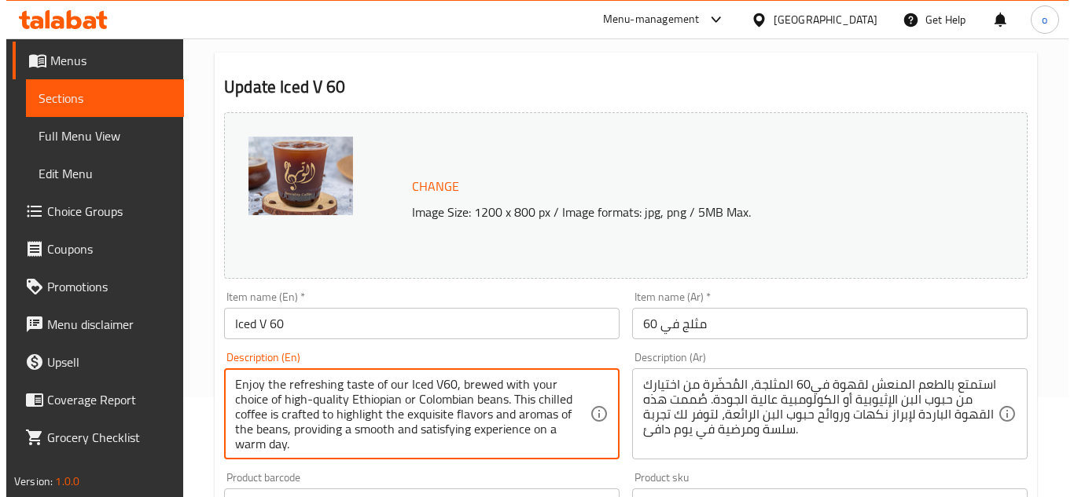
scroll to position [0, 0]
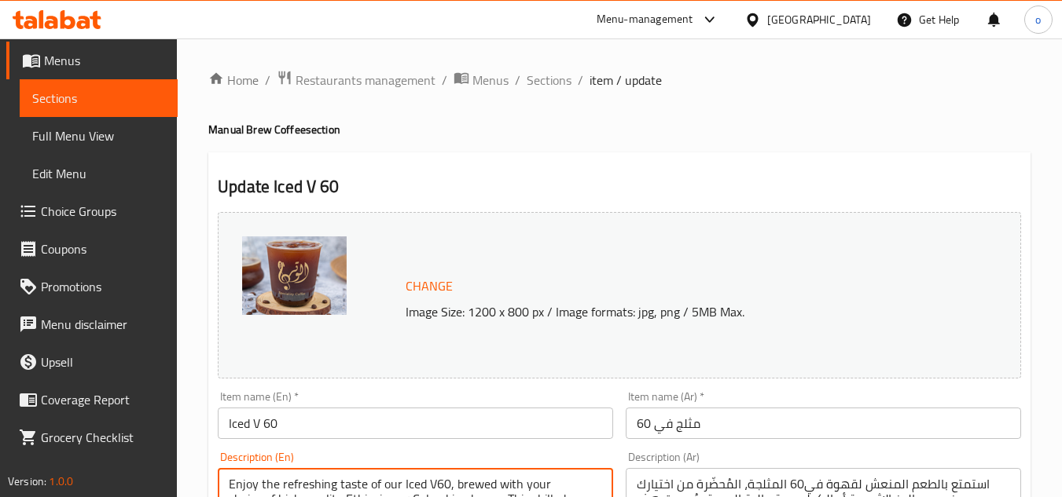
click at [545, 75] on span "Sections" at bounding box center [549, 80] width 45 height 19
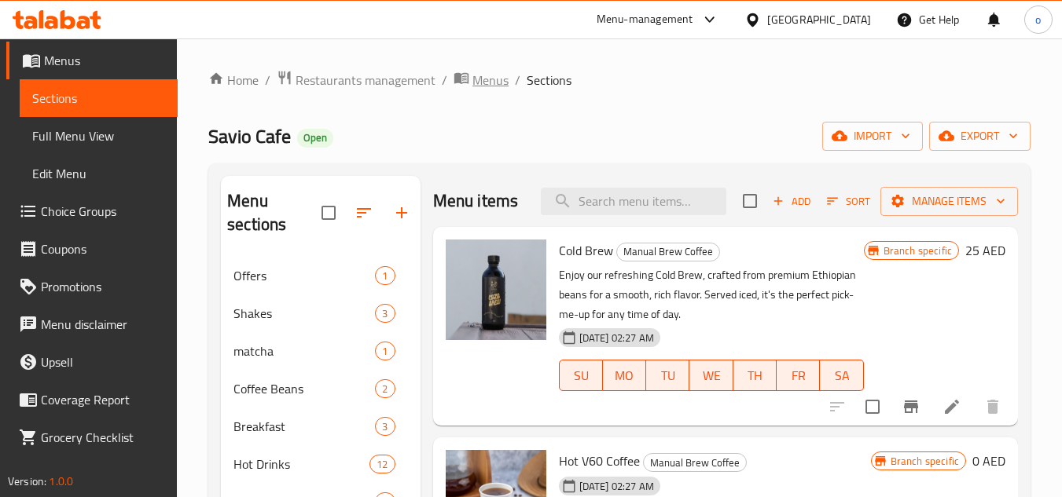
click at [492, 90] on span "Menus" at bounding box center [490, 80] width 36 height 19
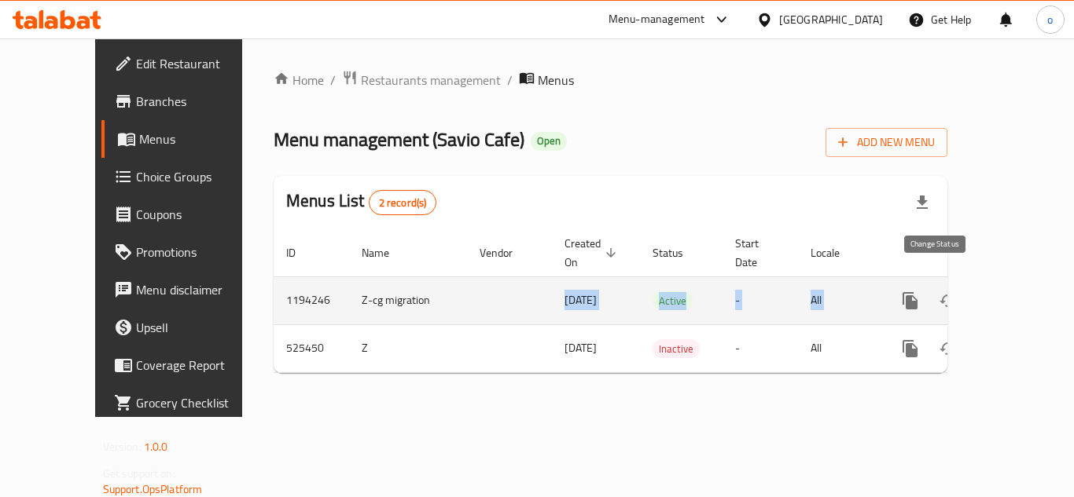
drag, startPoint x: 455, startPoint y: 285, endPoint x: 947, endPoint y: 289, distance: 492.0
click at [947, 289] on tr "1194246 Z-cg migration 20/09/2023 Active - All" at bounding box center [664, 301] width 781 height 48
click at [1034, 277] on td "enhanced table" at bounding box center [967, 301] width 176 height 48
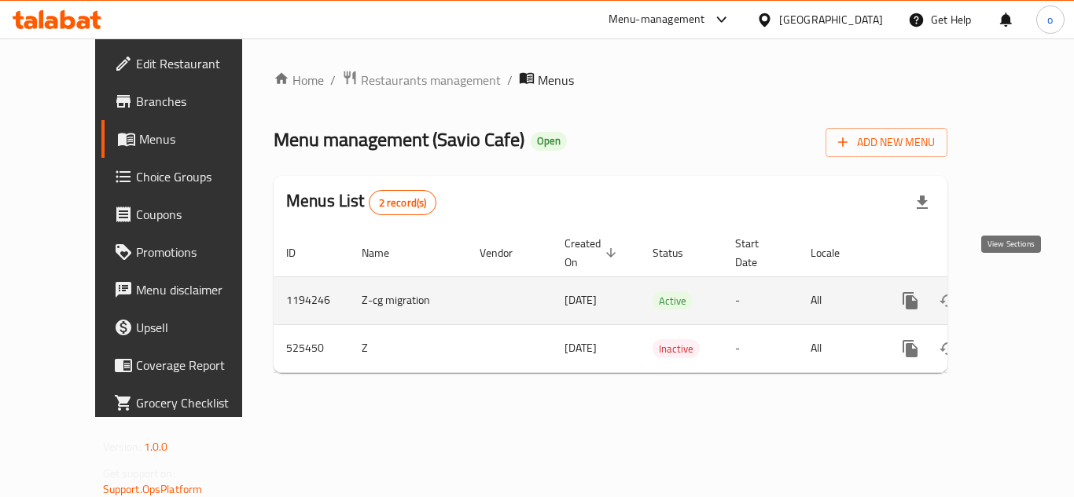
click at [1016, 292] on icon "enhanced table" at bounding box center [1023, 301] width 19 height 19
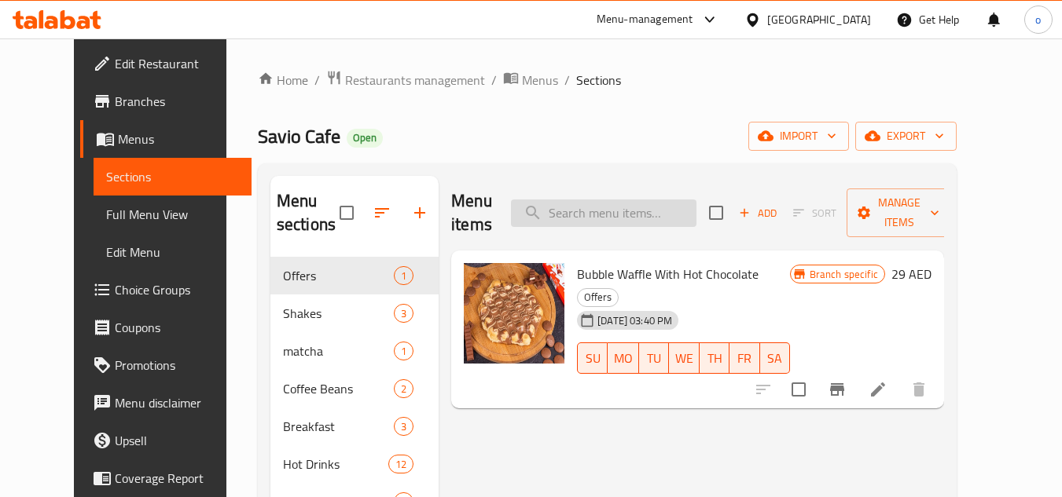
click at [641, 200] on input "search" at bounding box center [603, 214] width 185 height 28
paste input "Iced v60"
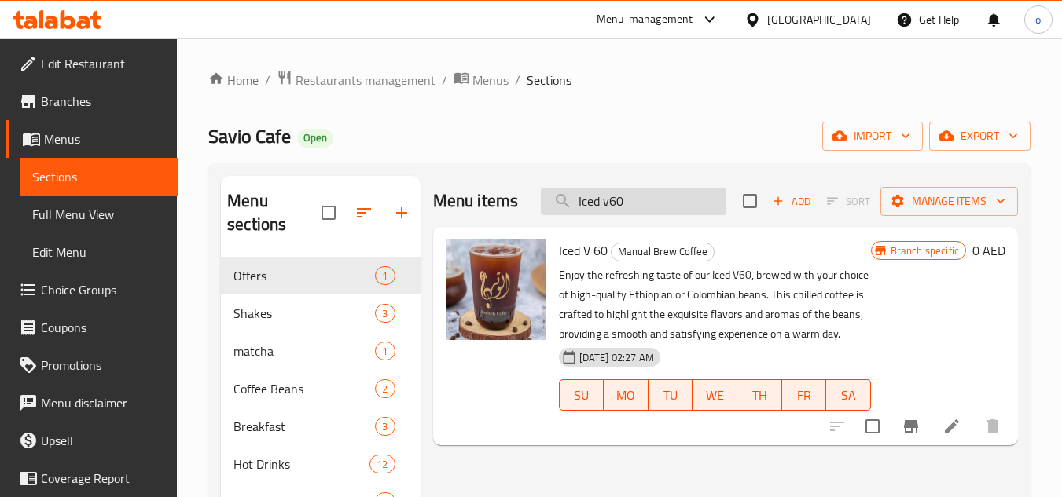
type input "Iced v60"
click at [940, 418] on li at bounding box center [952, 427] width 44 height 28
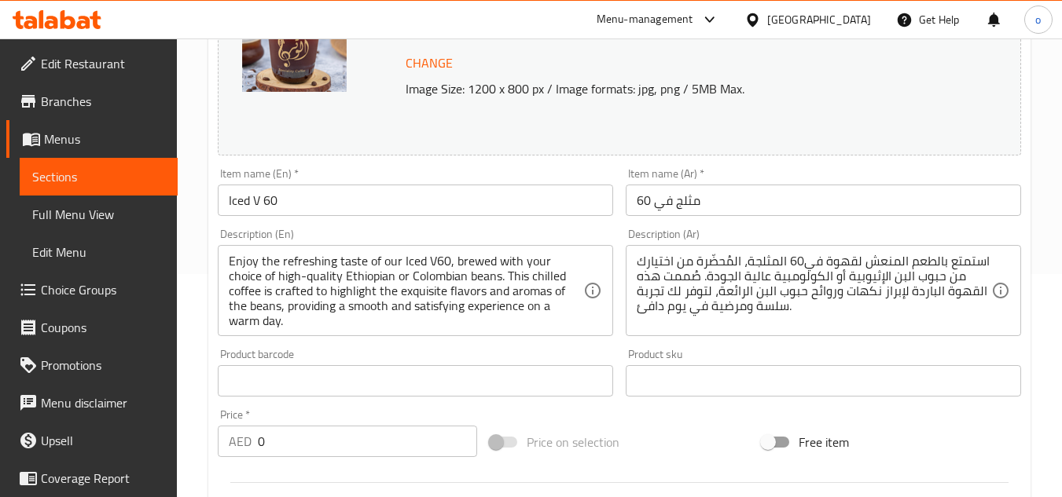
scroll to position [86, 0]
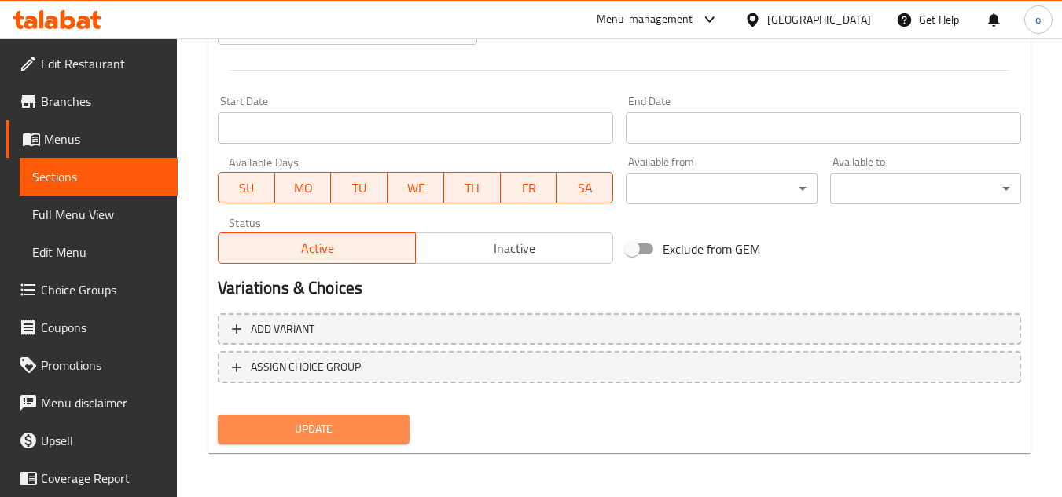
drag, startPoint x: 376, startPoint y: 418, endPoint x: 364, endPoint y: 435, distance: 20.7
click at [376, 418] on button "Update" at bounding box center [313, 429] width 191 height 29
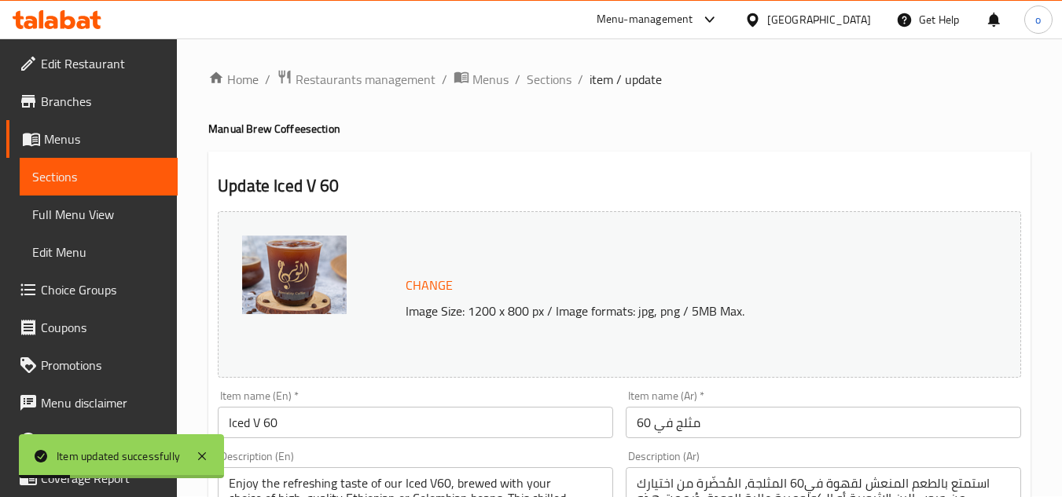
scroll to position [0, 0]
click at [541, 86] on span "Sections" at bounding box center [549, 80] width 45 height 19
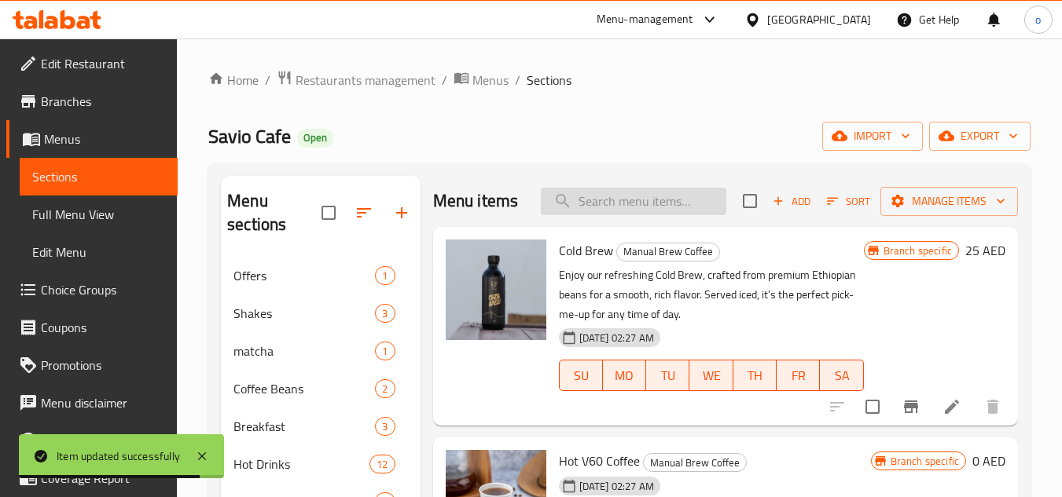
click at [657, 207] on input "search" at bounding box center [633, 202] width 185 height 28
paste input "Iced v60"
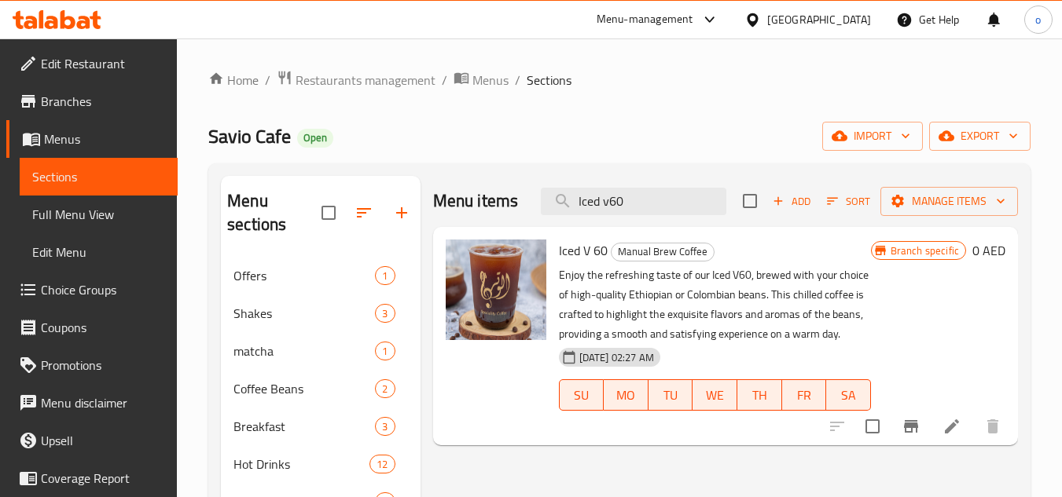
type input "Iced v60"
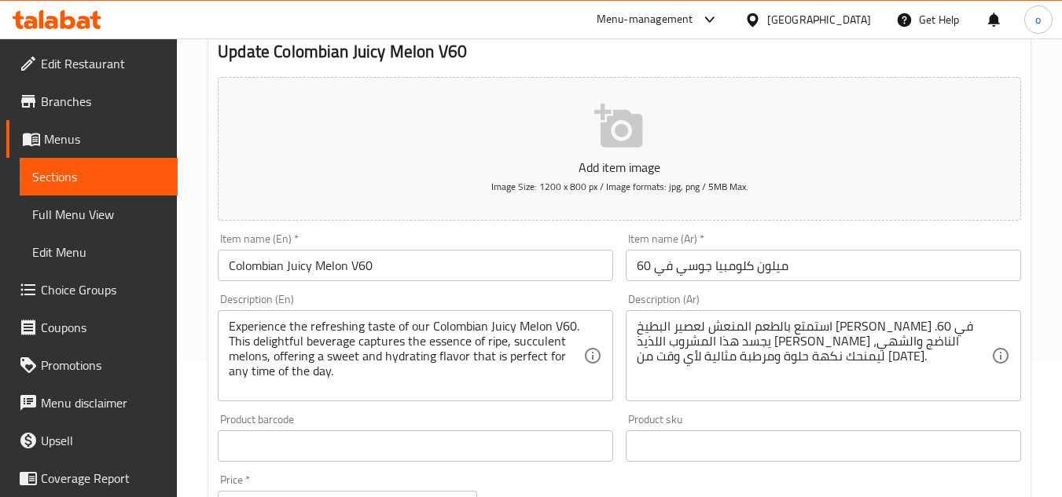
scroll to position [157, 0]
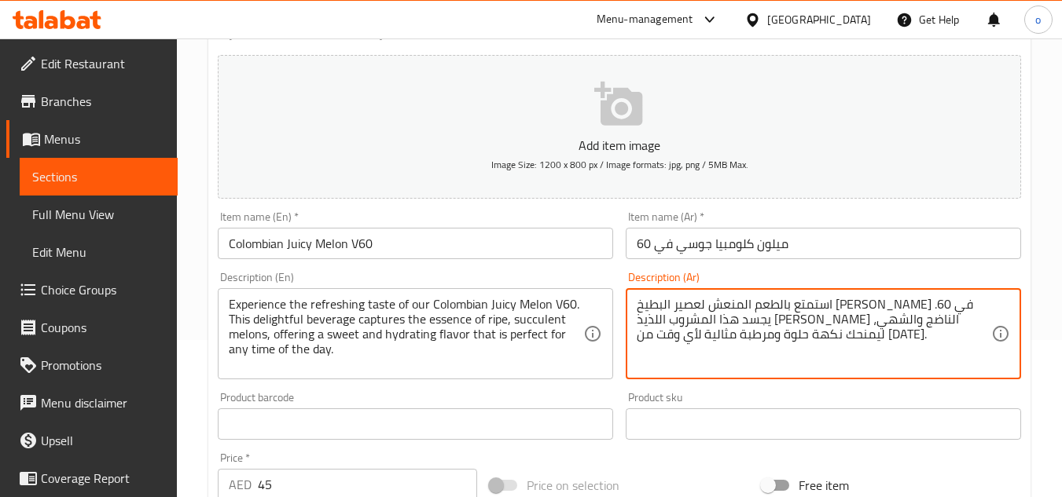
click at [763, 334] on textarea "استمتع بالطعم المنعش لعصير البطيخ الكولومبي في 60. يجسد هذا المشروب اللذيذ جوهر…" at bounding box center [814, 334] width 354 height 75
paste textarea "مذاق المنعش لمشروبنا الكولومبي "V60 شمام عصيري". هذا المشروب اللذيذ يعكس جوهر ا…"
click at [763, 334] on textarea "استمتع بالمذاق المنعش لمشروبنا الكولومبي "V60 شمام عصيري". هذا المشروب اللذيذ ي…" at bounding box center [814, 334] width 354 height 75
drag, startPoint x: 763, startPoint y: 334, endPoint x: 739, endPoint y: 299, distance: 42.3
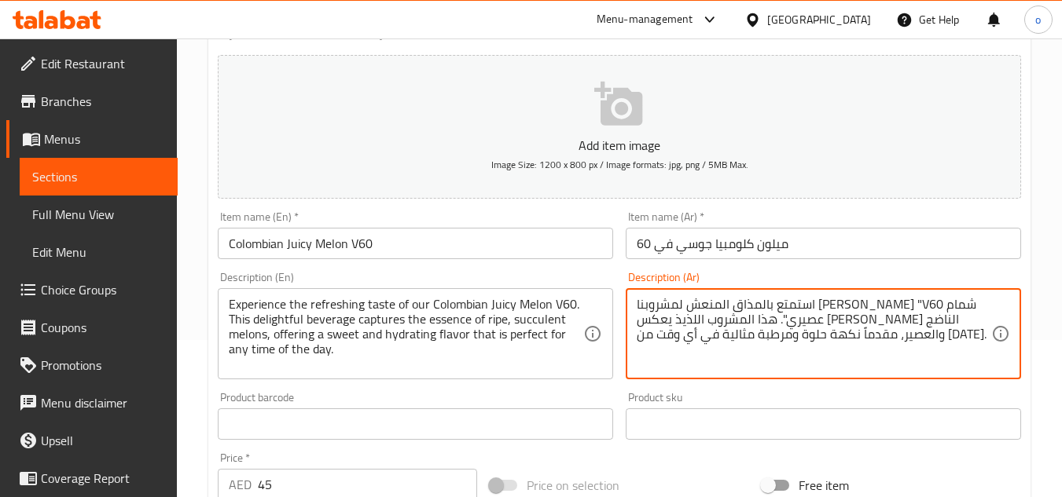
click at [739, 299] on textarea "استمتع بالمذاق المنعش لمشروبنا الكولومبي "V60 شمام عصيري". هذا المشروب اللذيذ ي…" at bounding box center [814, 334] width 354 height 75
click at [883, 305] on textarea "استمتع بالمذاق المنعش لمشروبنا الكولومبي "V60 شمام عصيري". هذا المشروب اللذيذ ي…" at bounding box center [814, 334] width 354 height 75
click at [704, 304] on textarea "استمتع بالمذاق المنعش لمشروبنا الكولومبي "في60 شمام عصيري". هذا المشروب اللذيذ …" at bounding box center [814, 334] width 354 height 75
click at [636, 301] on div "استمتع بالمذاق المنعش لمشروبنا الكولومبي في60 شمام عصيري". هذا المشروب اللذيذ ي…" at bounding box center [823, 333] width 395 height 91
click at [736, 331] on textarea "استمتع بالمذاق المنعش لمشروبنا الكولومبي في60 شمام عصيري هذا المشروب اللذيذ يعك…" at bounding box center [814, 334] width 354 height 75
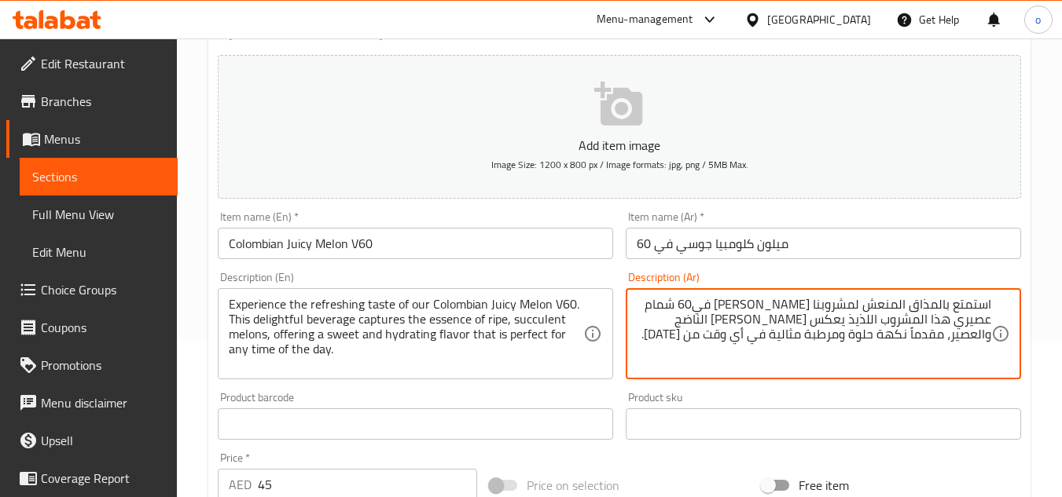
type textarea "استمتع بالمذاق المنعش لمشروبنا الكولومبي في60 شمام عصيري هذا المشروب اللذيذ يعك…"
click at [732, 370] on textarea "استمتع بالمذاق المنعش لمشروبنا الكولومبي في60 شمام عصيري هذا المشروب اللذيذ يعك…" at bounding box center [814, 334] width 354 height 75
click at [726, 401] on div "Product sku Product sku" at bounding box center [823, 416] width 395 height 48
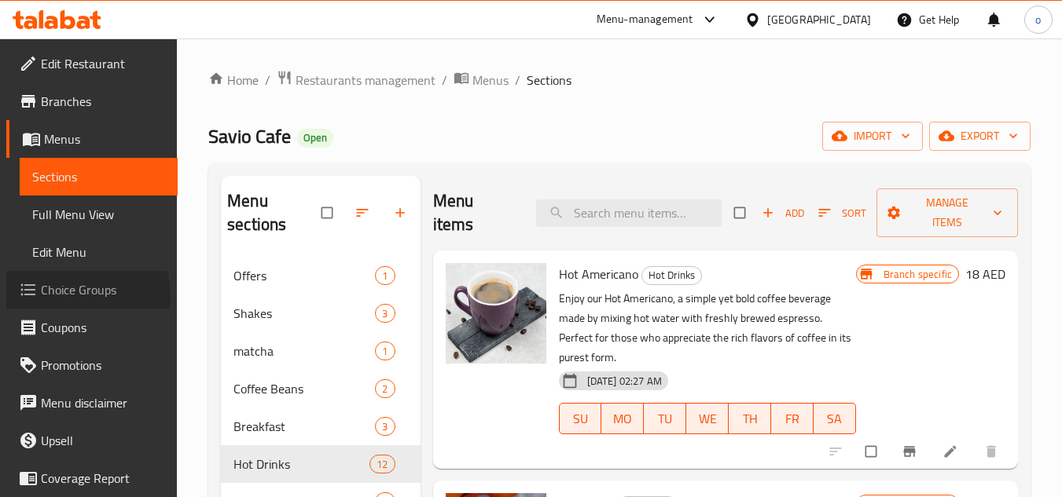
click at [83, 297] on span "Choice Groups" at bounding box center [103, 290] width 124 height 19
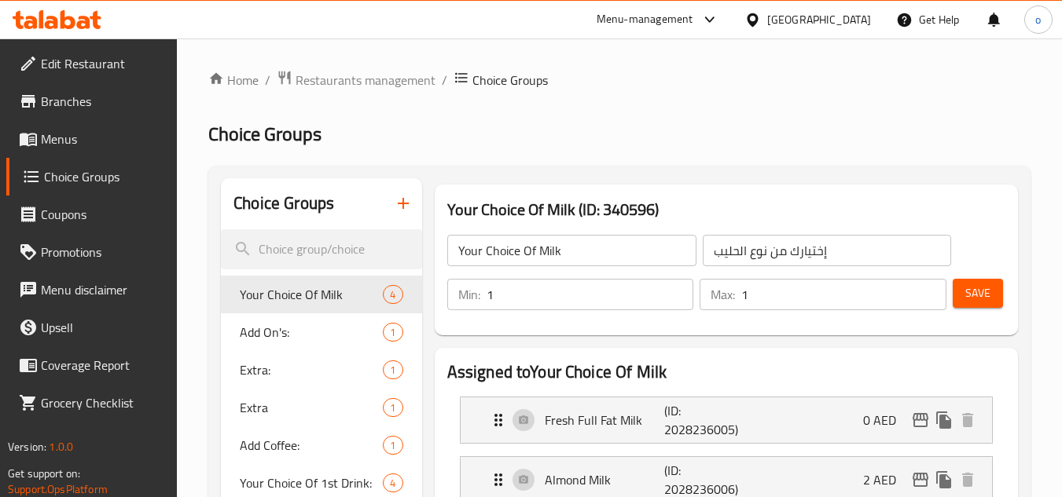
click at [418, 208] on button "button" at bounding box center [403, 204] width 38 height 38
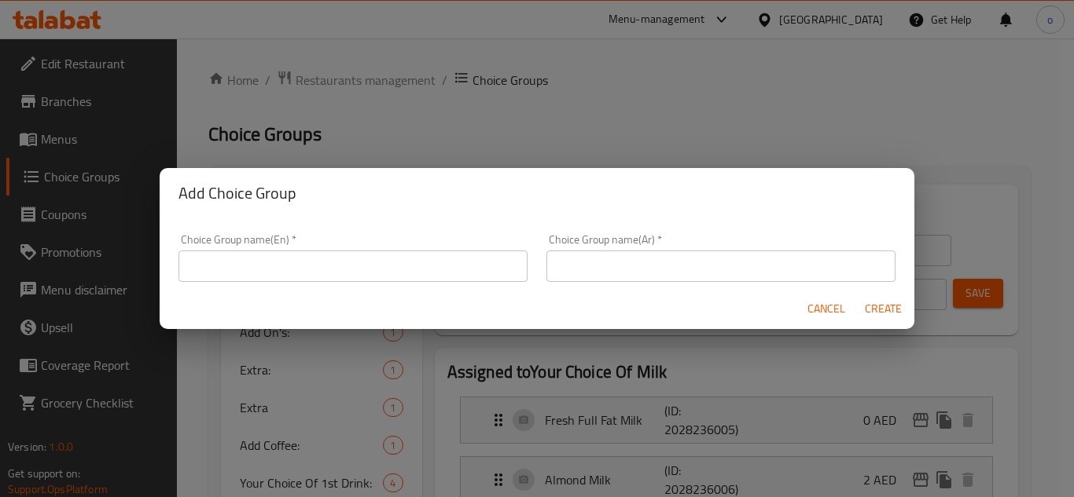
click at [354, 285] on div "Choice Group name(En)   * Choice Group name(En) *" at bounding box center [353, 258] width 368 height 67
click at [348, 270] on input "text" at bounding box center [352, 266] width 349 height 31
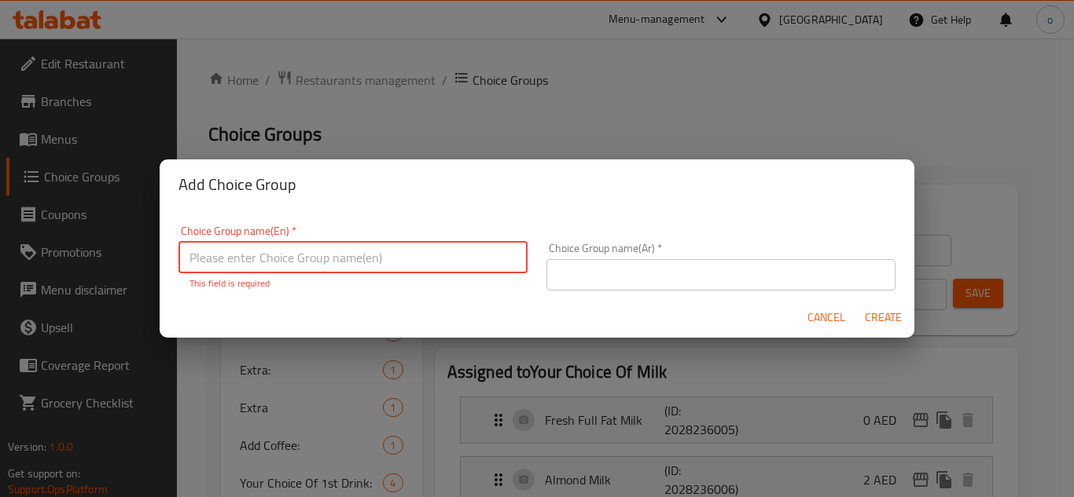
click at [398, 269] on input "text" at bounding box center [352, 257] width 349 height 31
paste input "Espresso"
type input "Espresso choices"
click at [623, 278] on input "text" at bounding box center [720, 274] width 349 height 31
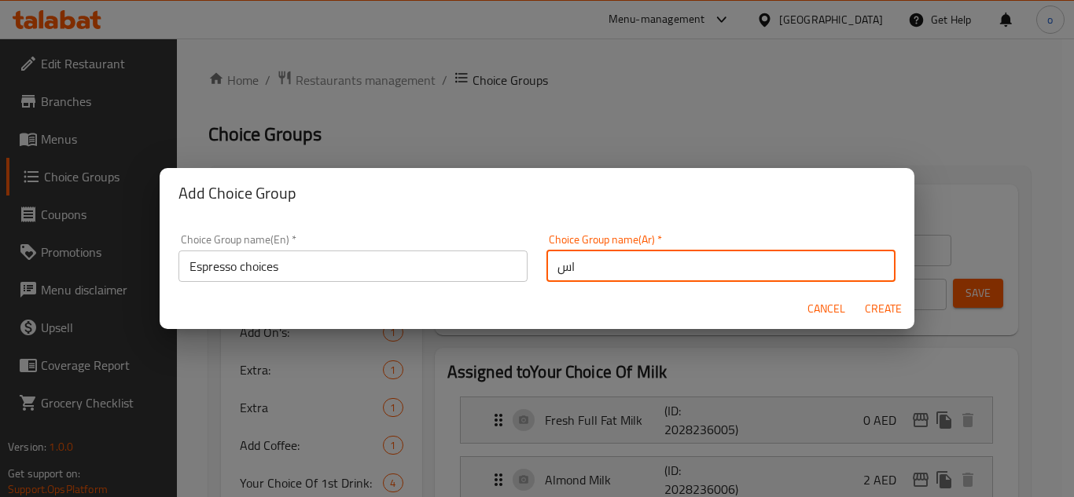
type input "ا"
type input "اختيارات الاسبريسو"
click at [888, 307] on span "Create" at bounding box center [883, 309] width 38 height 20
type input "Espresso choices"
type input "اختيارات الاسبريسو"
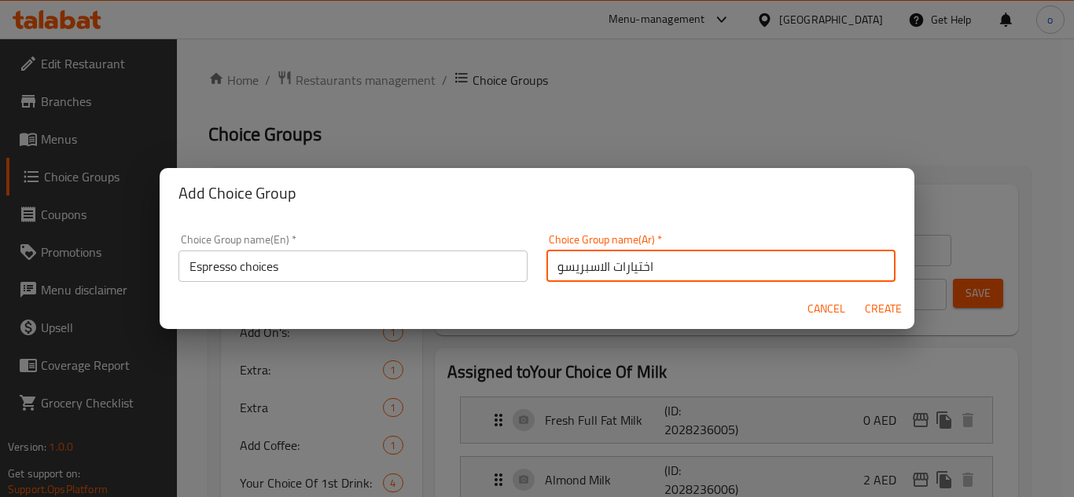
type input "0"
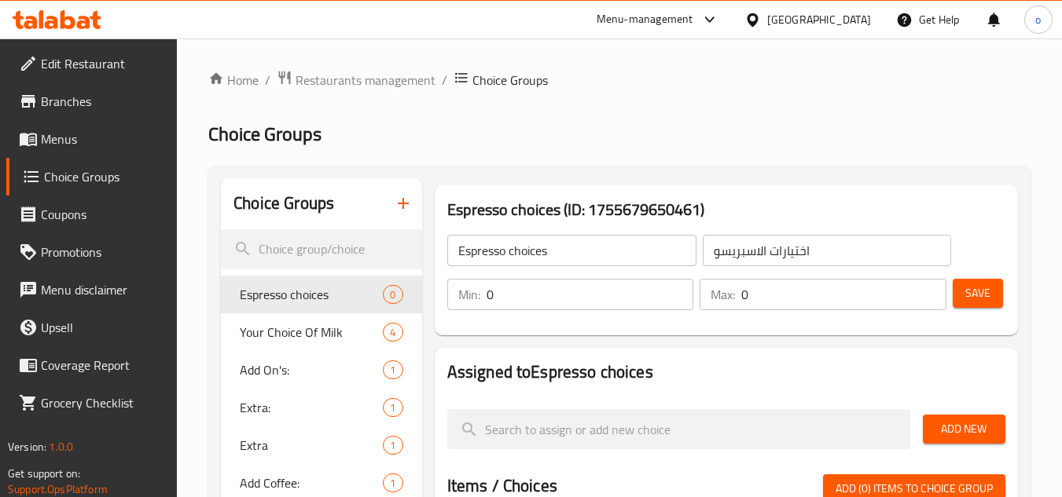
click at [683, 286] on input "0" at bounding box center [589, 294] width 207 height 31
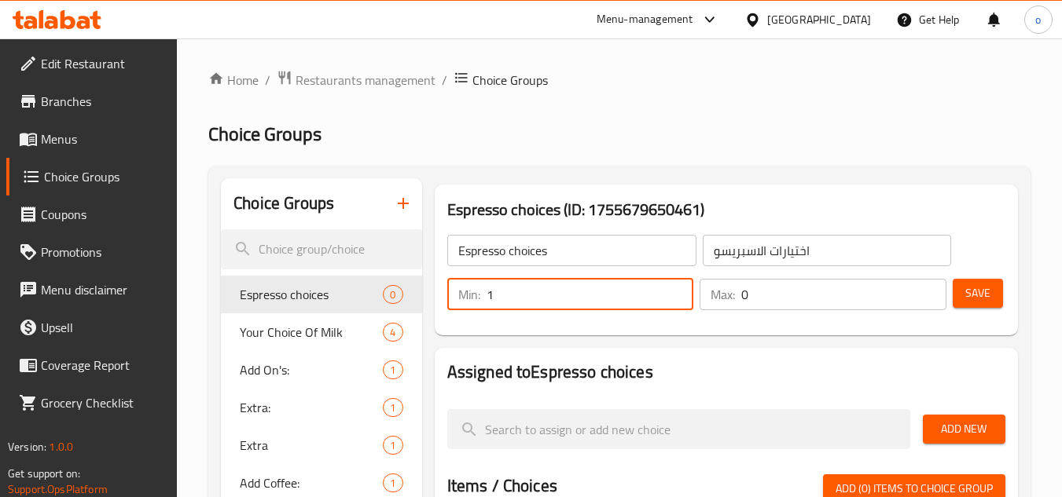
type input "1"
click at [670, 292] on input "1" at bounding box center [589, 294] width 207 height 31
type input "1"
click at [932, 286] on input "1" at bounding box center [843, 294] width 205 height 31
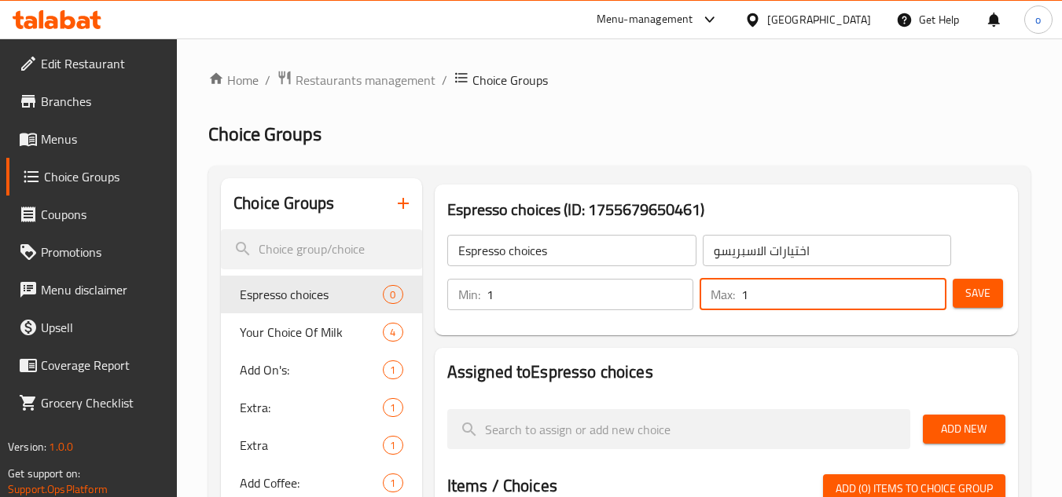
click at [864, 328] on div "Espresso choices ​ اختيارات الاسبريسو ​ Min: 1 ​ Max: 1 ​ Save" at bounding box center [726, 272] width 571 height 113
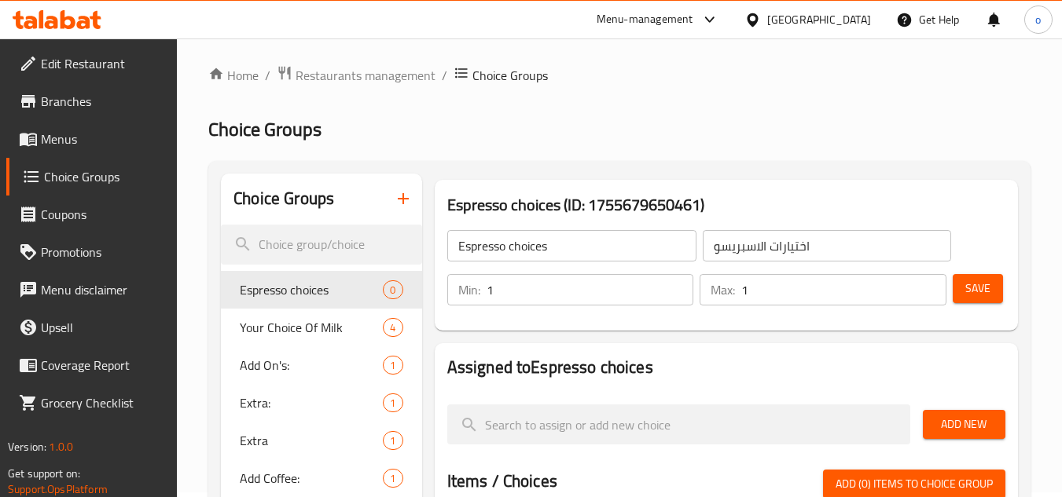
scroll to position [157, 0]
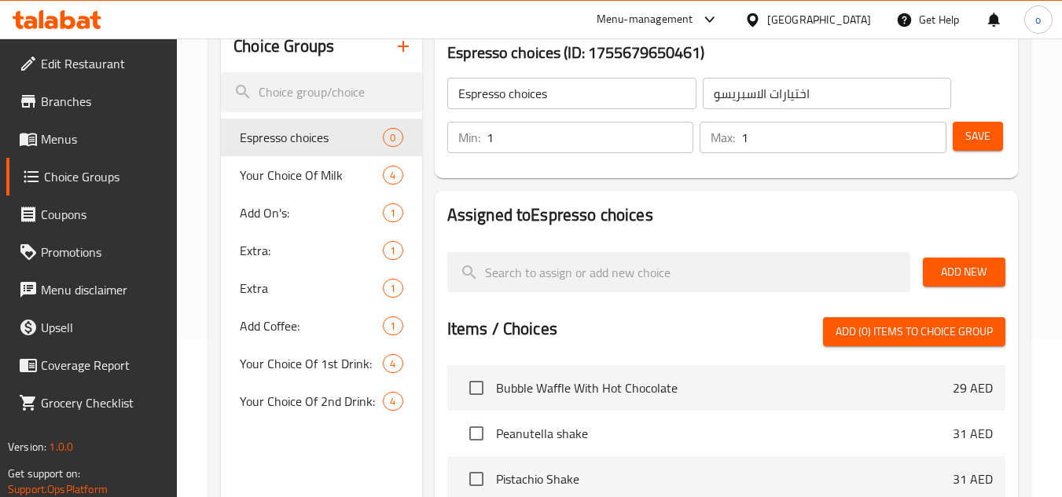
click at [982, 144] on span "Save" at bounding box center [977, 137] width 25 height 20
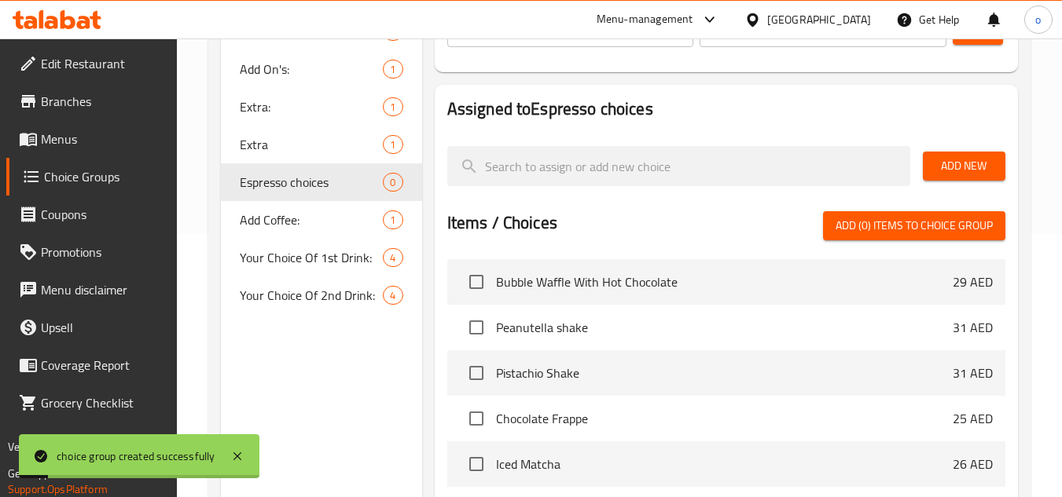
scroll to position [236, 0]
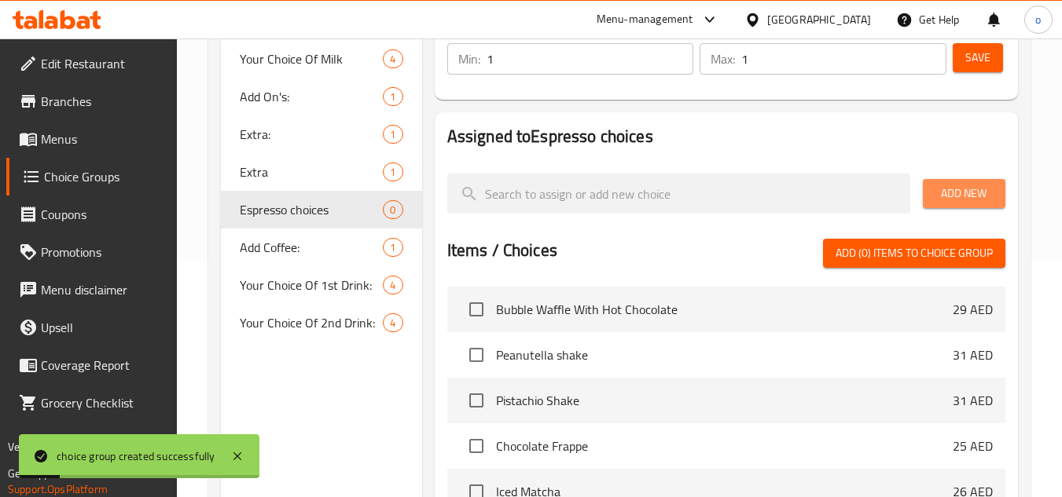
click at [971, 191] on span "Add New" at bounding box center [963, 194] width 57 height 20
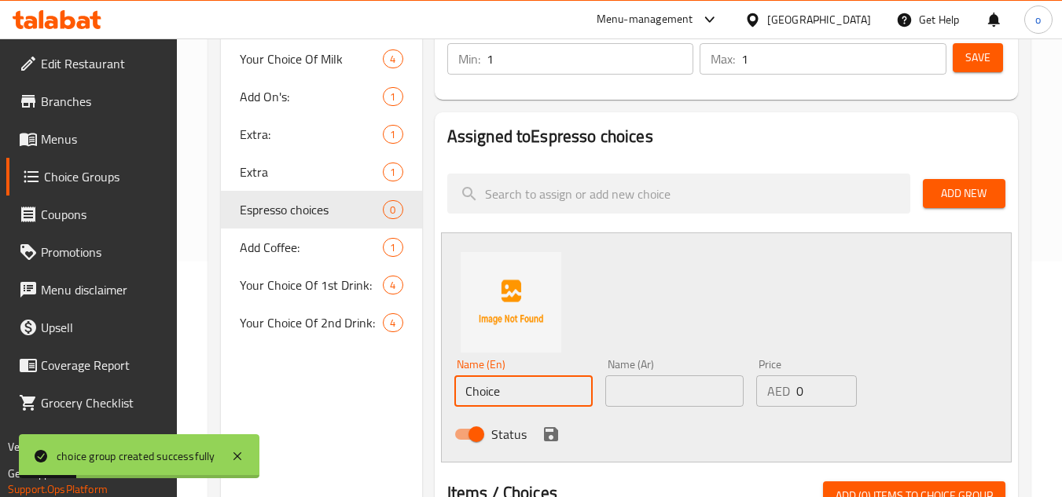
drag, startPoint x: 518, startPoint y: 392, endPoint x: 354, endPoint y: 410, distance: 164.5
click at [354, 410] on div "Choice Groups Your Choice Of Milk 4 Add On's: 1 Extra: 1 Extra 1 Espresso choic…" at bounding box center [622, 447] width 803 height 1008
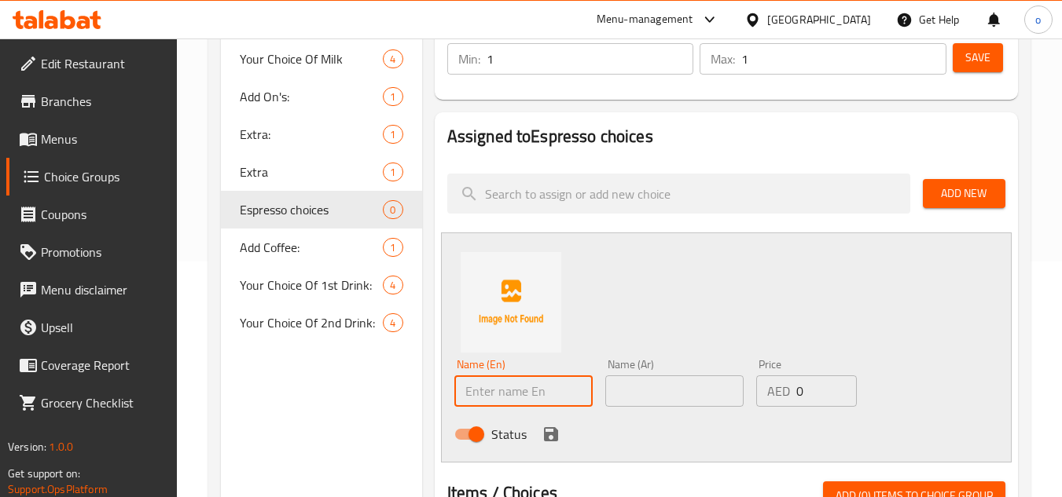
click at [513, 377] on input "text" at bounding box center [523, 391] width 138 height 31
paste input "Ethiopian"
type input "Ethiopian"
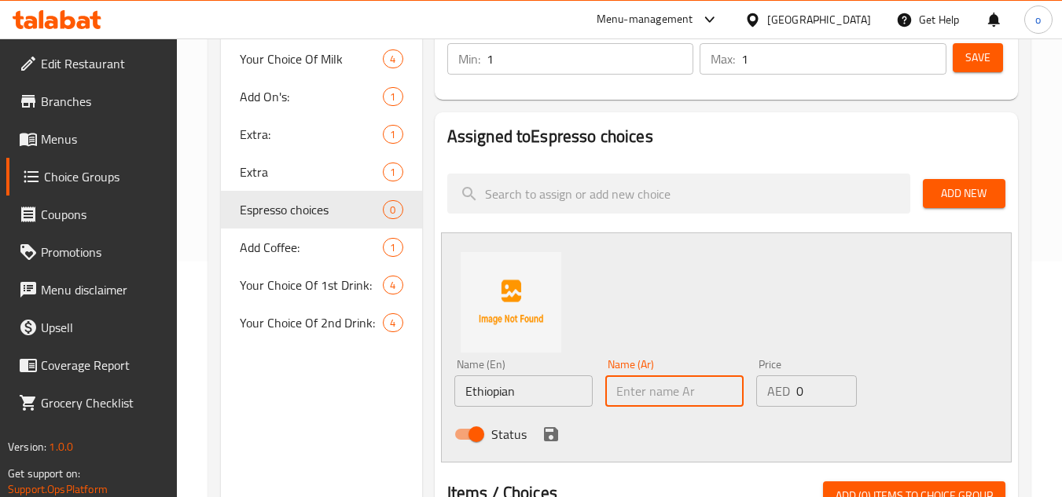
click at [651, 386] on input "text" at bounding box center [674, 391] width 138 height 31
click at [670, 402] on input "text" at bounding box center [674, 391] width 138 height 31
paste input "إثيوبي"
type input "إثيوبي"
click at [645, 450] on div "Status" at bounding box center [674, 434] width 453 height 42
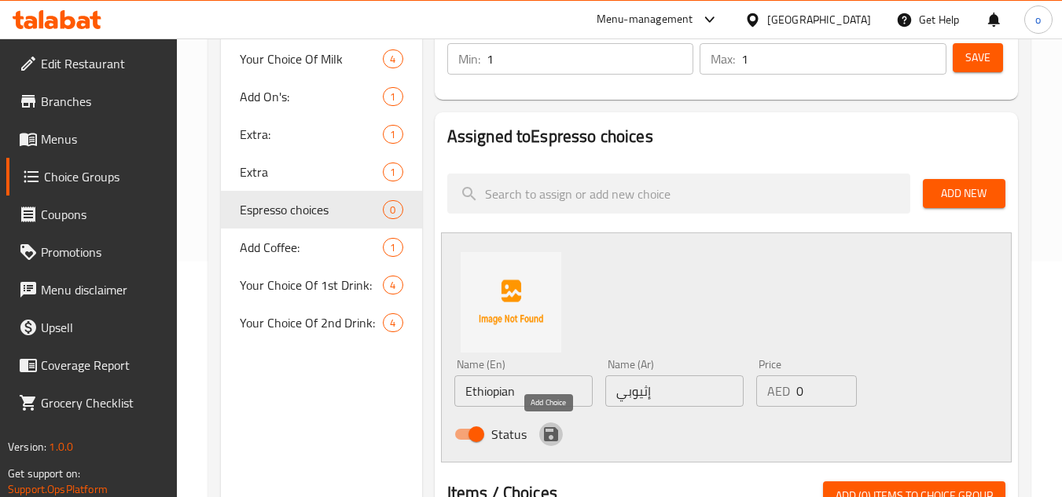
click at [551, 440] on icon "save" at bounding box center [551, 435] width 14 height 14
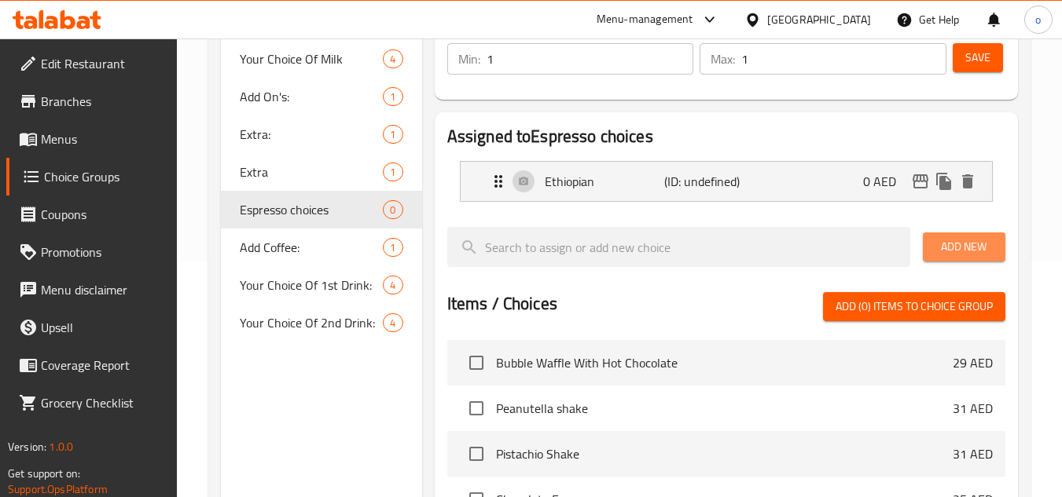
click at [991, 249] on span "Add New" at bounding box center [963, 247] width 57 height 20
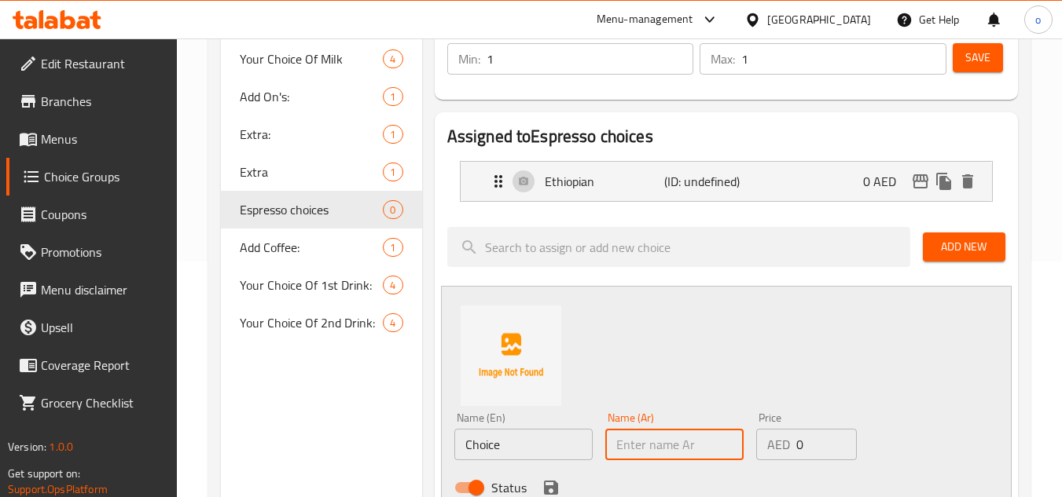
click at [681, 459] on input "text" at bounding box center [674, 444] width 138 height 31
paste input "Brazilian"
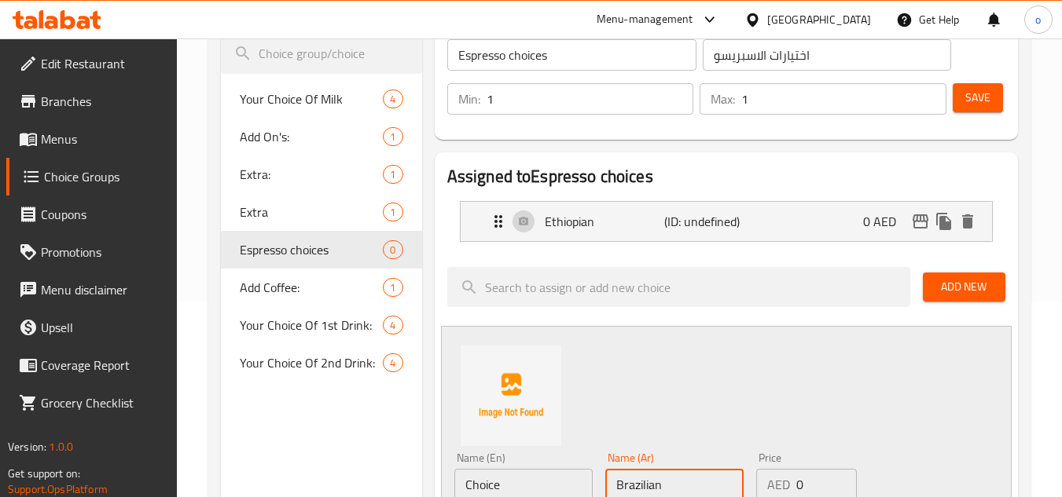
scroll to position [393, 0]
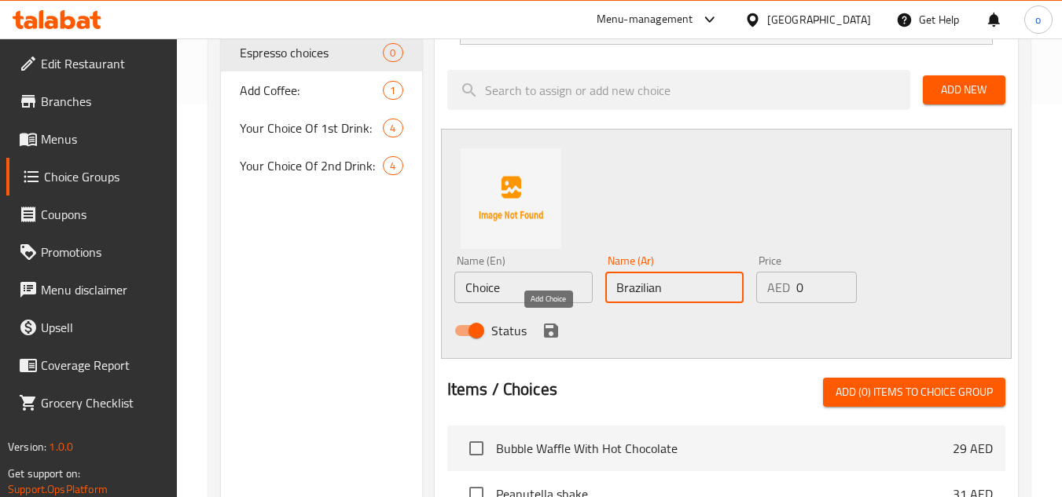
type input "Brazilian"
click at [531, 319] on div "Status" at bounding box center [674, 331] width 453 height 42
click at [542, 327] on icon "save" at bounding box center [550, 330] width 19 height 19
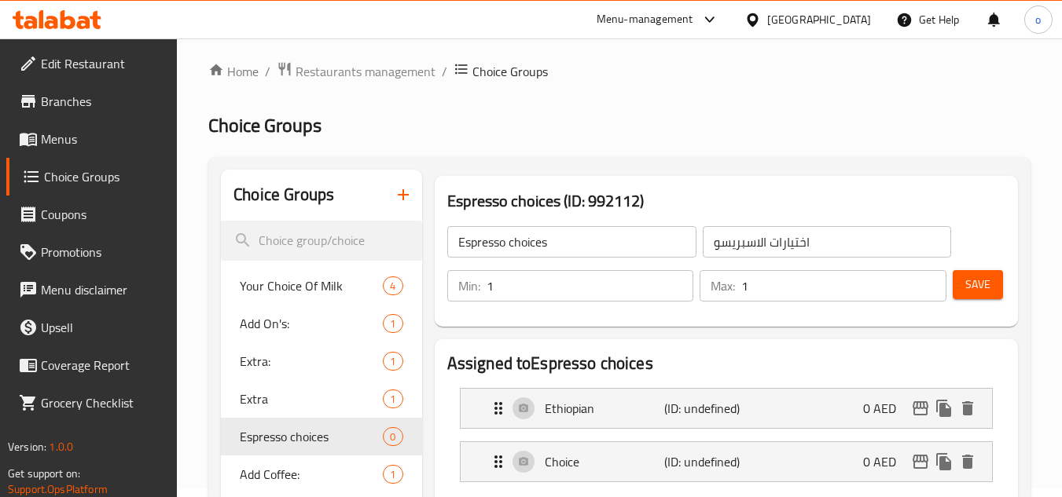
scroll to position [0, 0]
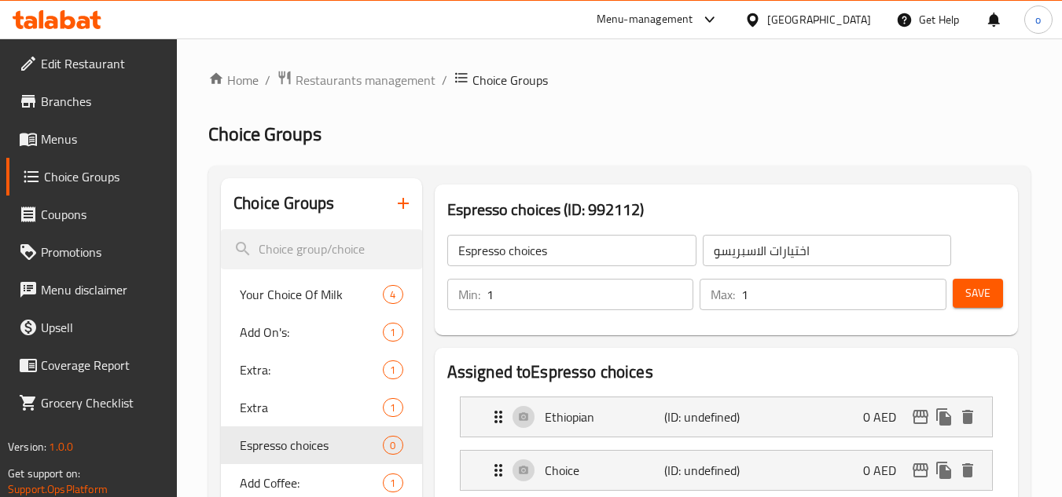
click at [556, 262] on input "Espresso choices" at bounding box center [571, 250] width 249 height 31
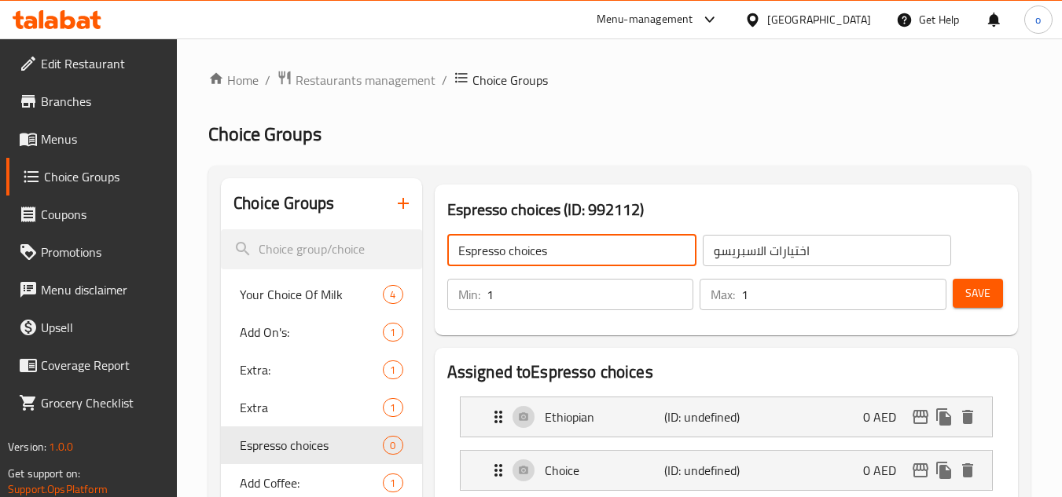
click at [505, 254] on input "Espresso choices" at bounding box center [571, 250] width 249 height 31
click at [527, 249] on input "Espresso bean choices" at bounding box center [571, 250] width 249 height 31
paste input "s"
click at [575, 252] on input "Espresso beans choices" at bounding box center [571, 250] width 249 height 31
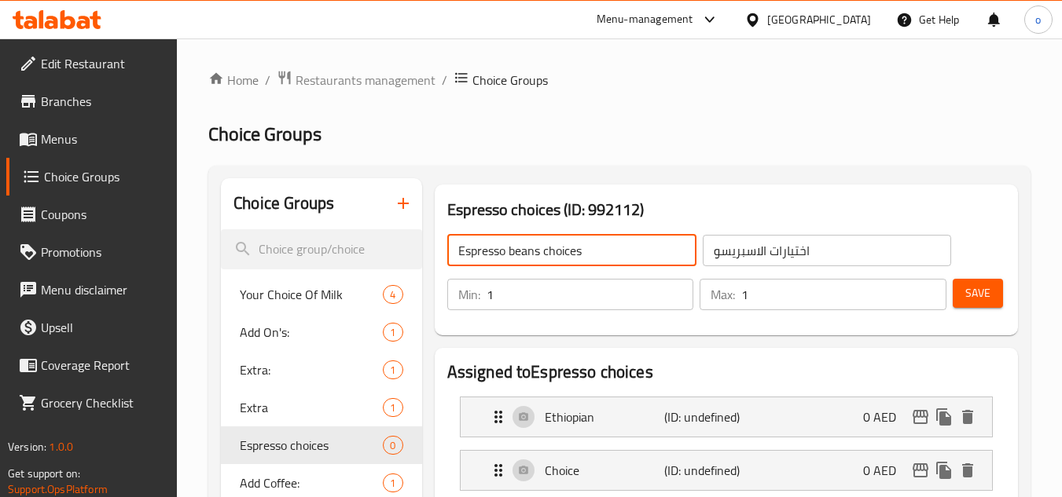
click at [508, 255] on input "Espresso beans choices" at bounding box center [571, 250] width 249 height 31
type input "Espresso beans choices"
click at [859, 251] on input "اختيارات الاسبريسو" at bounding box center [827, 250] width 249 height 31
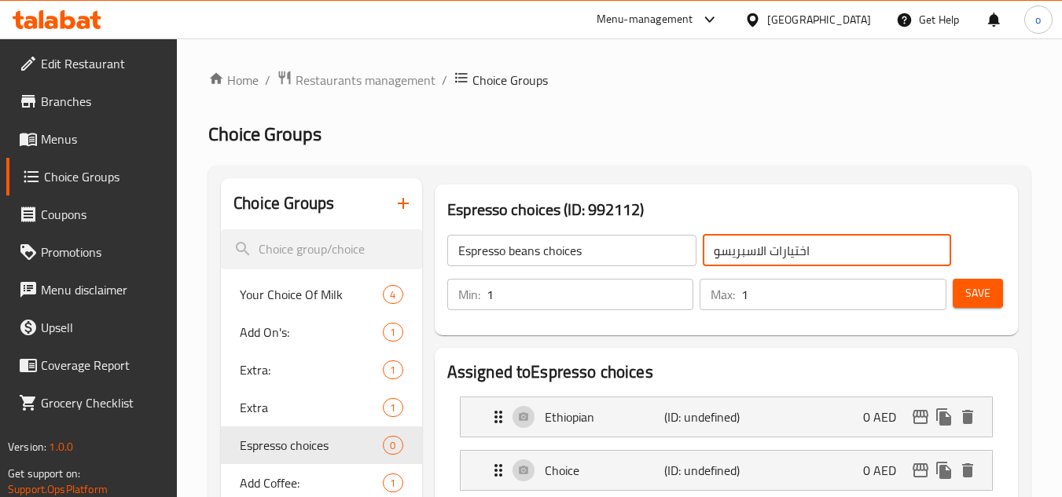
click at [768, 251] on input "اختيارات الاسبريسو" at bounding box center [827, 250] width 249 height 31
click at [799, 254] on input "اختياراتحبوب الاسبريسو" at bounding box center [827, 250] width 249 height 31
type input "اختيارات حبوب الاسبريسو"
click at [785, 325] on div "Espresso beans choices ​ اختيارات حبوب الاسبريسو ​ Min: 1 ​ Max: 1 ​ Save" at bounding box center [726, 272] width 571 height 113
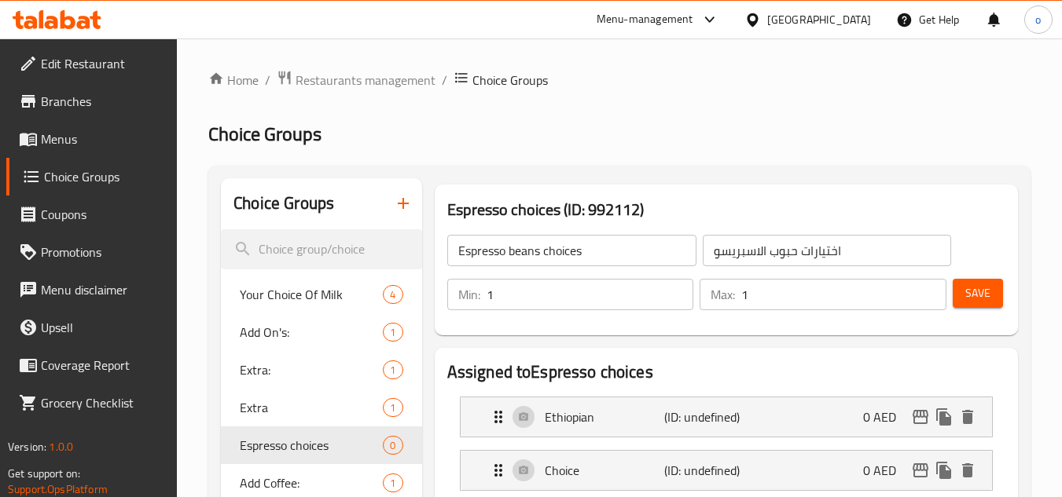
click at [975, 304] on button "Save" at bounding box center [978, 293] width 50 height 29
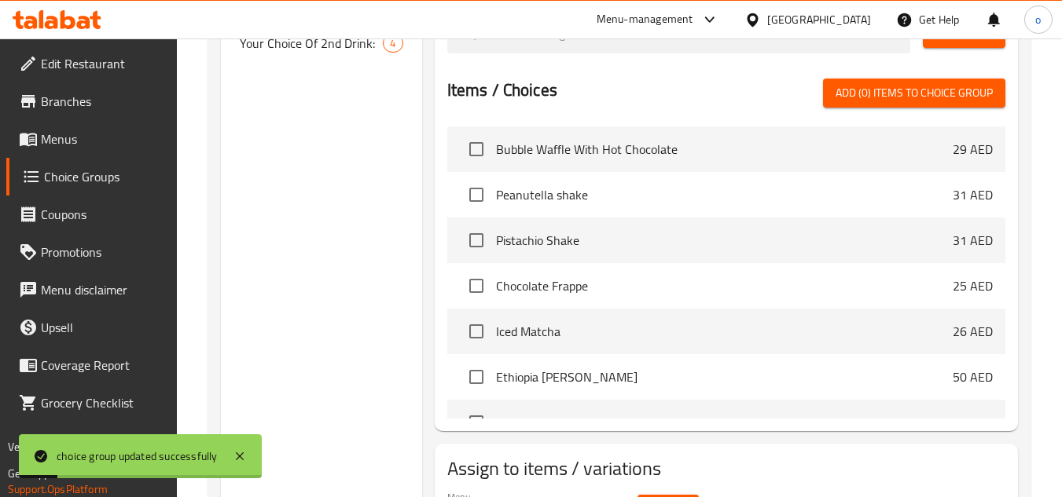
scroll to position [610, 0]
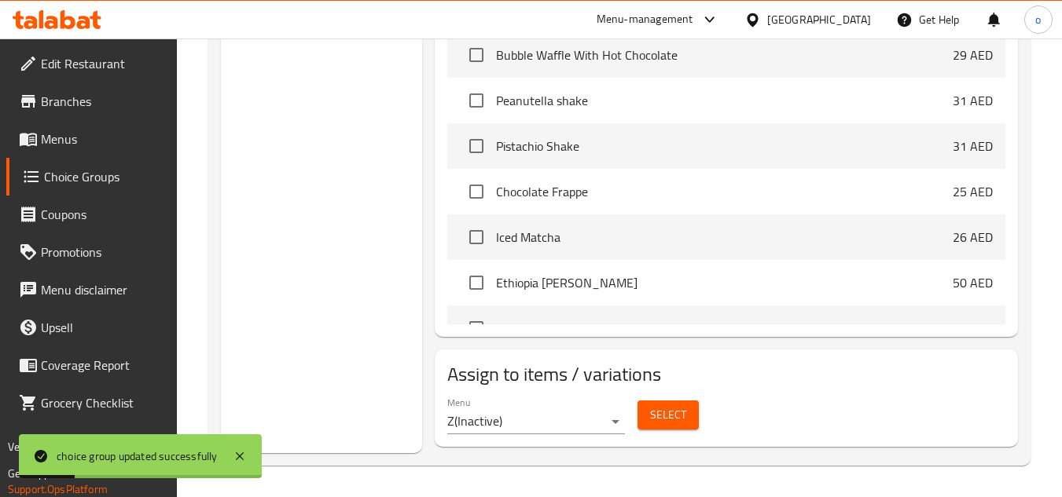
click at [685, 425] on button "Select" at bounding box center [667, 415] width 61 height 29
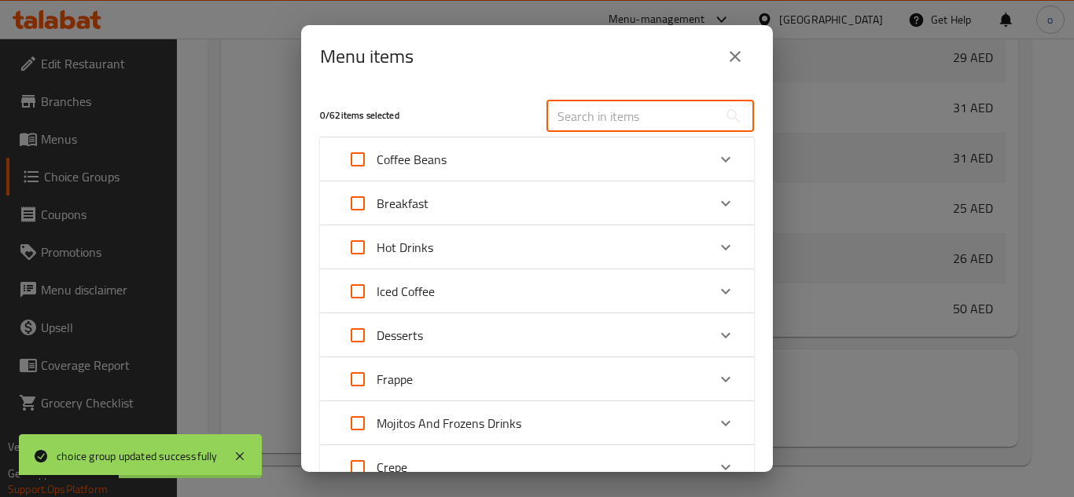
click at [584, 119] on input "text" at bounding box center [631, 116] width 171 height 31
click at [464, 152] on div "Coffee Beans" at bounding box center [523, 160] width 368 height 38
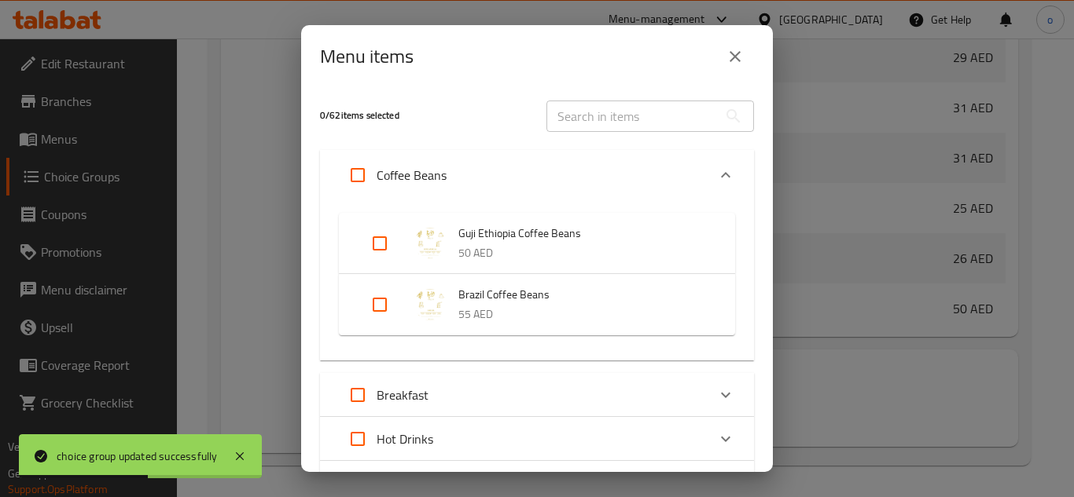
click at [662, 111] on input "text" at bounding box center [631, 116] width 171 height 31
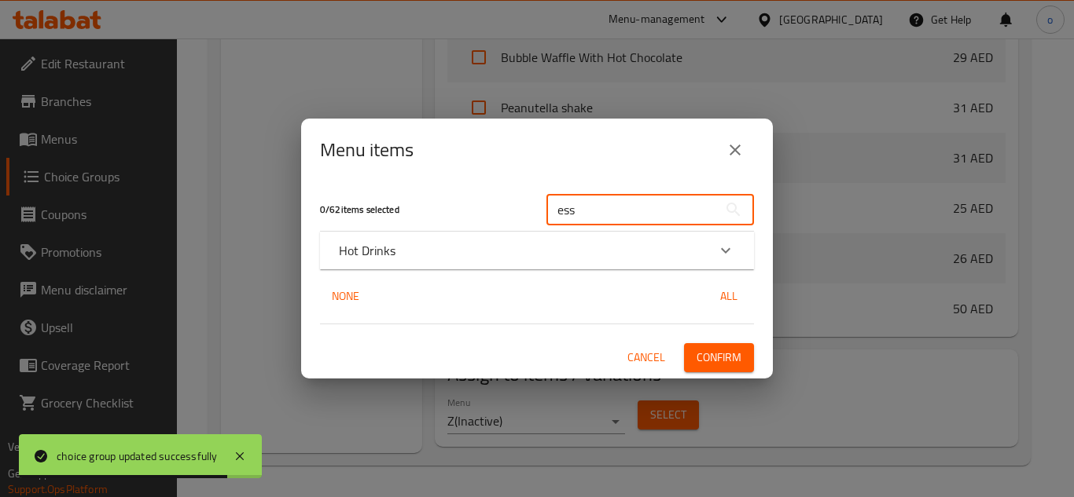
type input "ess"
click at [604, 228] on div "ess ​" at bounding box center [650, 210] width 226 height 50
click at [585, 249] on div "Hot Drinks" at bounding box center [523, 250] width 368 height 19
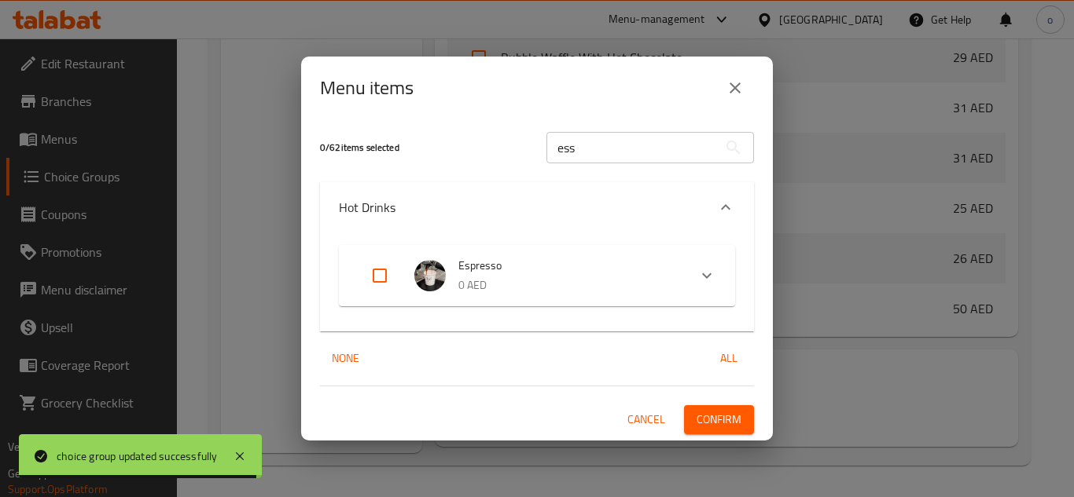
click at [384, 274] on input "Expand" at bounding box center [380, 276] width 38 height 38
checkbox input "true"
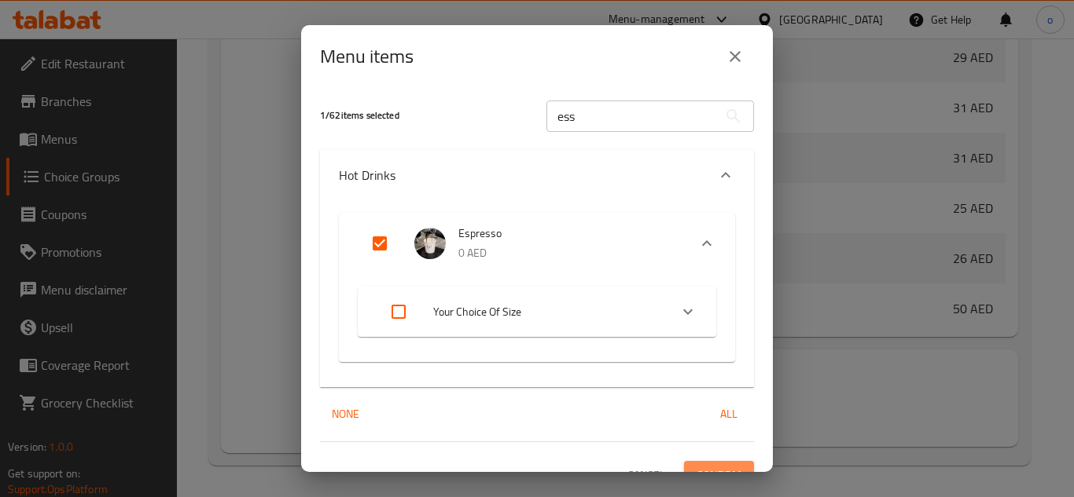
click at [725, 462] on button "Confirm" at bounding box center [719, 475] width 70 height 29
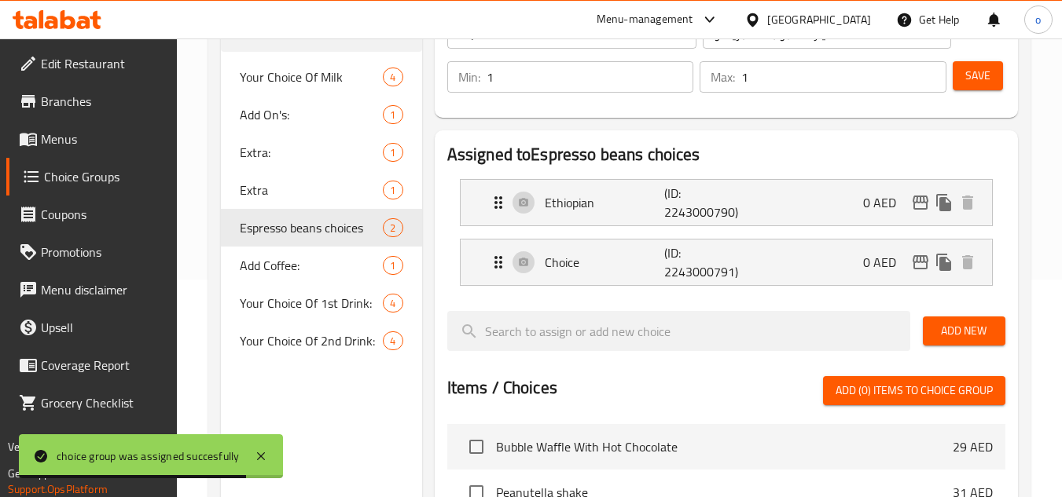
scroll to position [236, 0]
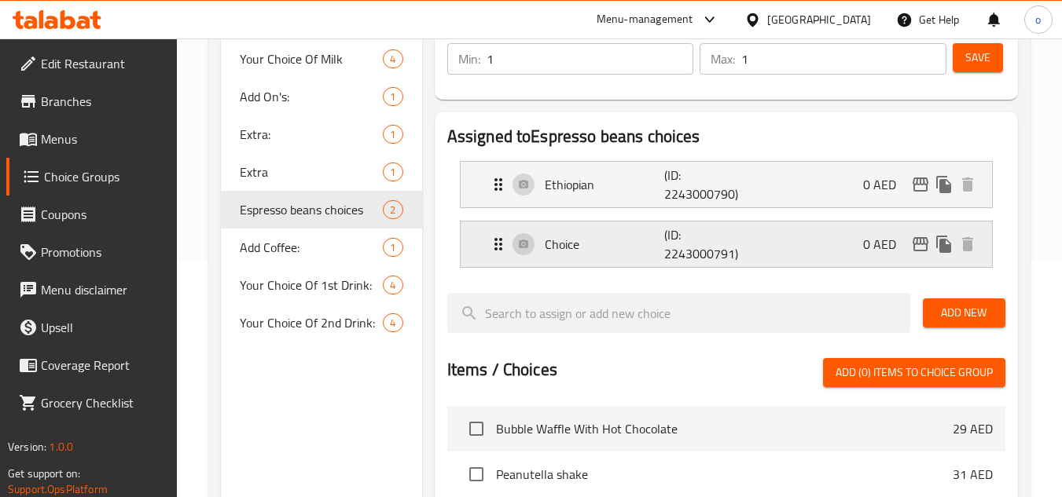
click at [589, 240] on p "Choice" at bounding box center [605, 244] width 120 height 19
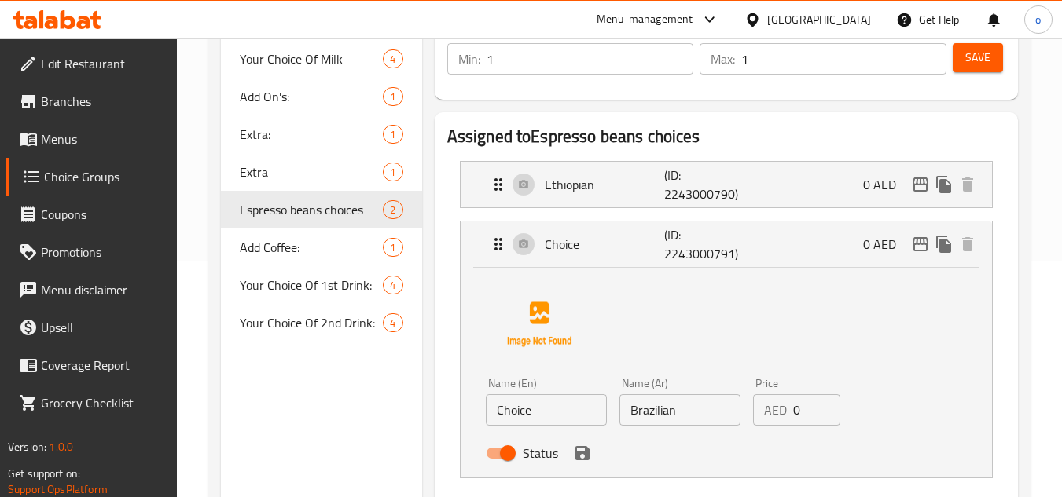
click at [661, 423] on input "Brazilian" at bounding box center [679, 410] width 121 height 31
drag, startPoint x: 545, startPoint y: 421, endPoint x: 477, endPoint y: 418, distance: 68.4
click at [477, 418] on div "Name (En) Choice Name (En) Name (Ar) Brazilian Name (Ar) Price AED 0 Price Stat…" at bounding box center [726, 373] width 531 height 210
paste input "Brazilian"
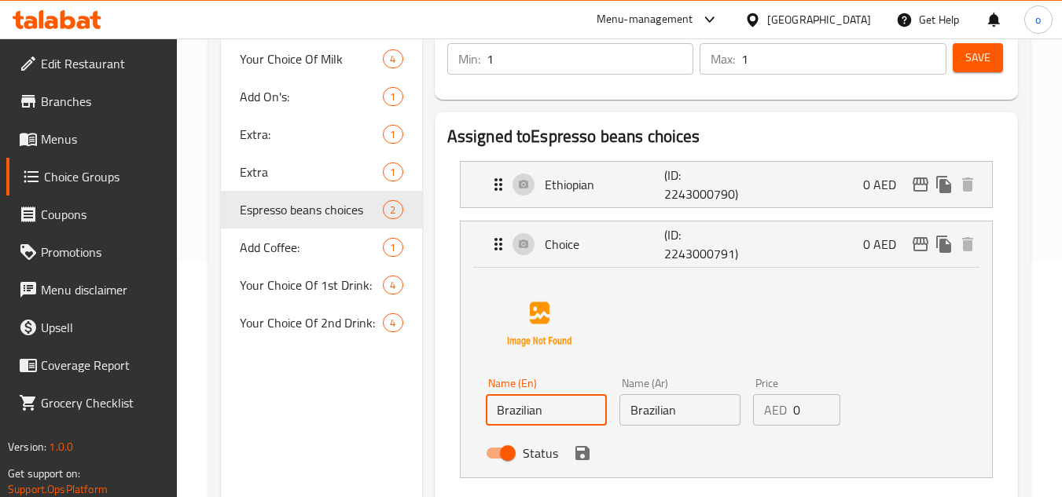
type input "Brazilian"
click at [644, 413] on input "Brazilian" at bounding box center [679, 410] width 121 height 31
drag, startPoint x: 552, startPoint y: 421, endPoint x: 476, endPoint y: 422, distance: 75.5
click at [476, 422] on div "Name (En) Brazilian Name (En) Name (Ar) Name (Ar) Price AED 0 Price Status" at bounding box center [726, 373] width 531 height 210
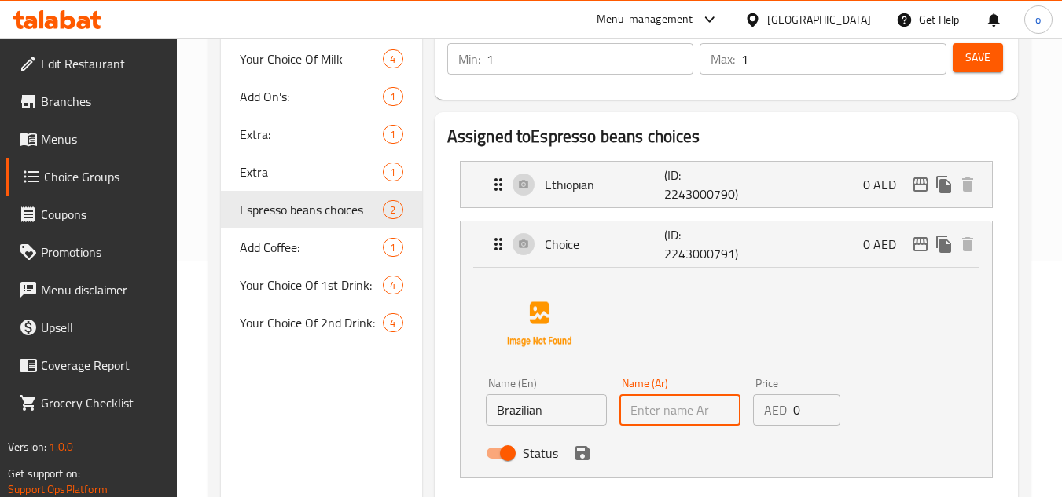
drag, startPoint x: 673, startPoint y: 410, endPoint x: 648, endPoint y: 426, distance: 29.0
click at [673, 410] on input "text" at bounding box center [679, 410] width 121 height 31
paste input "برازيلي"
click at [595, 455] on div "Status" at bounding box center [679, 453] width 401 height 42
type input "برازيلي"
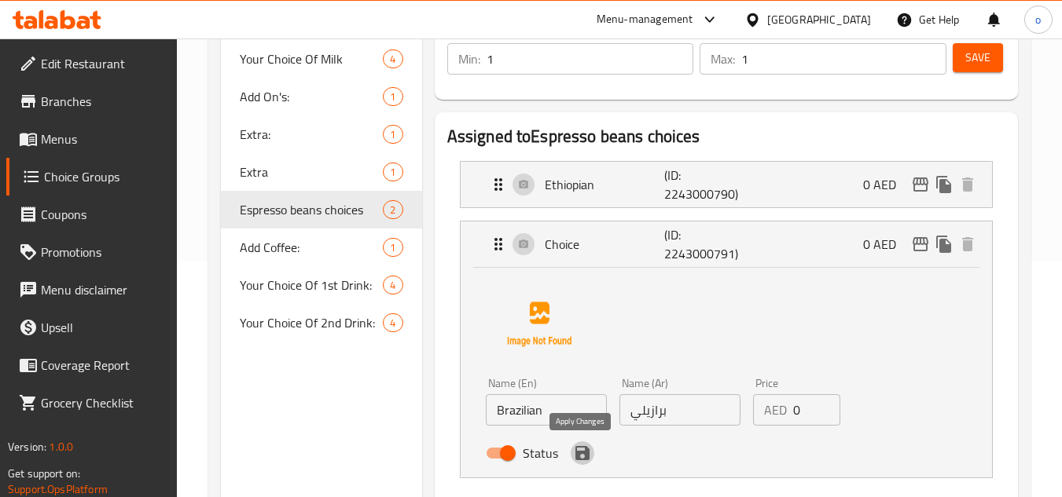
click at [585, 464] on button "save" at bounding box center [583, 454] width 24 height 24
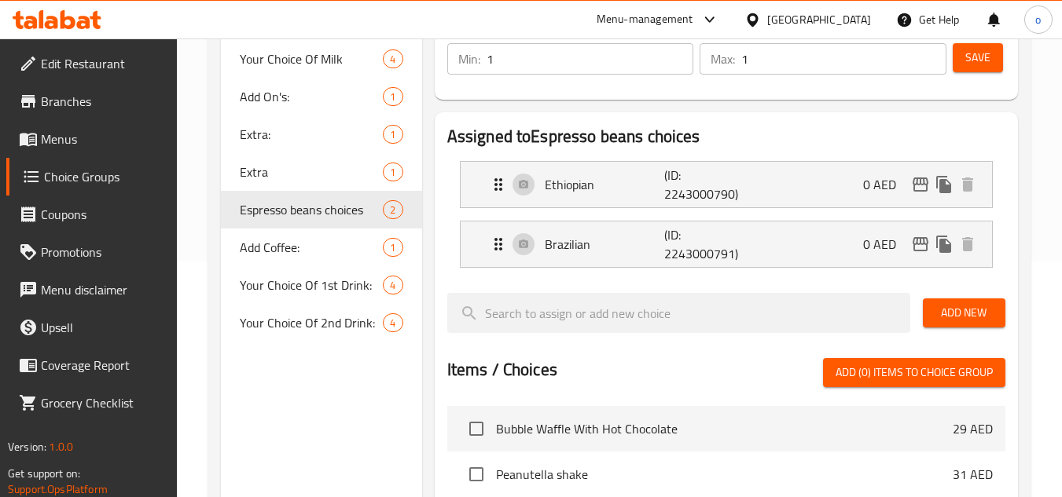
click at [978, 68] on button "Save" at bounding box center [978, 57] width 50 height 29
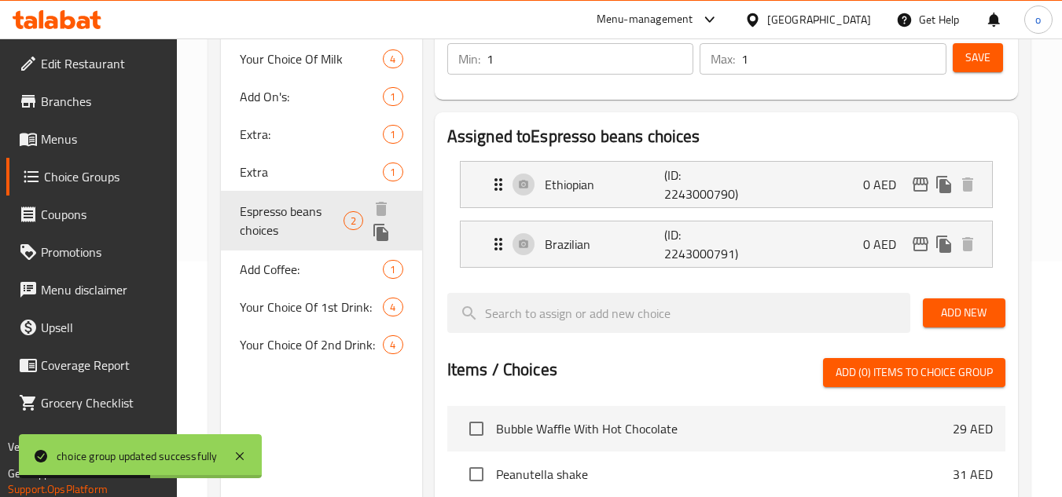
click at [368, 231] on div "Espresso beans choices 2" at bounding box center [321, 221] width 200 height 60
click at [390, 236] on icon "duplicate" at bounding box center [381, 232] width 19 height 19
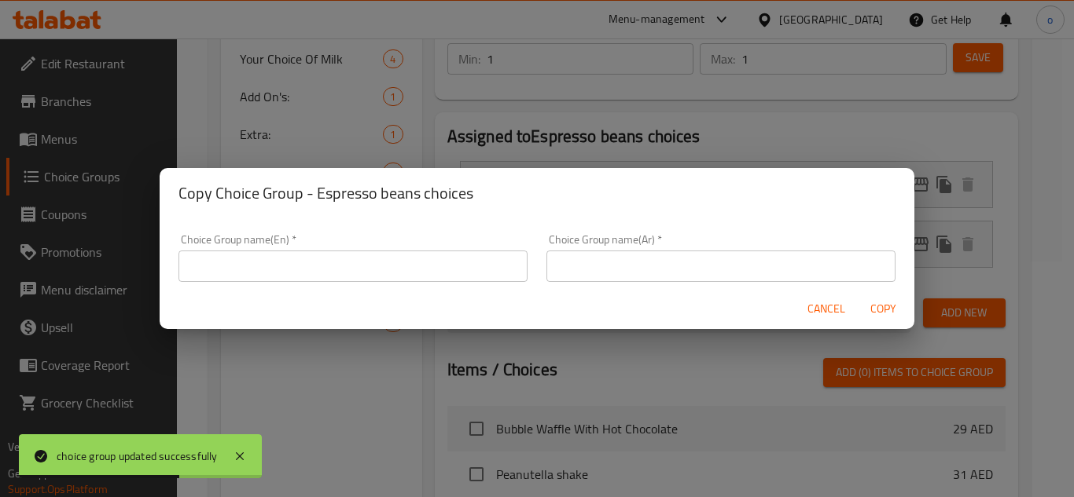
click at [391, 256] on input "text" at bounding box center [352, 266] width 349 height 31
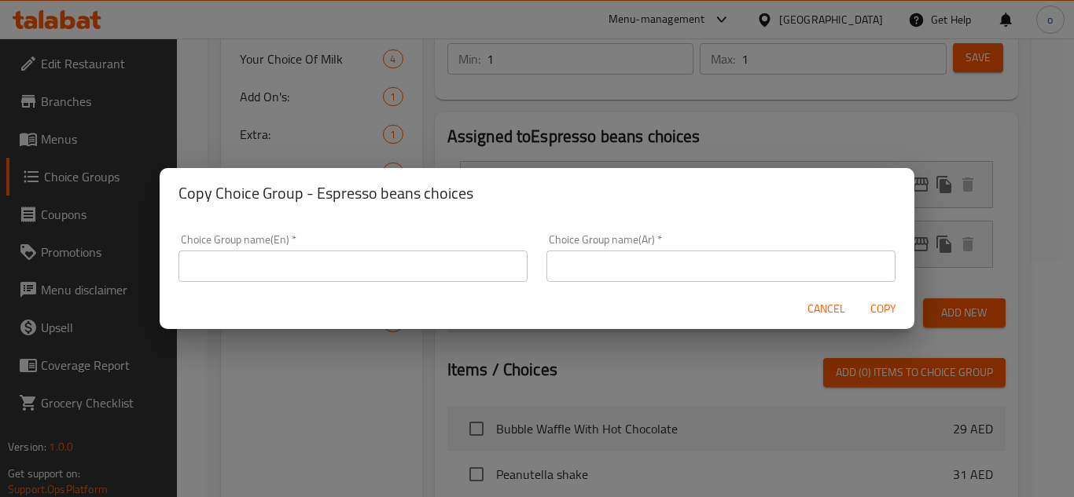
click at [278, 261] on input "text" at bounding box center [352, 266] width 349 height 31
paste input "Iced v60"
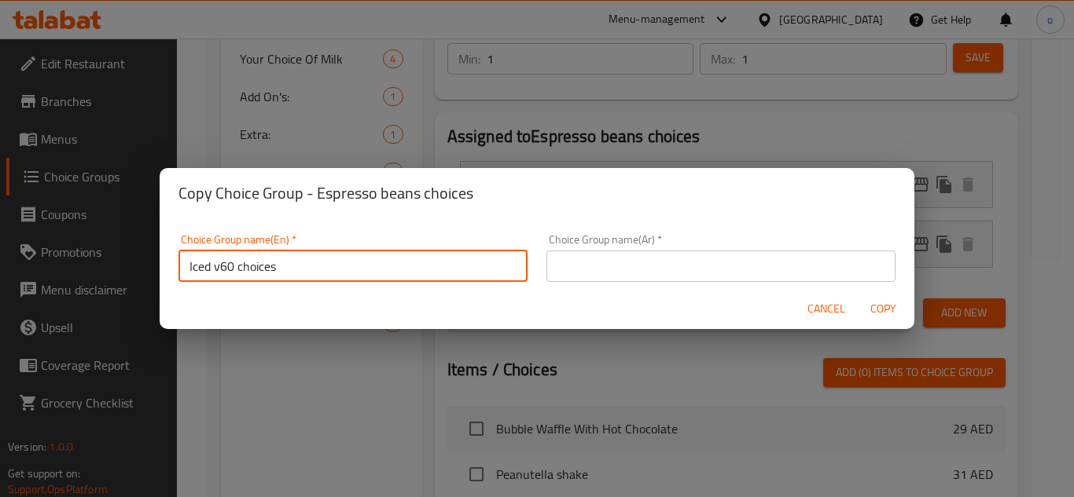
type input "Iced v60 choices"
click at [717, 251] on input "text" at bounding box center [720, 266] width 349 height 31
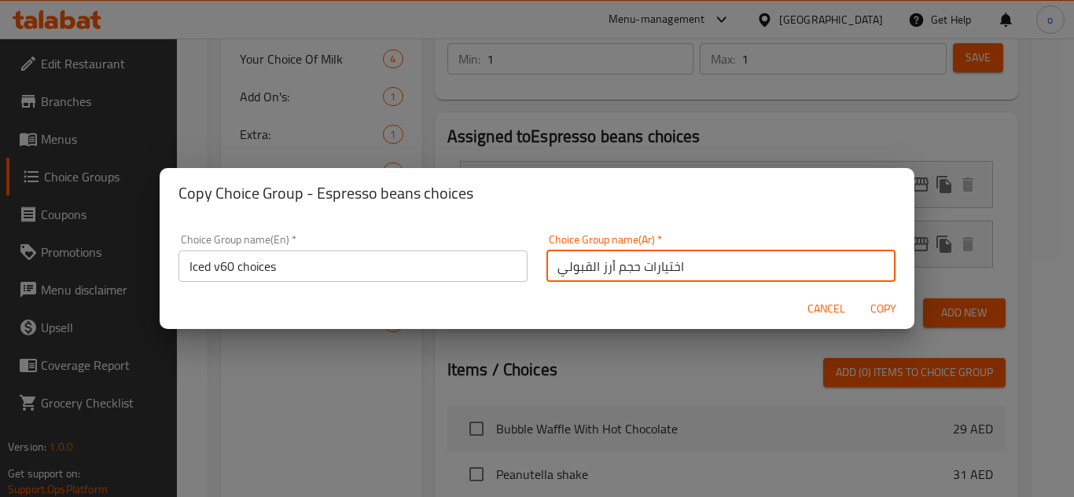
drag, startPoint x: 620, startPoint y: 269, endPoint x: 526, endPoint y: 253, distance: 95.6
click at [526, 253] on div "Choice Group name(En)   * Iced v60 choices Choice Group name(En) * Choice Group…" at bounding box center [537, 258] width 736 height 67
click at [558, 274] on input "اختيارات ايسد في" at bounding box center [720, 266] width 349 height 31
click at [554, 268] on input "اختيارات ايسد في" at bounding box center [720, 266] width 349 height 31
type input "60اختيارات ايسد في"
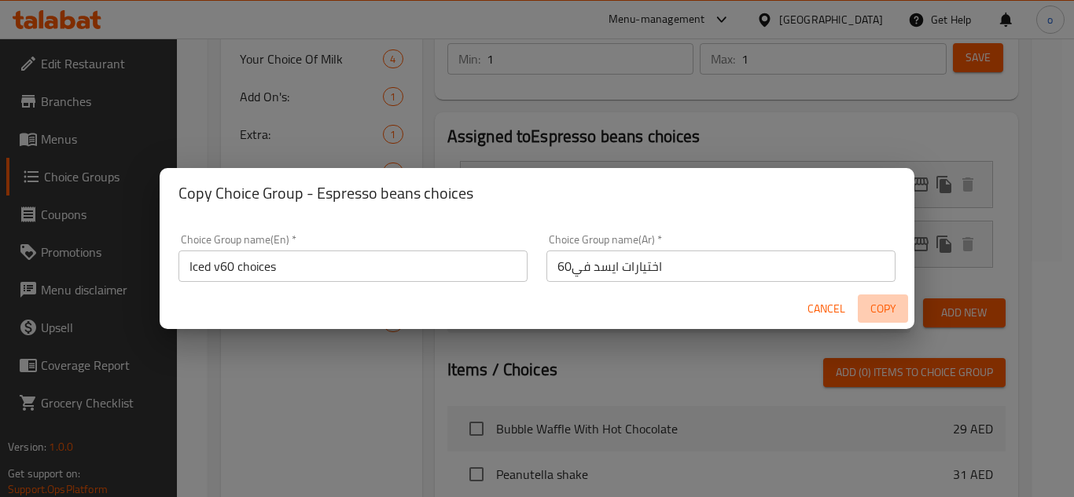
click at [898, 304] on span "Copy" at bounding box center [883, 309] width 38 height 20
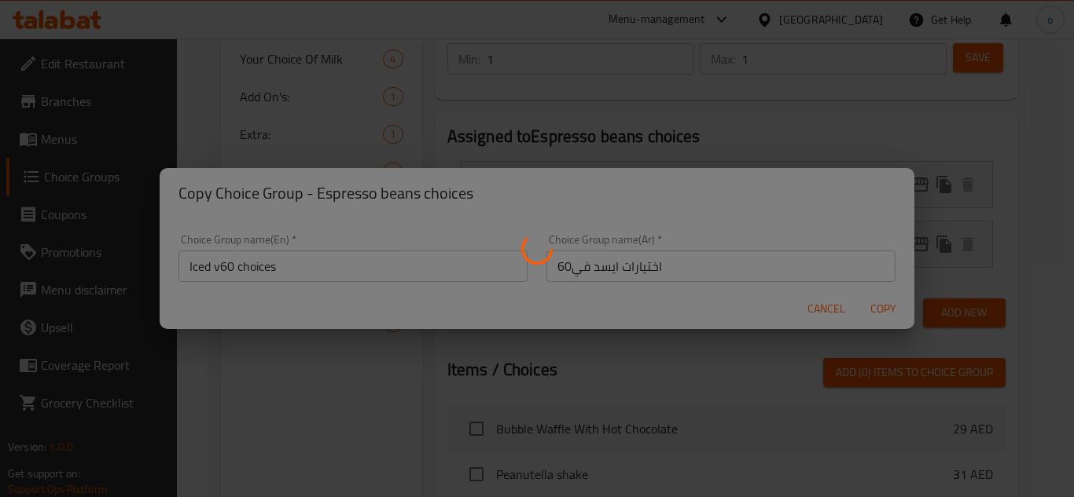
type input "Iced v60 choices"
type input "60اختيارات ايسد في"
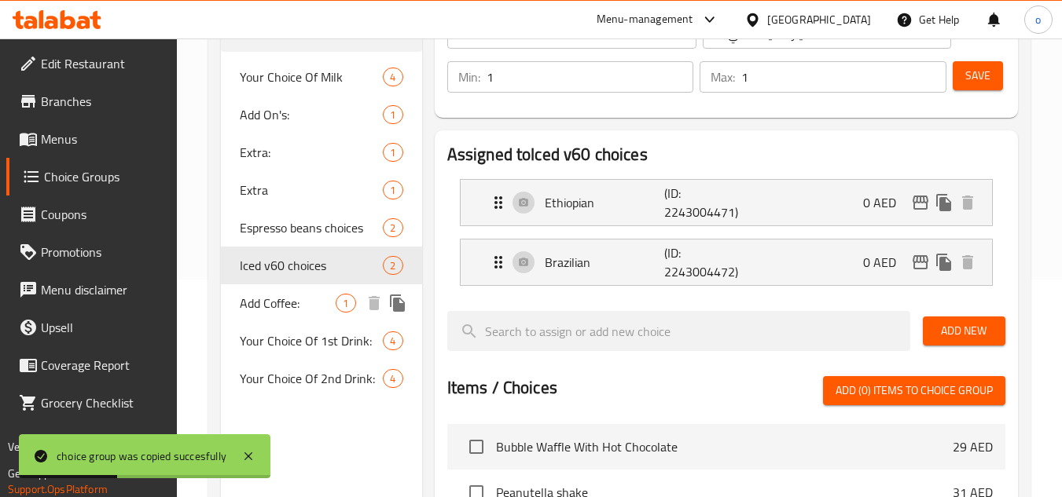
scroll to position [157, 0]
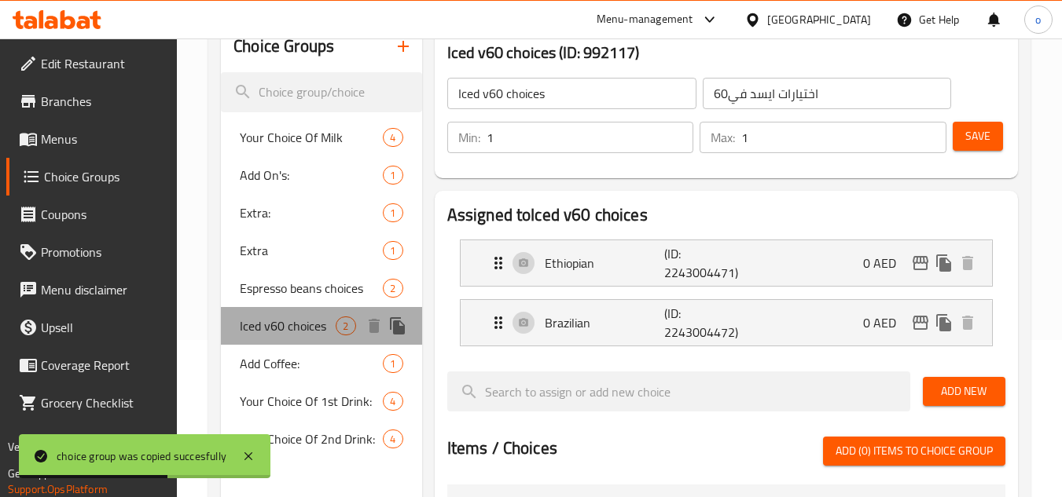
click at [299, 324] on span "Iced v60 choices" at bounding box center [288, 326] width 96 height 19
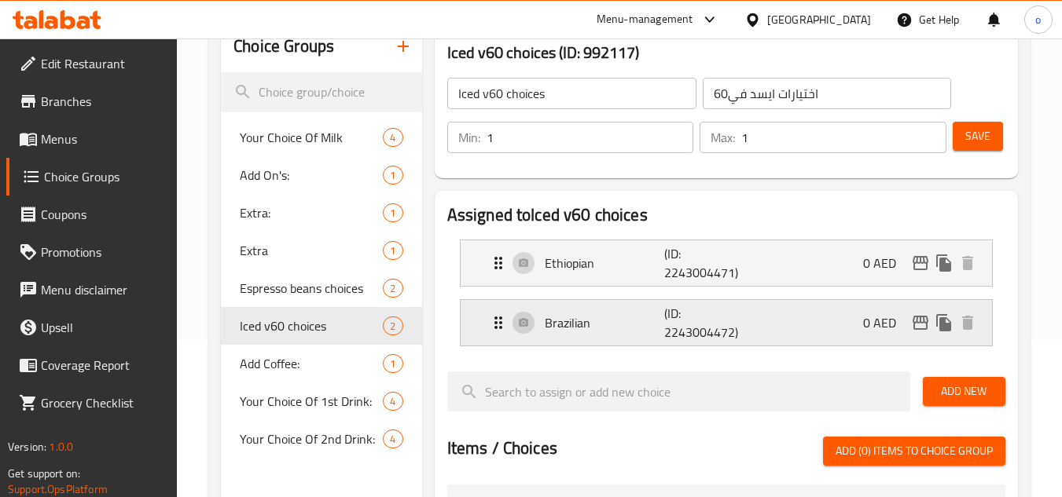
click at [590, 323] on p "Brazilian" at bounding box center [605, 323] width 120 height 19
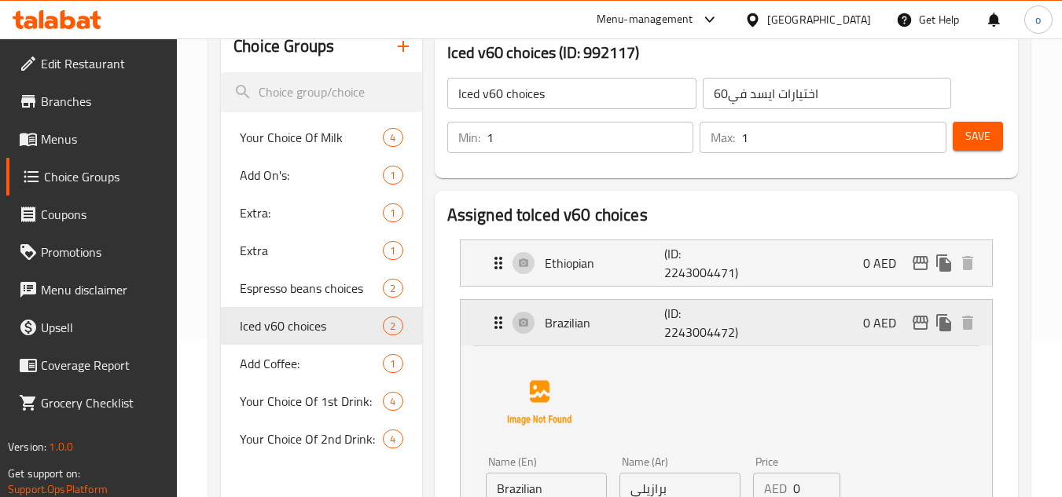
click at [582, 323] on p "Brazilian" at bounding box center [605, 323] width 120 height 19
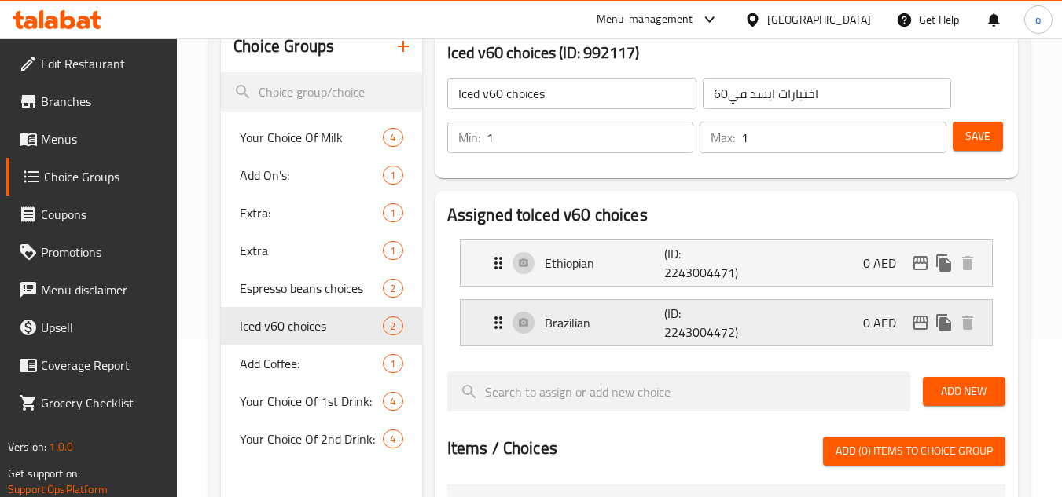
click at [591, 323] on p "Brazilian" at bounding box center [605, 323] width 120 height 19
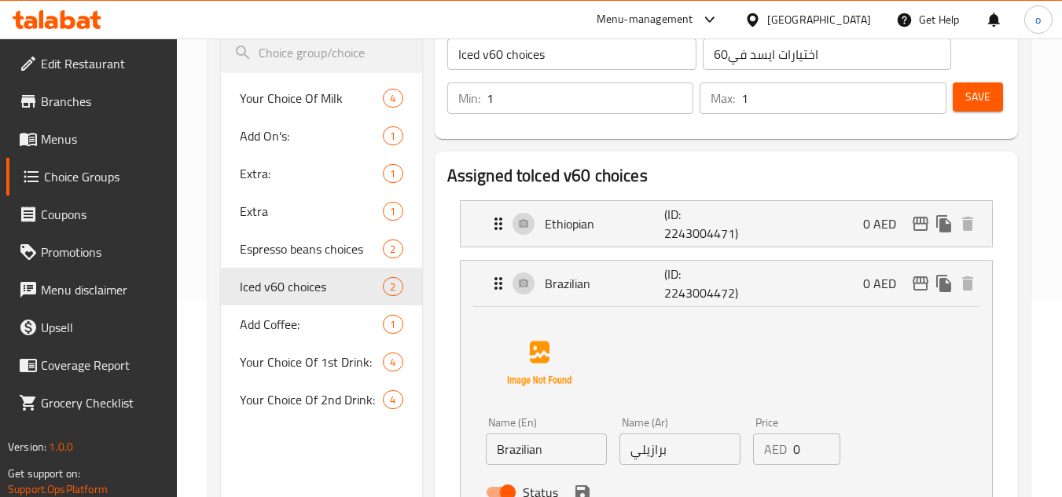
scroll to position [236, 0]
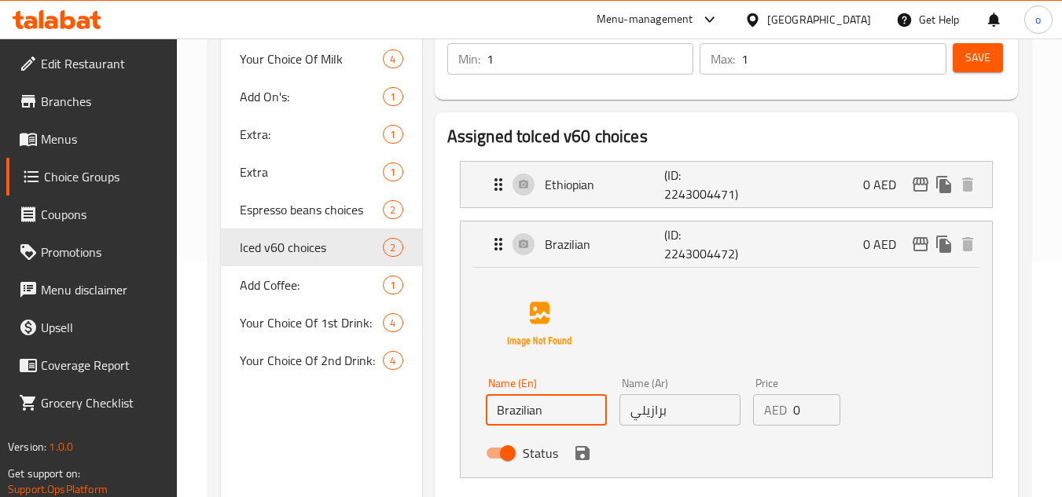
drag, startPoint x: 552, startPoint y: 395, endPoint x: 497, endPoint y: 401, distance: 54.6
click at [497, 401] on input "Brazilian" at bounding box center [546, 410] width 121 height 31
paste input "Colomb"
type input "Colombian"
click at [669, 413] on input "برازيلي" at bounding box center [679, 410] width 121 height 31
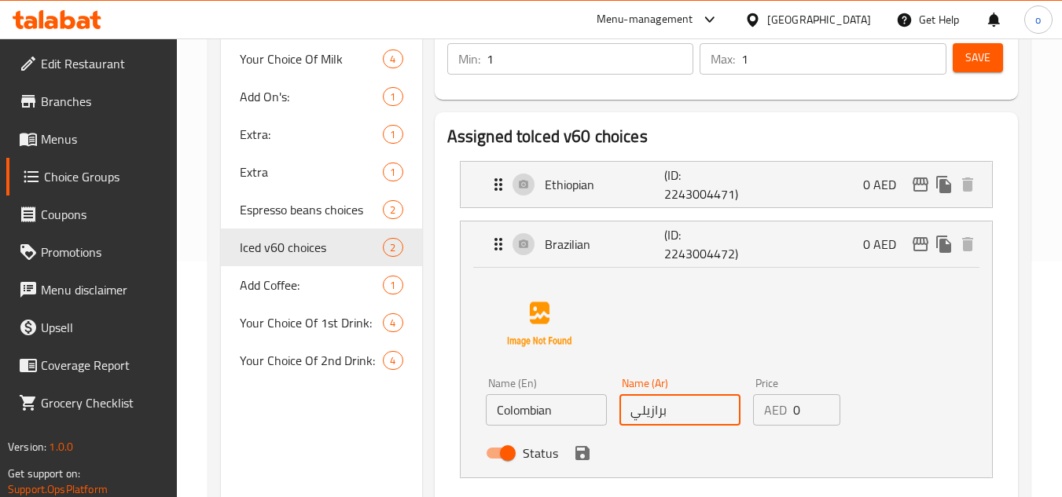
drag, startPoint x: 678, startPoint y: 421, endPoint x: 488, endPoint y: 422, distance: 190.2
click at [488, 422] on div "Name (En) Colombian Name (En) Name (Ar) برازيلي Name (Ar) Price AED 0 Price Sta…" at bounding box center [679, 423] width 401 height 103
paste input "كولومب"
click at [583, 460] on icon "save" at bounding box center [582, 453] width 14 height 14
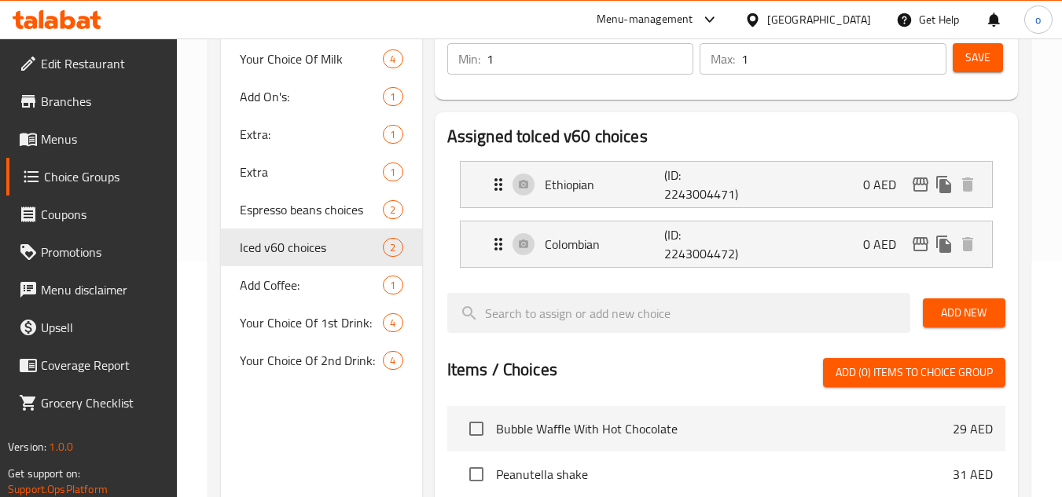
type input "كولومبي"
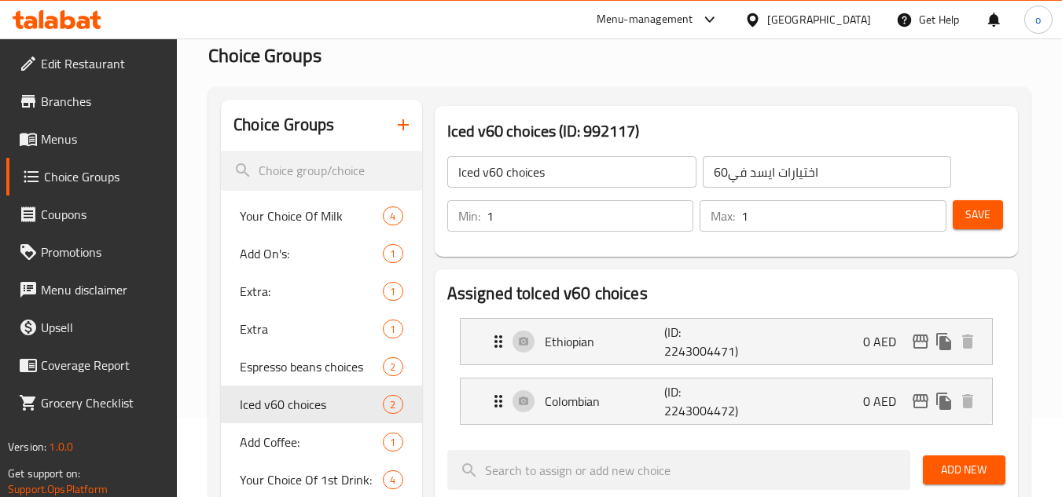
click at [977, 216] on span "Save" at bounding box center [977, 215] width 25 height 20
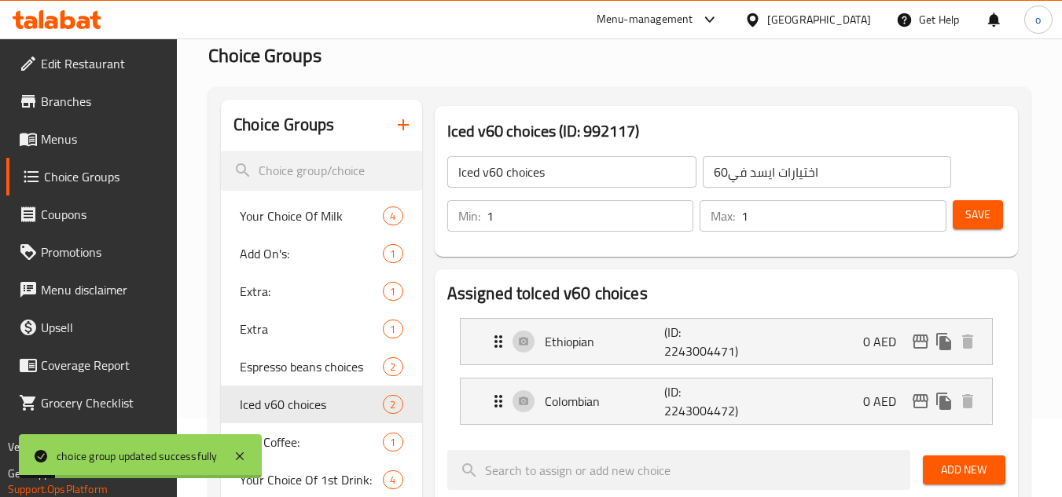
click at [612, 191] on div "Min: 1 ​ Max: 1 ​ Save" at bounding box center [723, 216] width 571 height 50
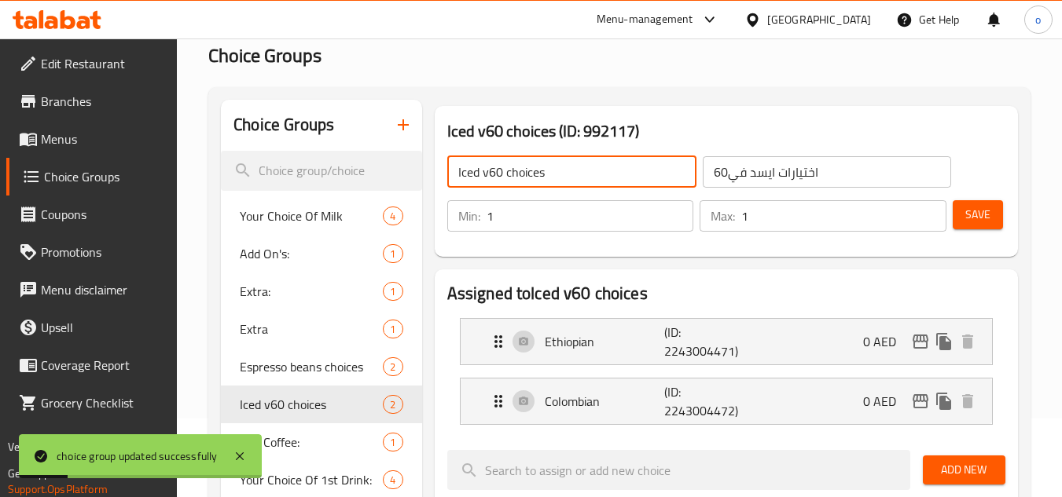
click at [599, 166] on input "Iced v60 choices" at bounding box center [571, 171] width 249 height 31
type input "Iced v60 choices bean"
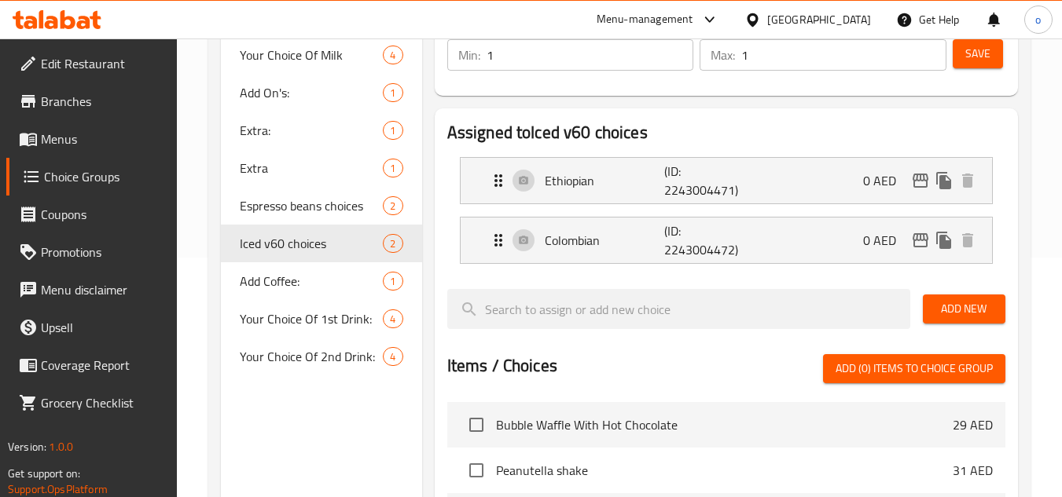
scroll to position [157, 0]
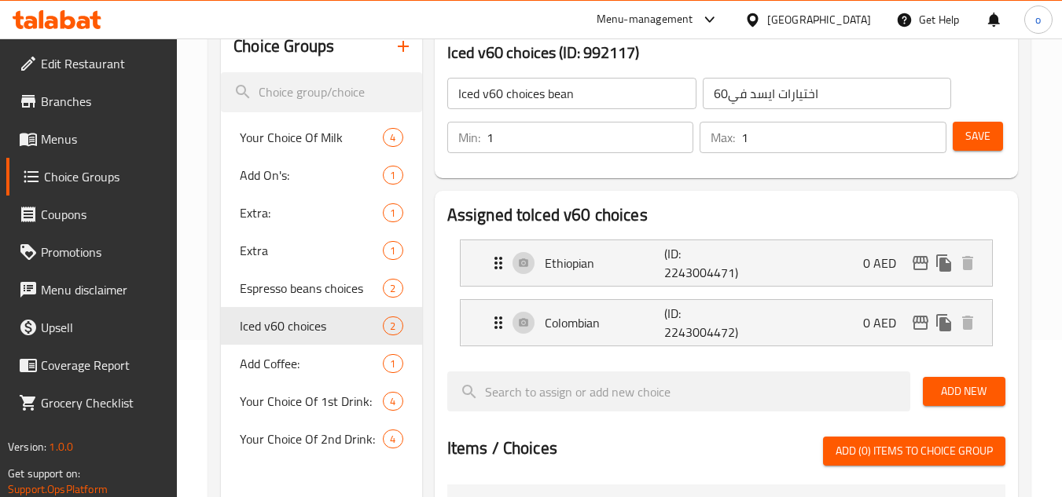
drag, startPoint x: 989, startPoint y: 148, endPoint x: 875, endPoint y: 168, distance: 115.8
click at [989, 148] on button "Save" at bounding box center [978, 136] width 50 height 29
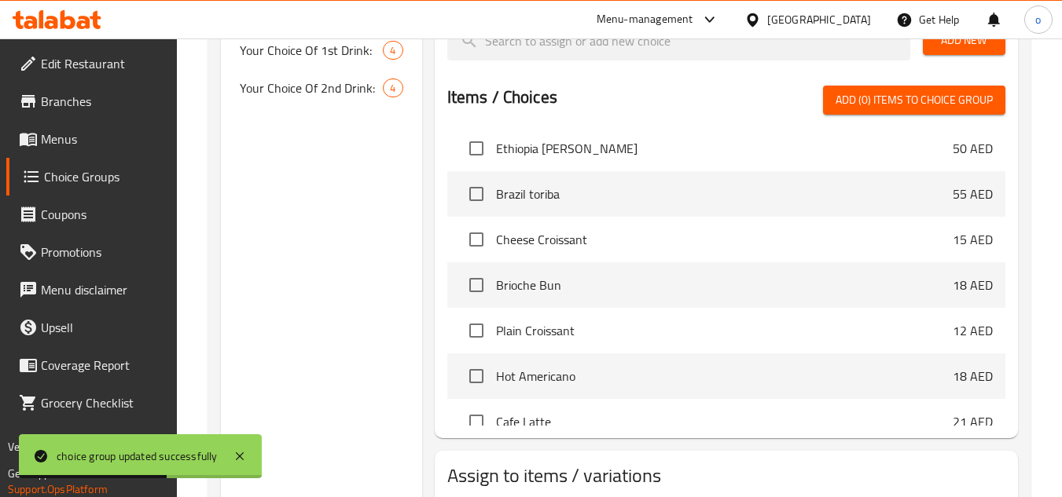
scroll to position [610, 0]
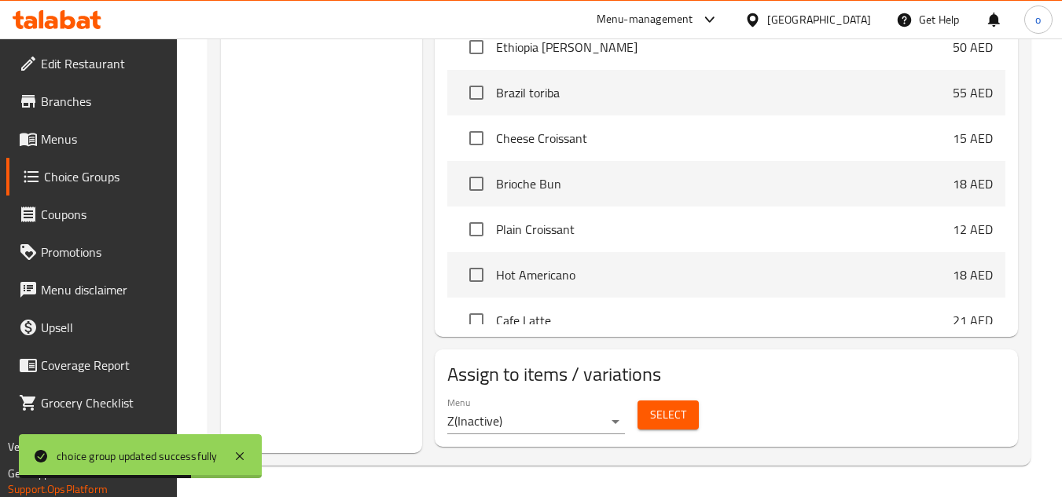
click at [686, 413] on button "Select" at bounding box center [667, 415] width 61 height 29
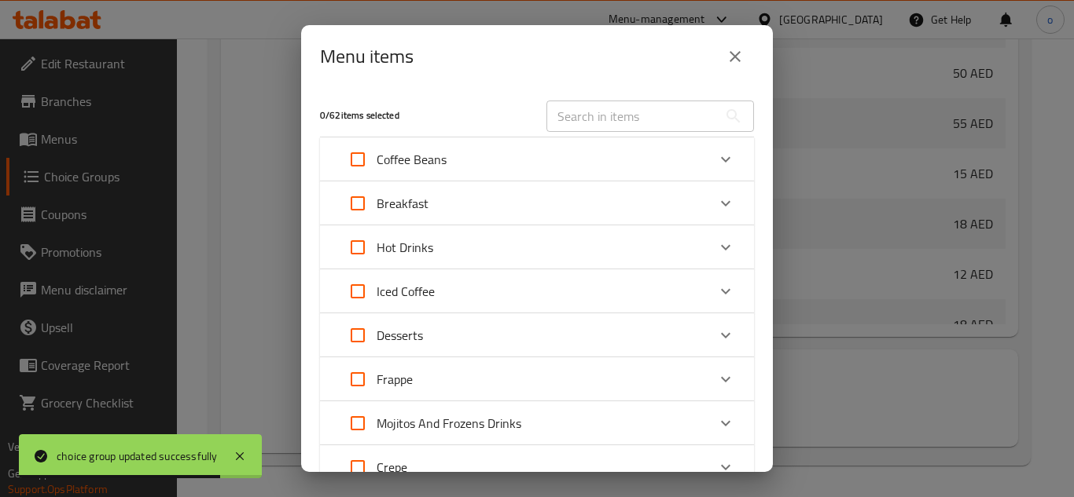
click at [740, 38] on div "Menu items" at bounding box center [537, 57] width 434 height 38
click at [735, 49] on icon "close" at bounding box center [734, 56] width 19 height 19
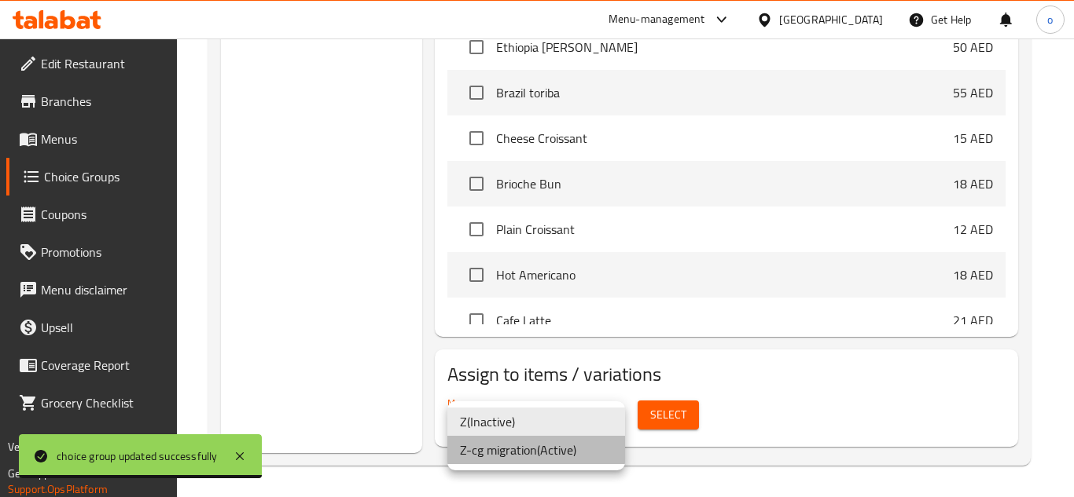
click at [536, 450] on li "Z-cg migration ( Active )" at bounding box center [536, 450] width 178 height 28
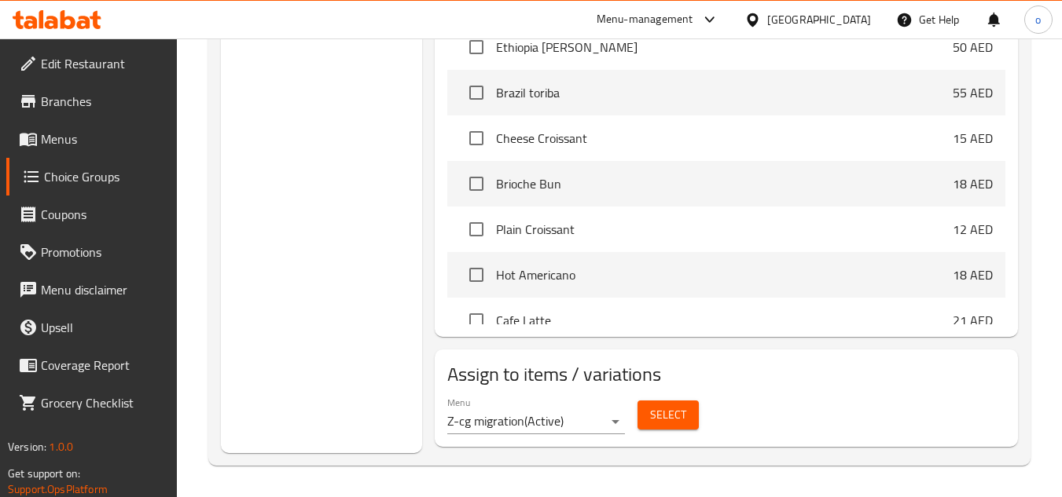
click at [693, 414] on button "Select" at bounding box center [667, 415] width 61 height 29
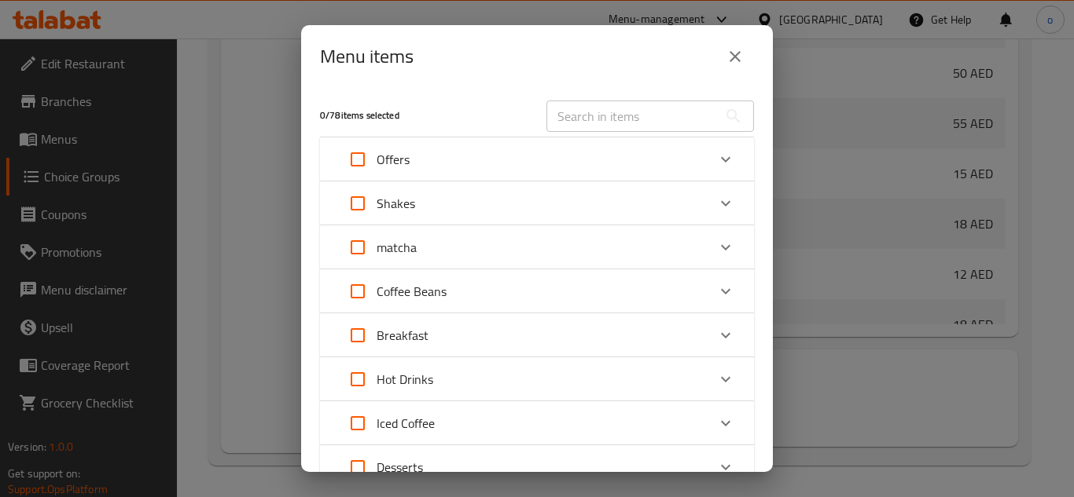
click at [661, 97] on div "​" at bounding box center [650, 116] width 226 height 50
click at [647, 119] on input "text" at bounding box center [631, 116] width 171 height 31
paste input "Iced v60"
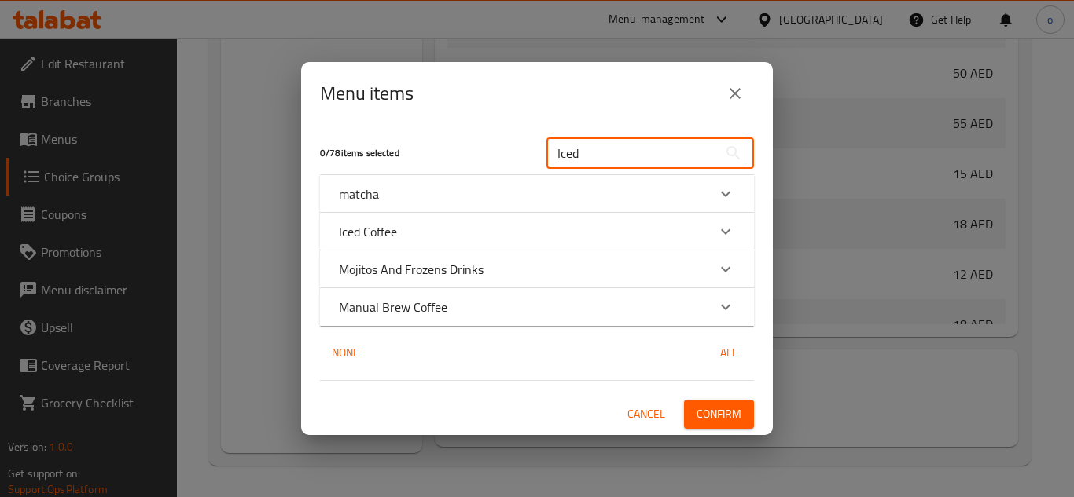
type input "Iced"
click at [728, 97] on icon "close" at bounding box center [734, 93] width 19 height 19
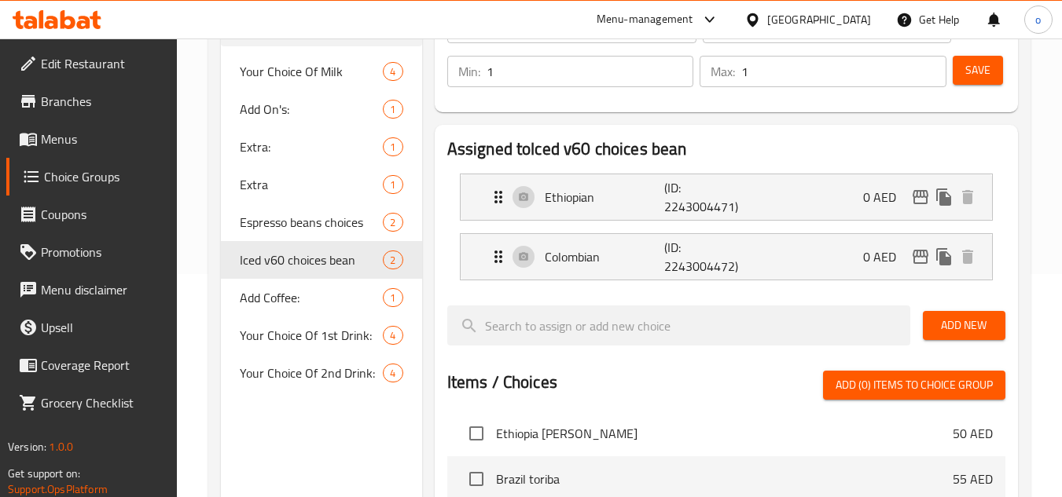
scroll to position [138, 0]
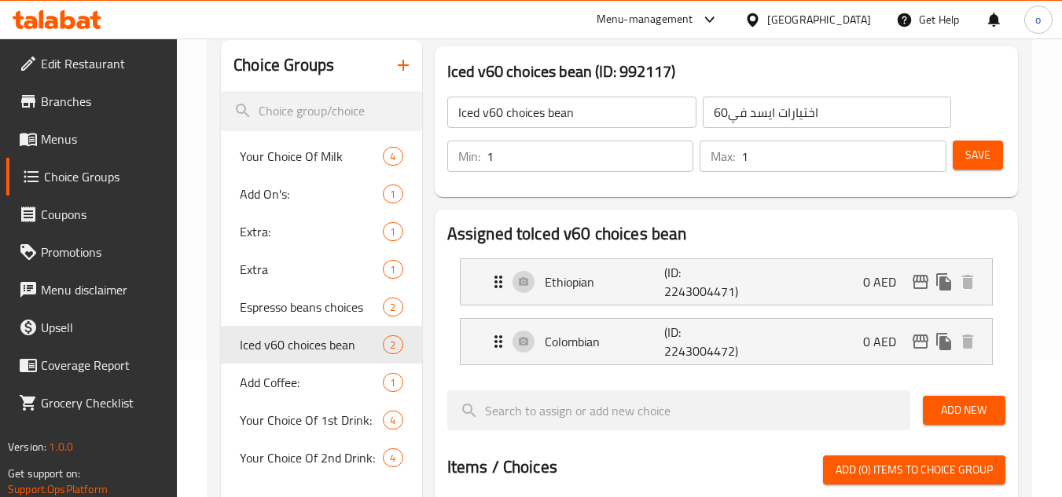
click at [637, 116] on input "Iced v60 choices bean" at bounding box center [571, 112] width 249 height 31
type input "Iced v60 choices beans"
click at [960, 157] on button "Save" at bounding box center [978, 155] width 50 height 29
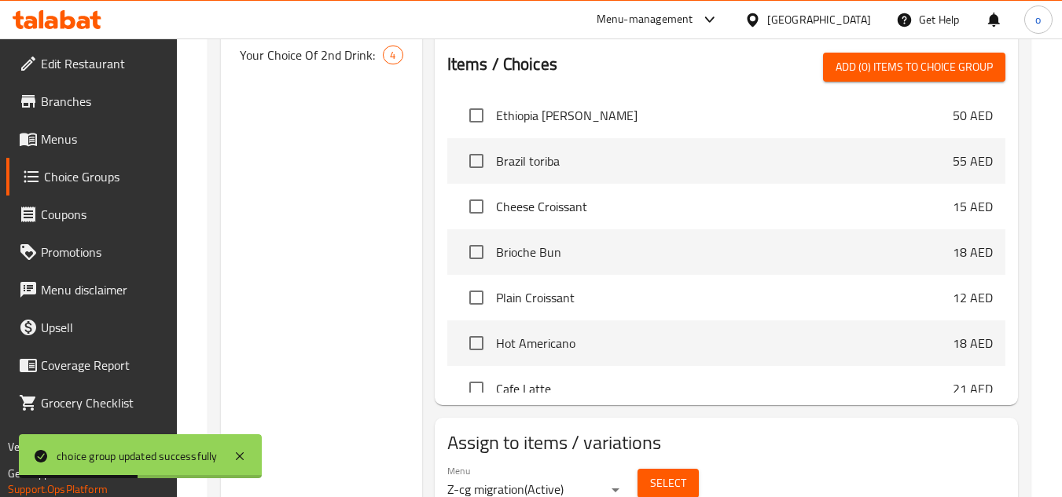
scroll to position [610, 0]
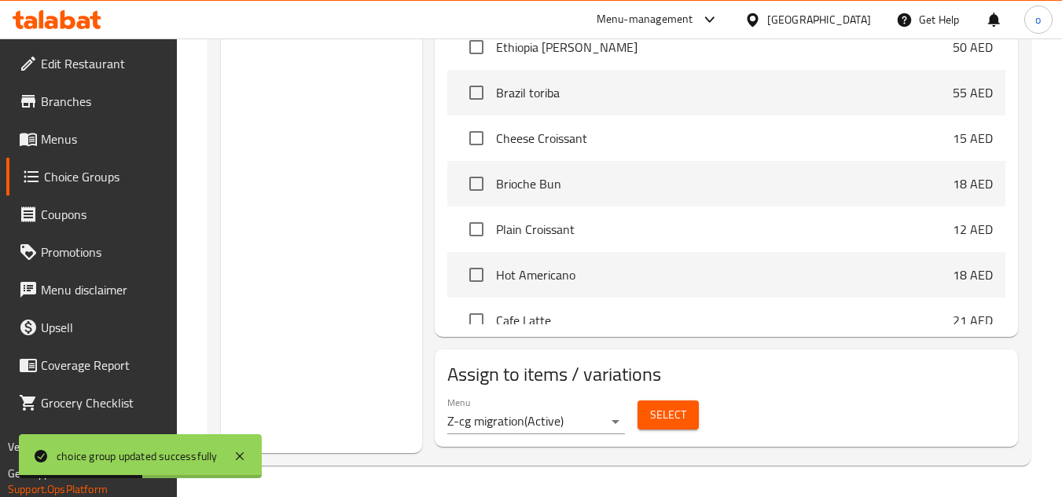
click at [664, 409] on span "Select" at bounding box center [668, 416] width 36 height 20
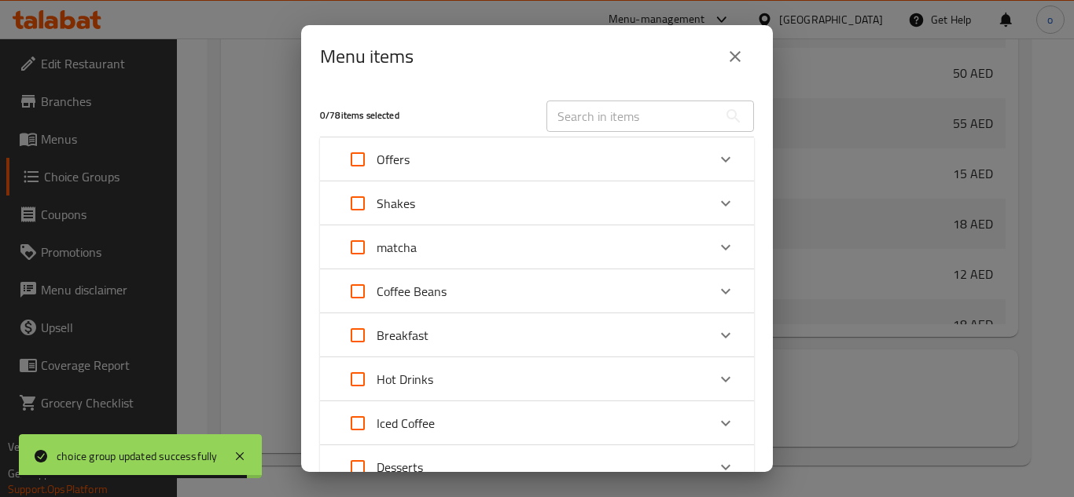
click at [596, 105] on input "text" at bounding box center [631, 116] width 171 height 31
paste input "Iced v60"
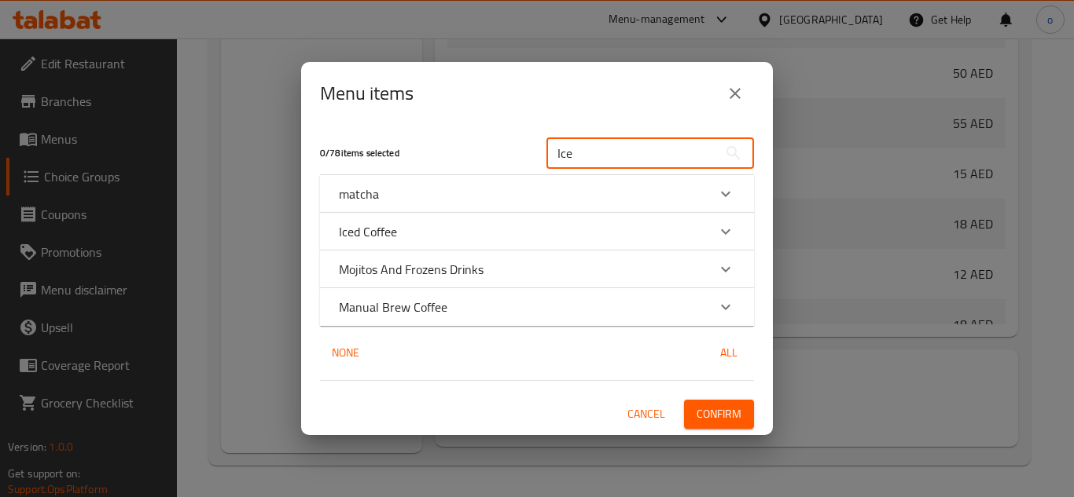
type input "Ice"
click at [718, 100] on div "Menu items" at bounding box center [537, 93] width 472 height 63
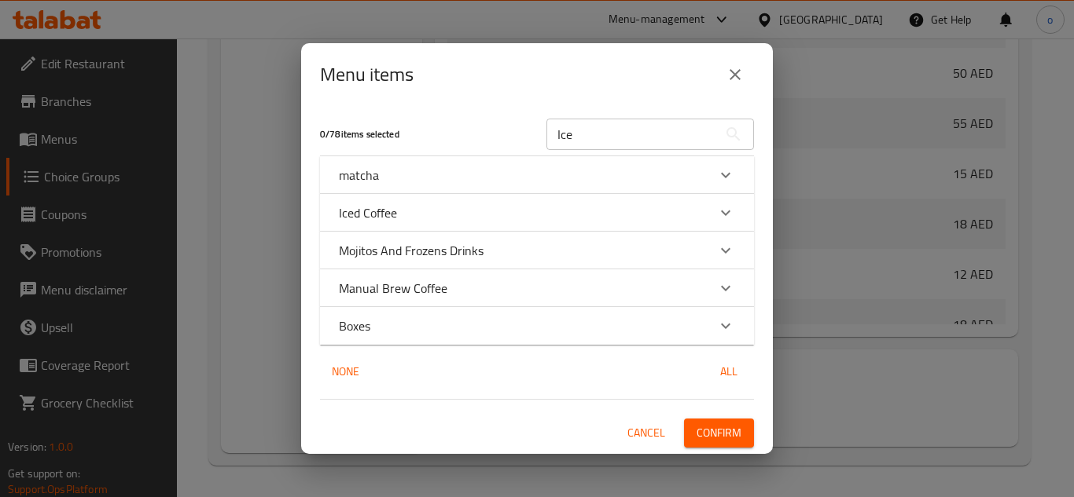
click at [743, 76] on icon "close" at bounding box center [734, 74] width 19 height 19
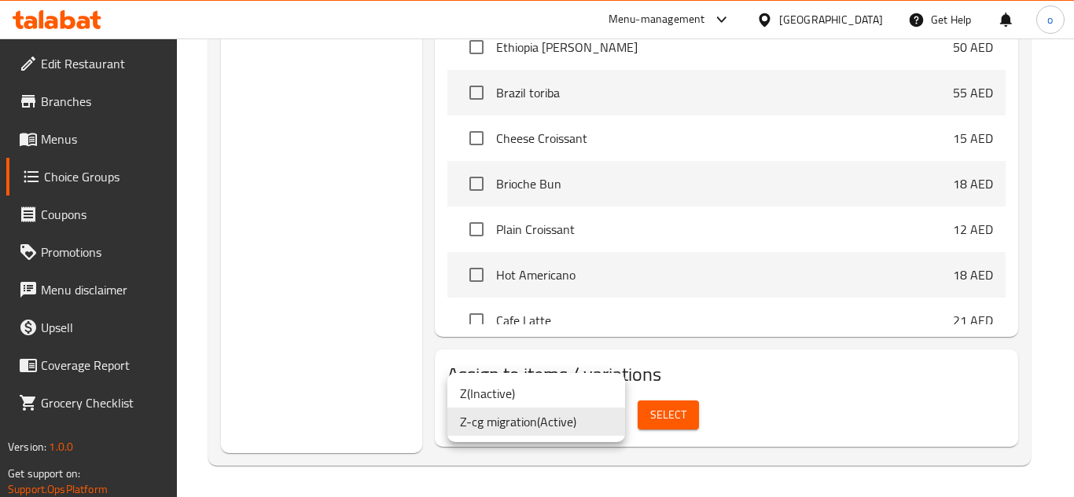
click at [553, 376] on ul "Z ( Inactive ) Z-cg migration ( Active )" at bounding box center [536, 407] width 178 height 69
click at [573, 394] on li "Z ( Inactive )" at bounding box center [536, 394] width 178 height 28
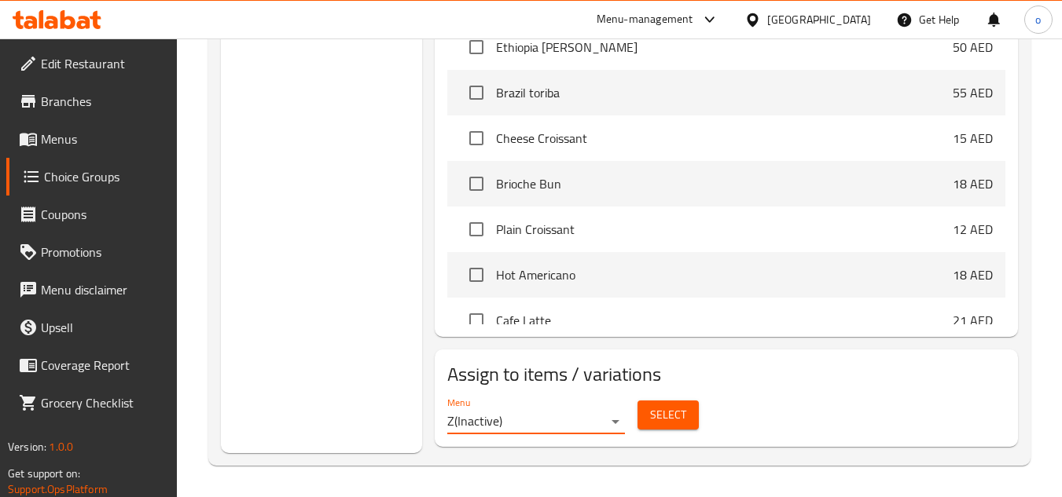
click at [693, 423] on button "Select" at bounding box center [667, 415] width 61 height 29
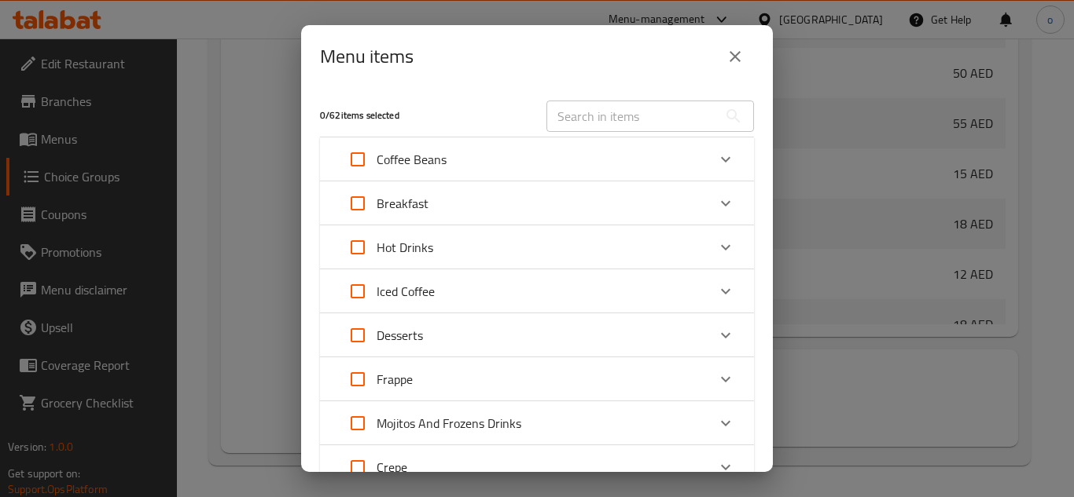
click at [562, 116] on div "0 / 62 items selected ​ Coffee Beans Guji Ethiopia Coffee Beans 50 AED Brazil C…" at bounding box center [537, 280] width 472 height 384
click at [578, 114] on input "text" at bounding box center [631, 116] width 171 height 31
paste input "Iced v60"
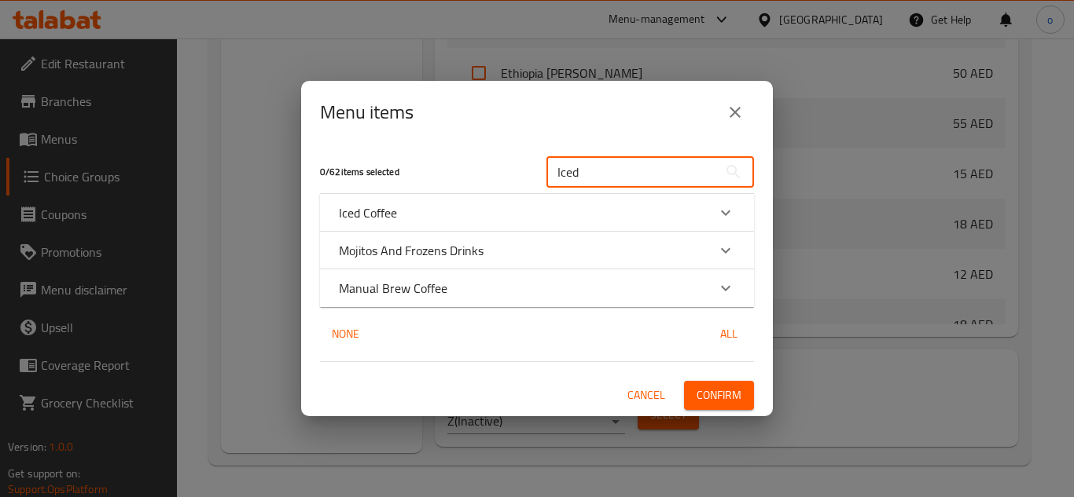
type input "Iced"
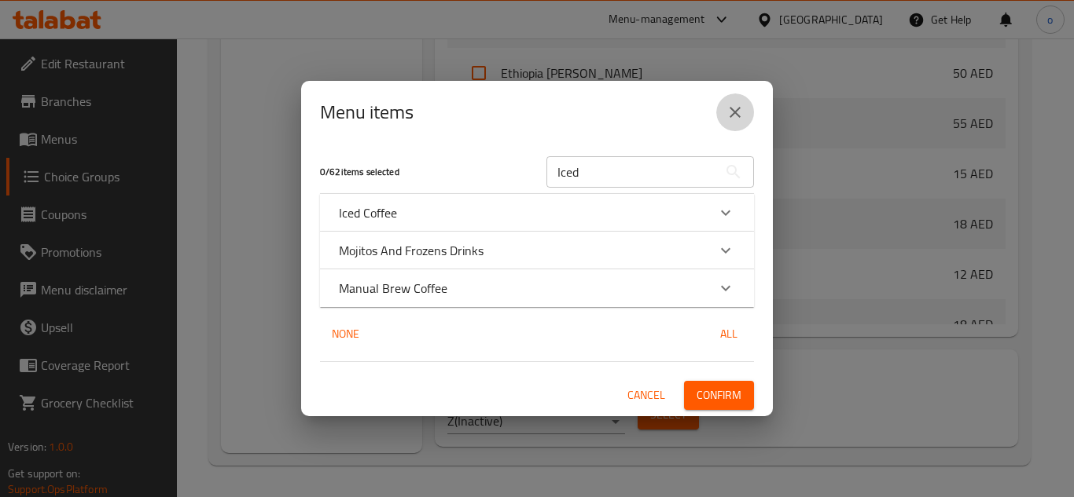
click at [734, 95] on button "close" at bounding box center [735, 113] width 38 height 38
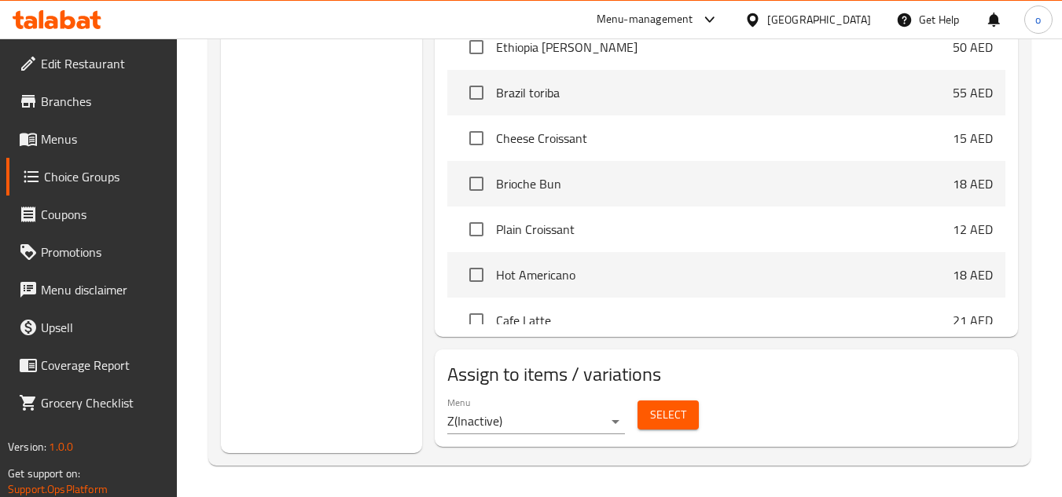
click at [653, 419] on span "Select" at bounding box center [668, 416] width 36 height 20
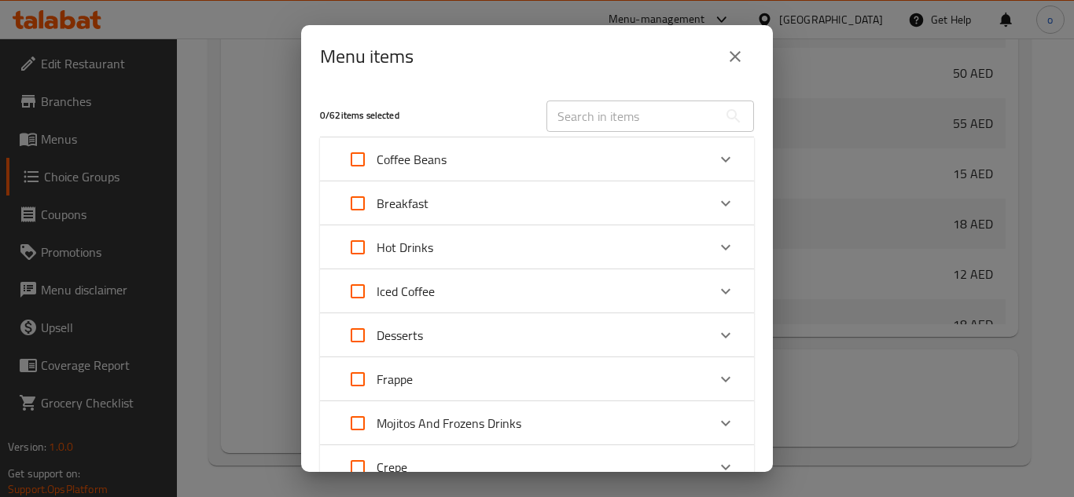
click at [630, 114] on input "text" at bounding box center [631, 116] width 171 height 31
paste input "Iced v60"
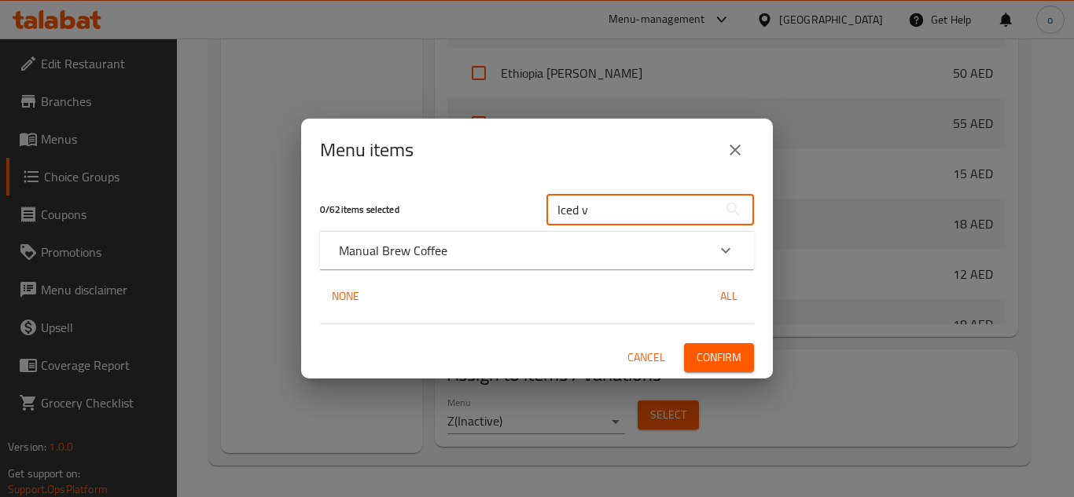
type input "Iced v"
click at [459, 248] on div "Manual Brew Coffee" at bounding box center [523, 250] width 368 height 19
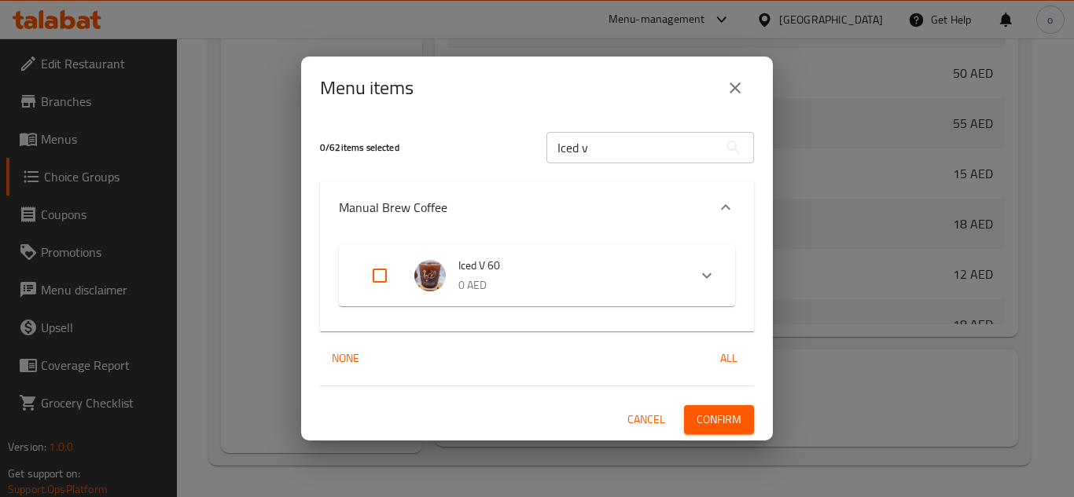
click at [377, 272] on input "Expand" at bounding box center [380, 276] width 38 height 38
checkbox input "true"
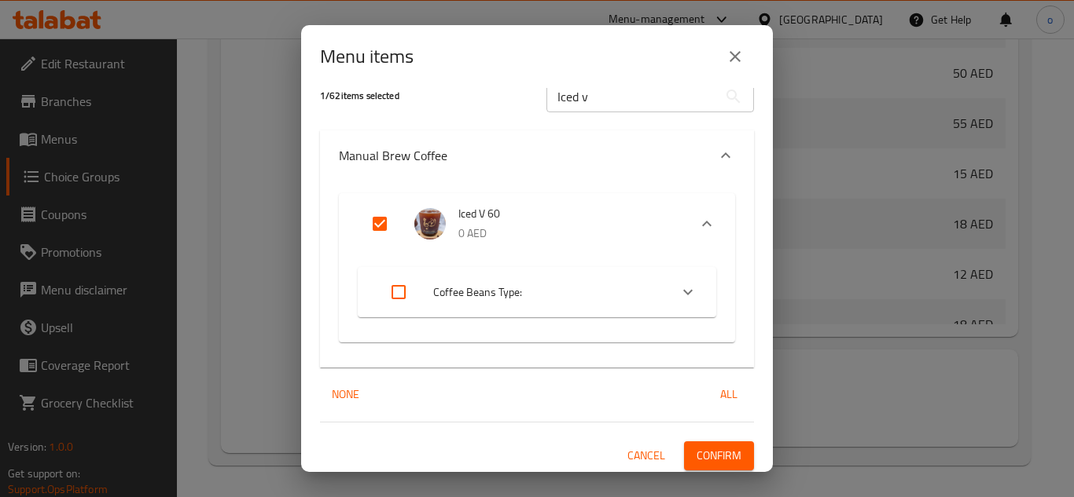
scroll to position [24, 0]
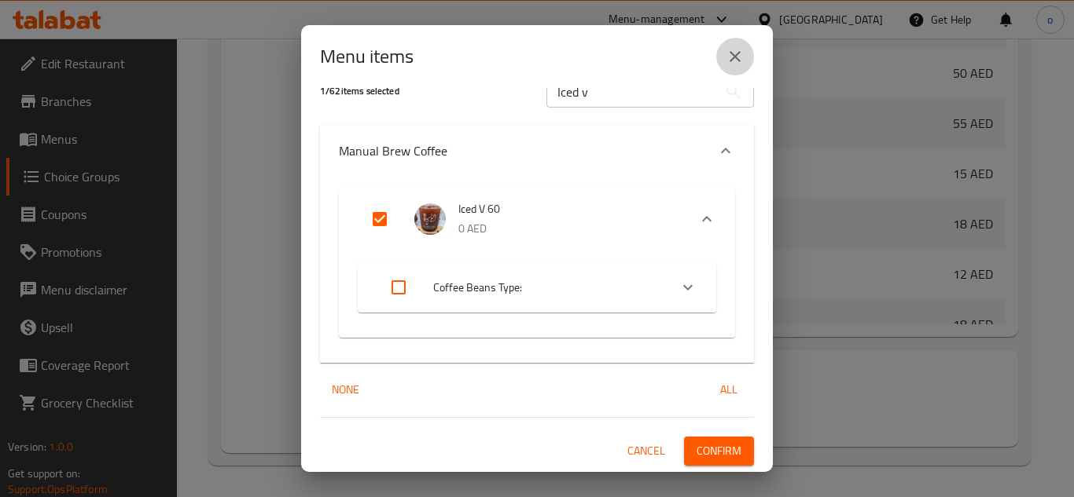
click at [732, 48] on icon "close" at bounding box center [734, 56] width 19 height 19
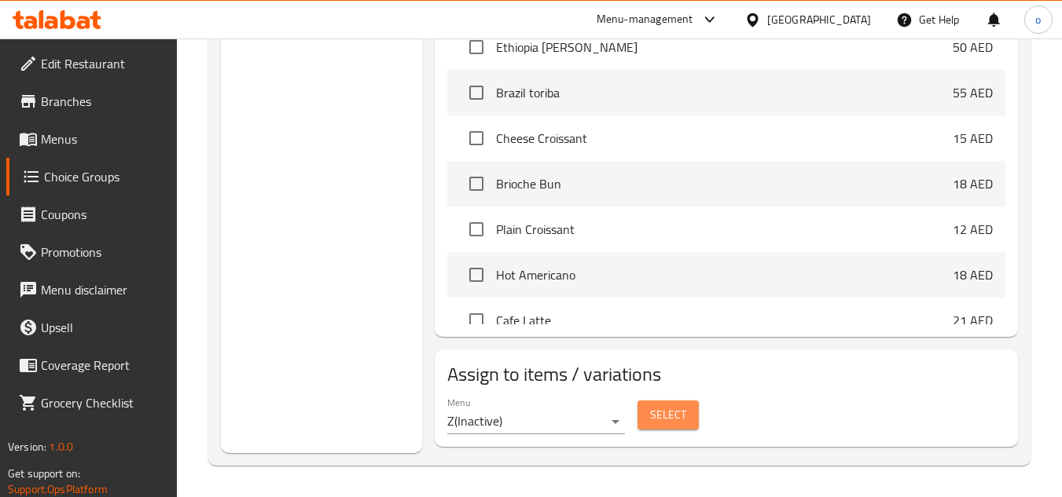
click at [670, 417] on span "Select" at bounding box center [668, 416] width 36 height 20
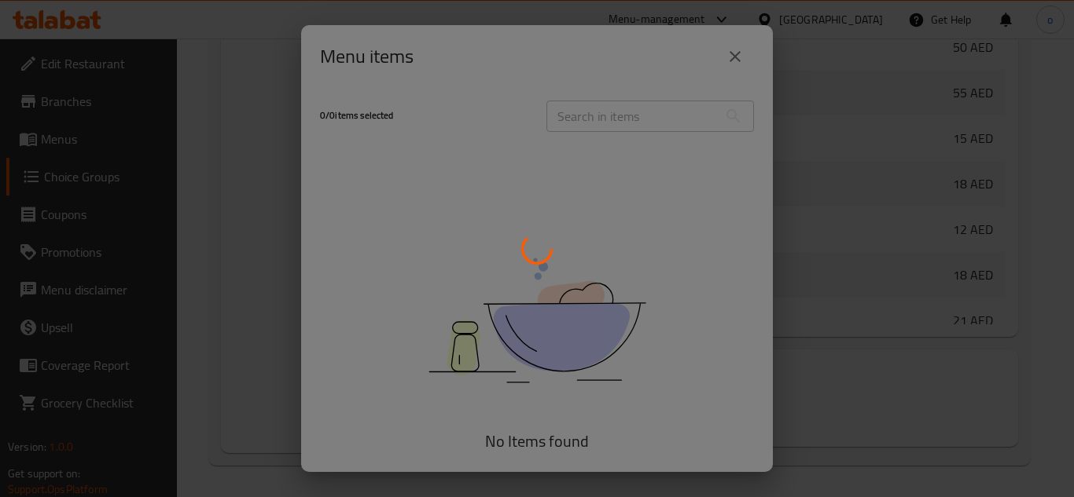
click at [736, 51] on div at bounding box center [537, 248] width 1074 height 497
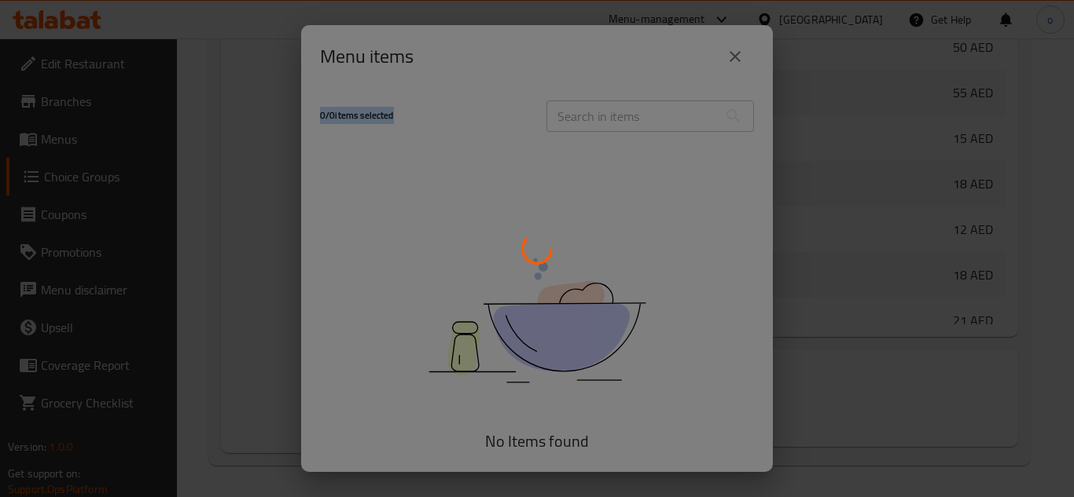
click at [736, 51] on div at bounding box center [537, 248] width 1074 height 497
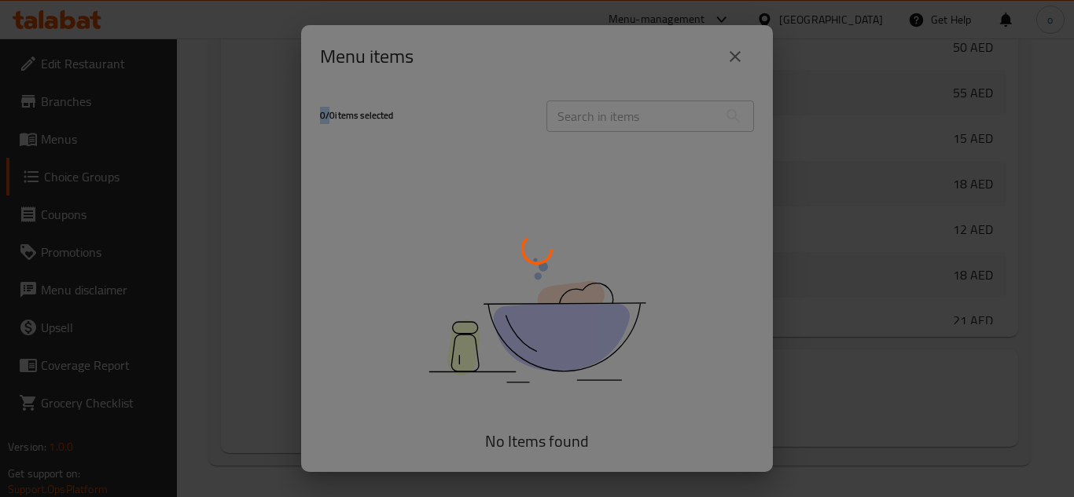
click at [736, 51] on div at bounding box center [537, 248] width 1074 height 497
click at [739, 74] on div at bounding box center [537, 248] width 1074 height 497
click at [740, 32] on div at bounding box center [537, 248] width 1074 height 497
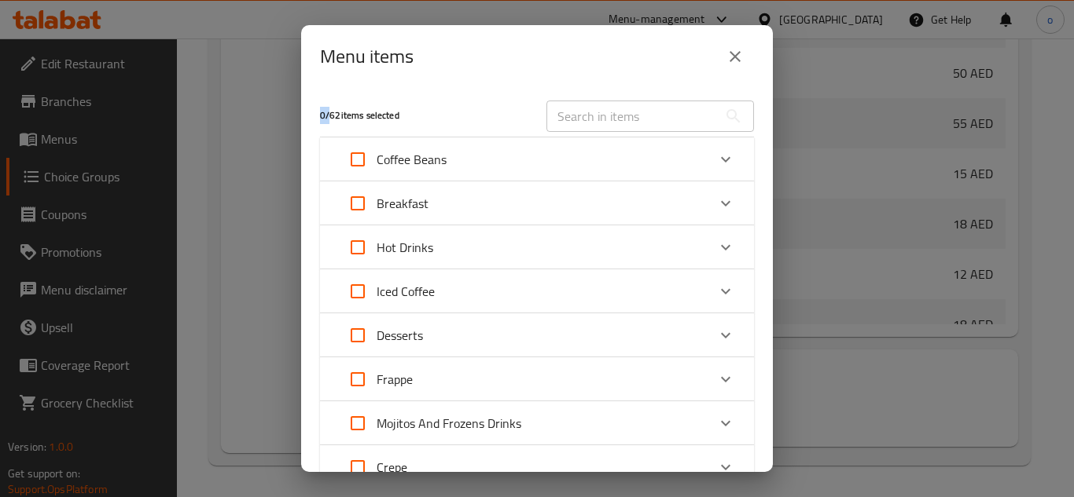
click at [741, 50] on icon "close" at bounding box center [734, 56] width 19 height 19
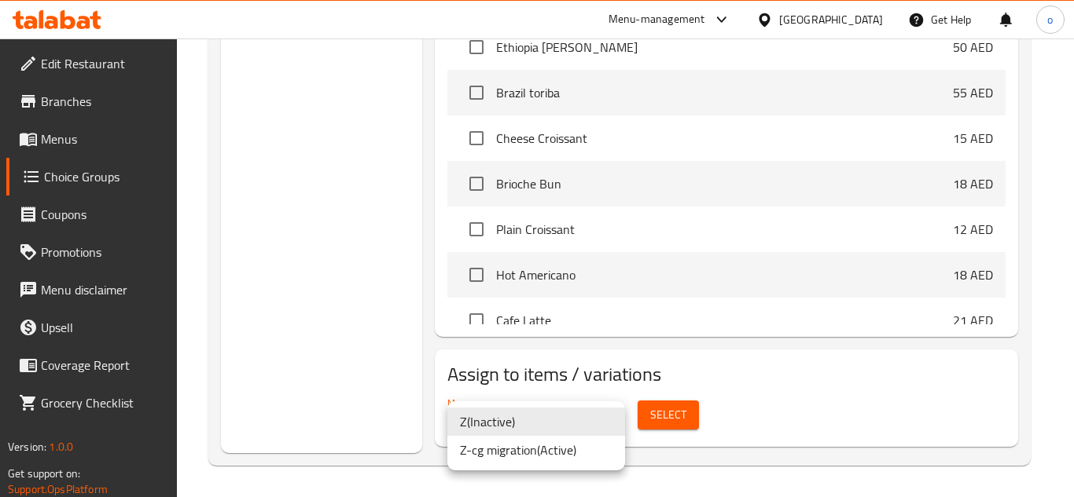
click at [500, 451] on li "Z-cg migration ( Active )" at bounding box center [536, 450] width 178 height 28
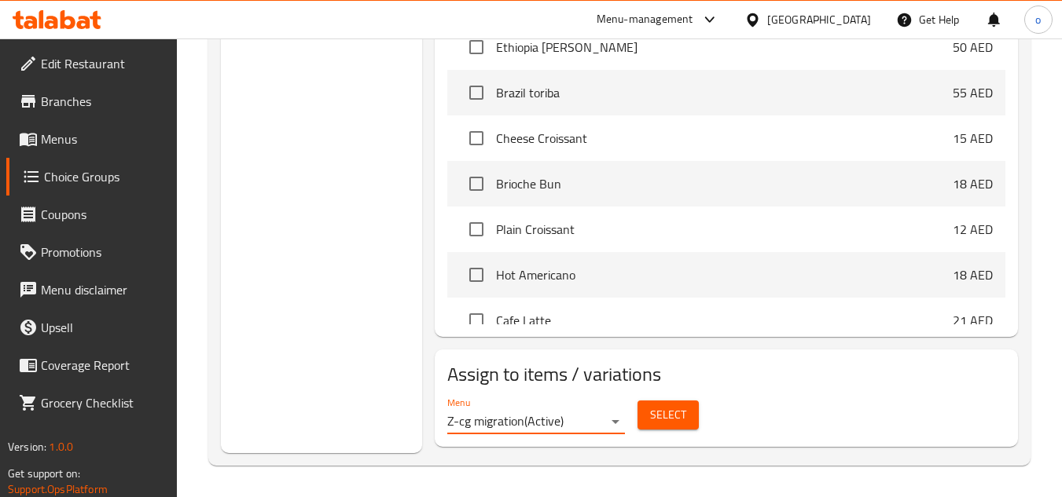
click at [680, 419] on span "Select" at bounding box center [668, 416] width 36 height 20
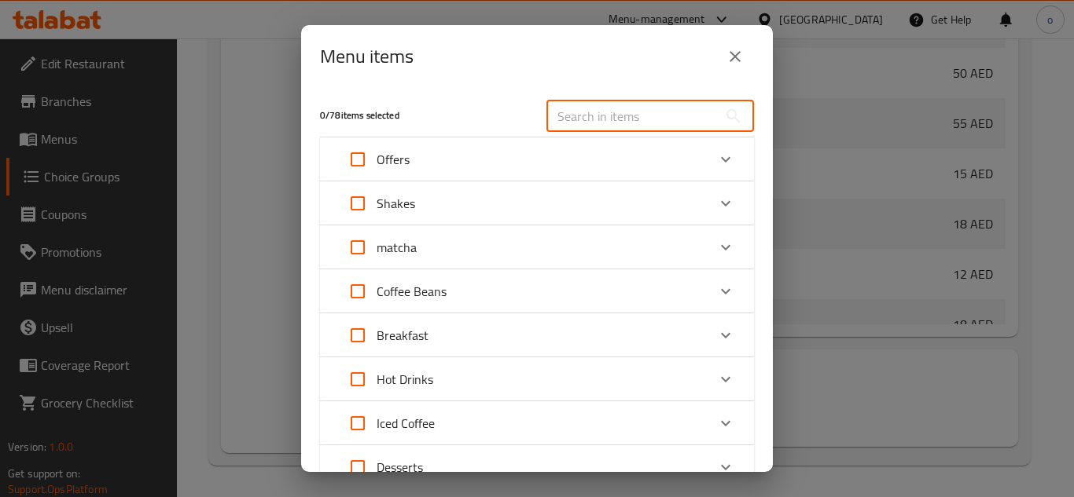
click at [600, 130] on input "text" at bounding box center [631, 116] width 171 height 31
paste input "Iced v60"
type input "Iced v60"
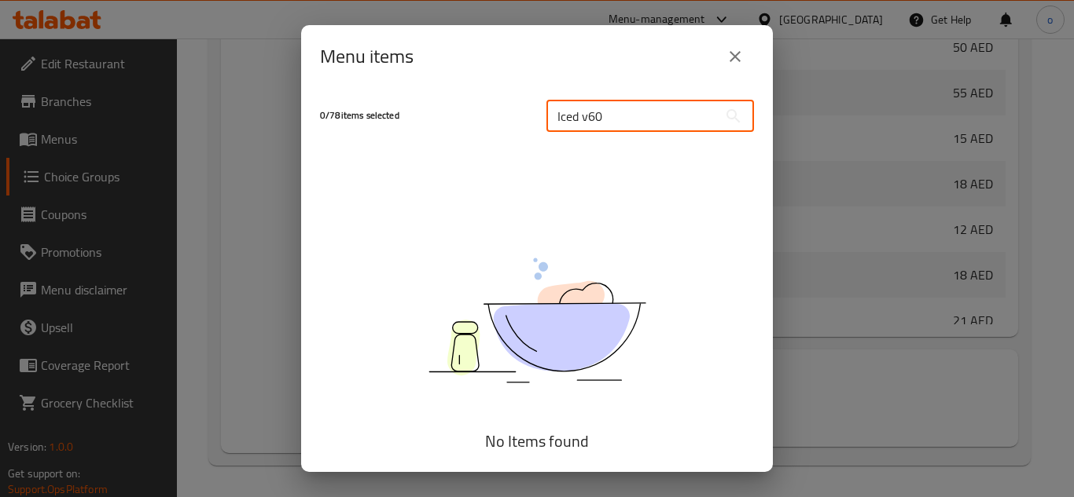
drag, startPoint x: 600, startPoint y: 130, endPoint x: 539, endPoint y: 123, distance: 60.8
click at [539, 123] on div "Iced v60 ​" at bounding box center [650, 116] width 226 height 50
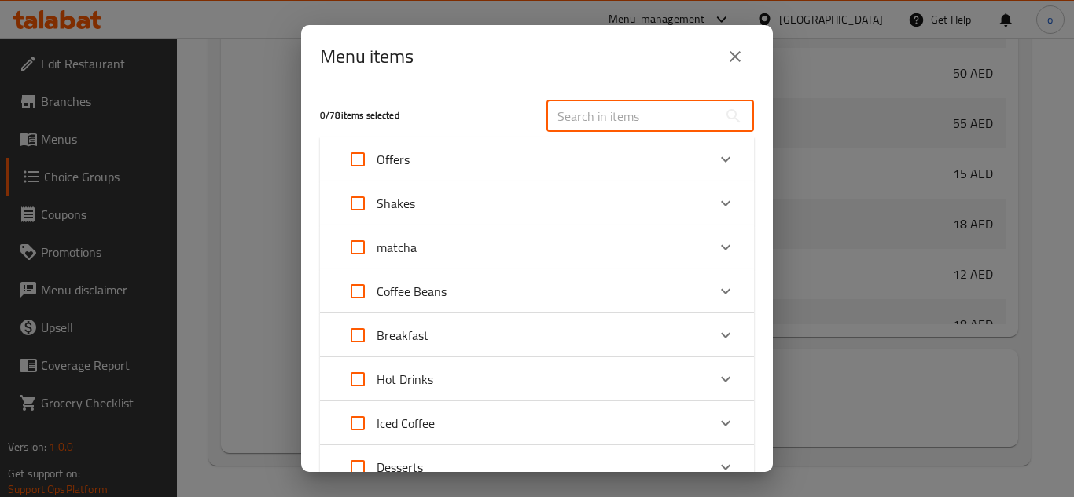
click at [570, 108] on input "text" at bounding box center [631, 116] width 171 height 31
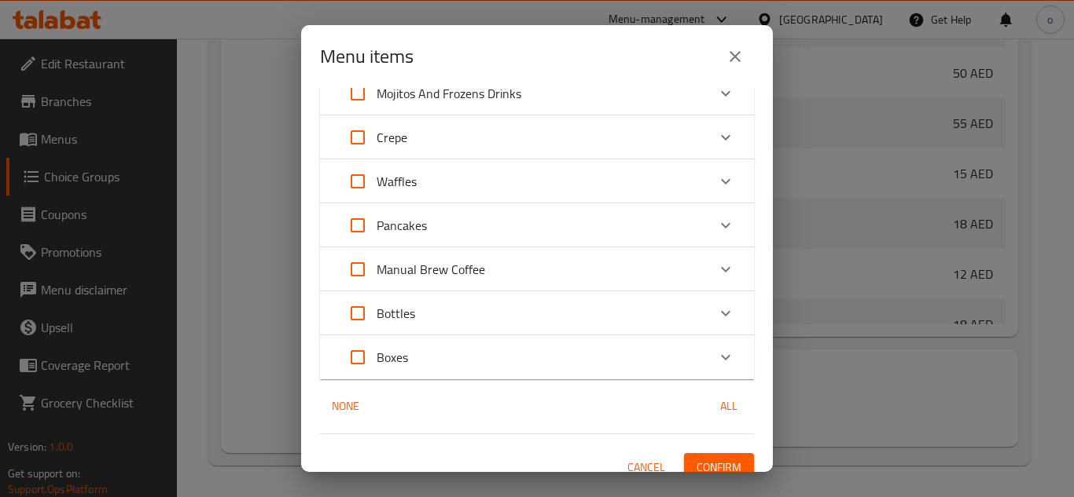
scroll to position [472, 0]
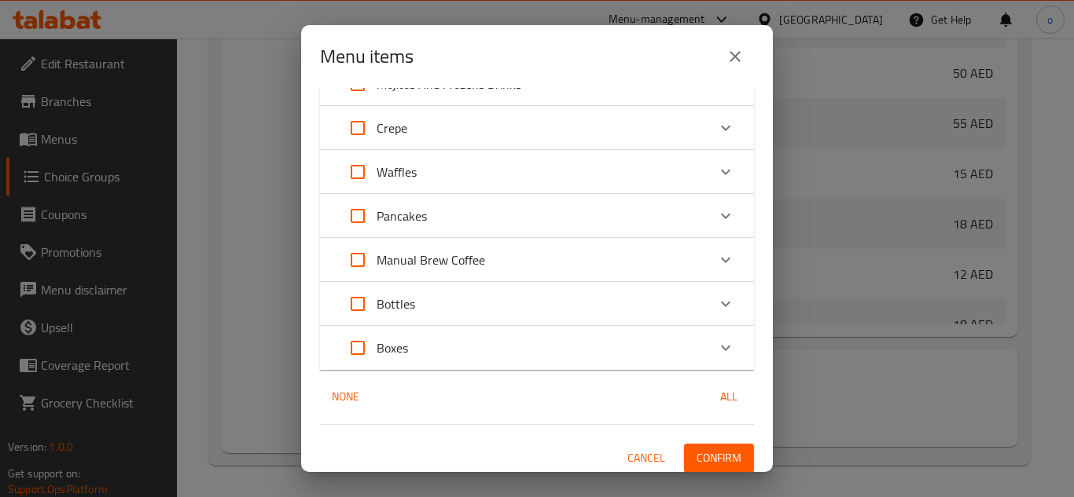
click at [498, 255] on div "Manual Brew Coffee" at bounding box center [523, 260] width 368 height 38
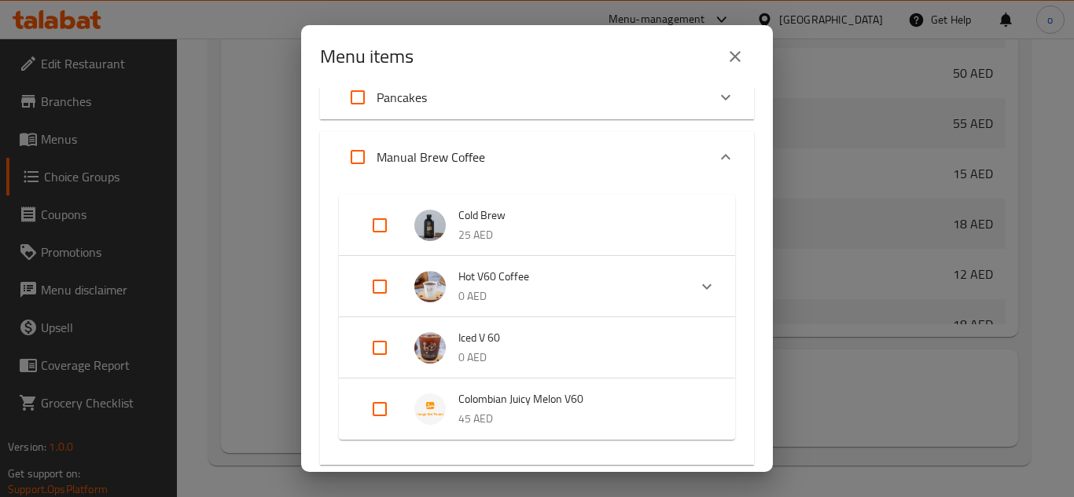
scroll to position [629, 0]
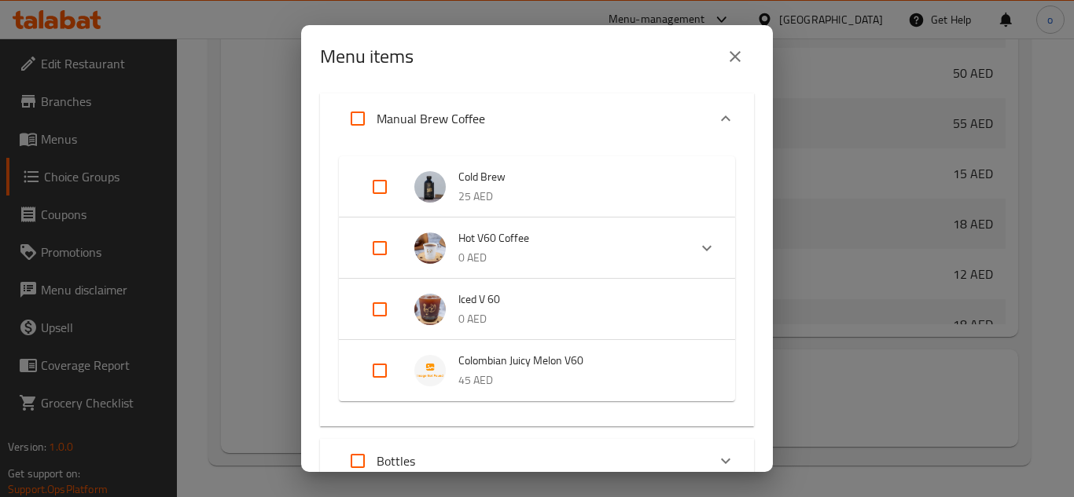
click at [386, 303] on input "Expand" at bounding box center [380, 310] width 38 height 38
checkbox input "true"
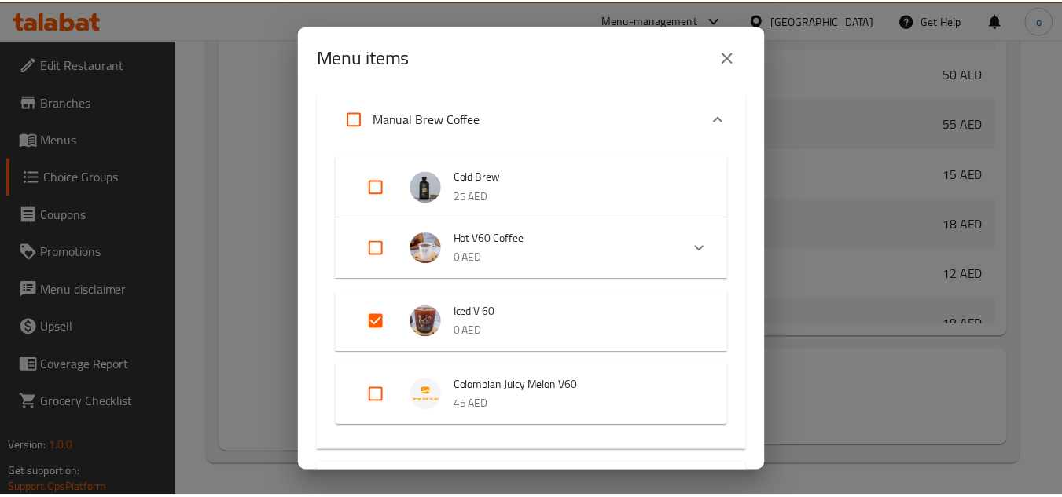
scroll to position [818, 0]
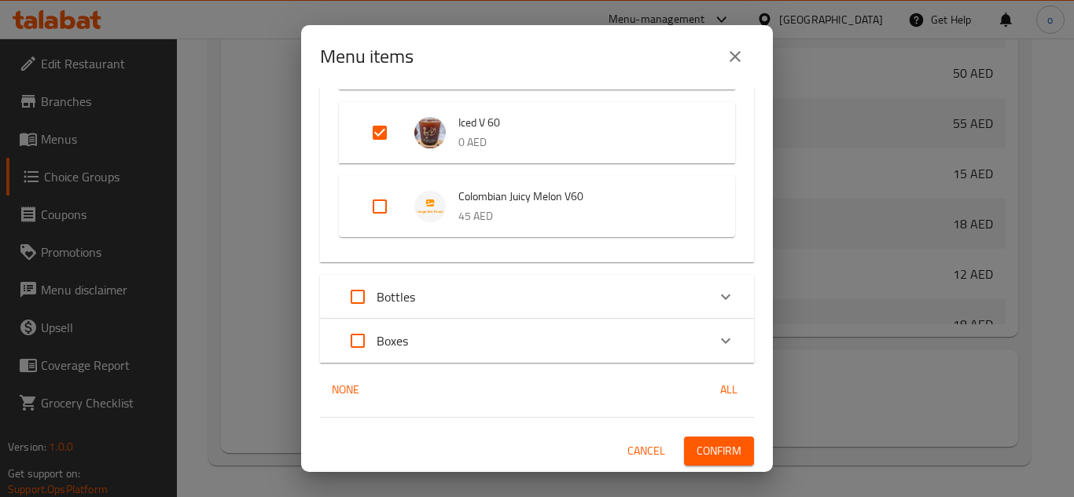
click at [701, 456] on span "Confirm" at bounding box center [718, 452] width 45 height 20
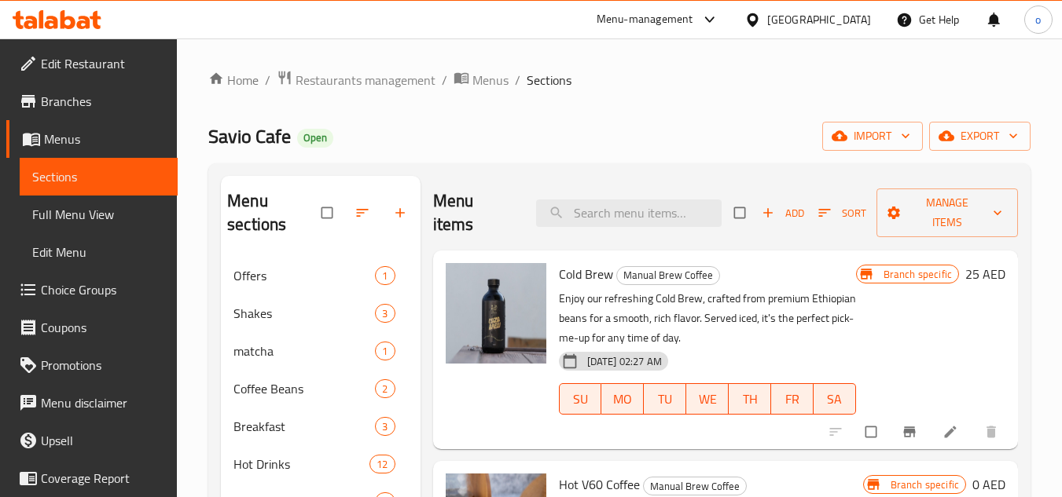
click at [617, 227] on div "Menu items Add Sort Manage items" at bounding box center [725, 213] width 585 height 75
click at [616, 215] on input "search" at bounding box center [628, 214] width 185 height 28
paste input "Iced v60"
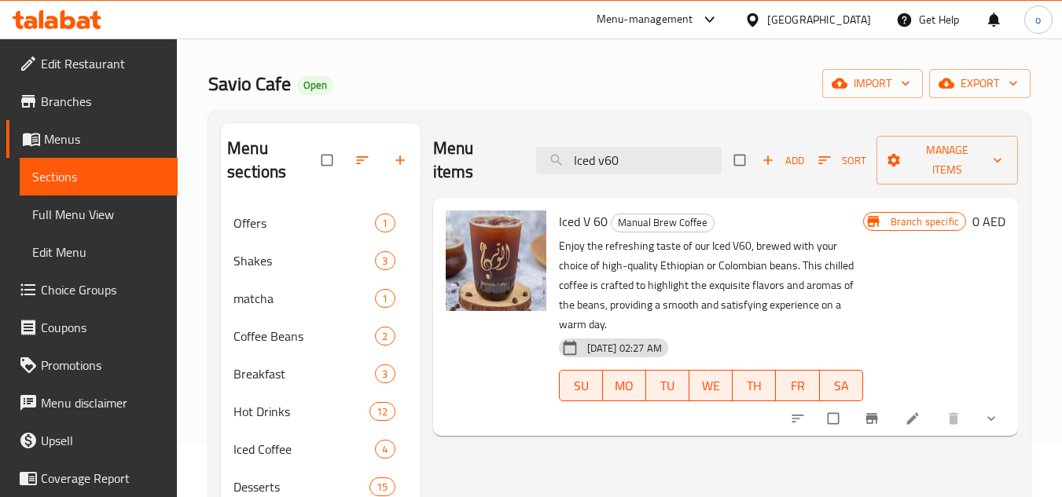
scroll to position [79, 0]
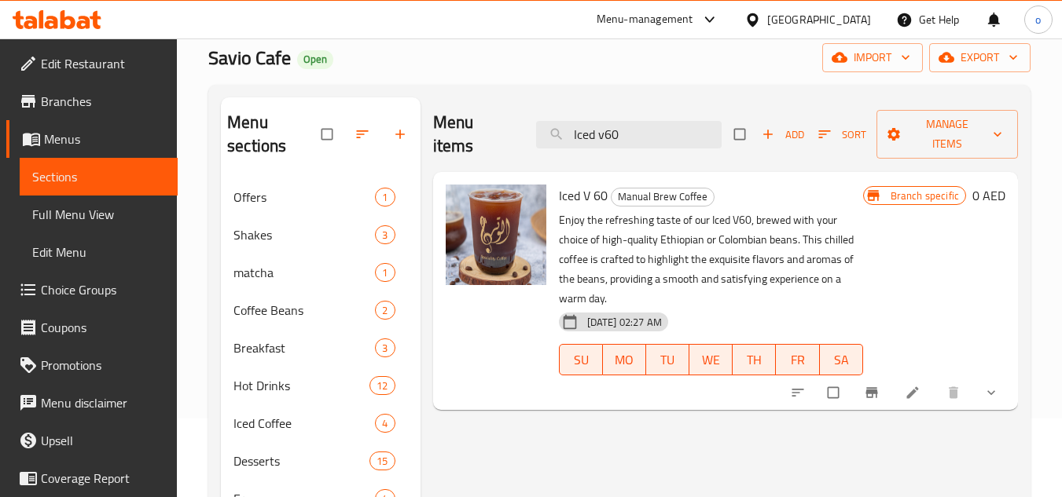
type input "Iced v60"
click at [915, 389] on icon at bounding box center [913, 393] width 16 height 16
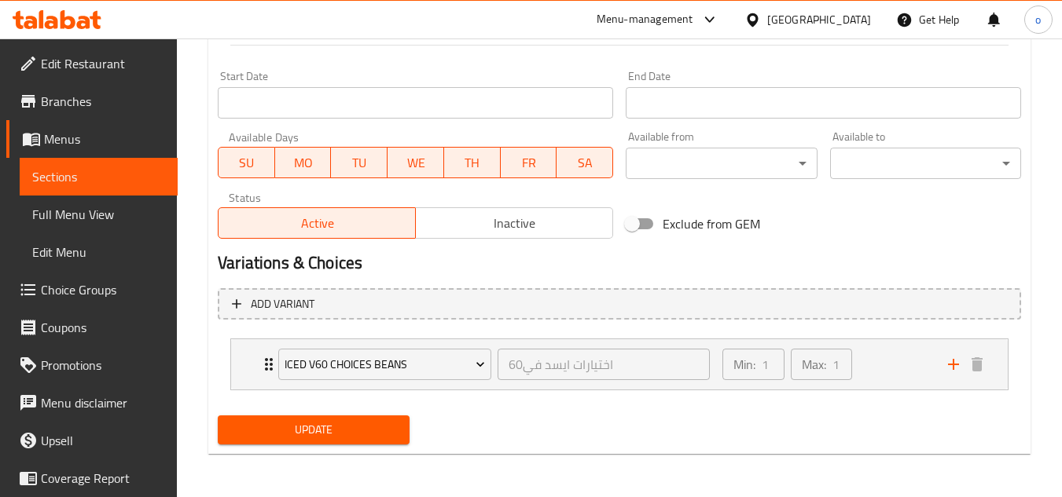
scroll to position [662, 0]
click at [906, 365] on div "Min: 1 ​ Max: 1 ​" at bounding box center [826, 364] width 226 height 50
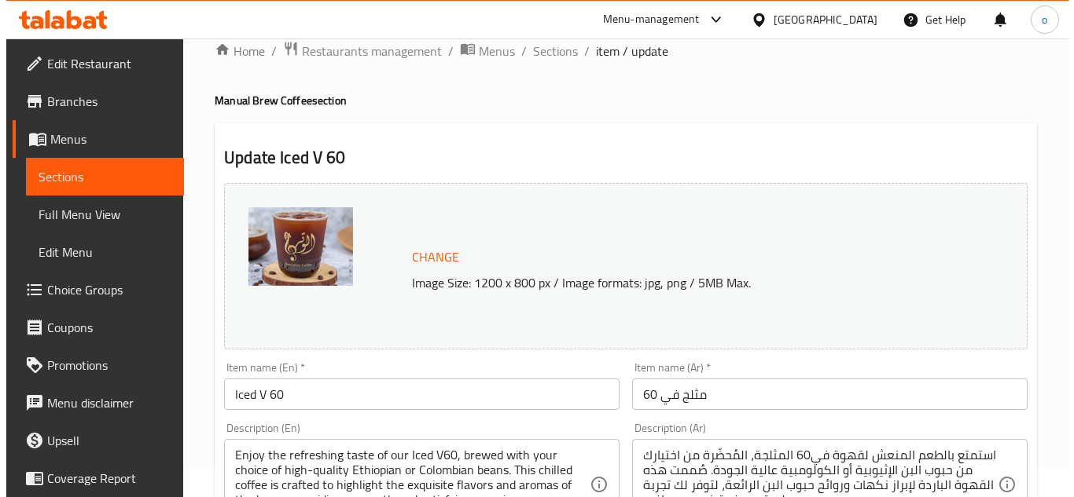
scroll to position [0, 0]
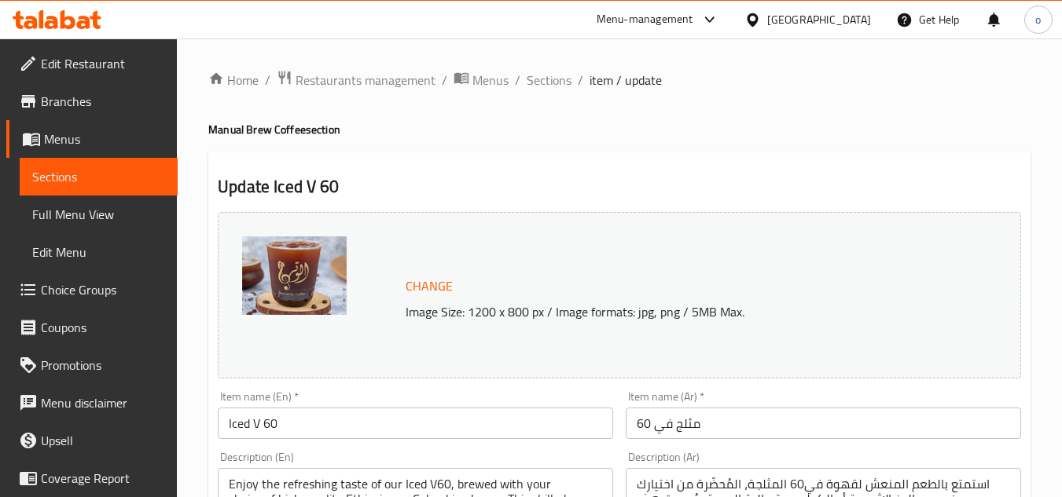
click at [542, 82] on span "Sections" at bounding box center [549, 80] width 45 height 19
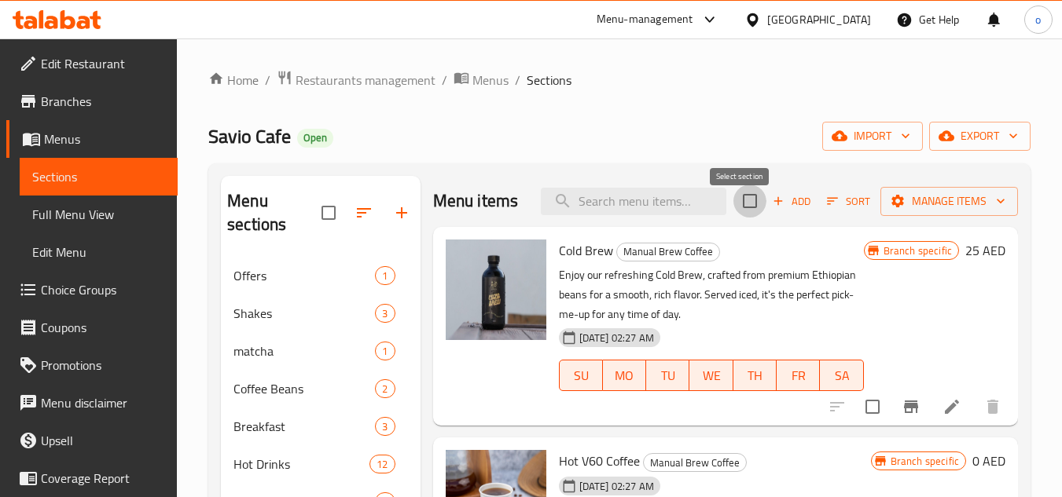
click at [733, 218] on input "checkbox" at bounding box center [749, 201] width 33 height 33
checkbox input "true"
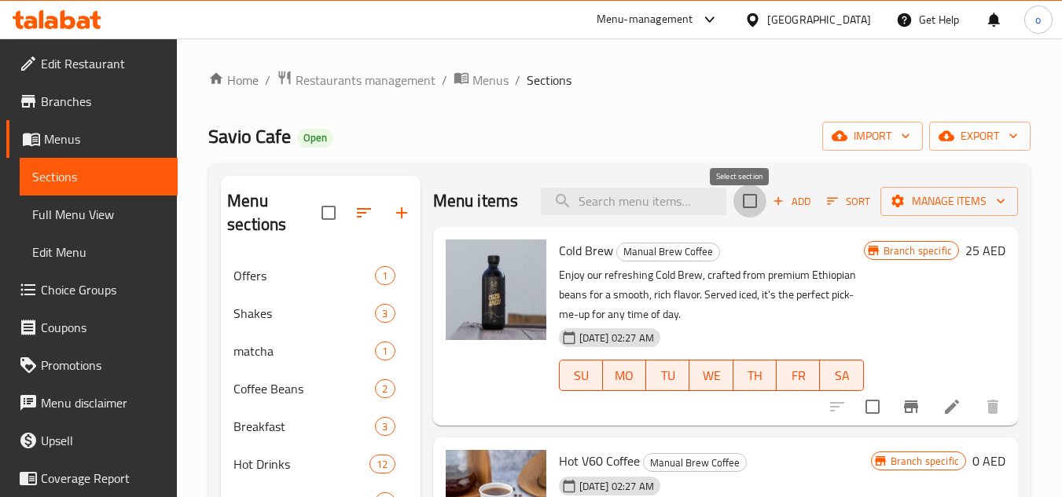
checkbox input "true"
click at [630, 207] on input "search" at bounding box center [633, 202] width 185 height 28
click at [733, 216] on input "checkbox" at bounding box center [749, 201] width 33 height 33
checkbox input "false"
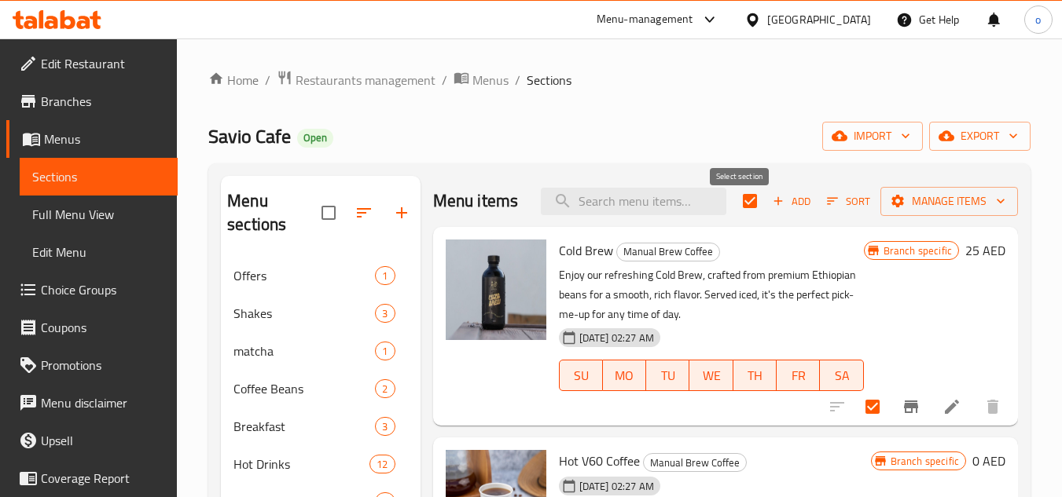
checkbox input "false"
click at [684, 215] on input "search" at bounding box center [633, 202] width 185 height 28
paste input "Colombian juicy melon"
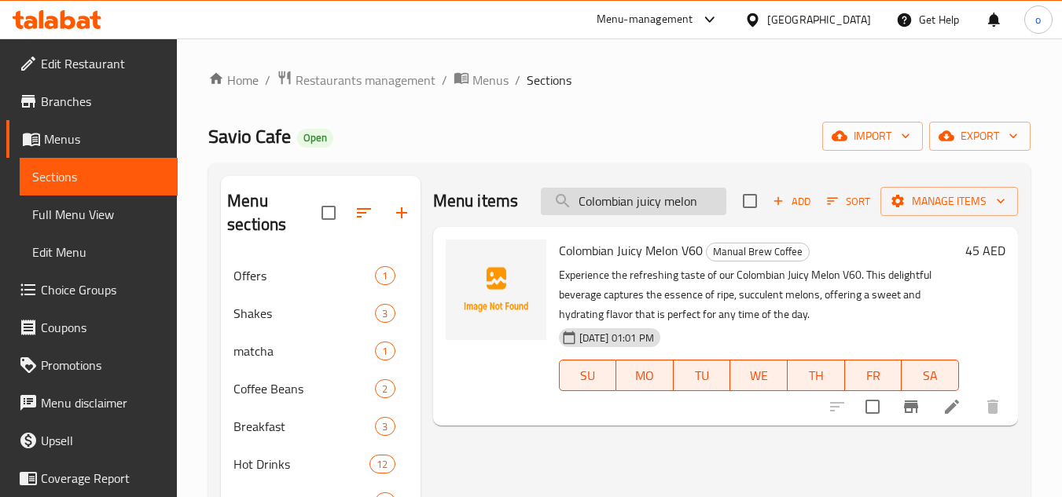
click at [664, 213] on input "Colombian juicy melon" at bounding box center [633, 202] width 185 height 28
type input "Colombian juicy melon"
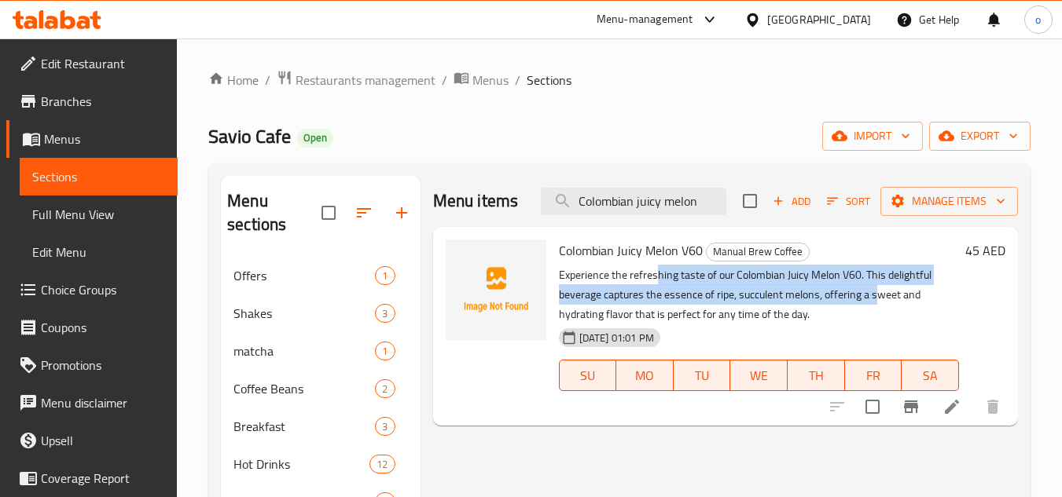
drag, startPoint x: 655, startPoint y: 276, endPoint x: 869, endPoint y: 299, distance: 215.8
click at [874, 299] on p "Experience the refreshing taste of our Colombian Juicy Melon V60. This delightf…" at bounding box center [759, 295] width 400 height 59
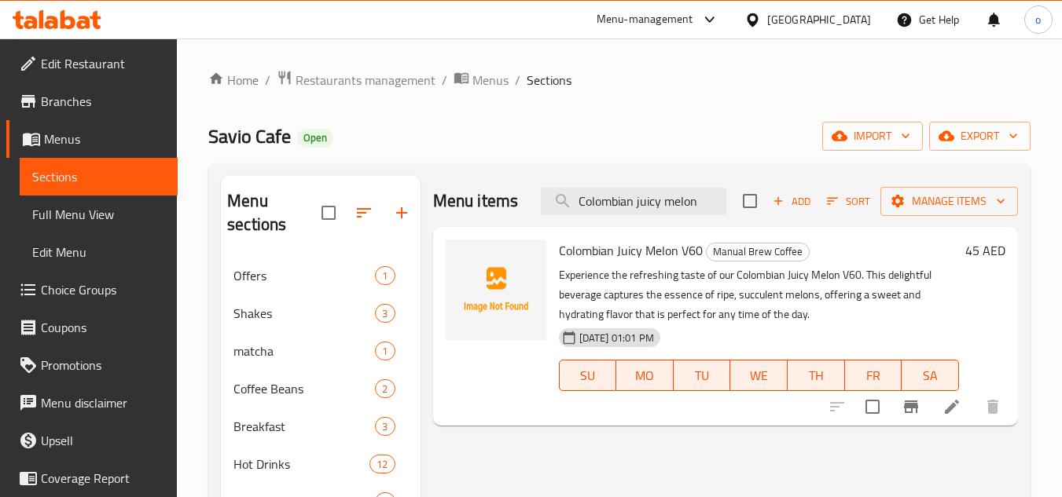
click at [756, 307] on p "Experience the refreshing taste of our Colombian Juicy Melon V60. This delightf…" at bounding box center [759, 295] width 400 height 59
click at [904, 409] on icon "Branch-specific-item" at bounding box center [911, 407] width 14 height 13
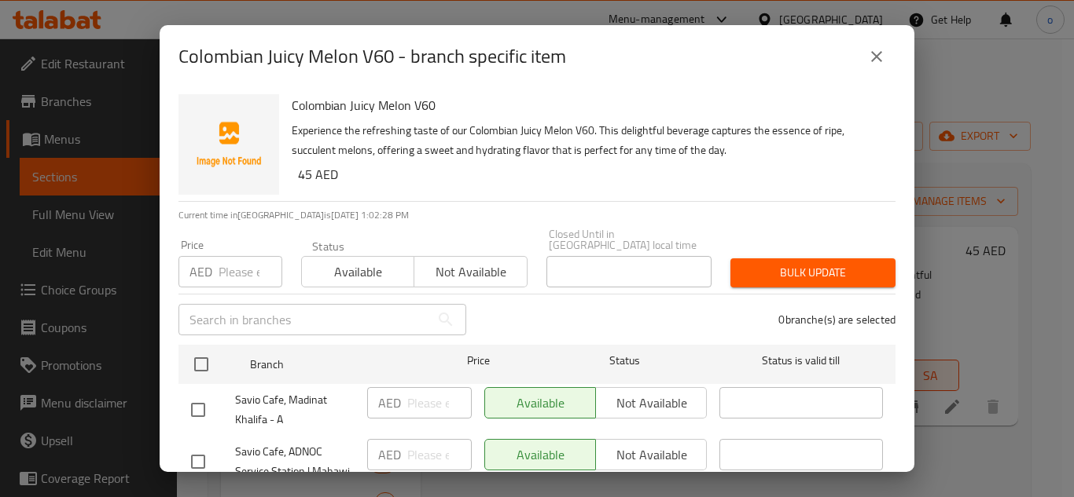
click at [235, 275] on input "number" at bounding box center [250, 271] width 64 height 31
paste input "45"
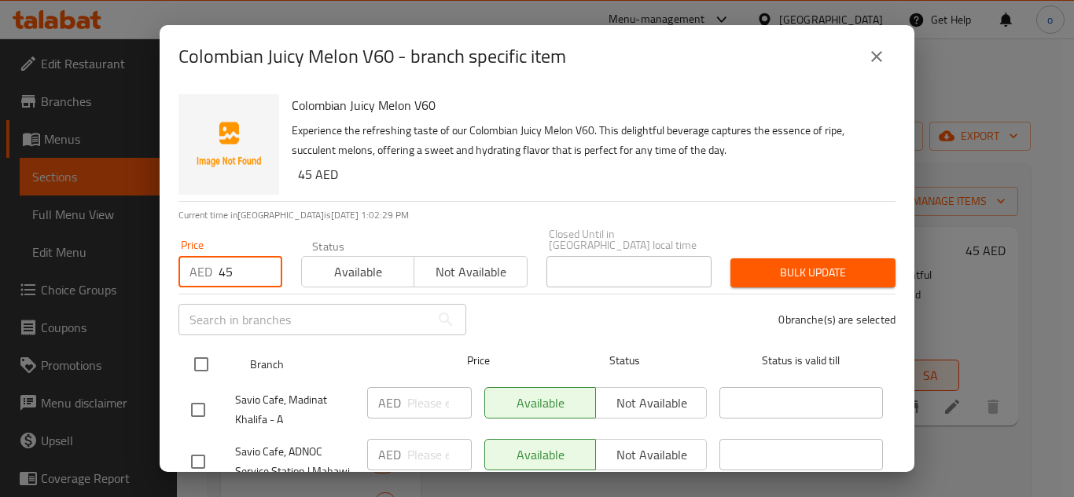
type input "45"
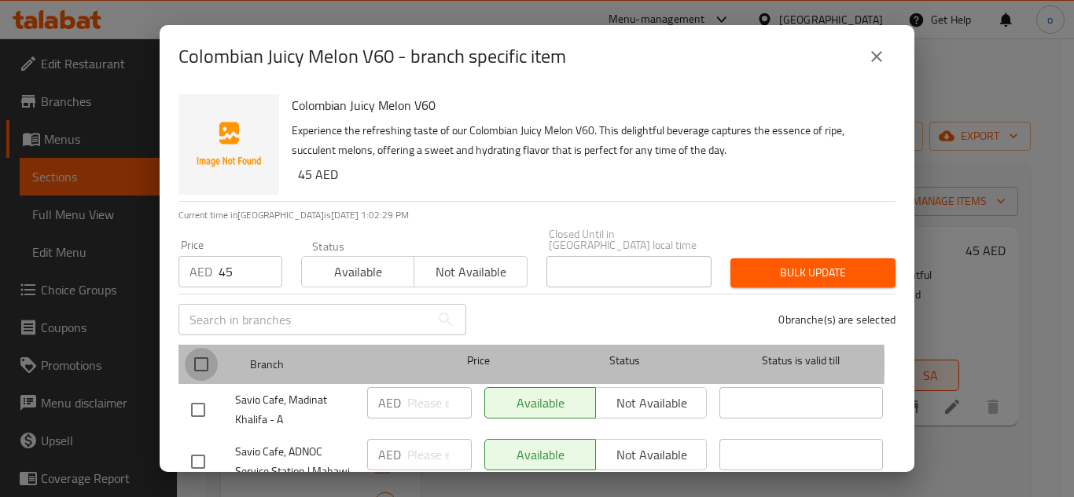
click at [204, 364] on input "checkbox" at bounding box center [201, 364] width 33 height 33
checkbox input "true"
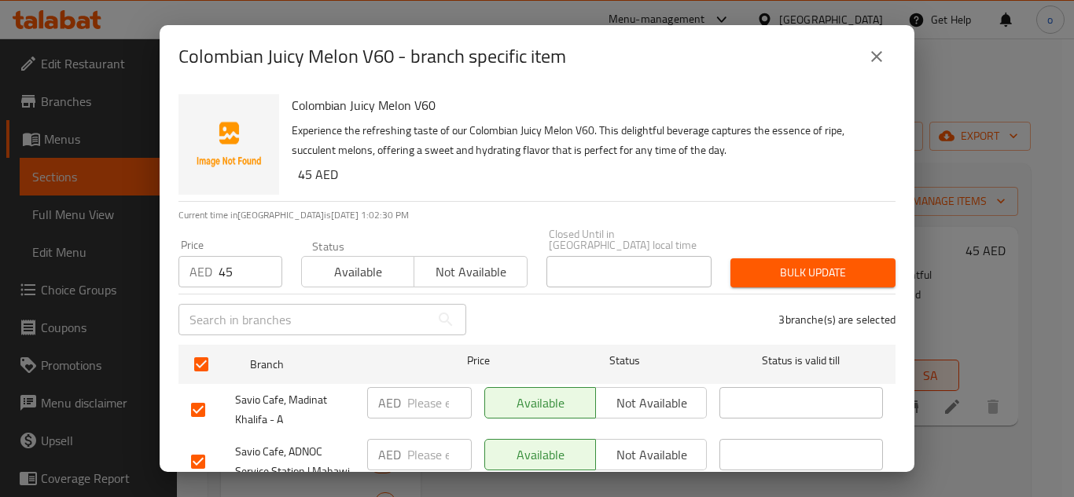
click at [798, 297] on div "3 branche(s) are selected" at bounding box center [689, 320] width 429 height 57
click at [796, 288] on div "Bulk update" at bounding box center [813, 273] width 184 height 48
click at [794, 281] on span "Bulk update" at bounding box center [813, 273] width 140 height 20
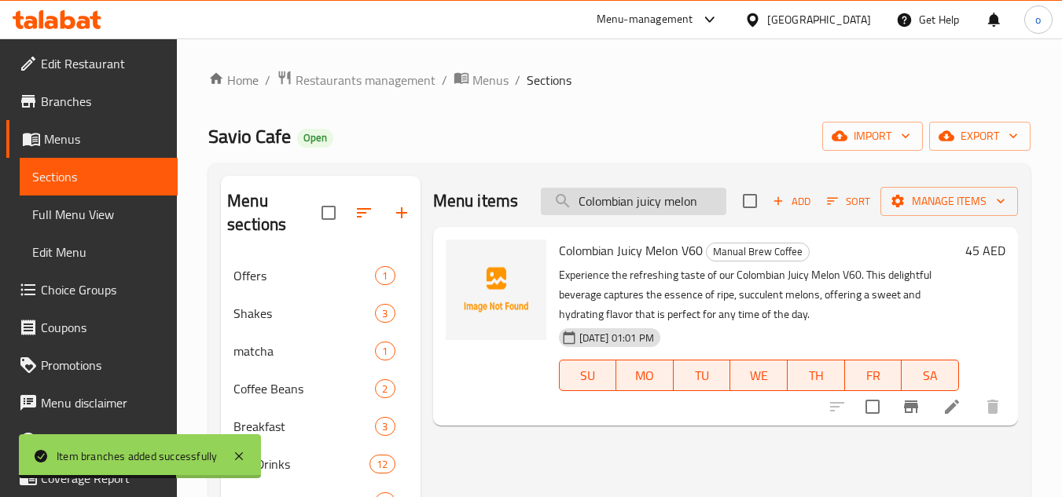
click at [635, 214] on input "Colombian juicy melon" at bounding box center [633, 202] width 185 height 28
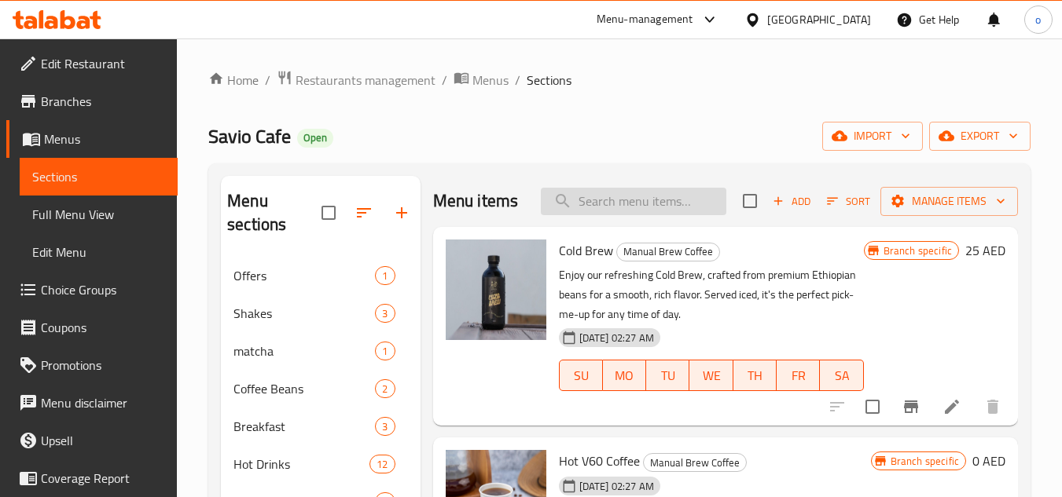
click at [630, 215] on input "search" at bounding box center [633, 202] width 185 height 28
paste input "Ethiopia [PERSON_NAME]"
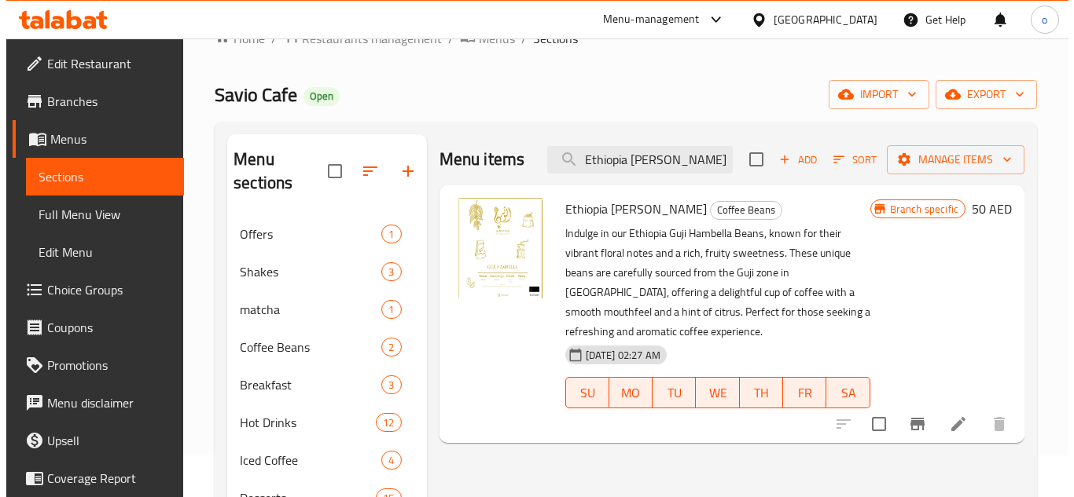
scroll to position [79, 0]
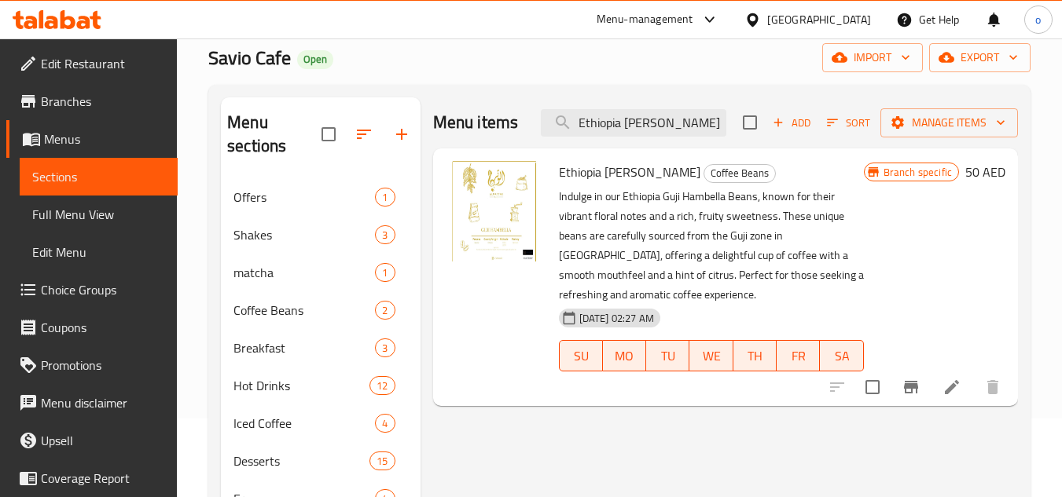
type input "Ethiopia [PERSON_NAME]"
click at [633, 189] on p "Indulge in our Ethiopia Guji Hambella Beans, known for their vibrant floral not…" at bounding box center [711, 246] width 305 height 118
drag, startPoint x: 594, startPoint y: 172, endPoint x: 623, endPoint y: 171, distance: 29.1
click at [623, 171] on span "Ethiopia [PERSON_NAME]" at bounding box center [629, 172] width 141 height 24
click at [625, 191] on p "Indulge in our Ethiopia Guji Hambella Beans, known for their vibrant floral not…" at bounding box center [711, 246] width 305 height 118
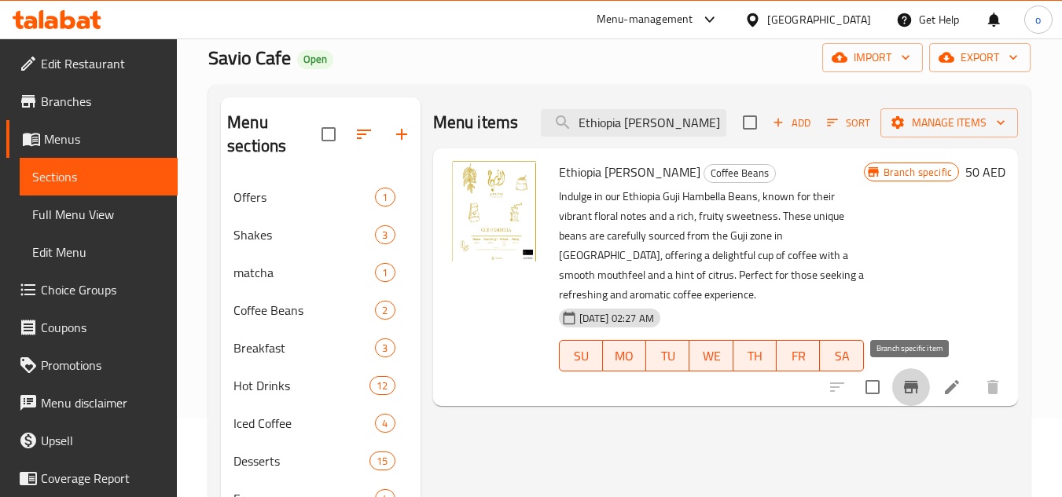
click at [895, 382] on button "Branch-specific-item" at bounding box center [911, 388] width 38 height 38
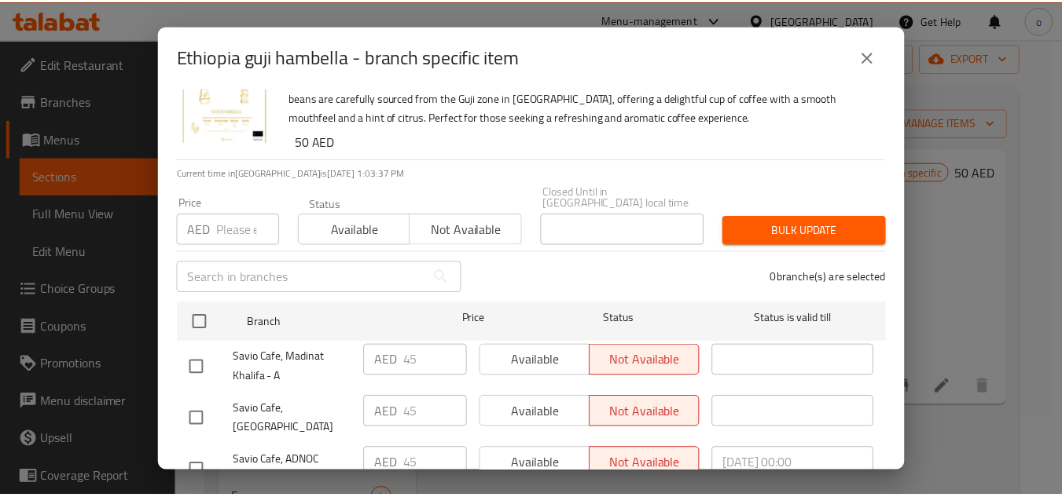
scroll to position [0, 0]
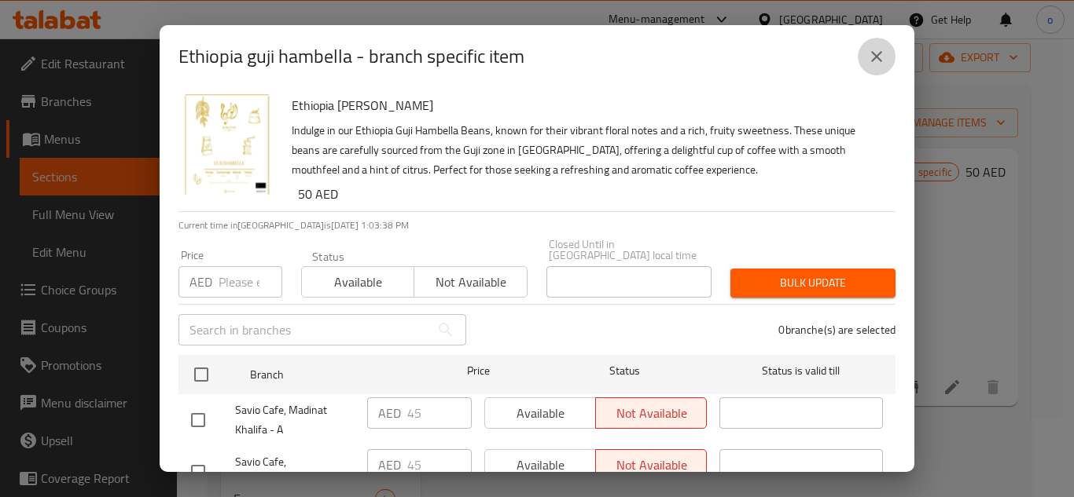
click at [877, 58] on icon "close" at bounding box center [876, 56] width 11 height 11
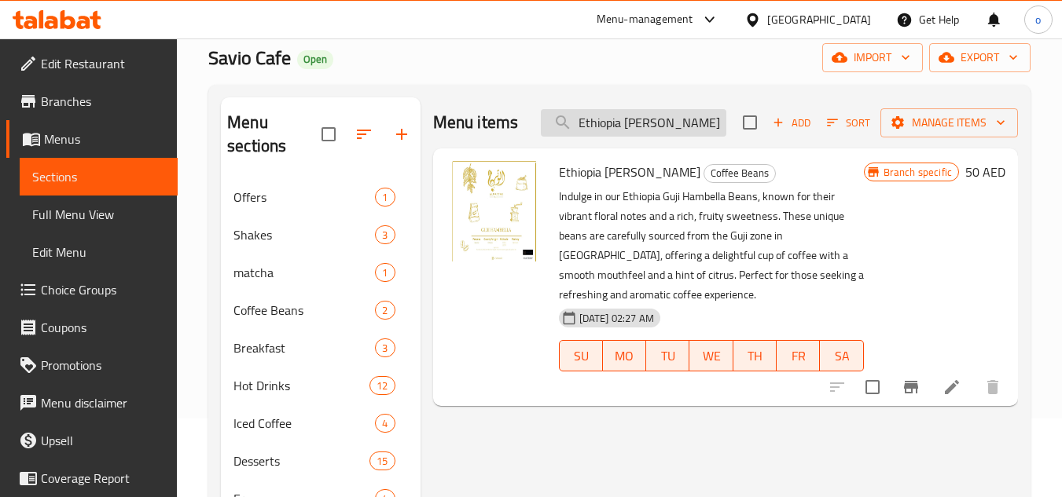
click at [659, 119] on input "Ethiopia [PERSON_NAME]" at bounding box center [633, 123] width 185 height 28
paste input "Brazil torib"
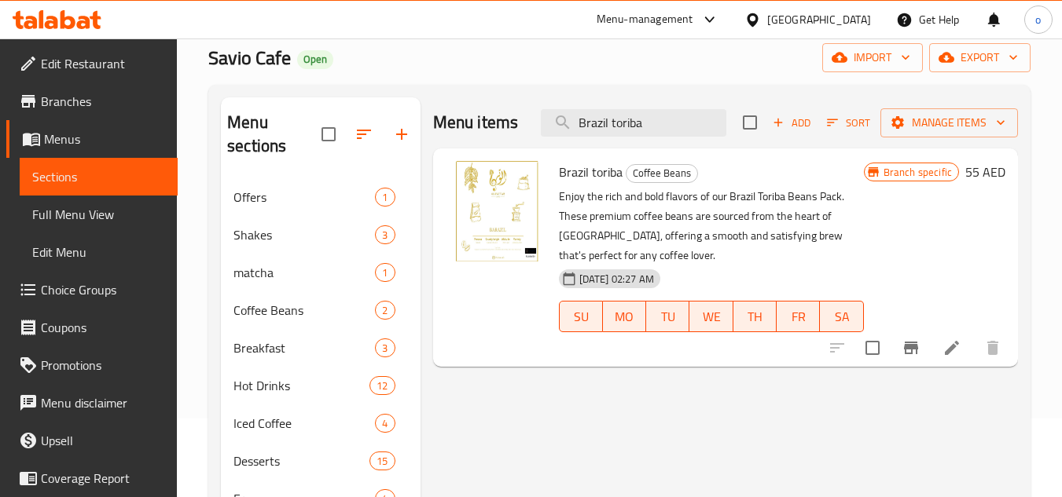
type input "Brazil toriba"
click at [959, 356] on icon at bounding box center [951, 348] width 19 height 19
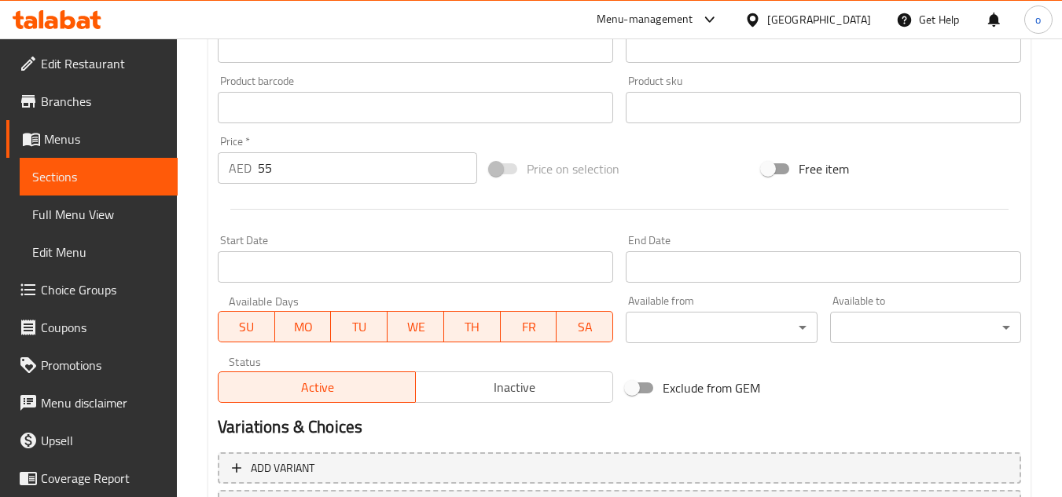
scroll to position [636, 0]
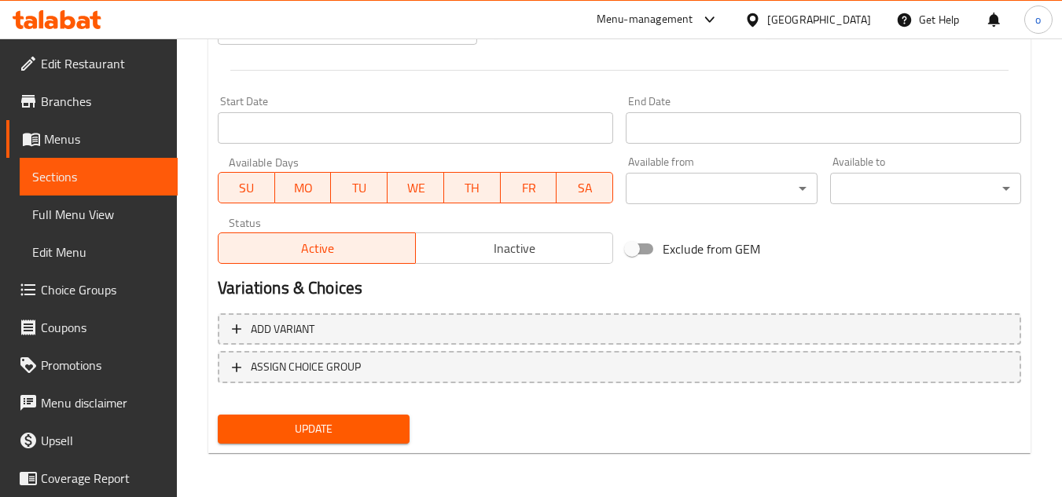
click at [314, 435] on span "Update" at bounding box center [313, 430] width 166 height 20
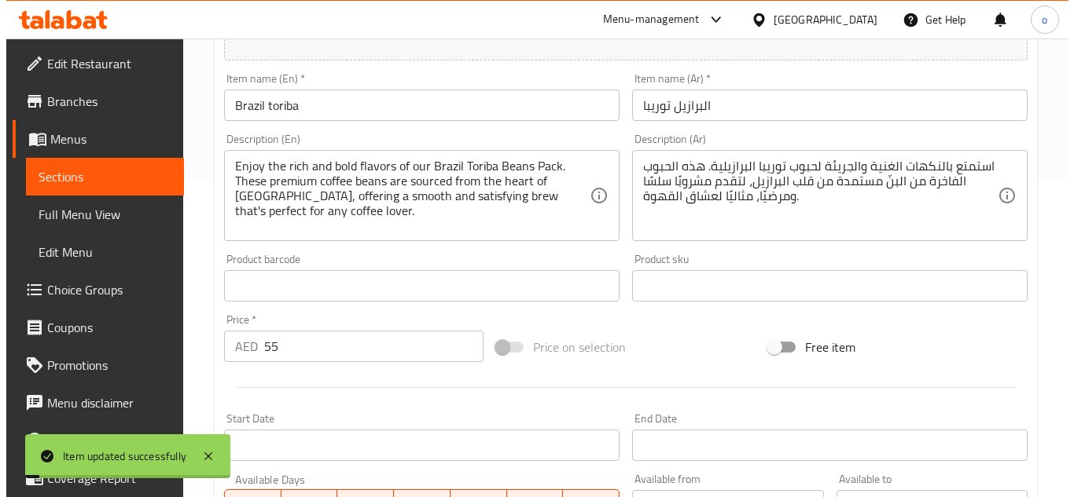
scroll to position [0, 0]
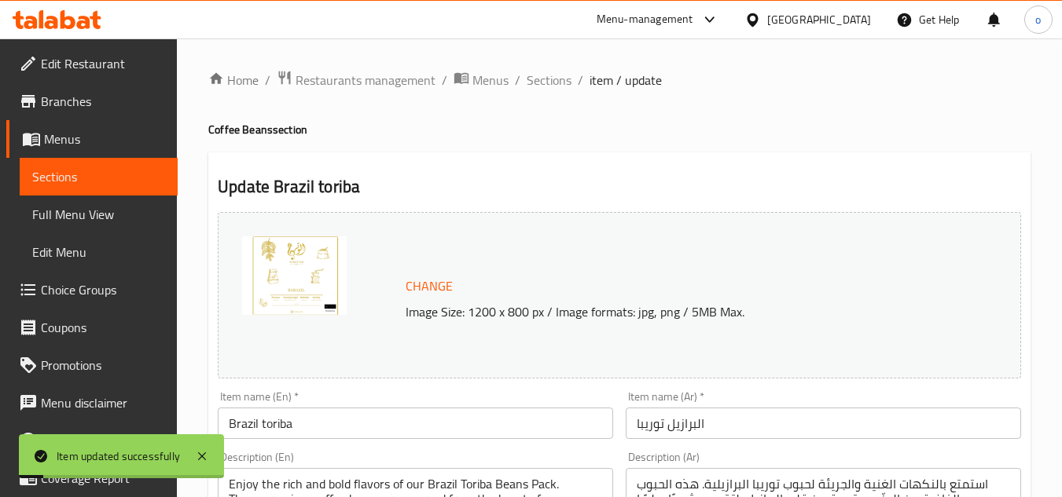
click at [530, 87] on span "Sections" at bounding box center [549, 80] width 45 height 19
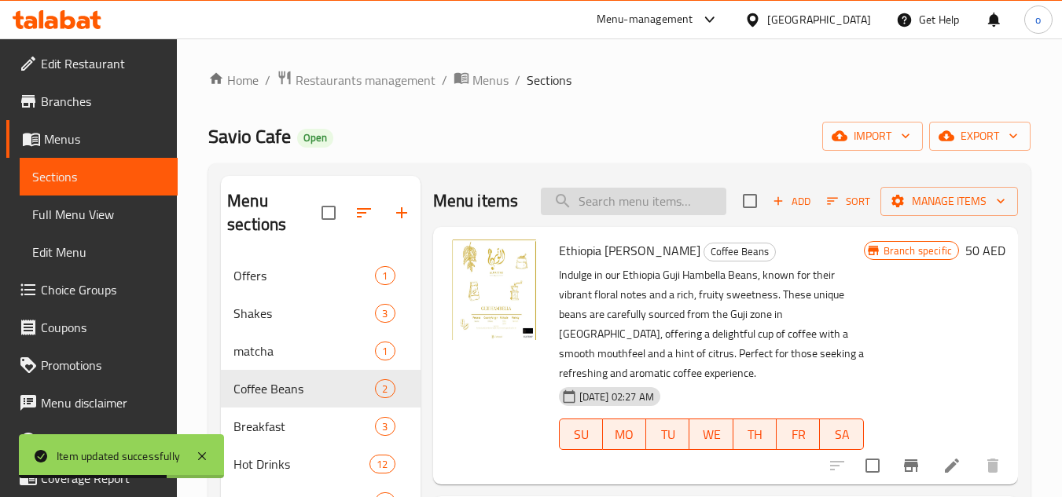
click at [655, 212] on input "search" at bounding box center [633, 202] width 185 height 28
paste input "Item Iced V60"
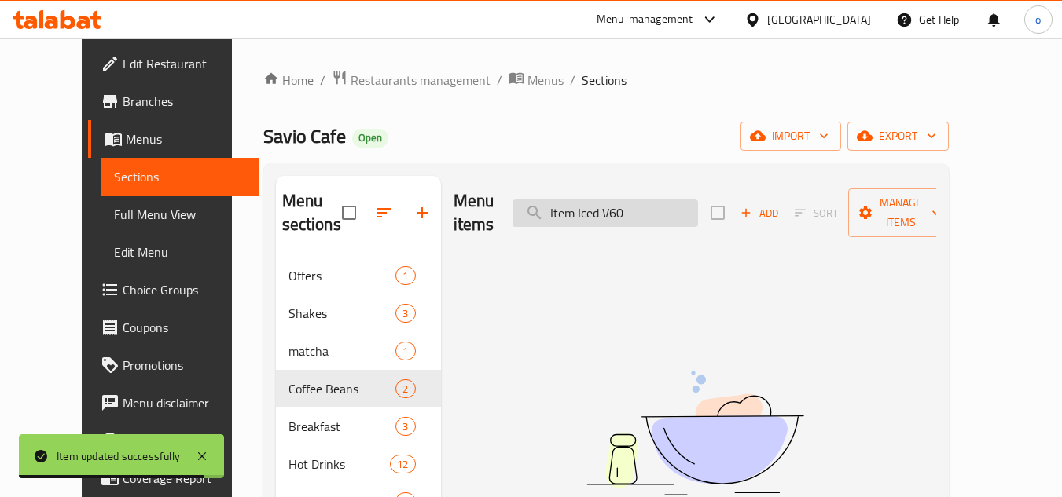
drag, startPoint x: 603, startPoint y: 207, endPoint x: 547, endPoint y: 206, distance: 55.8
click at [547, 206] on input "Item Iced V60" at bounding box center [604, 214] width 185 height 28
click at [580, 211] on input "Iced V60" at bounding box center [604, 214] width 185 height 28
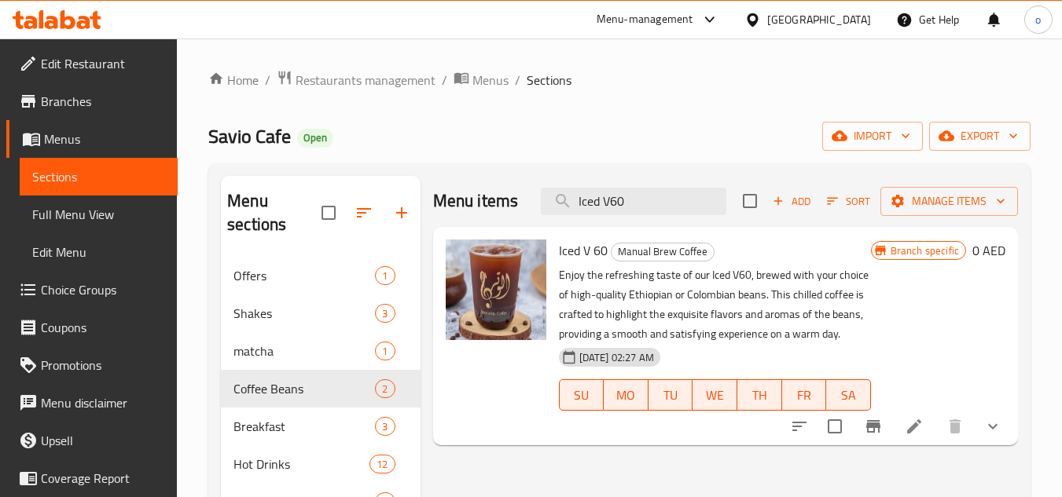
type input "Iced V60"
click at [867, 424] on icon "Branch-specific-item" at bounding box center [873, 426] width 14 height 13
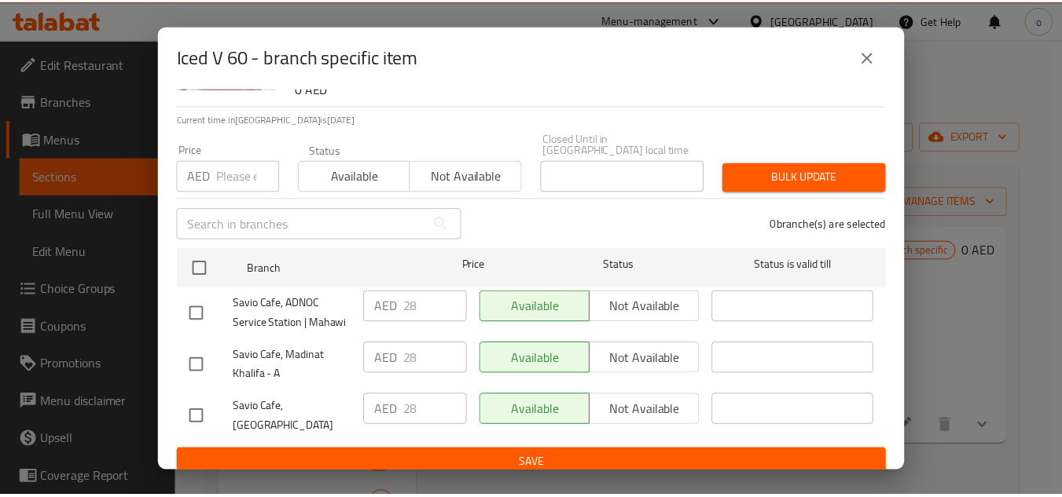
scroll to position [107, 0]
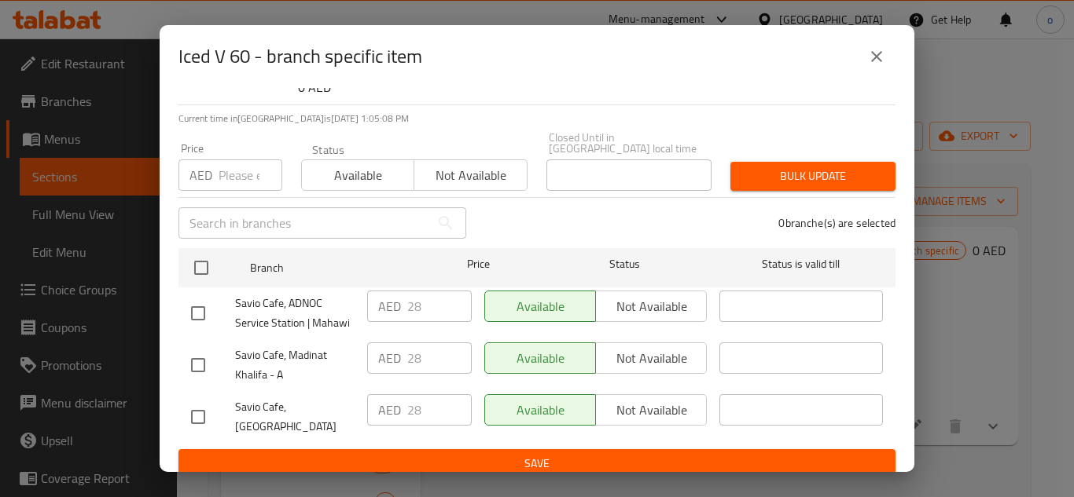
drag, startPoint x: 874, startPoint y: 57, endPoint x: 879, endPoint y: 87, distance: 30.2
click at [874, 57] on icon "close" at bounding box center [876, 56] width 19 height 19
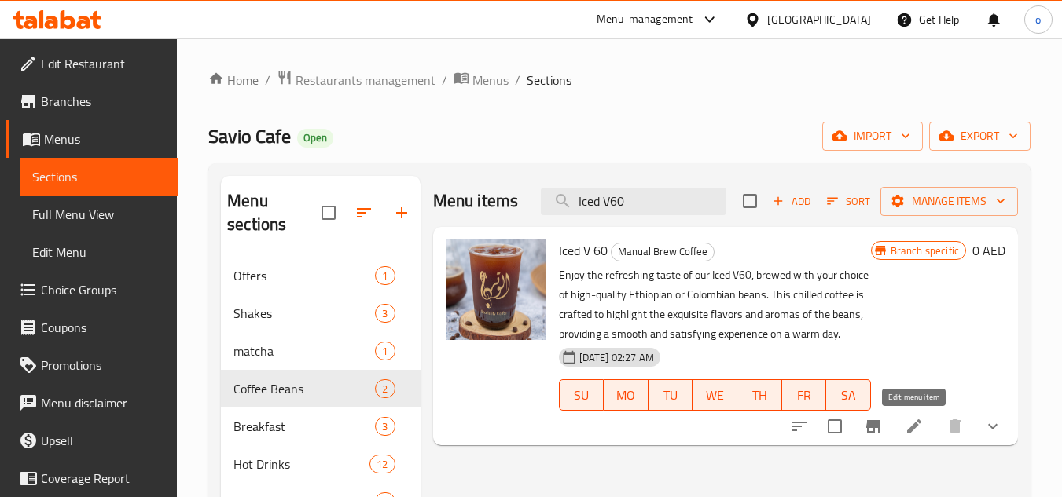
click at [913, 431] on icon at bounding box center [914, 426] width 19 height 19
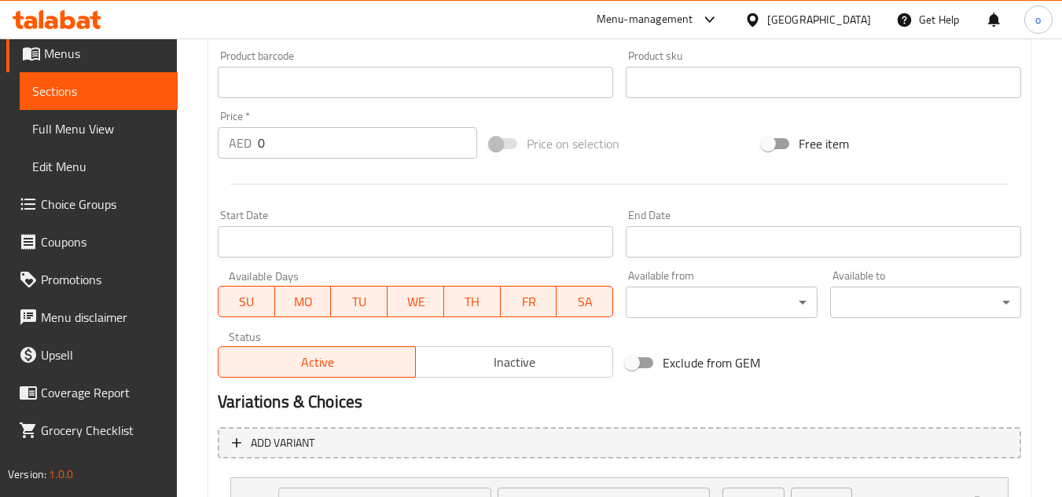
scroll to position [662, 0]
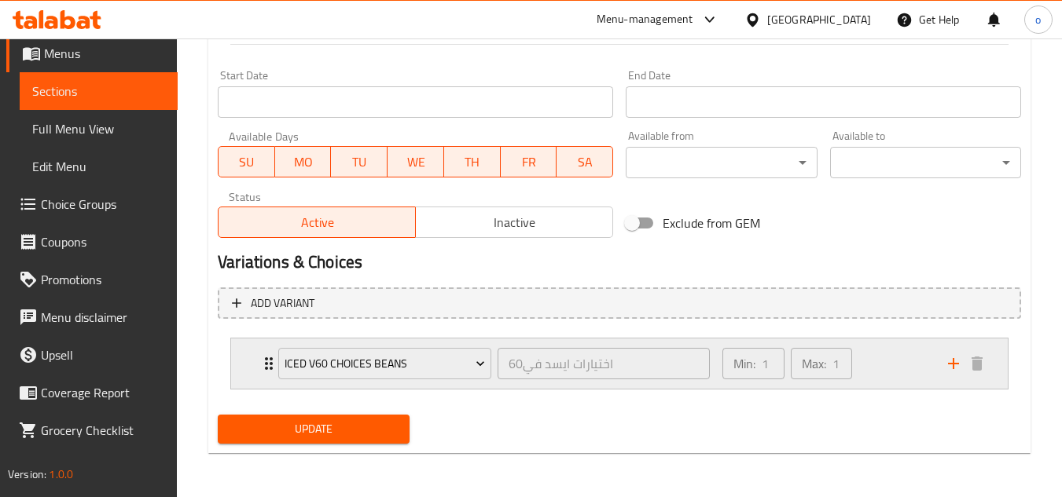
click at [890, 358] on div "Min: 1 ​ Max: 1 ​" at bounding box center [826, 364] width 226 height 50
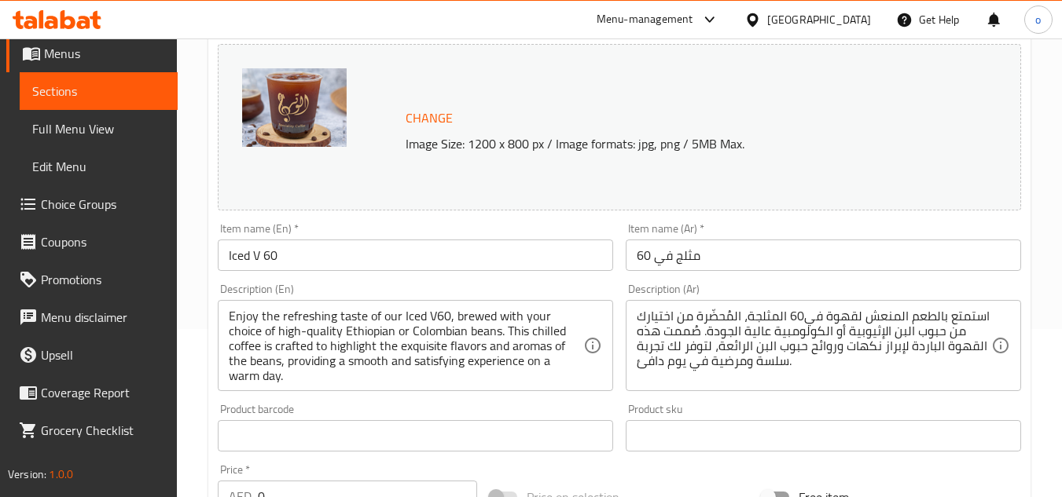
scroll to position [0, 0]
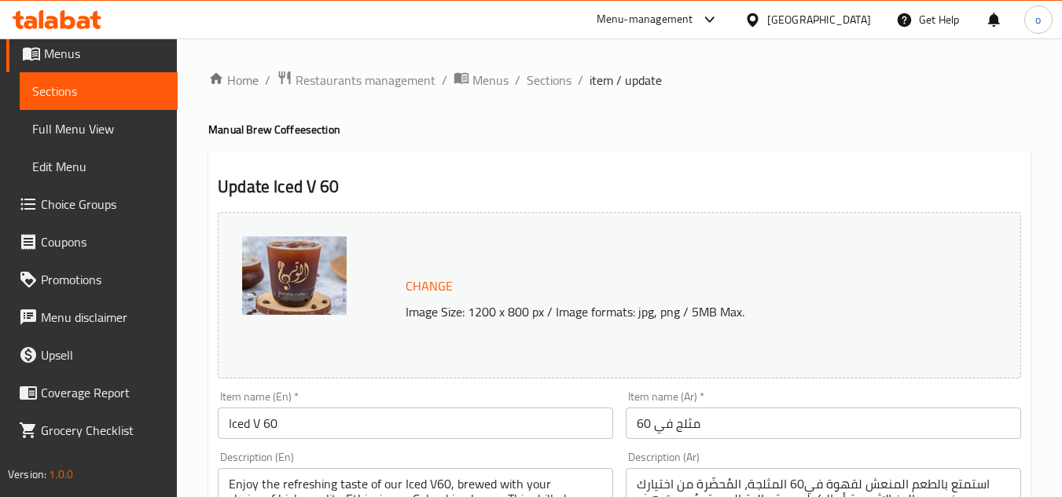
click at [545, 75] on span "Sections" at bounding box center [549, 80] width 45 height 19
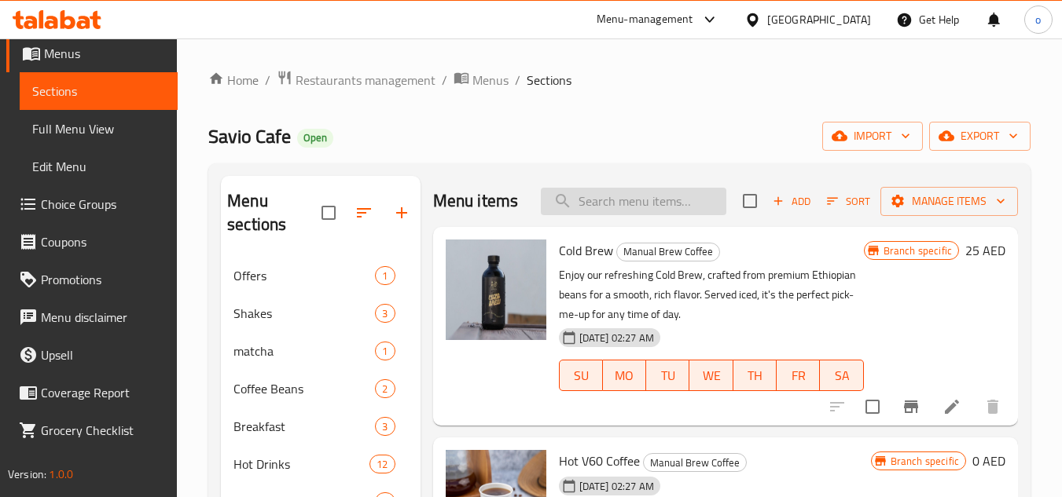
drag, startPoint x: 626, startPoint y: 232, endPoint x: 629, endPoint y: 217, distance: 15.1
click at [626, 227] on div "Menu items Add Sort Manage items" at bounding box center [725, 201] width 585 height 51
click at [629, 215] on input "search" at bounding box center [633, 202] width 185 height 28
paste input "Brownie Luxe"
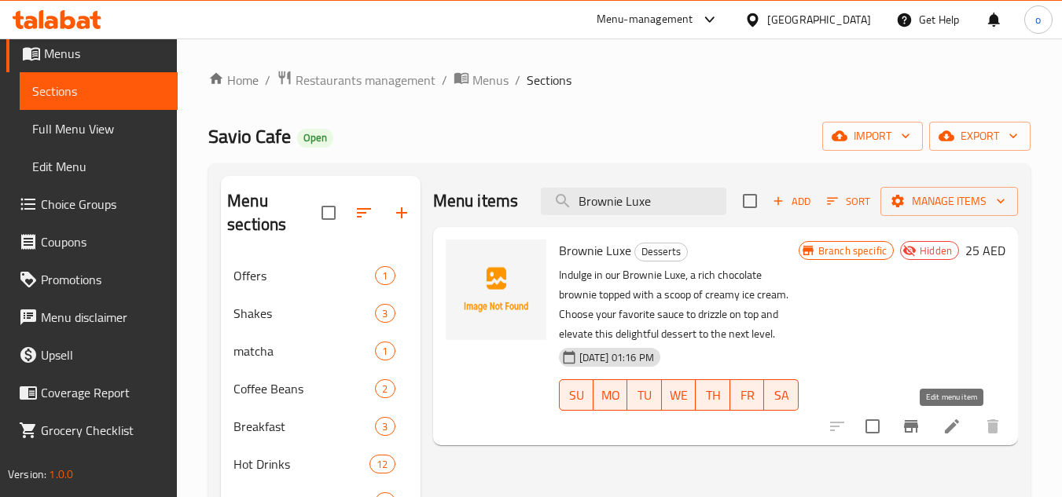
type input "Brownie Luxe"
click at [945, 432] on icon at bounding box center [952, 427] width 14 height 14
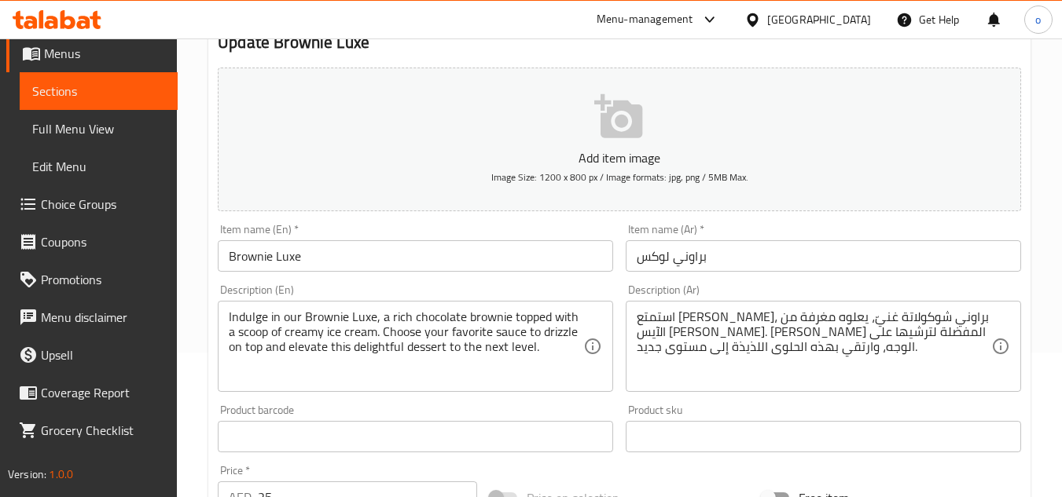
scroll to position [157, 0]
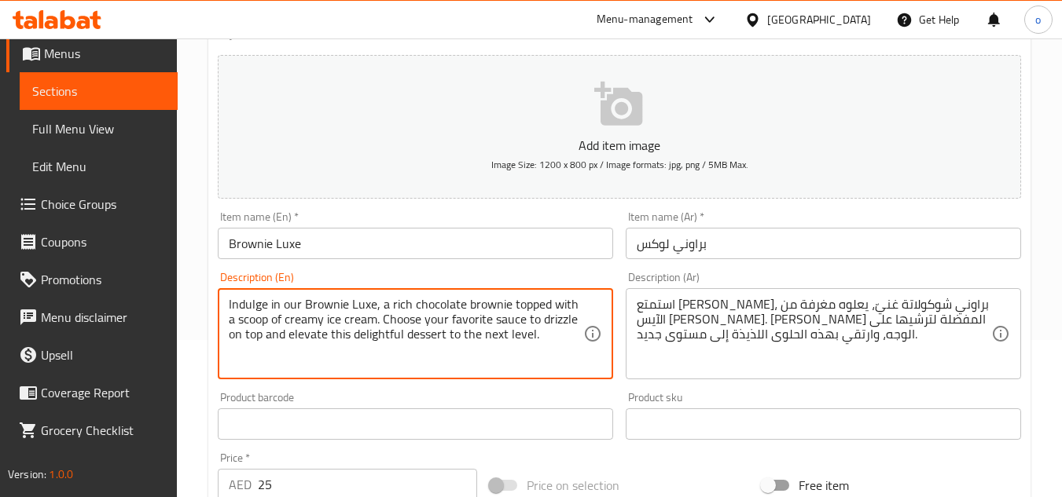
drag, startPoint x: 371, startPoint y: 318, endPoint x: 535, endPoint y: 349, distance: 167.1
click at [535, 349] on textarea "Indulge in our Brownie Luxe, a rich chocolate brownie topped with a scoop of cr…" at bounding box center [406, 334] width 354 height 75
click at [457, 391] on div "Product barcode Product barcode" at bounding box center [415, 416] width 408 height 61
click at [258, 249] on input "Brownie Luxe" at bounding box center [415, 243] width 395 height 31
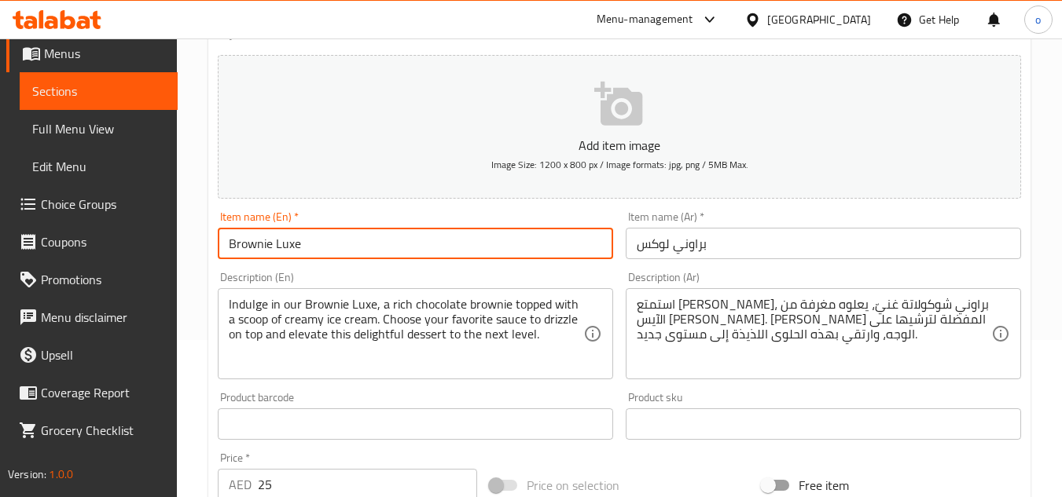
click at [318, 242] on input "Brownie Luxe" at bounding box center [415, 243] width 395 height 31
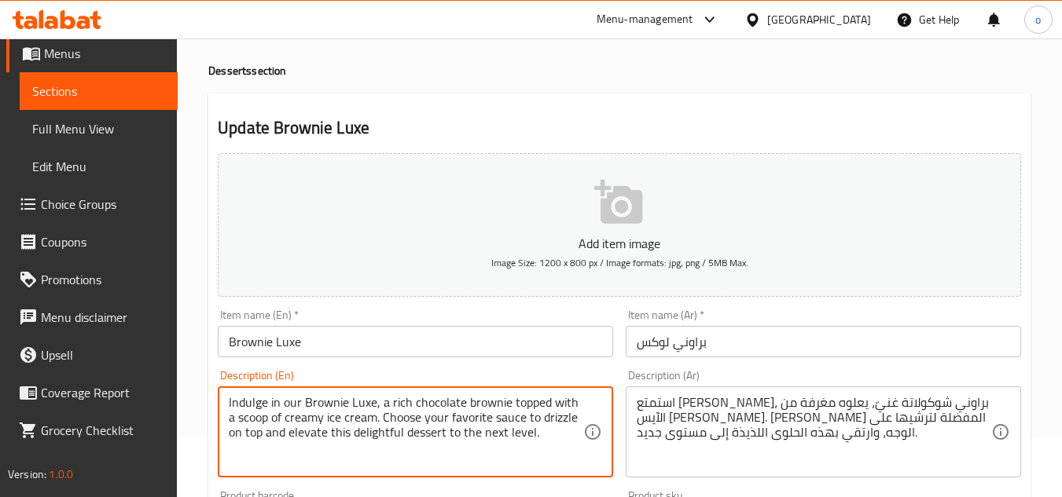
scroll to position [0, 0]
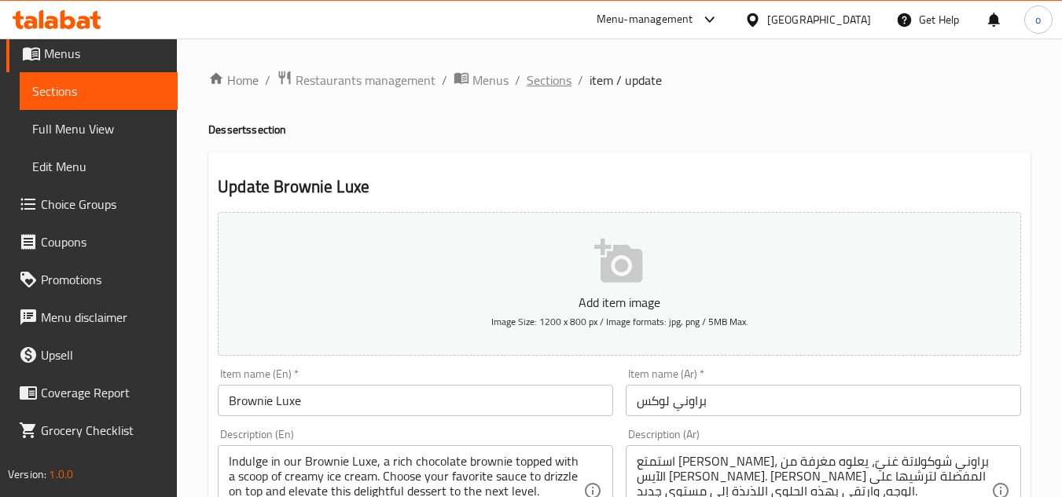
click at [552, 80] on span "Sections" at bounding box center [549, 80] width 45 height 19
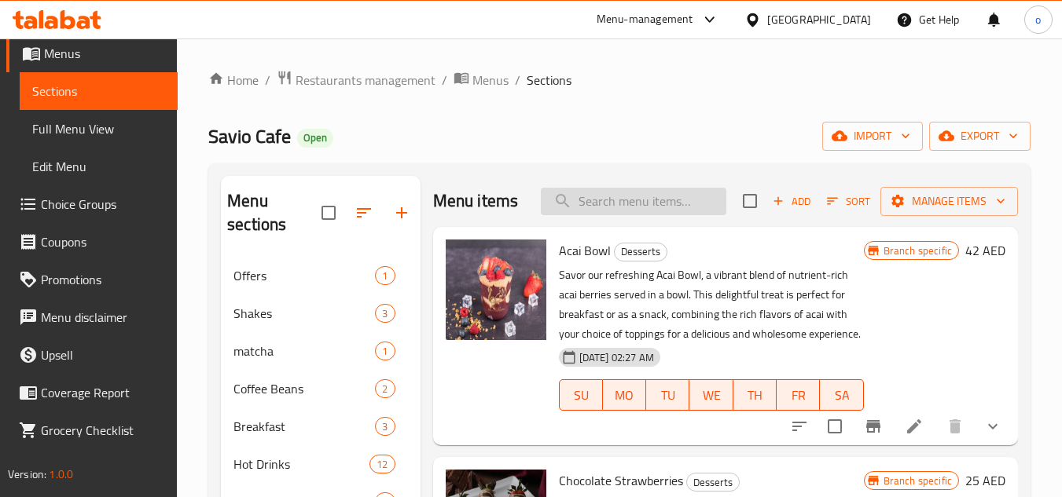
click at [609, 213] on input "search" at bounding box center [633, 202] width 185 height 28
paste input "Espresso"
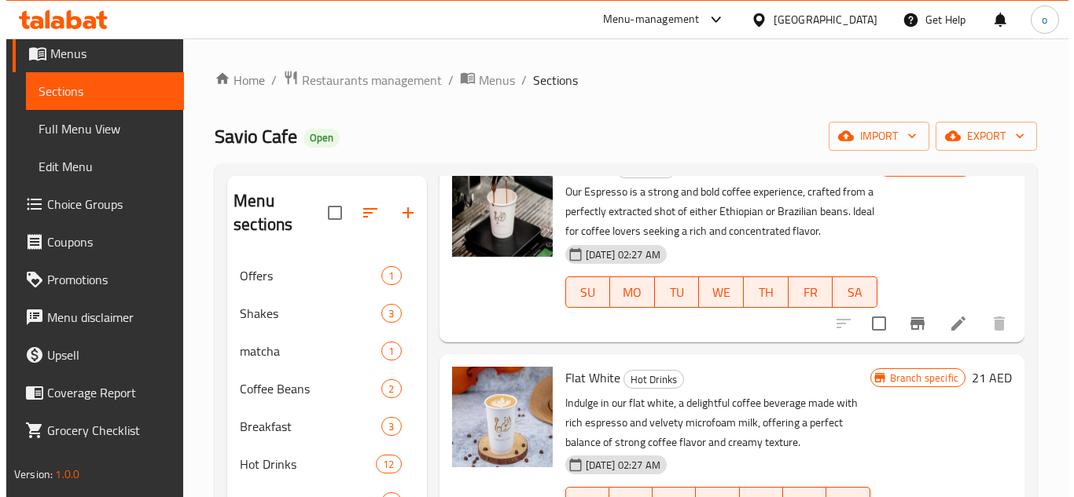
scroll to position [943, 0]
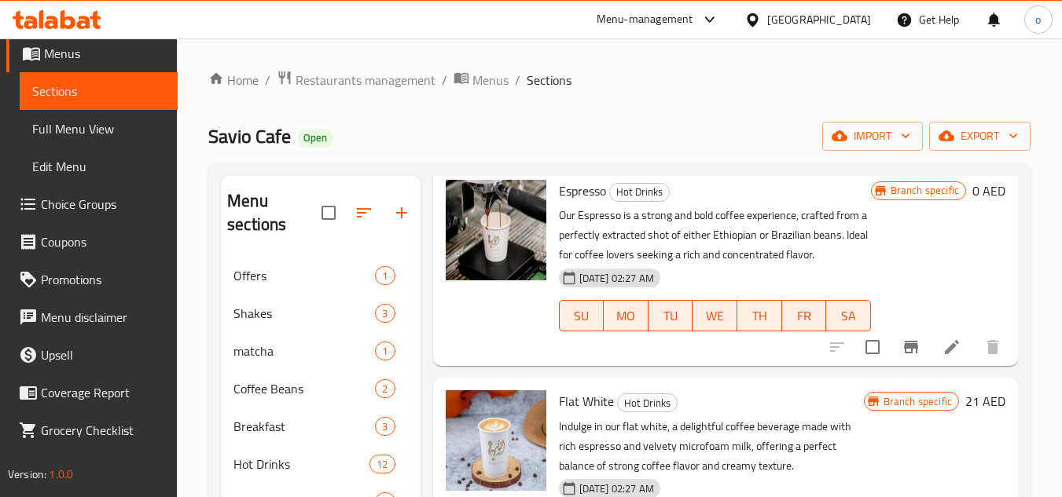
type input "Espresso"
click at [901, 357] on icon "Branch-specific-item" at bounding box center [910, 347] width 19 height 19
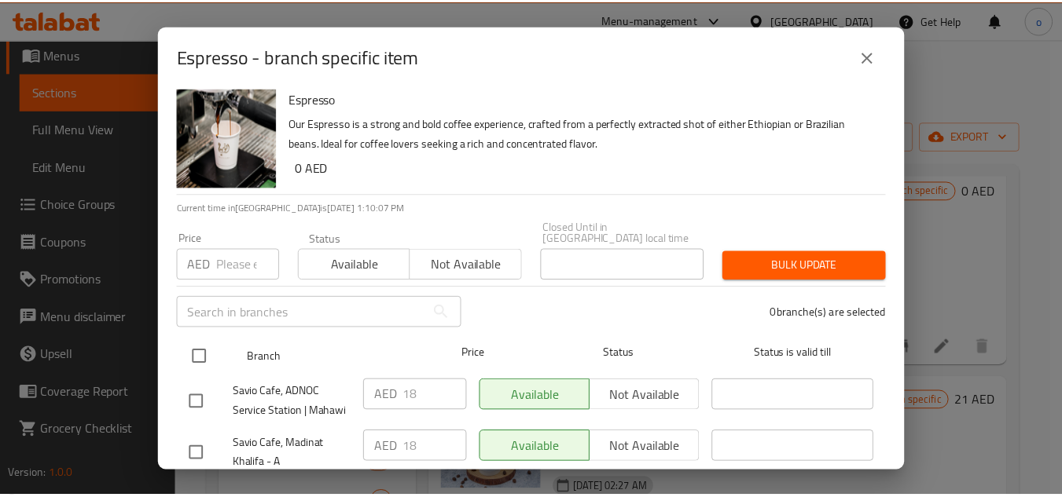
scroll to position [0, 0]
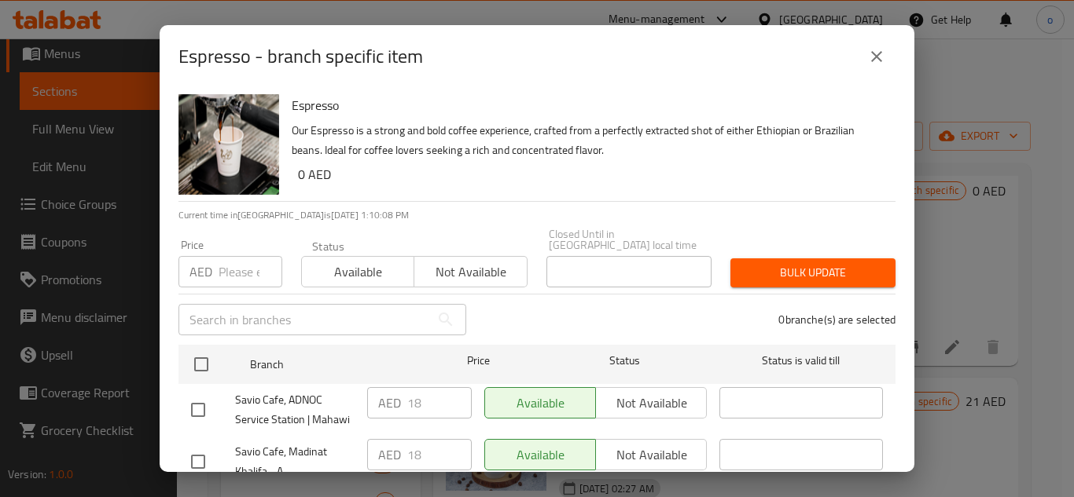
click at [864, 54] on button "close" at bounding box center [876, 57] width 38 height 38
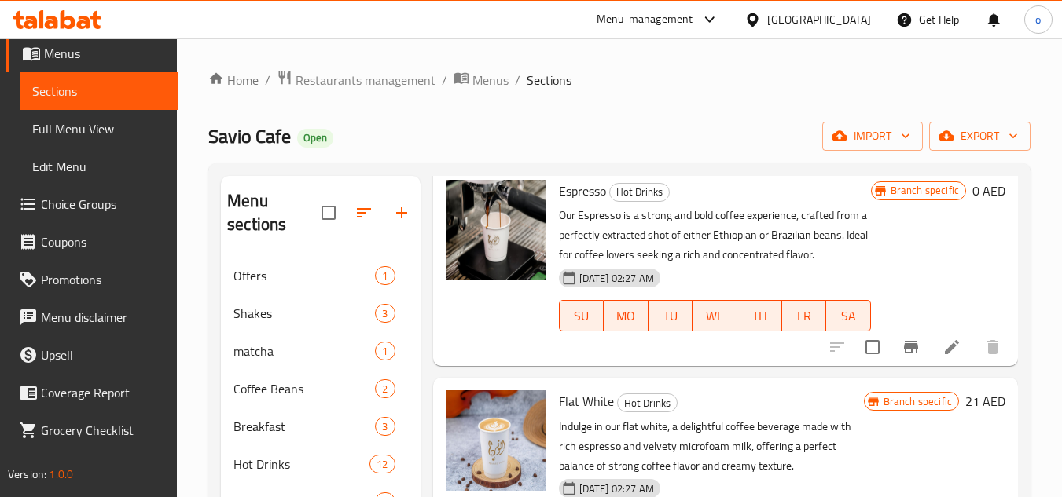
scroll to position [1022, 0]
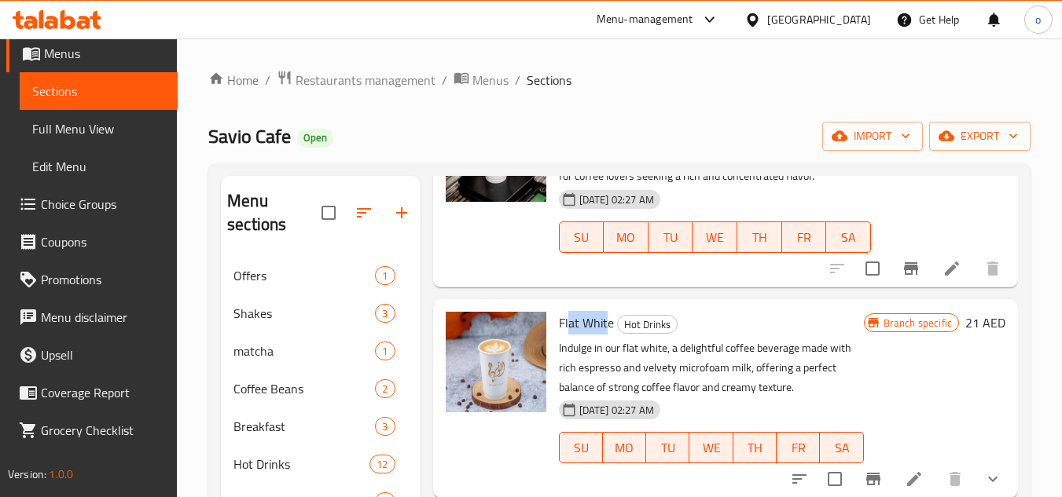
drag, startPoint x: 568, startPoint y: 380, endPoint x: 608, endPoint y: 387, distance: 39.9
click at [608, 335] on span "Flat White" at bounding box center [586, 323] width 55 height 24
click at [688, 334] on h6 "Flat White Hot Drinks" at bounding box center [711, 323] width 305 height 22
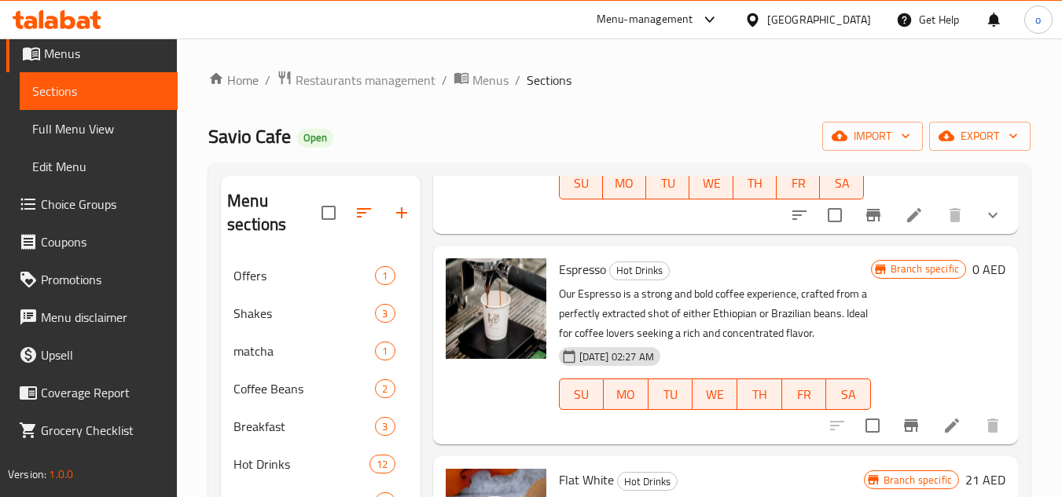
scroll to position [943, 0]
